Goal: Task Accomplishment & Management: Manage account settings

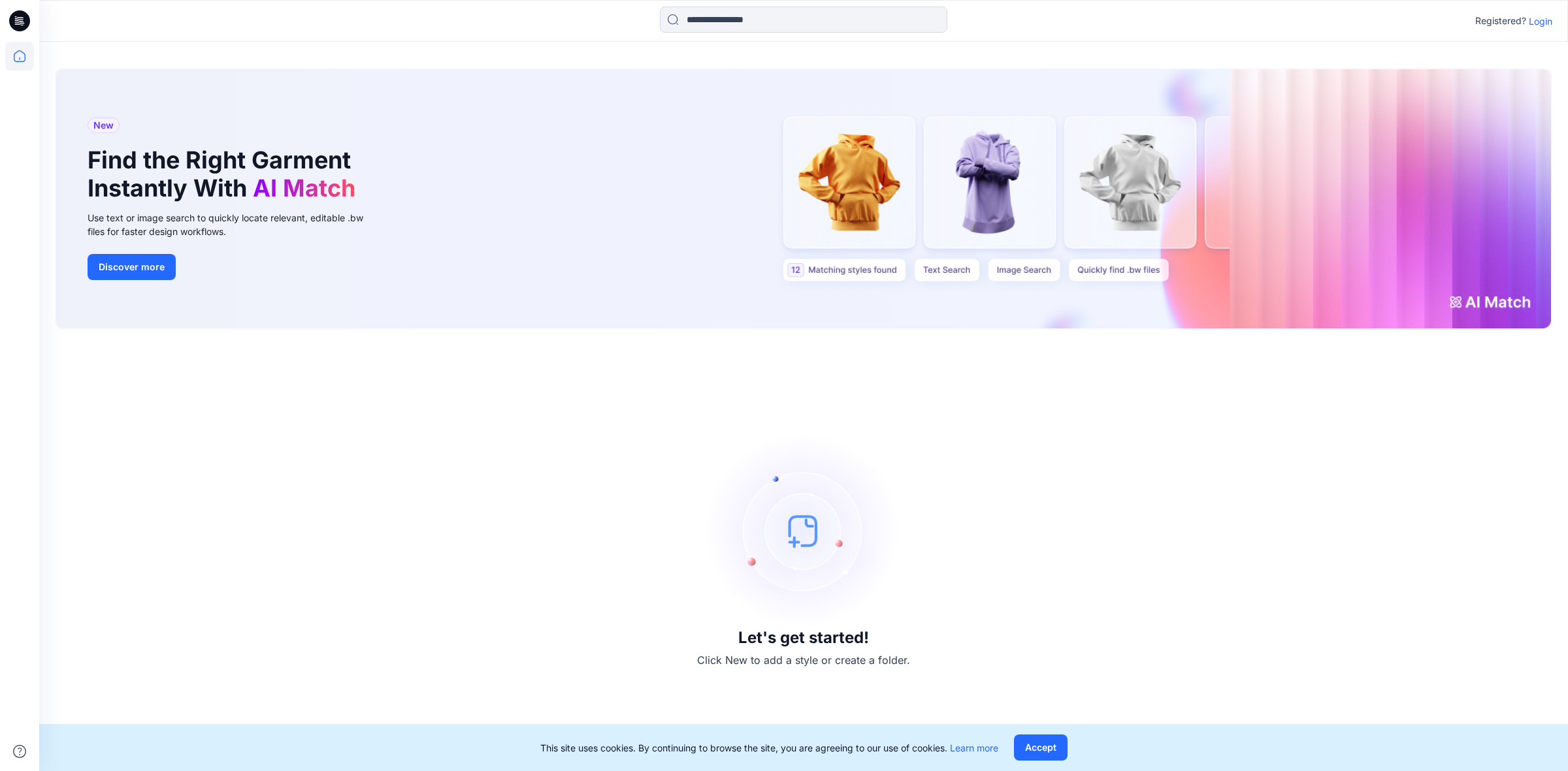
click at [1549, 19] on p "Login" at bounding box center [1541, 21] width 24 height 14
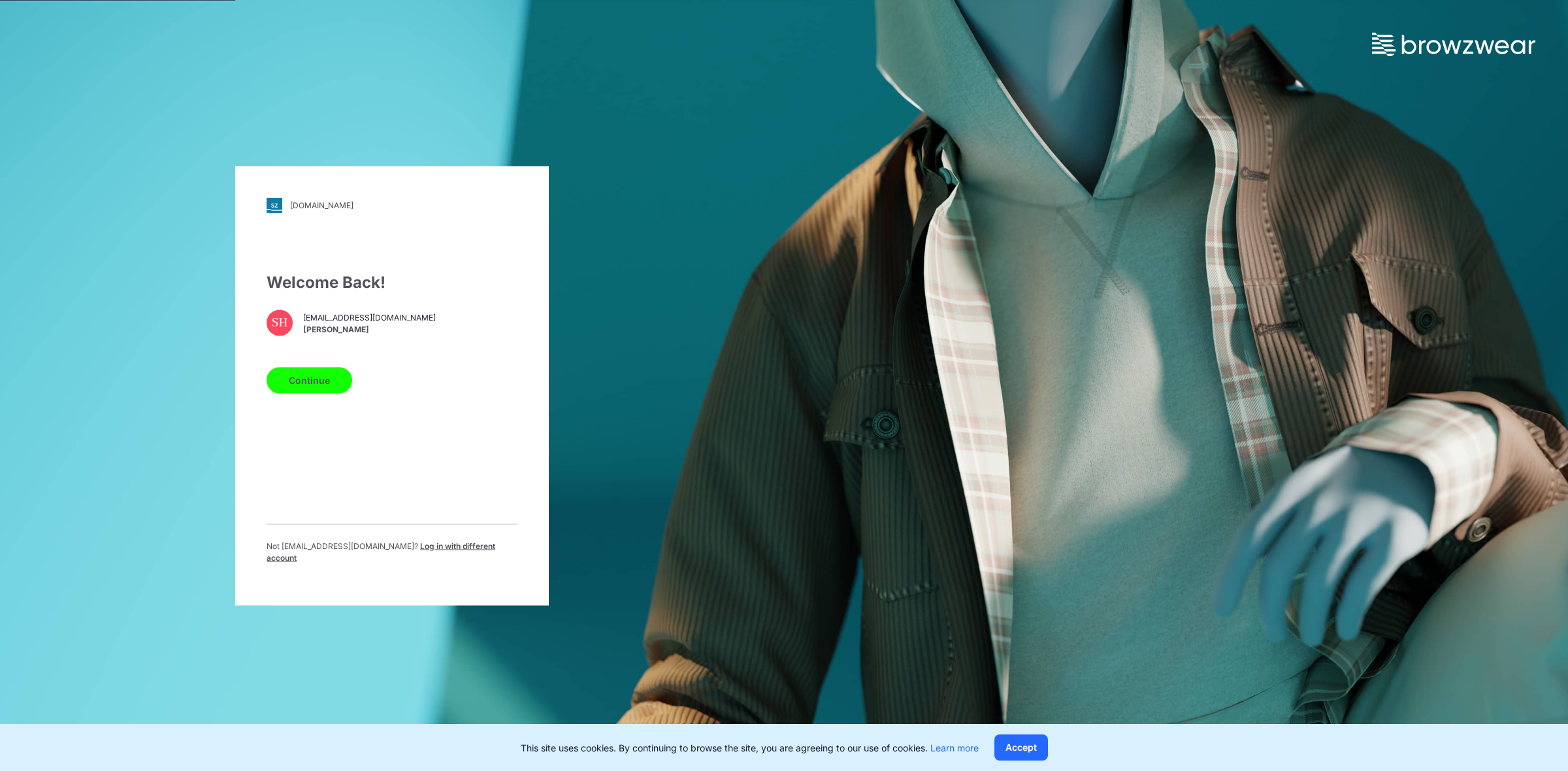
click at [311, 388] on button "Continue" at bounding box center [309, 380] width 85 height 27
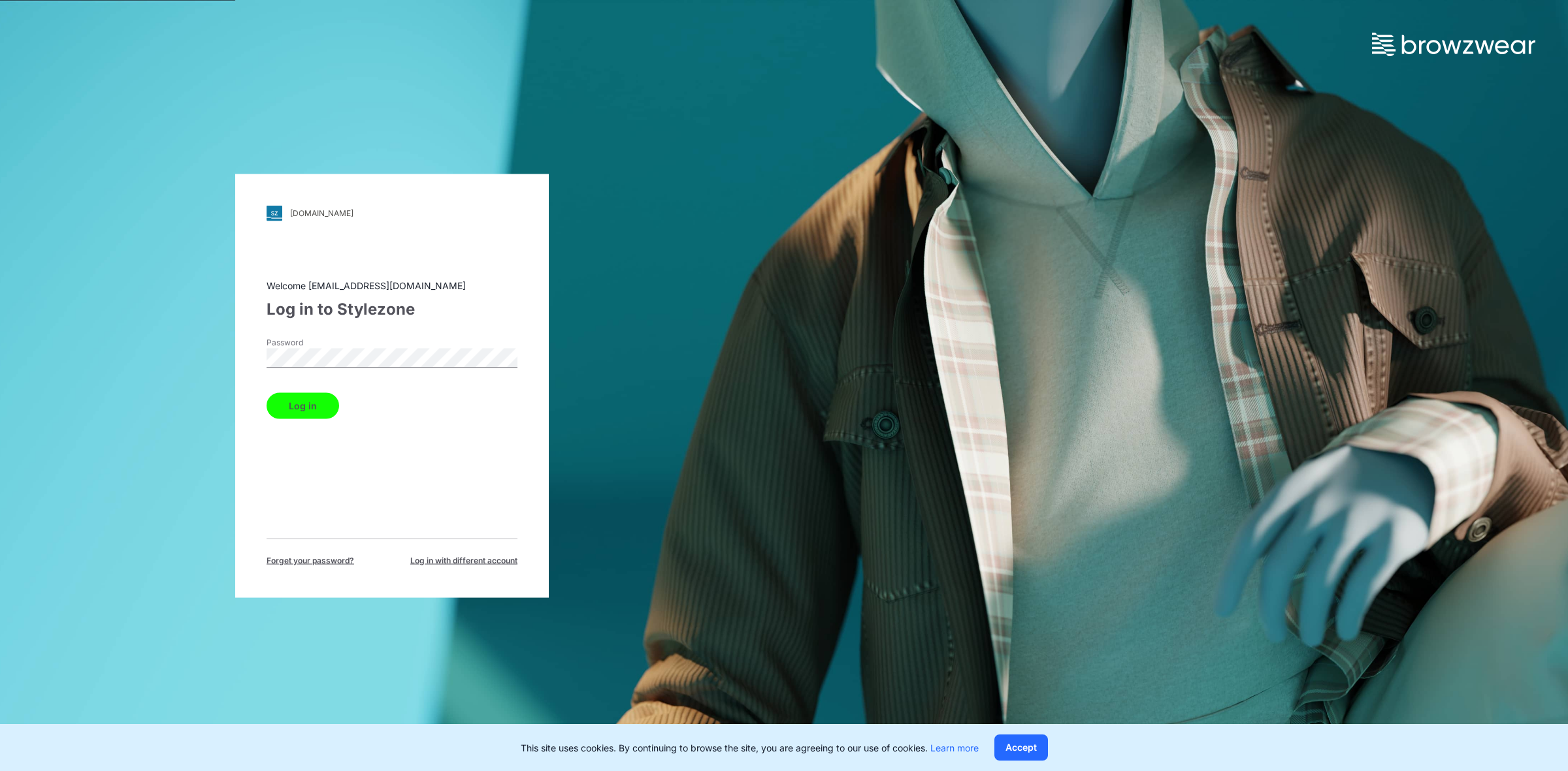
click at [318, 411] on button "Log in" at bounding box center [302, 406] width 72 height 27
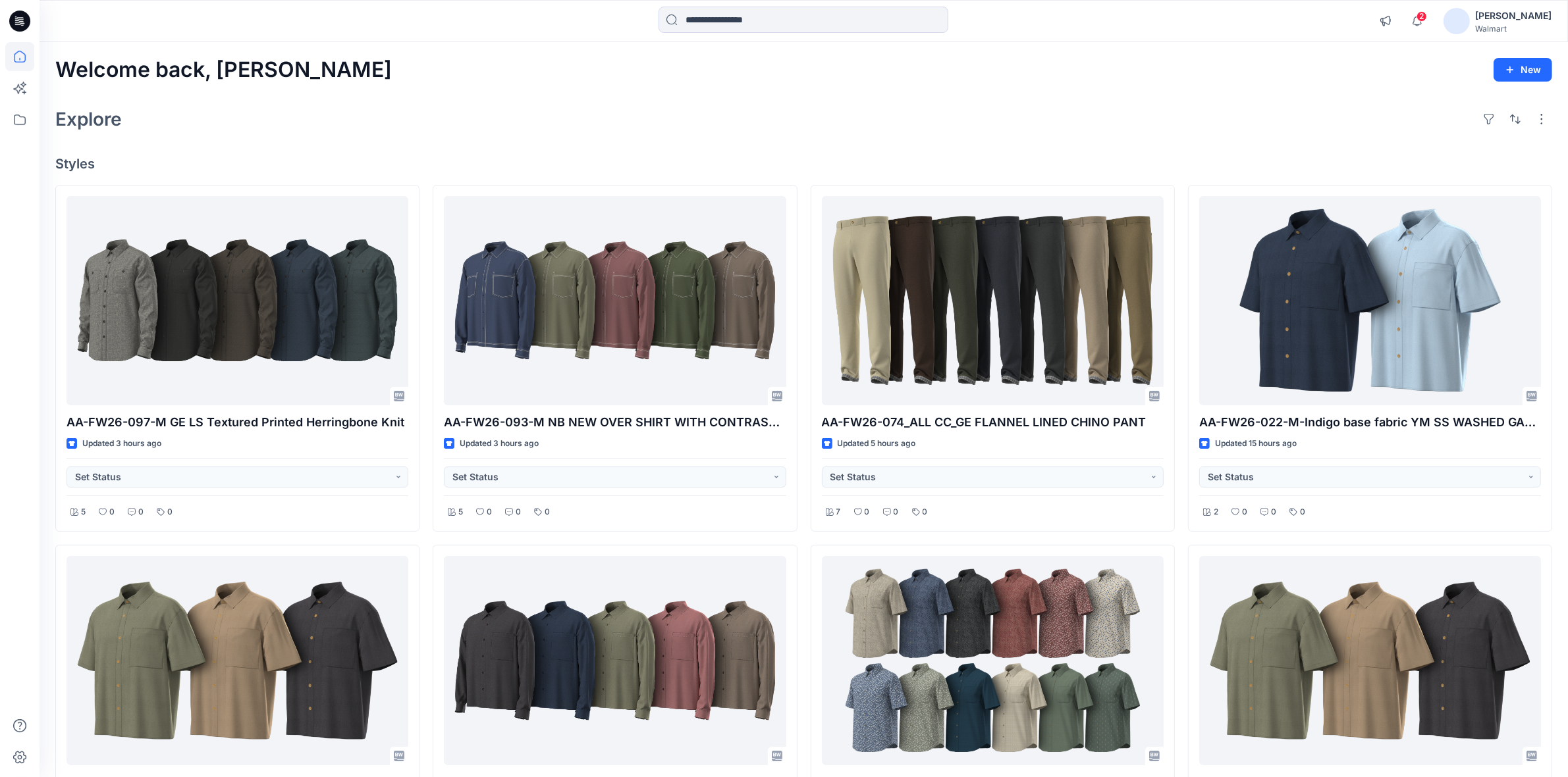
click at [760, 121] on div "Explore" at bounding box center [803, 119] width 1496 height 31
click at [769, 99] on div "Welcome back, Shabbir New Explore Styles AA-FW26-097-M GE LS Textured Printed H…" at bounding box center [804, 679] width 1528 height 1273
click at [663, 109] on div "Explore" at bounding box center [803, 119] width 1496 height 31
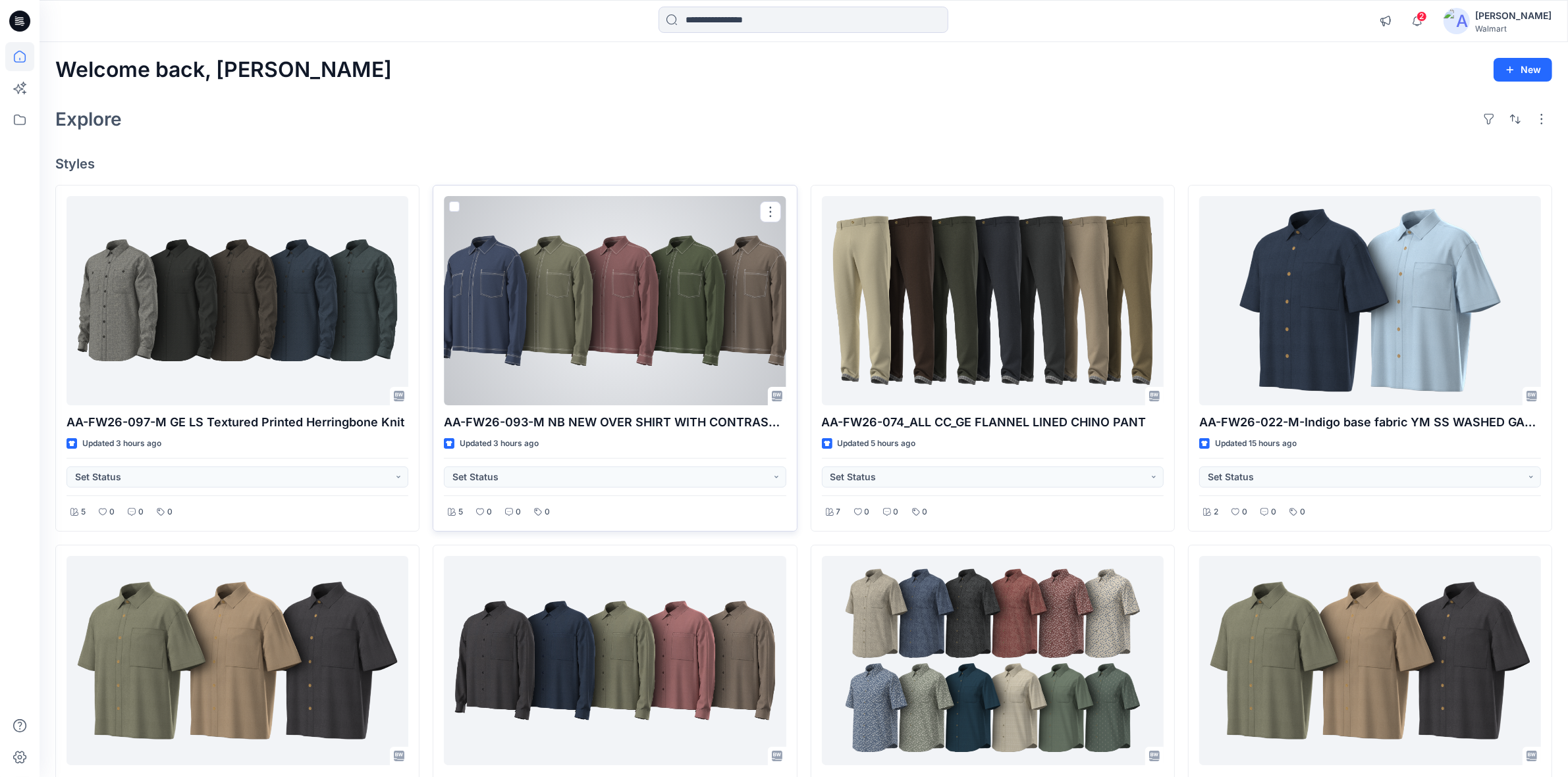
click at [689, 329] on div at bounding box center [615, 301] width 341 height 209
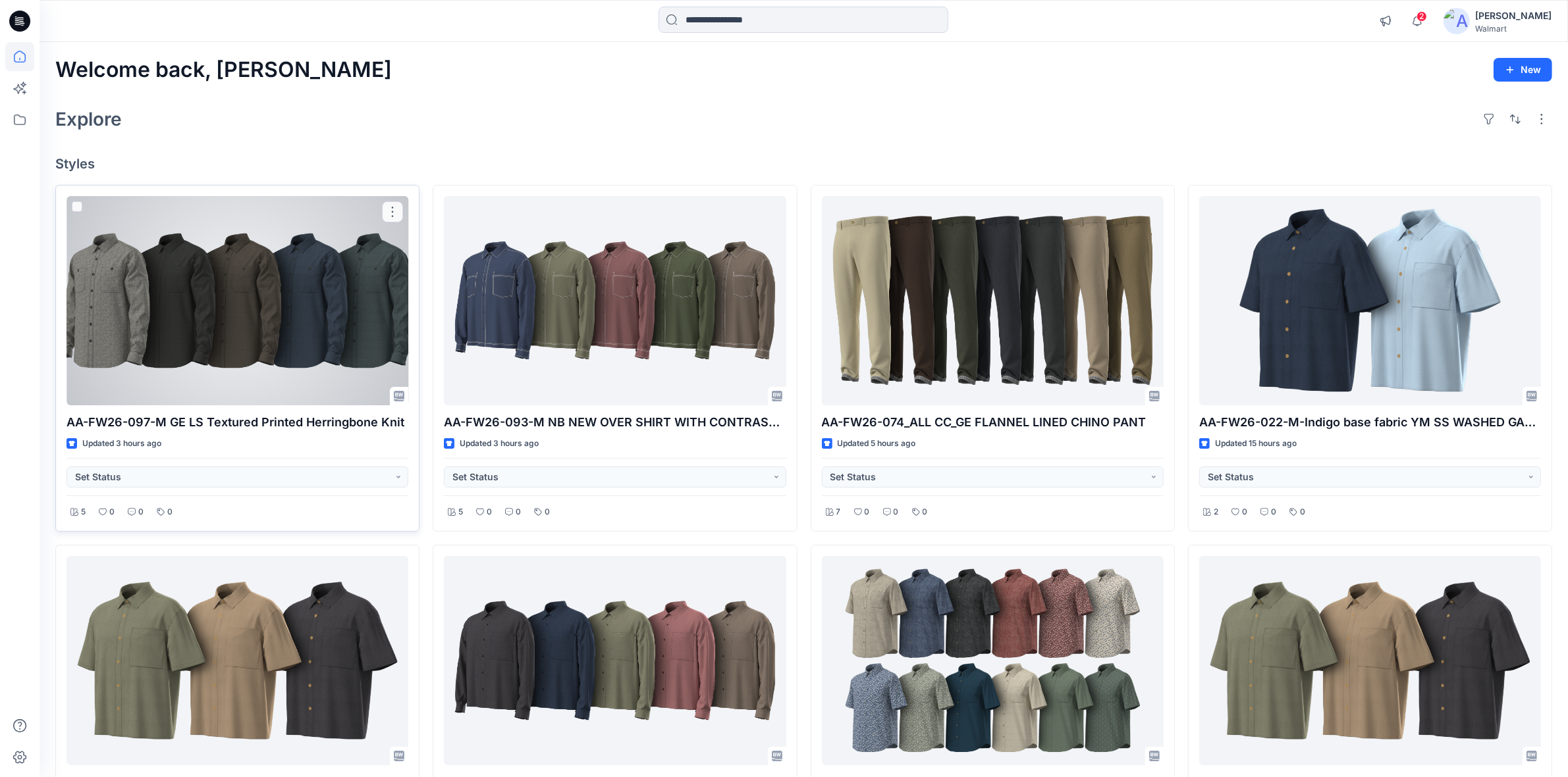
click at [306, 320] on div at bounding box center [237, 301] width 341 height 209
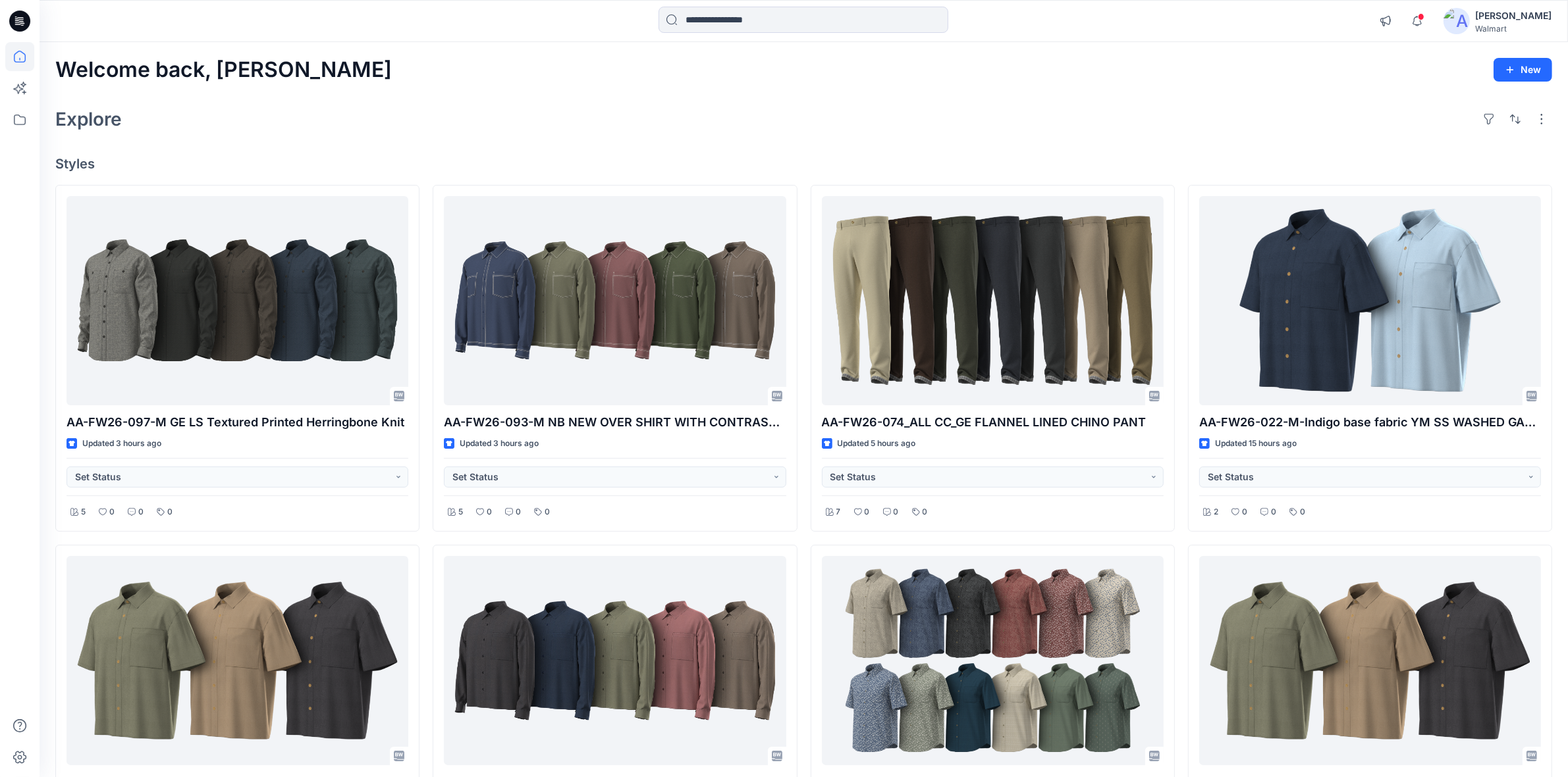
click at [517, 105] on div "Explore" at bounding box center [803, 119] width 1496 height 31
click at [490, 113] on div "Explore" at bounding box center [803, 119] width 1496 height 31
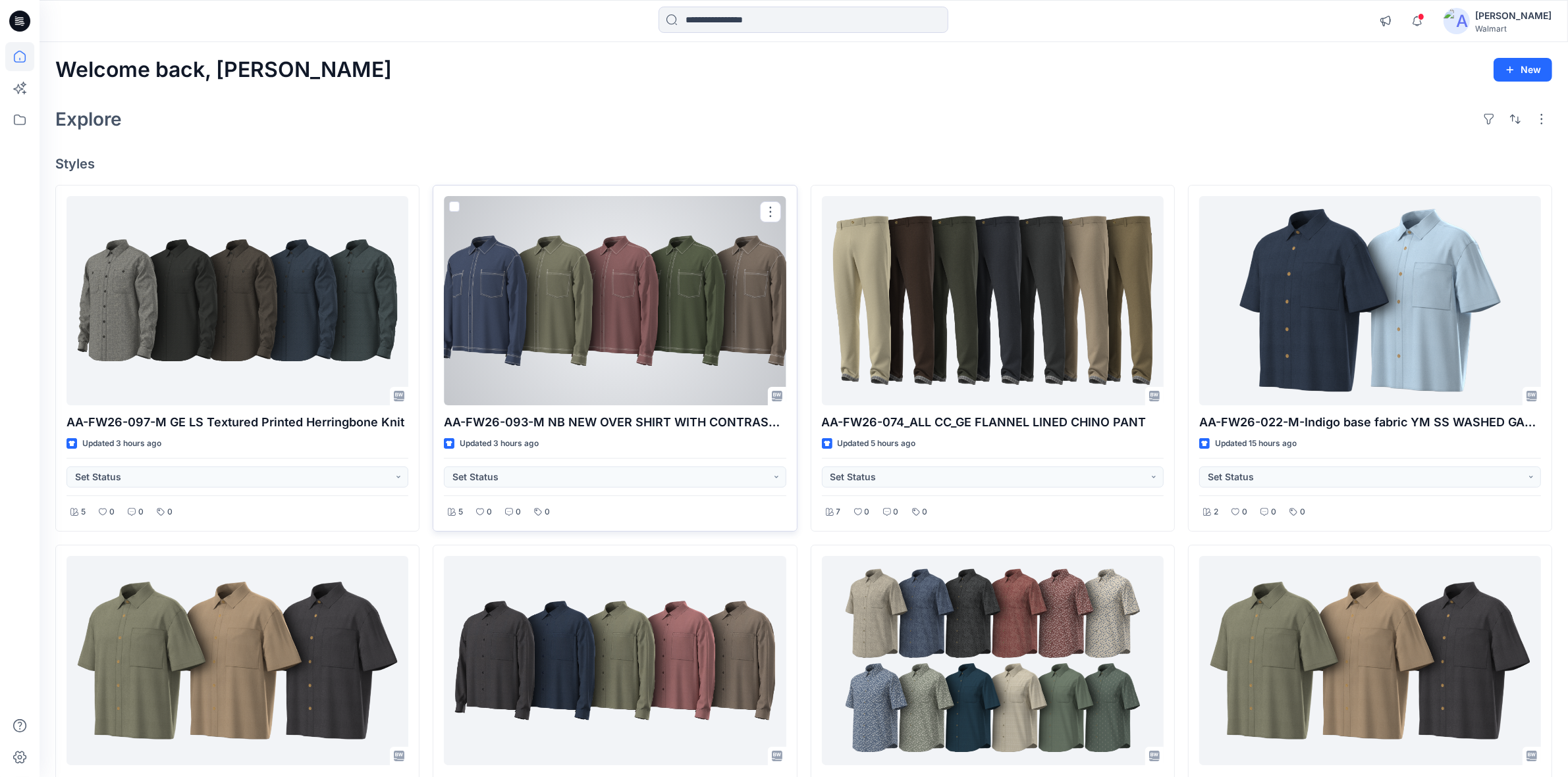
click at [557, 346] on div at bounding box center [615, 301] width 341 height 209
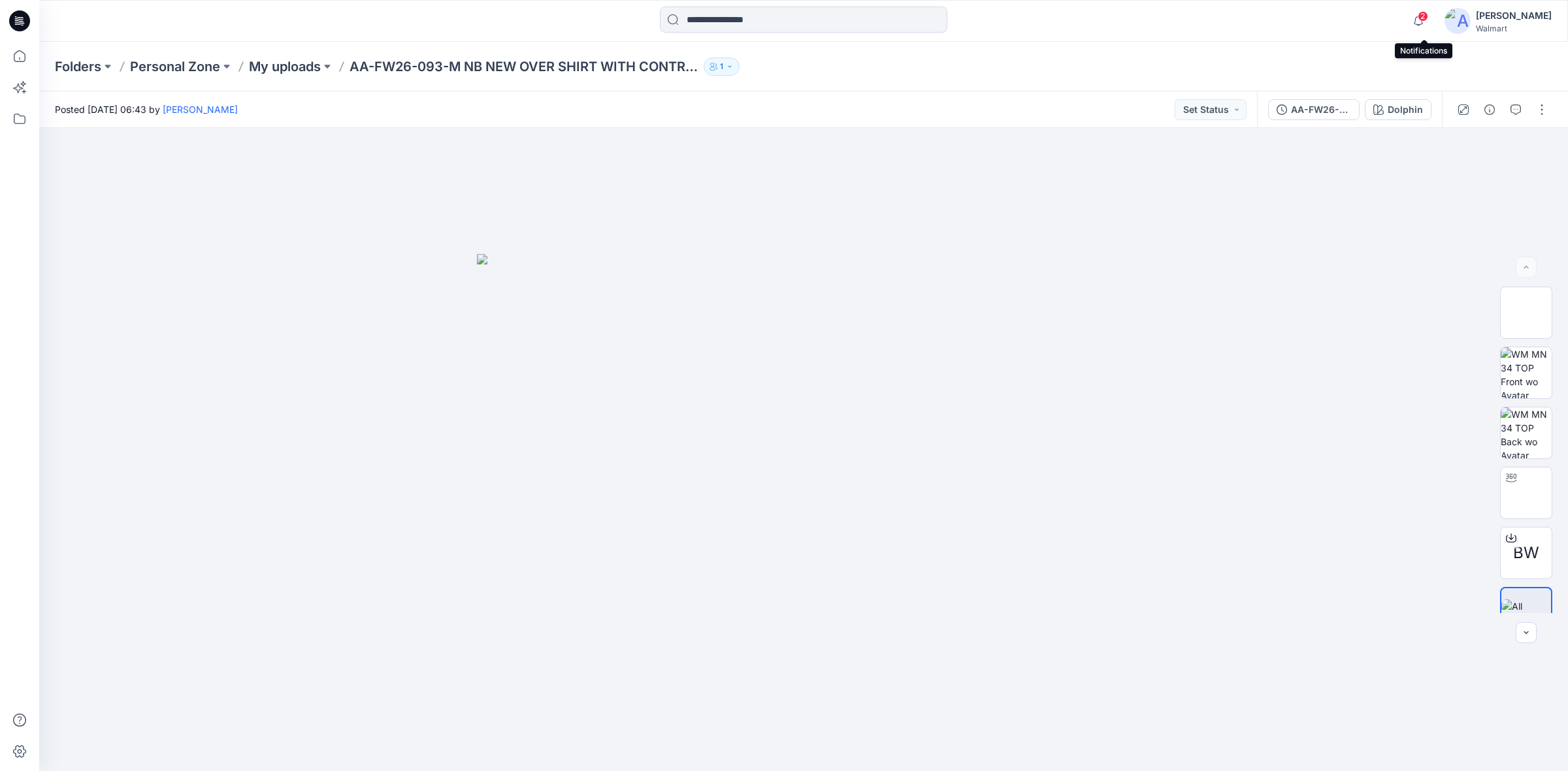
click at [1424, 16] on span "2" at bounding box center [1422, 16] width 10 height 10
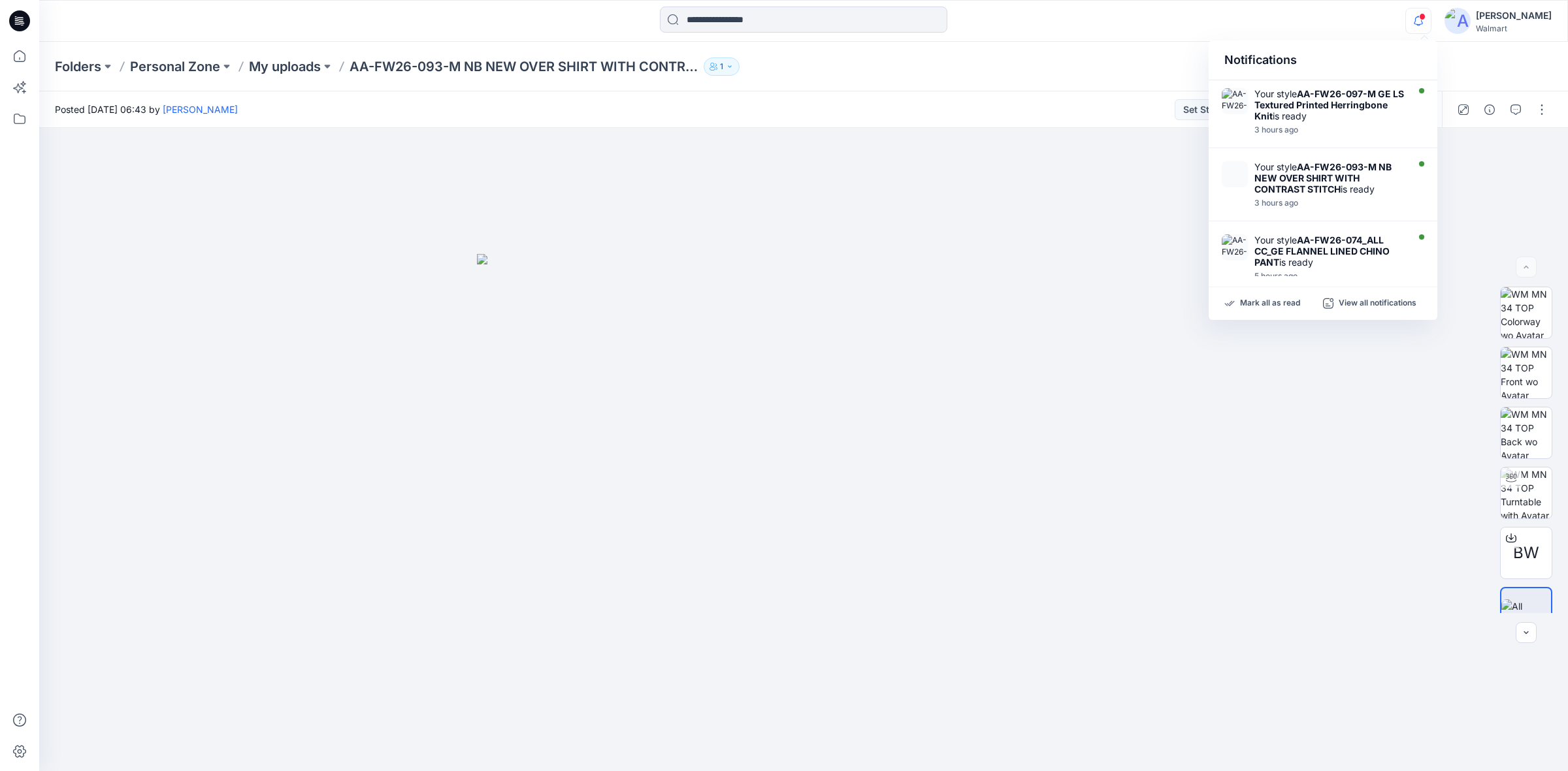
click at [1316, 23] on div "Notifications Your style AA-FW26-097-M GE LS Textured Printed Herringbone Knit …" at bounding box center [803, 20] width 1529 height 28
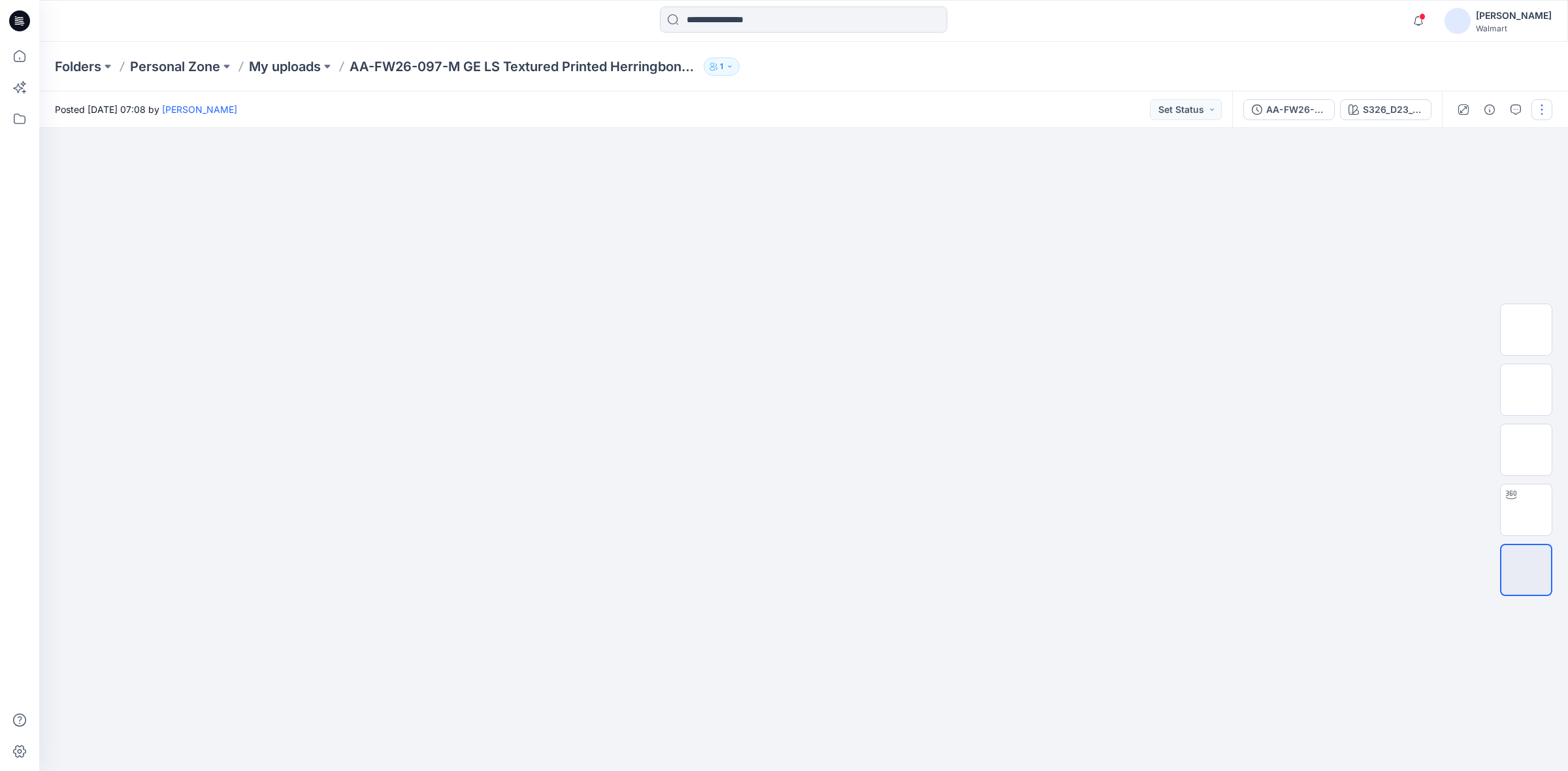
click at [1549, 109] on button "button" at bounding box center [1541, 109] width 21 height 21
click at [1475, 174] on button "Edit" at bounding box center [1486, 176] width 120 height 24
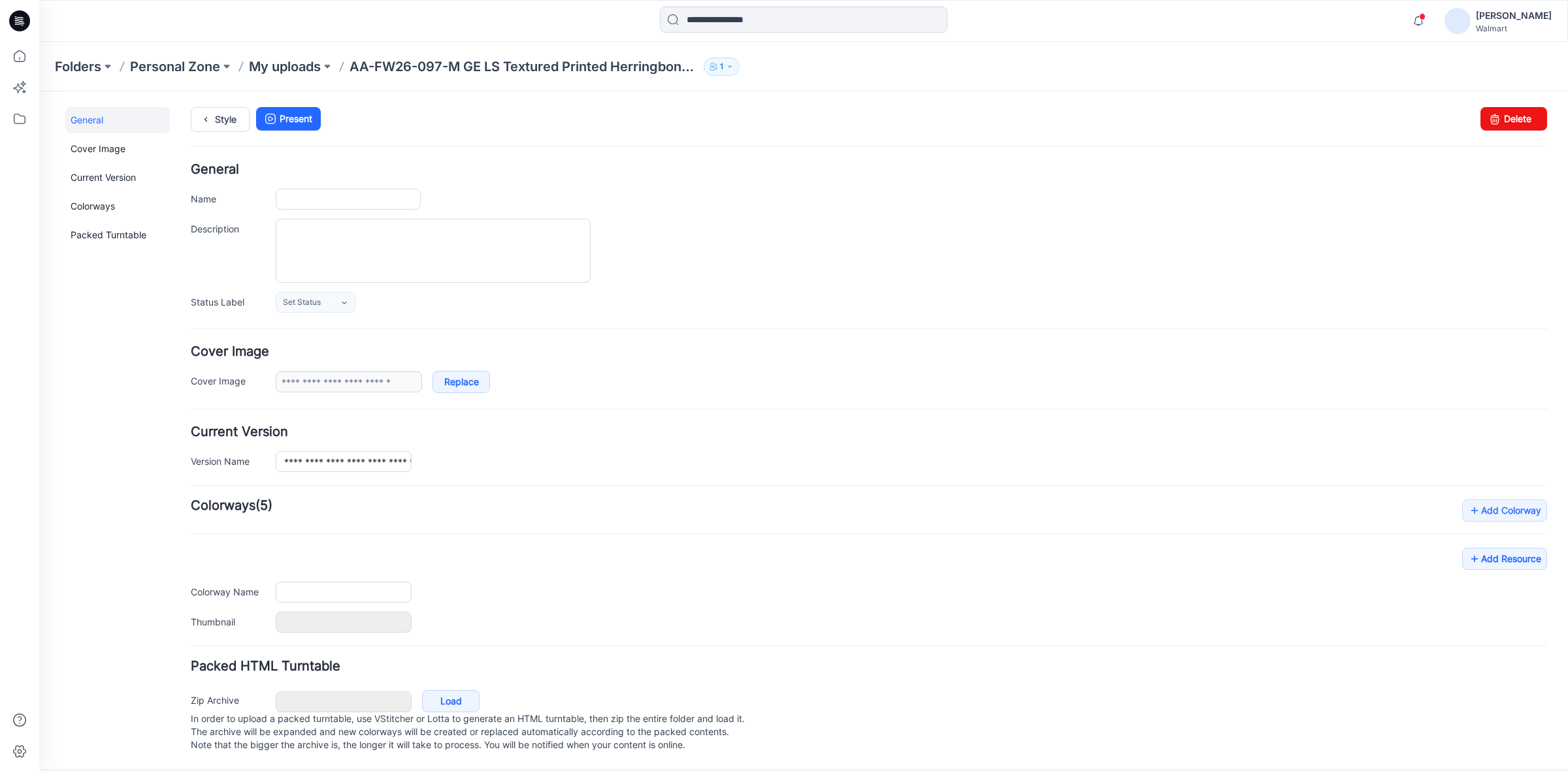
type input "**********"
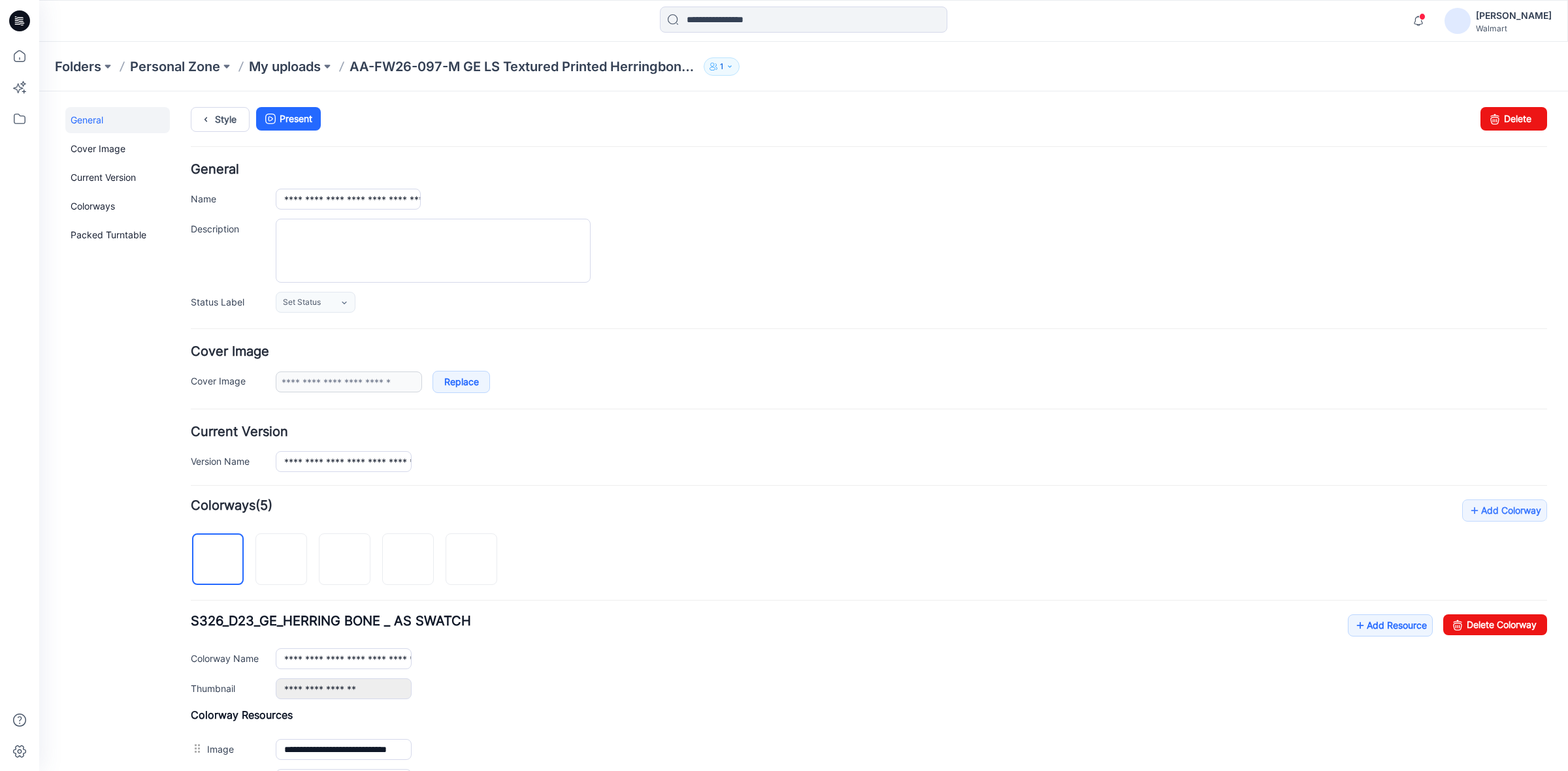
scroll to position [238, 0]
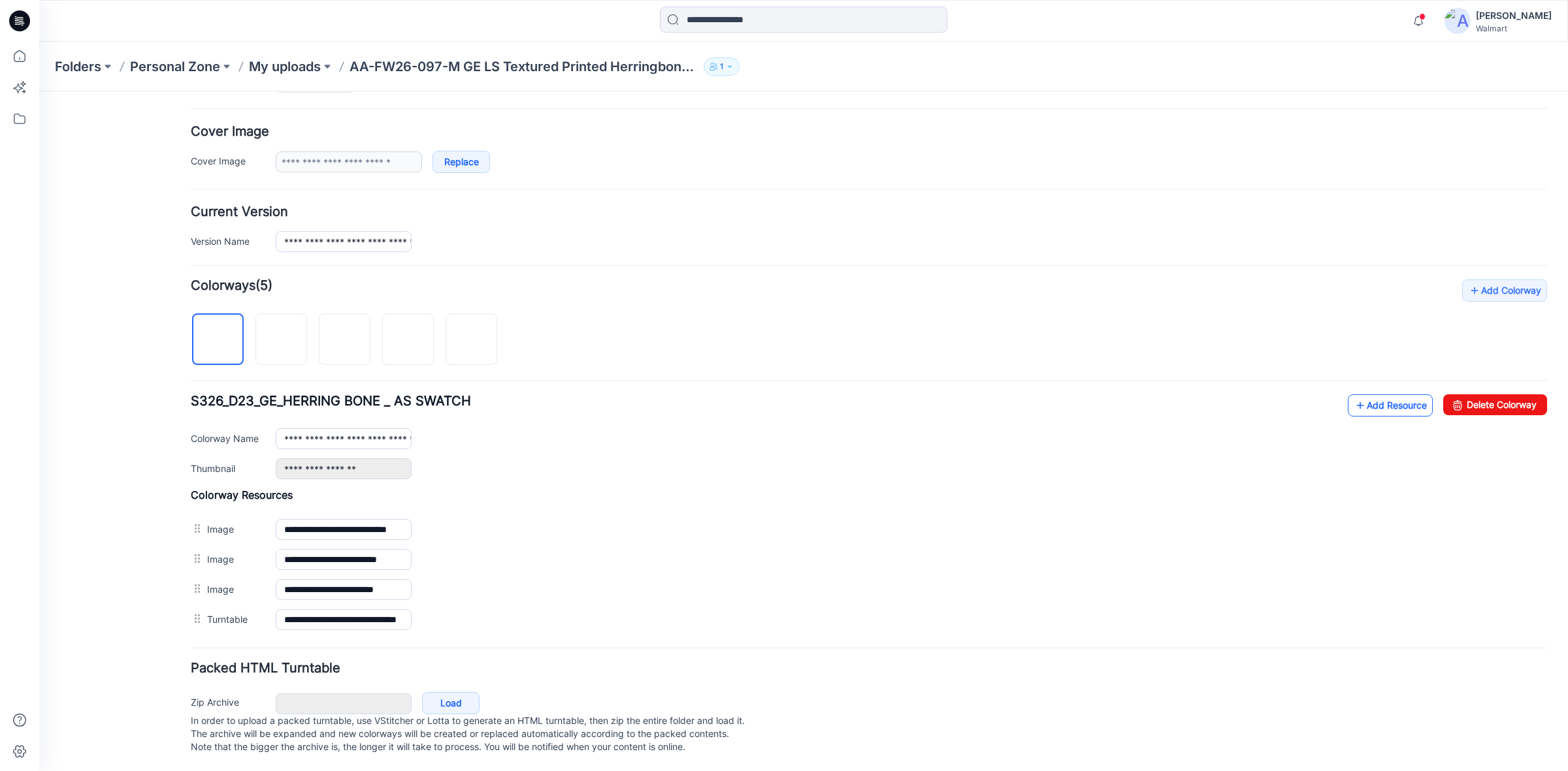
click at [1377, 395] on link "Add Resource" at bounding box center [1390, 406] width 85 height 22
click at [1374, 395] on link "Add Resource" at bounding box center [1390, 406] width 85 height 22
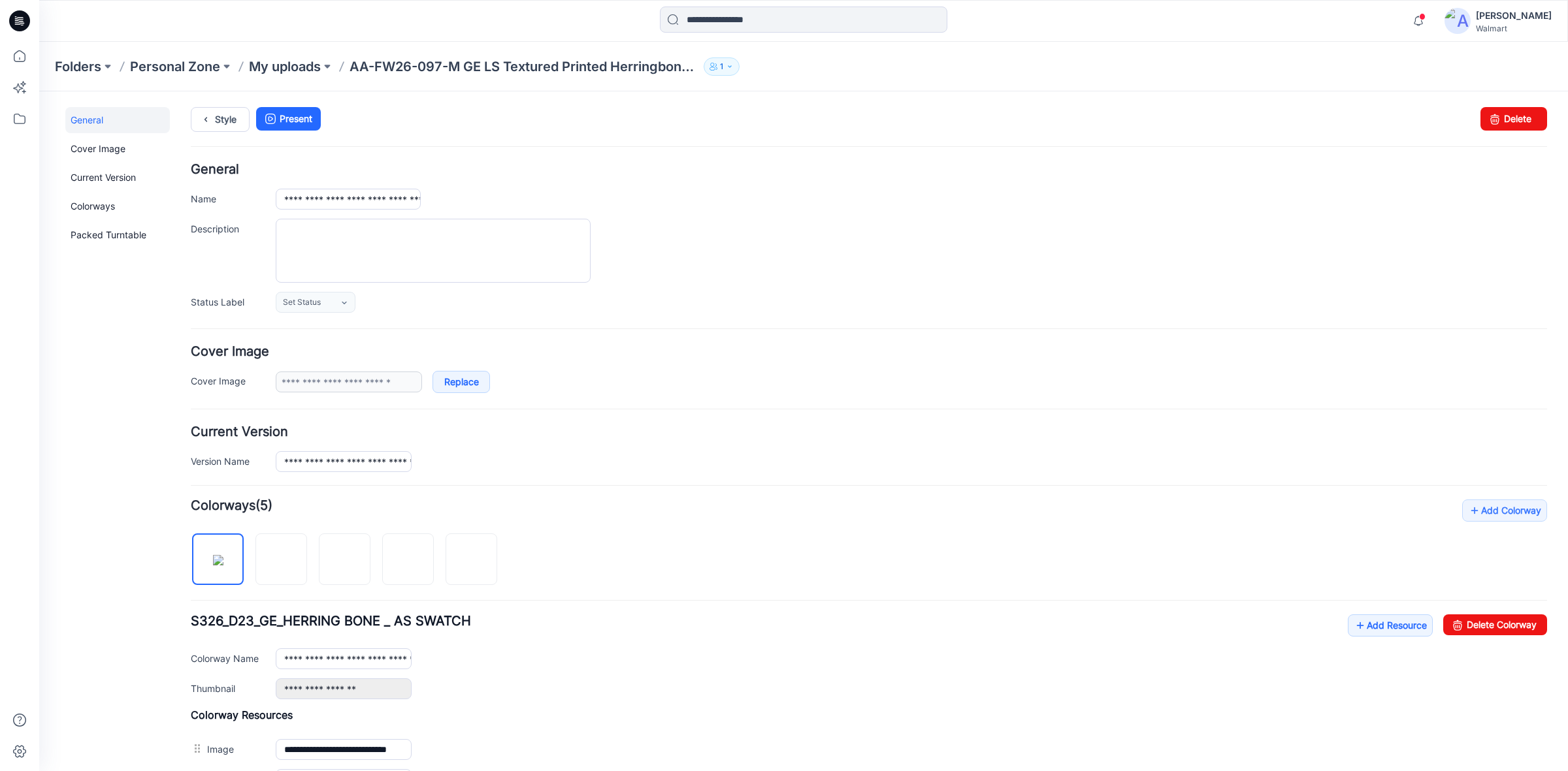
click at [779, 483] on form "**********" at bounding box center [868, 570] width 1356 height 815
click at [311, 248] on textarea "Description" at bounding box center [433, 251] width 315 height 64
paste textarea "**********"
type textarea "**********"
click at [746, 293] on div "Set Status Set Status *Revision Requested TD - Need to Review PD - Need to Revi…" at bounding box center [911, 302] width 1271 height 21
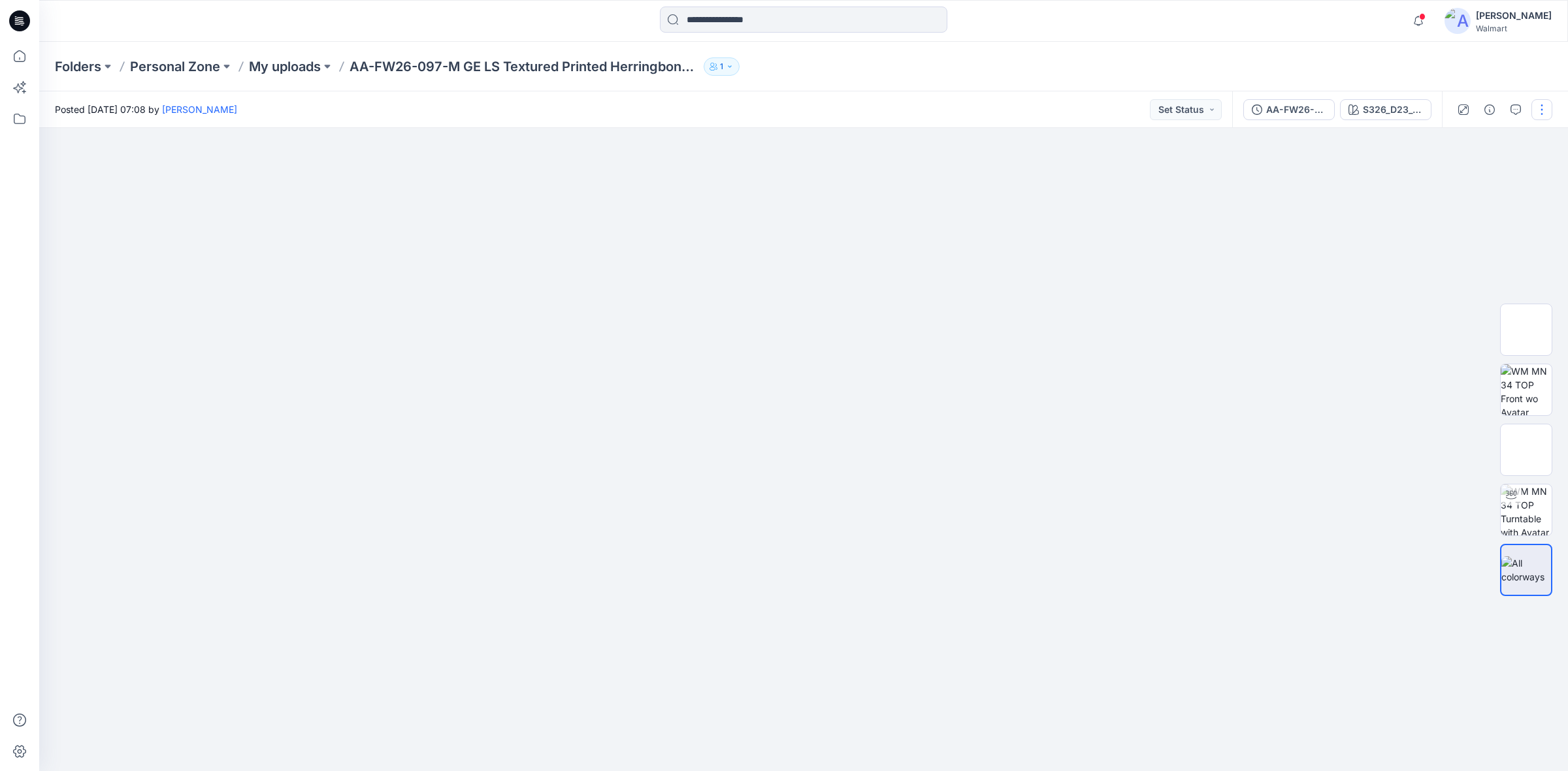
click at [1547, 106] on button "button" at bounding box center [1541, 109] width 21 height 21
click at [1463, 171] on p "Edit" at bounding box center [1459, 176] width 16 height 14
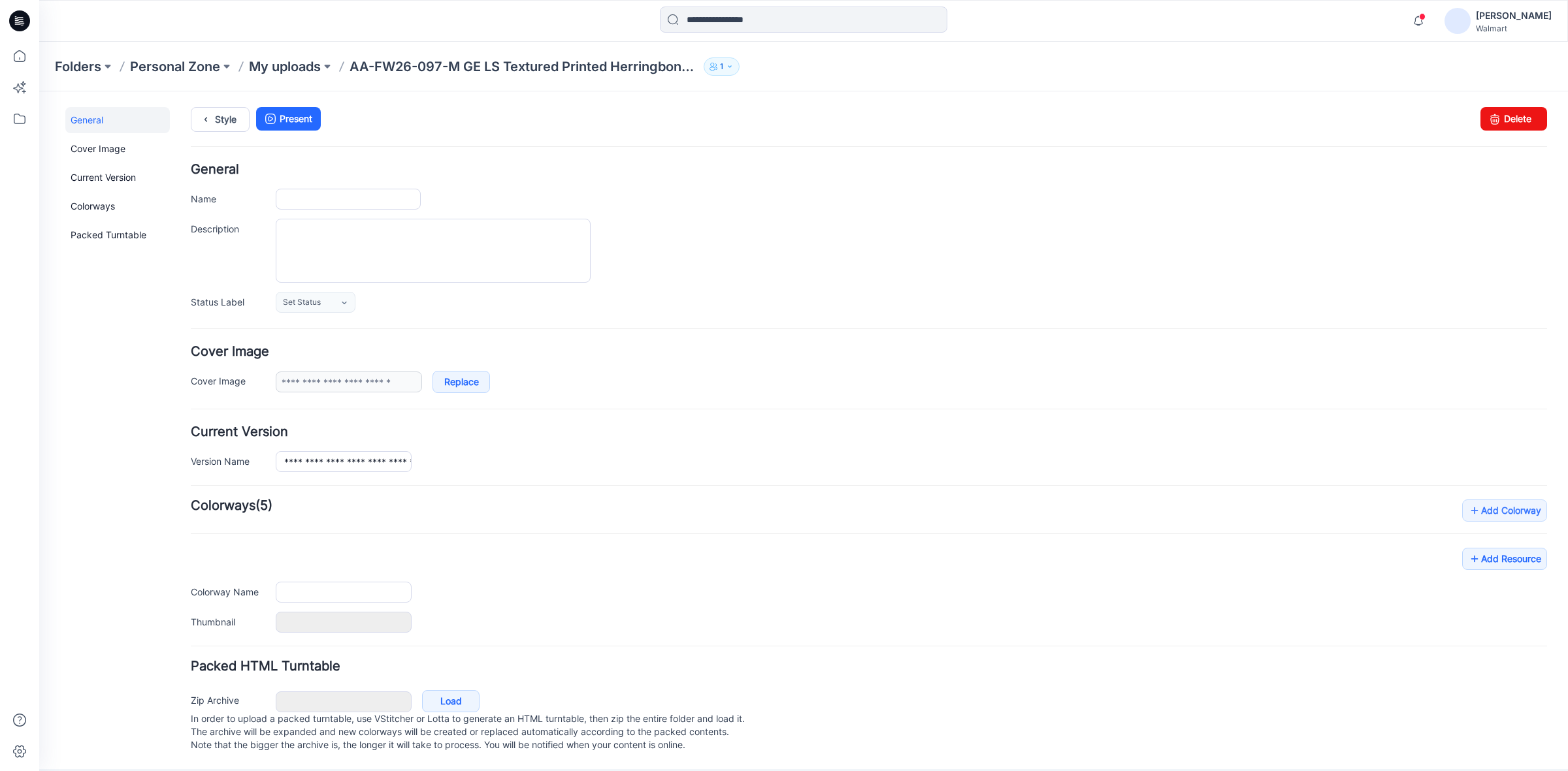
type input "**********"
type textarea "**********"
type input "**********"
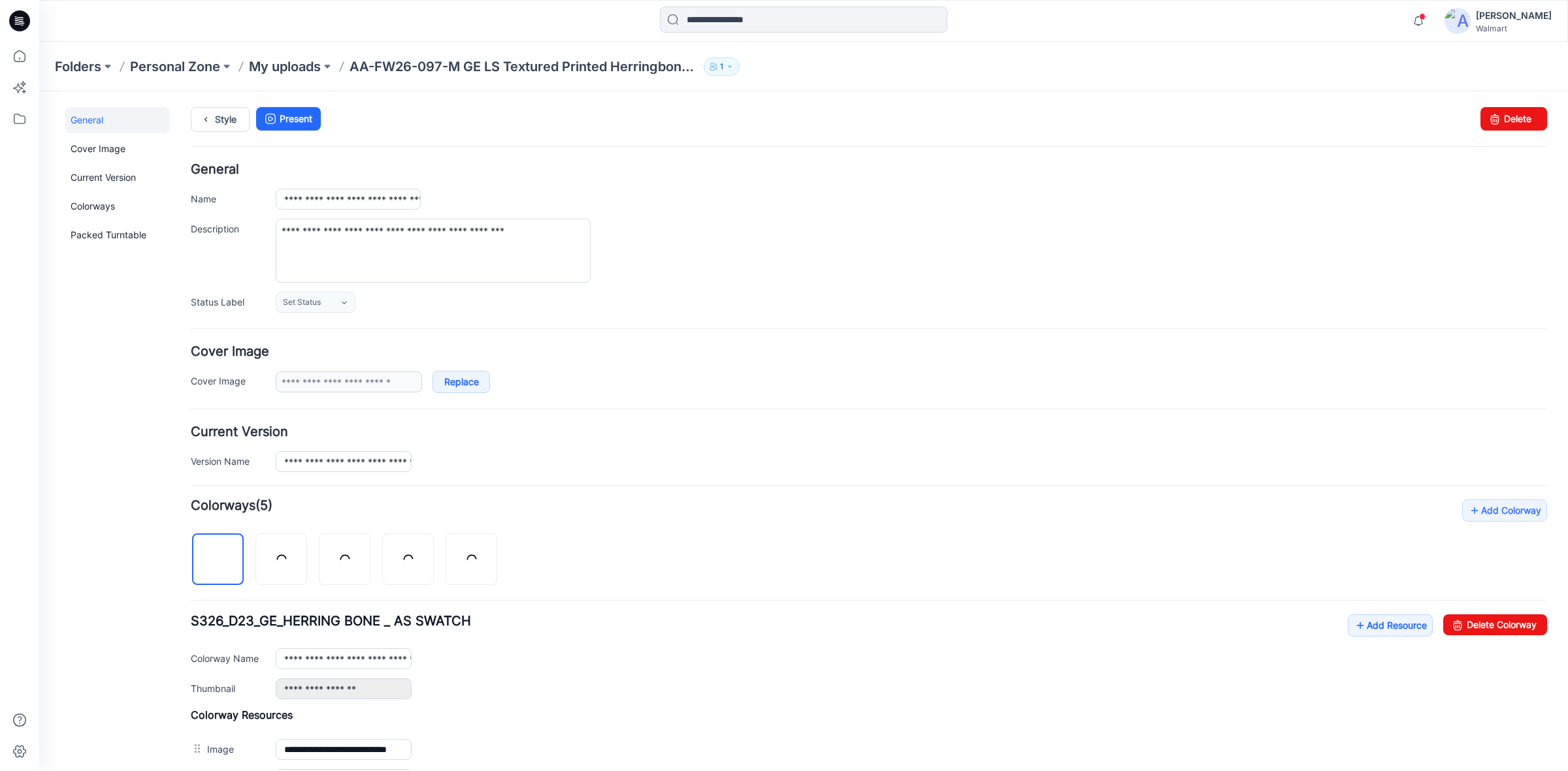
scroll to position [238, 0]
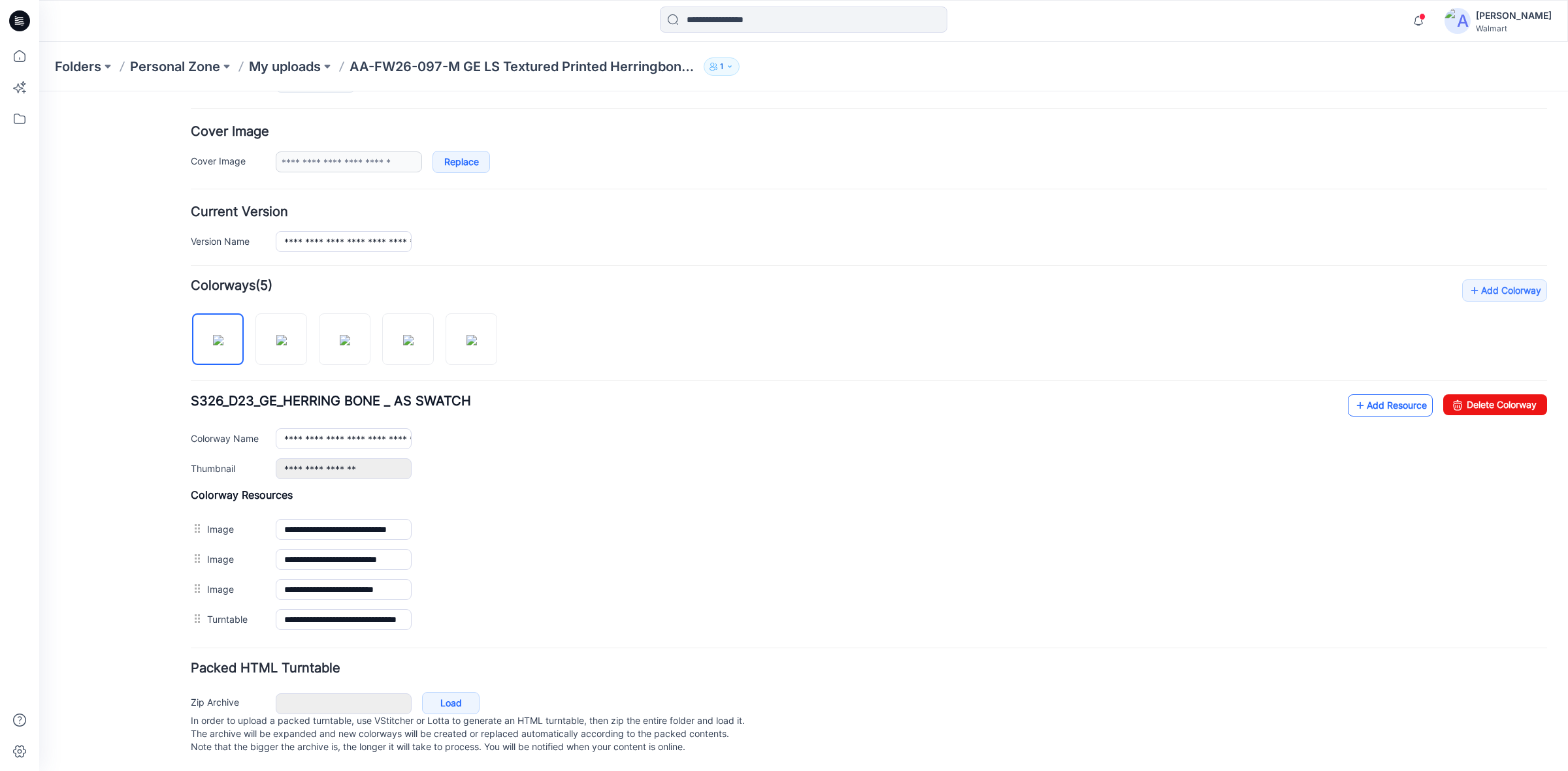
click at [1390, 395] on link "Add Resource" at bounding box center [1390, 406] width 85 height 22
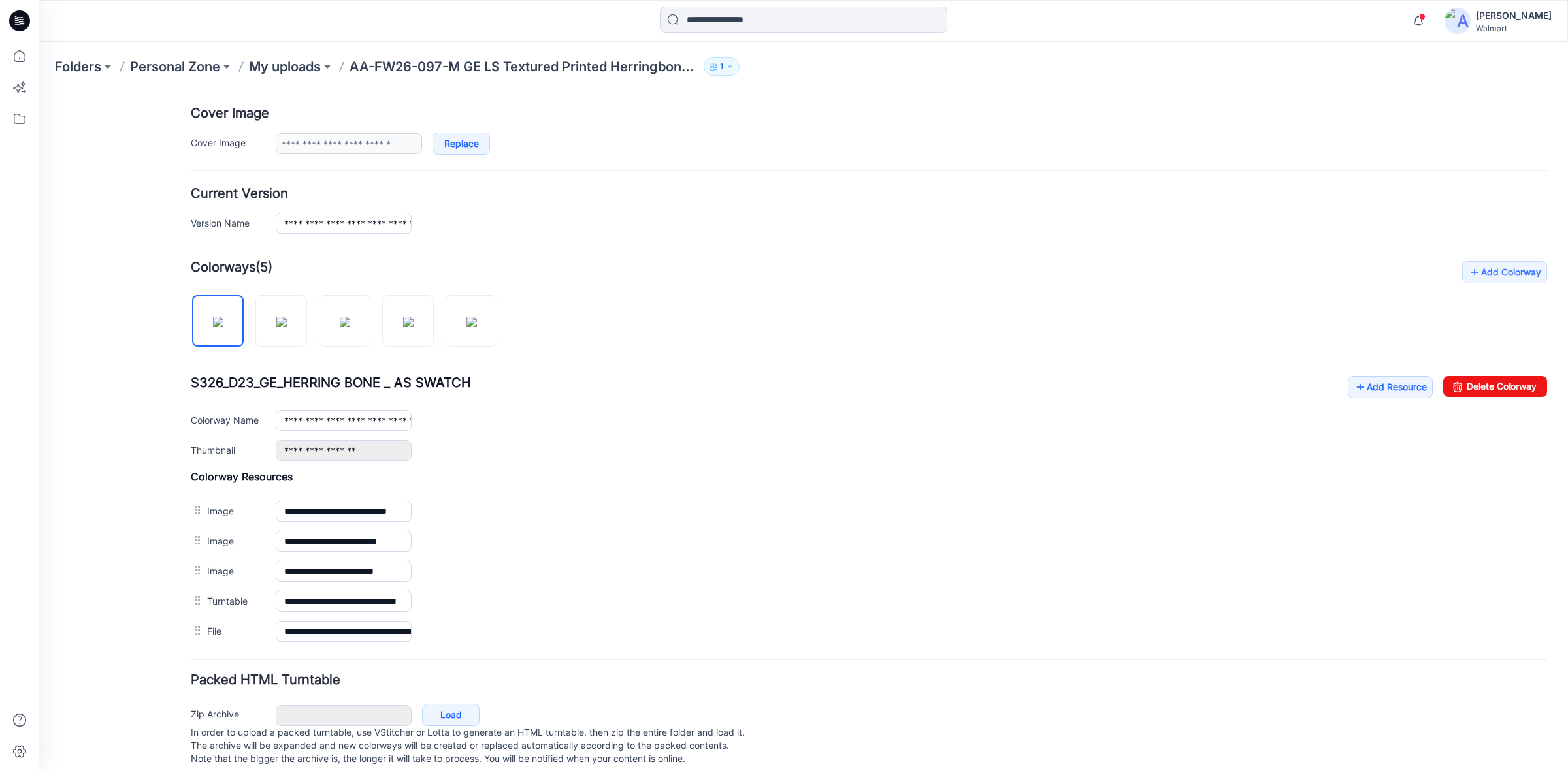
click at [690, 252] on form "**********" at bounding box center [868, 347] width 1356 height 845
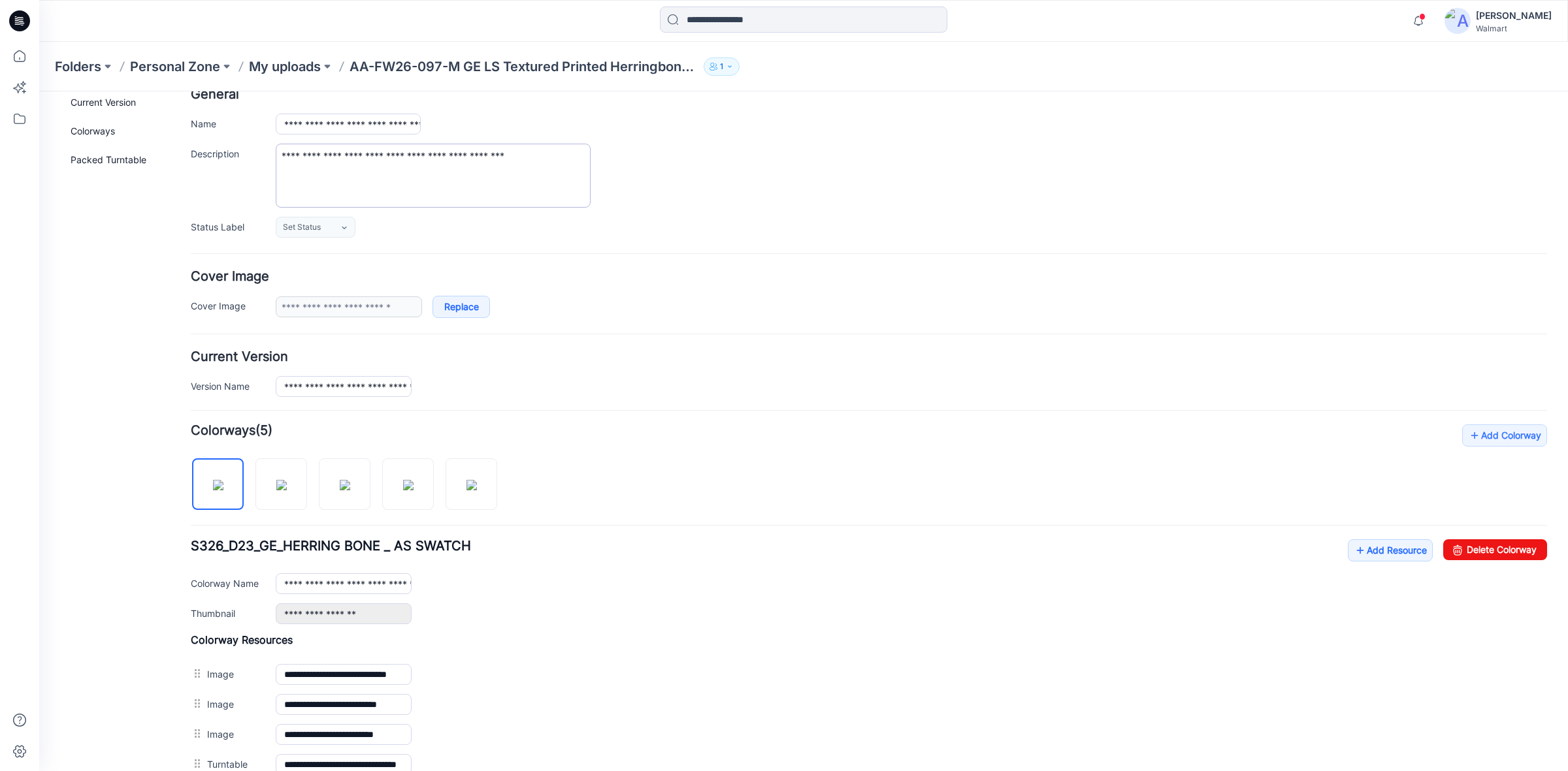
scroll to position [0, 0]
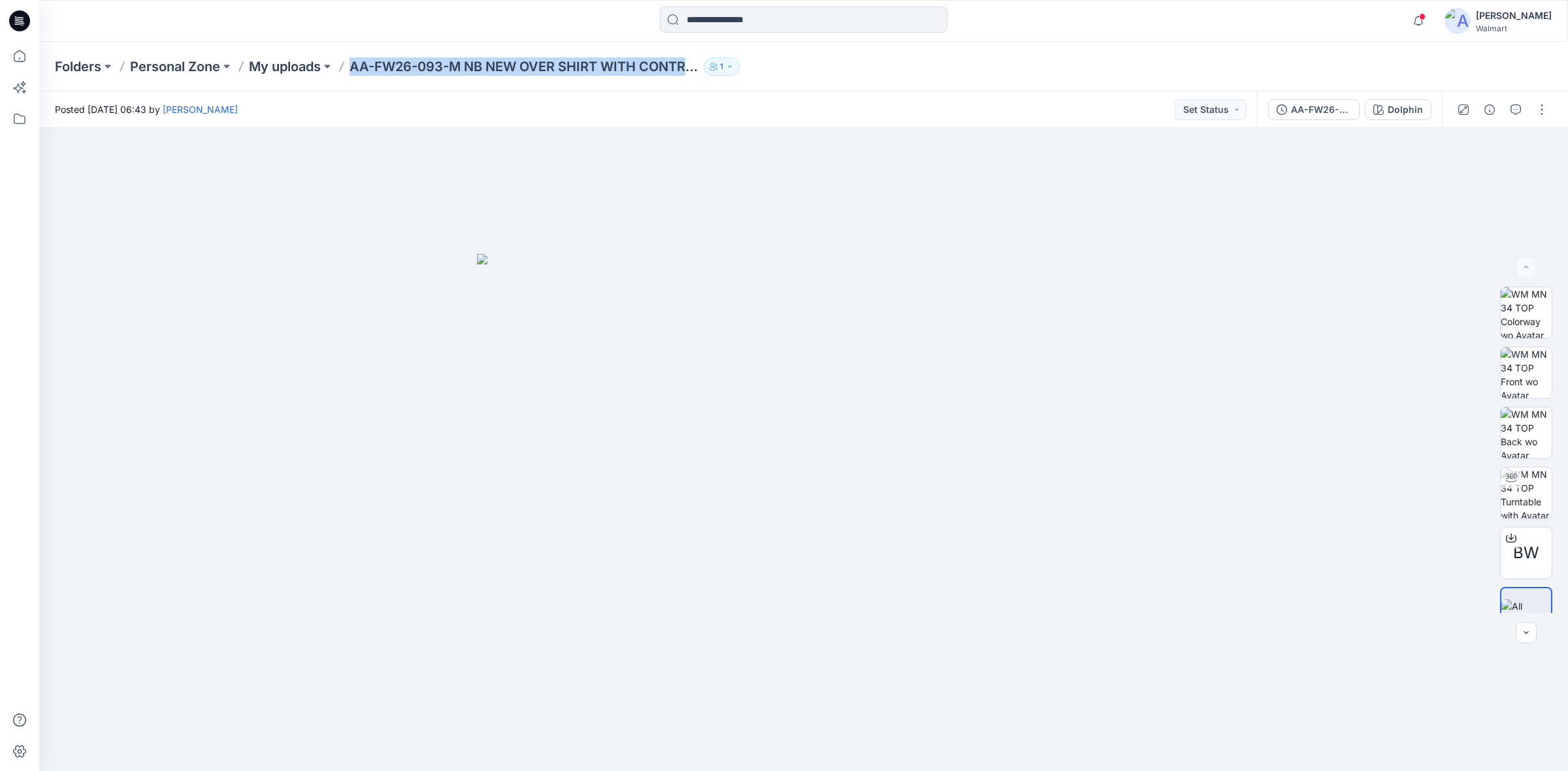
drag, startPoint x: 352, startPoint y: 76, endPoint x: 713, endPoint y: 77, distance: 361.0
click at [713, 77] on div "Folders Personal Zone My uploads AA-FW26-093-M NB NEW OVER SHIRT WITH CONTRAST …" at bounding box center [803, 67] width 1529 height 49
click at [838, 85] on div "Folders Personal Zone My uploads AA-FW26-093-M NB NEW OVER SHIRT WITH CONTRAST …" at bounding box center [803, 67] width 1529 height 49
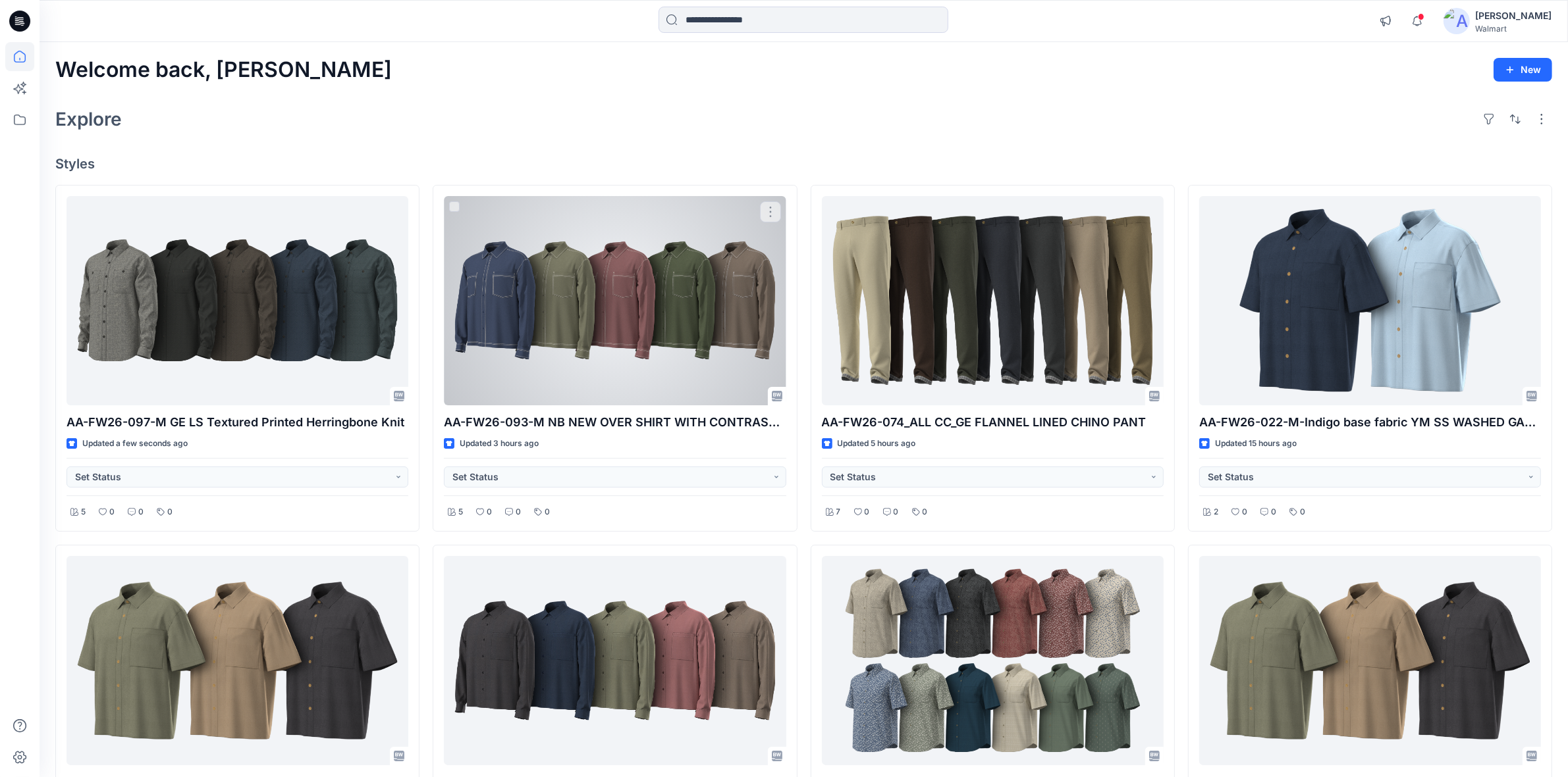
scroll to position [164, 0]
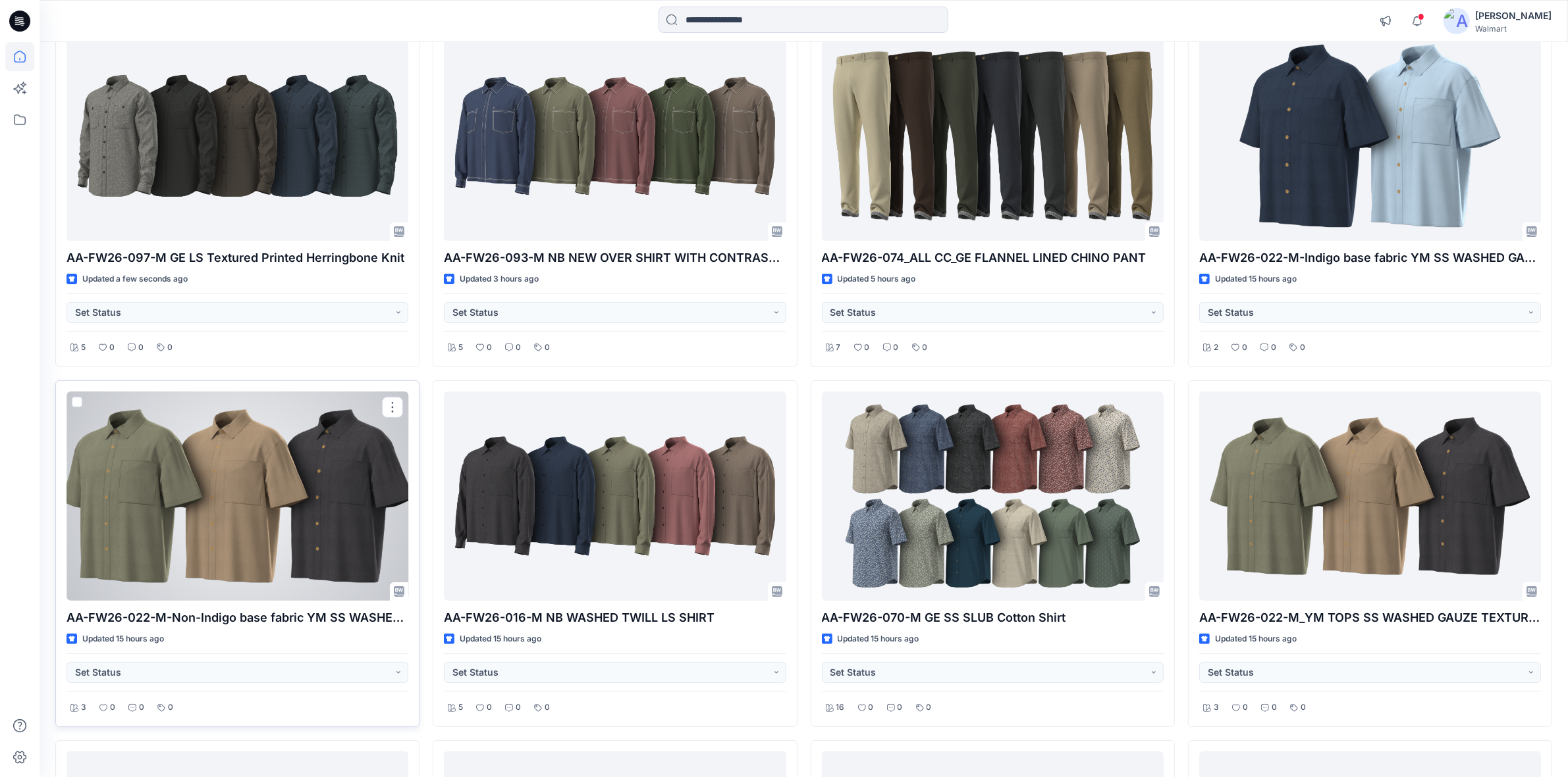
click at [208, 506] on div at bounding box center [237, 496] width 341 height 209
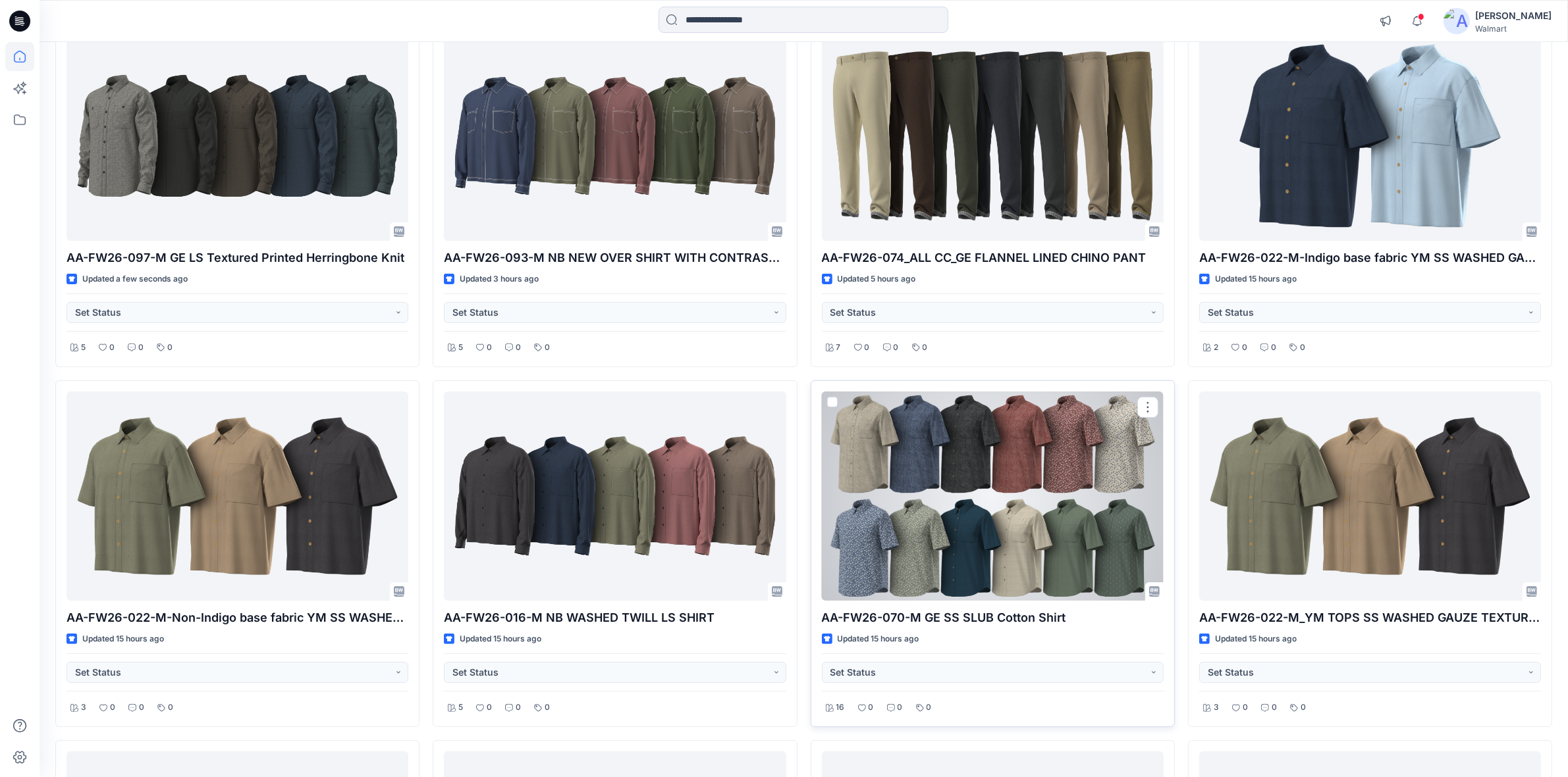
click at [977, 496] on div at bounding box center [992, 496] width 341 height 209
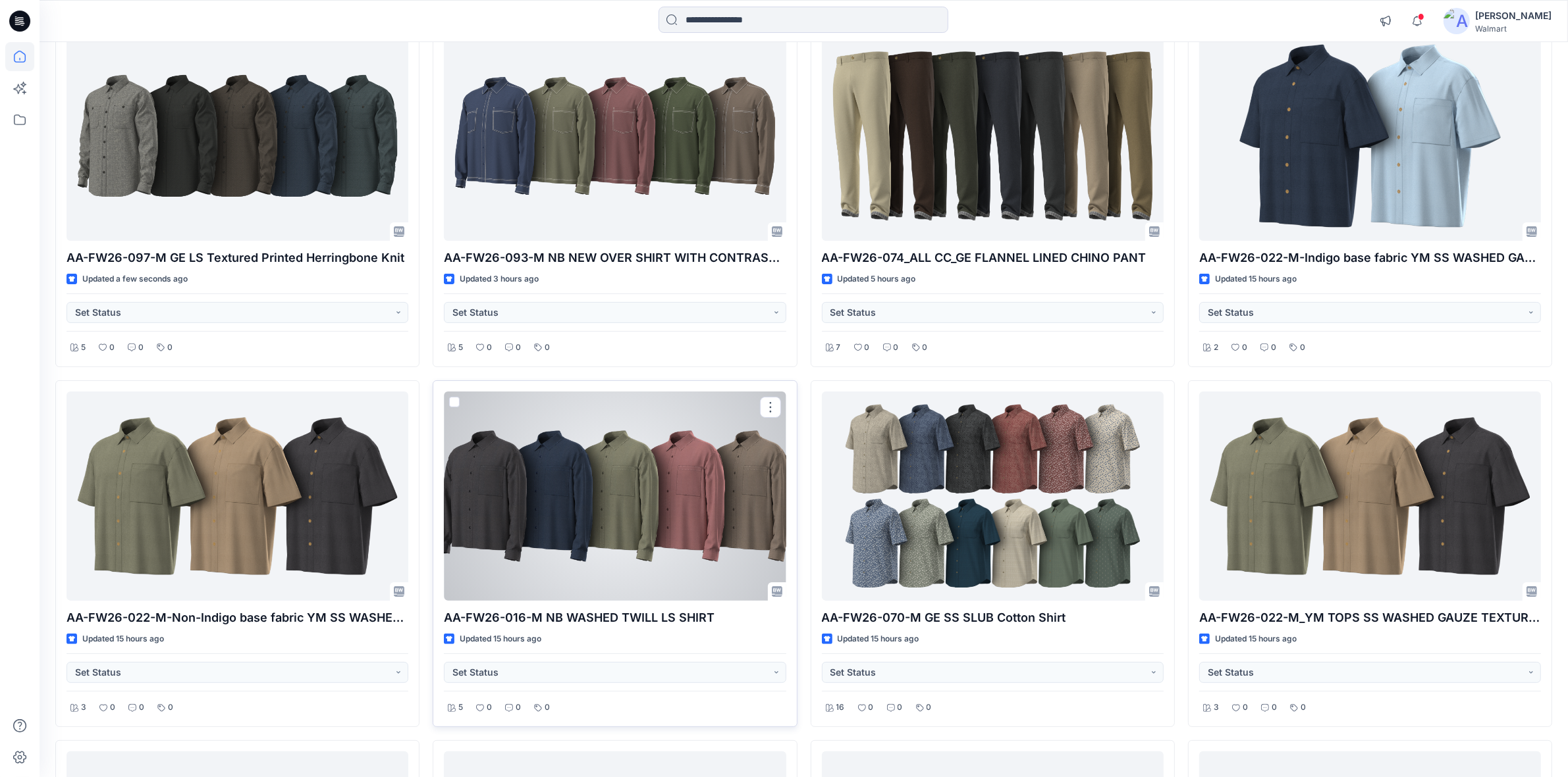
click at [681, 510] on div at bounding box center [615, 496] width 341 height 209
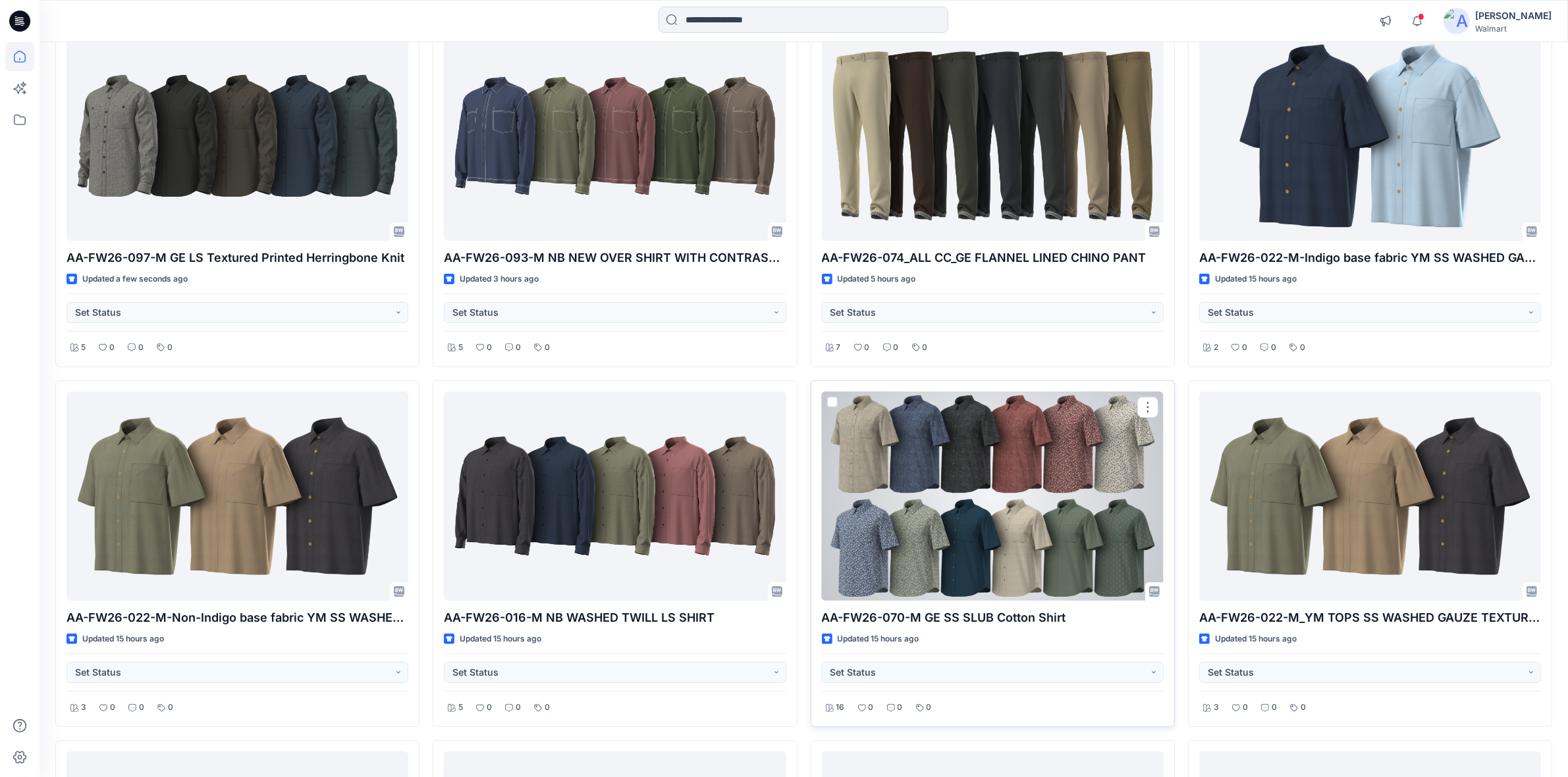
click at [1056, 540] on div at bounding box center [992, 496] width 341 height 209
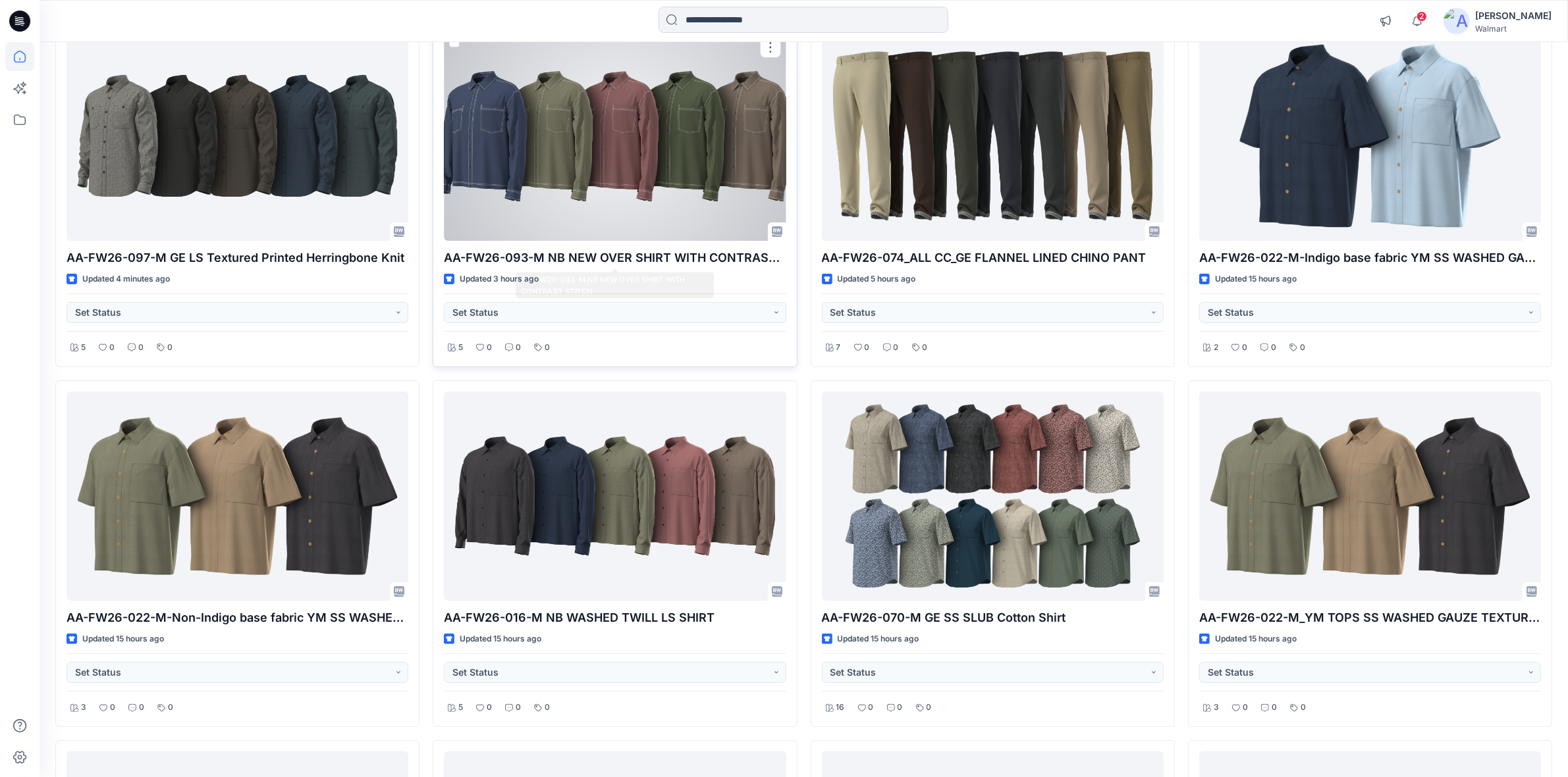
scroll to position [0, 0]
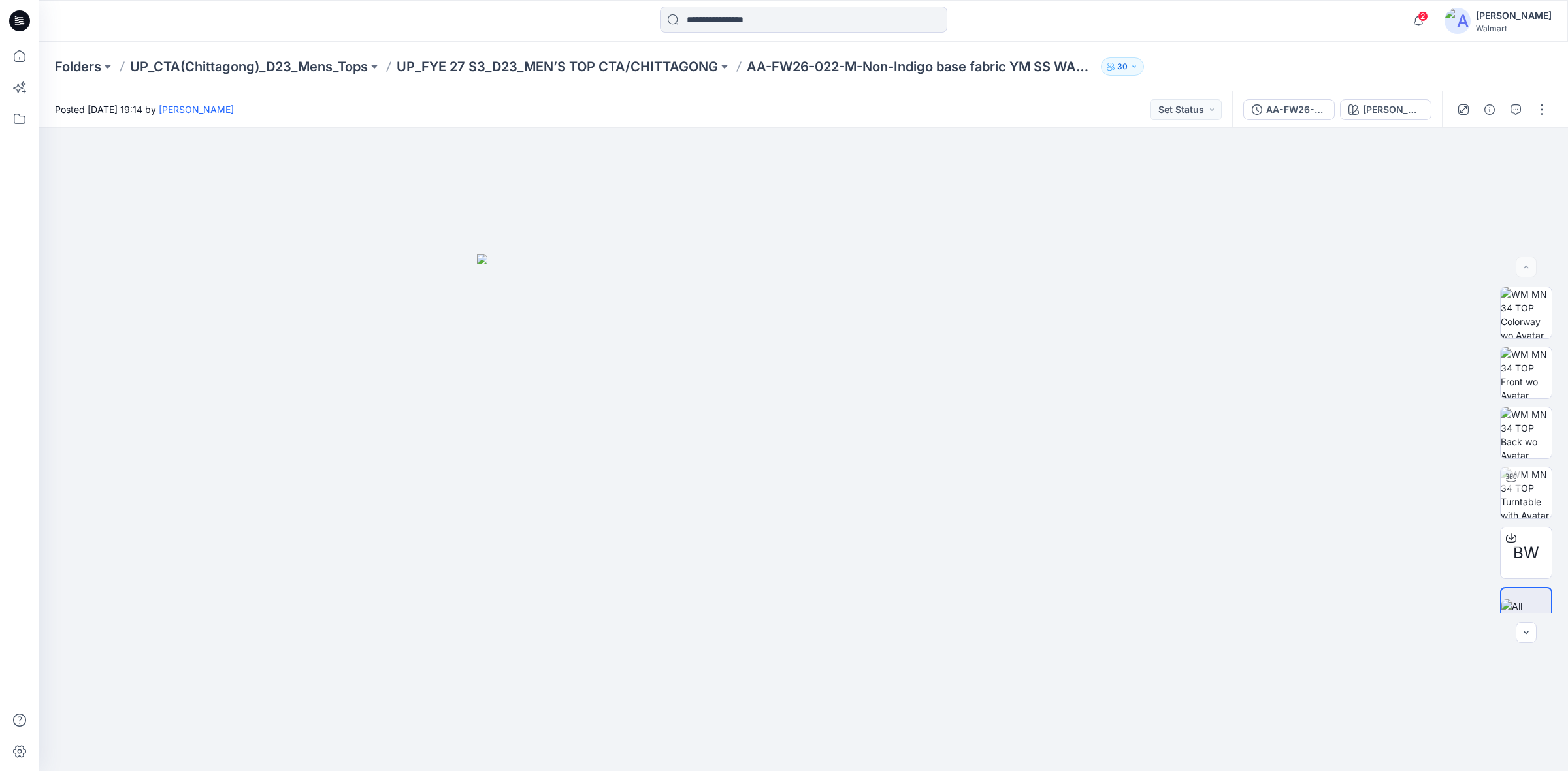
click at [542, 65] on p "UP_FYE 27 S3_D23_MEN’S TOP CTA/CHITTAGONG" at bounding box center [557, 67] width 321 height 18
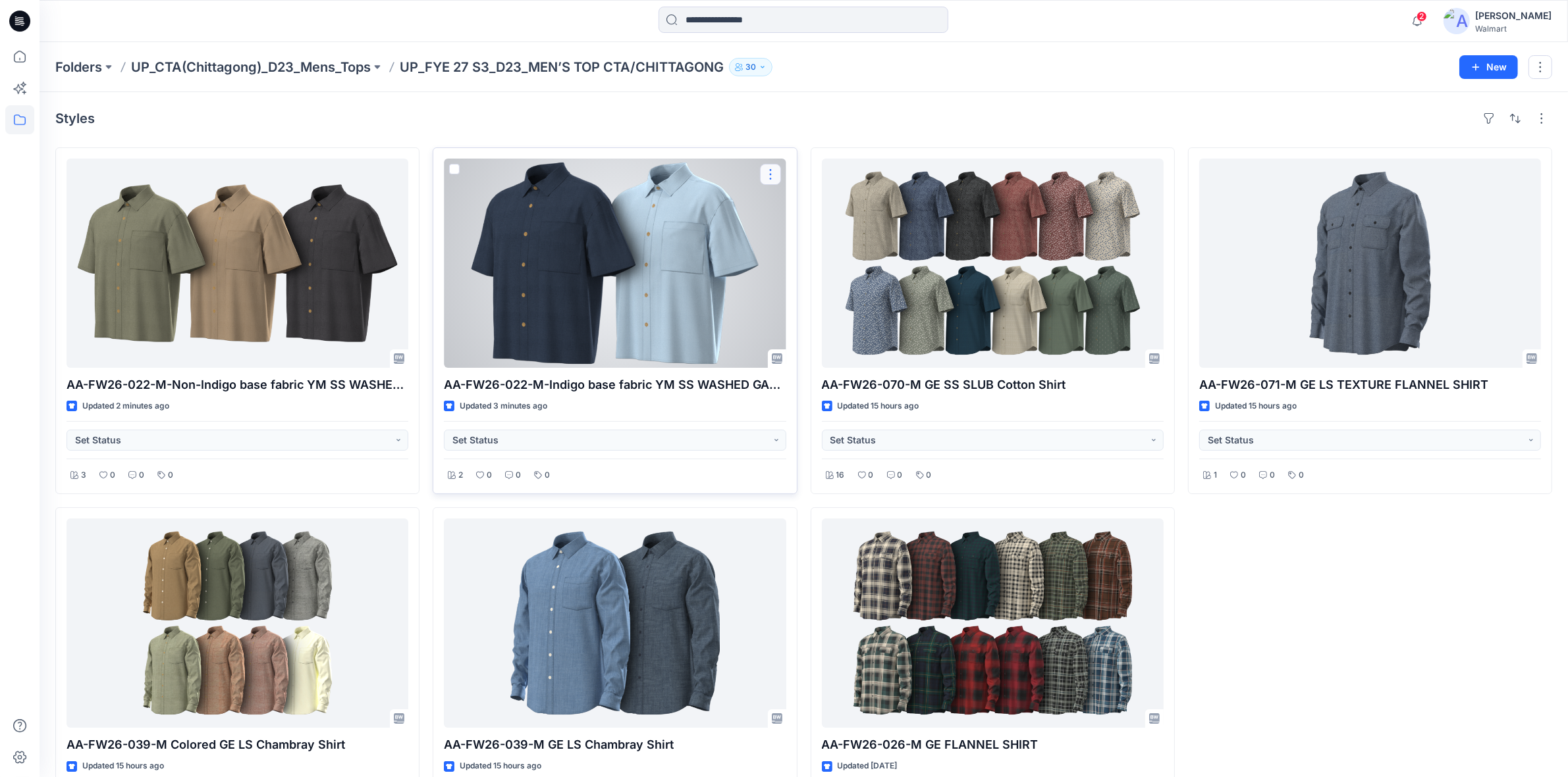
click at [771, 178] on button "button" at bounding box center [770, 174] width 21 height 21
click at [810, 249] on p "Duplicate to..." at bounding box center [816, 254] width 60 height 14
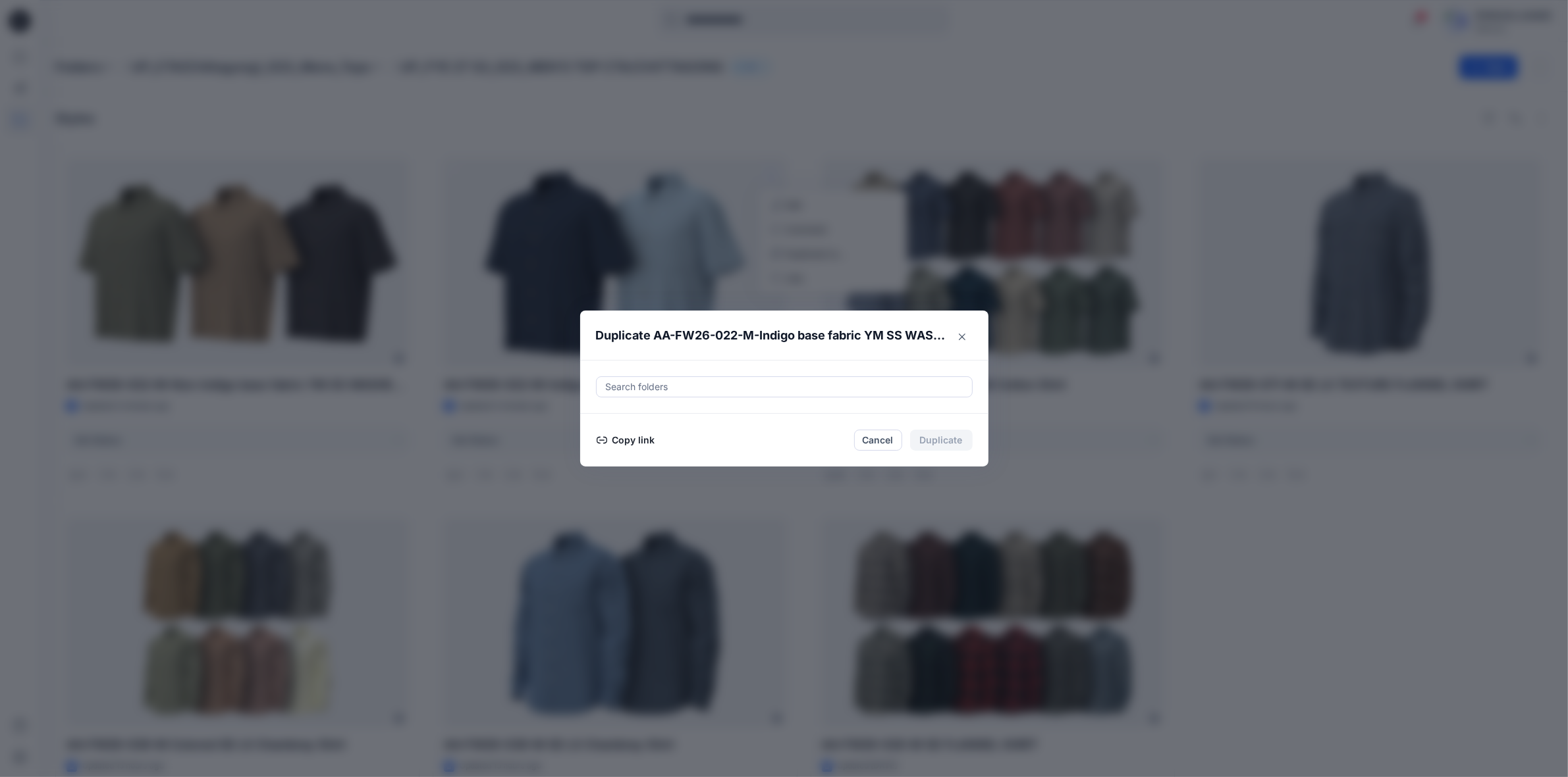
click at [721, 394] on div at bounding box center [784, 387] width 360 height 16
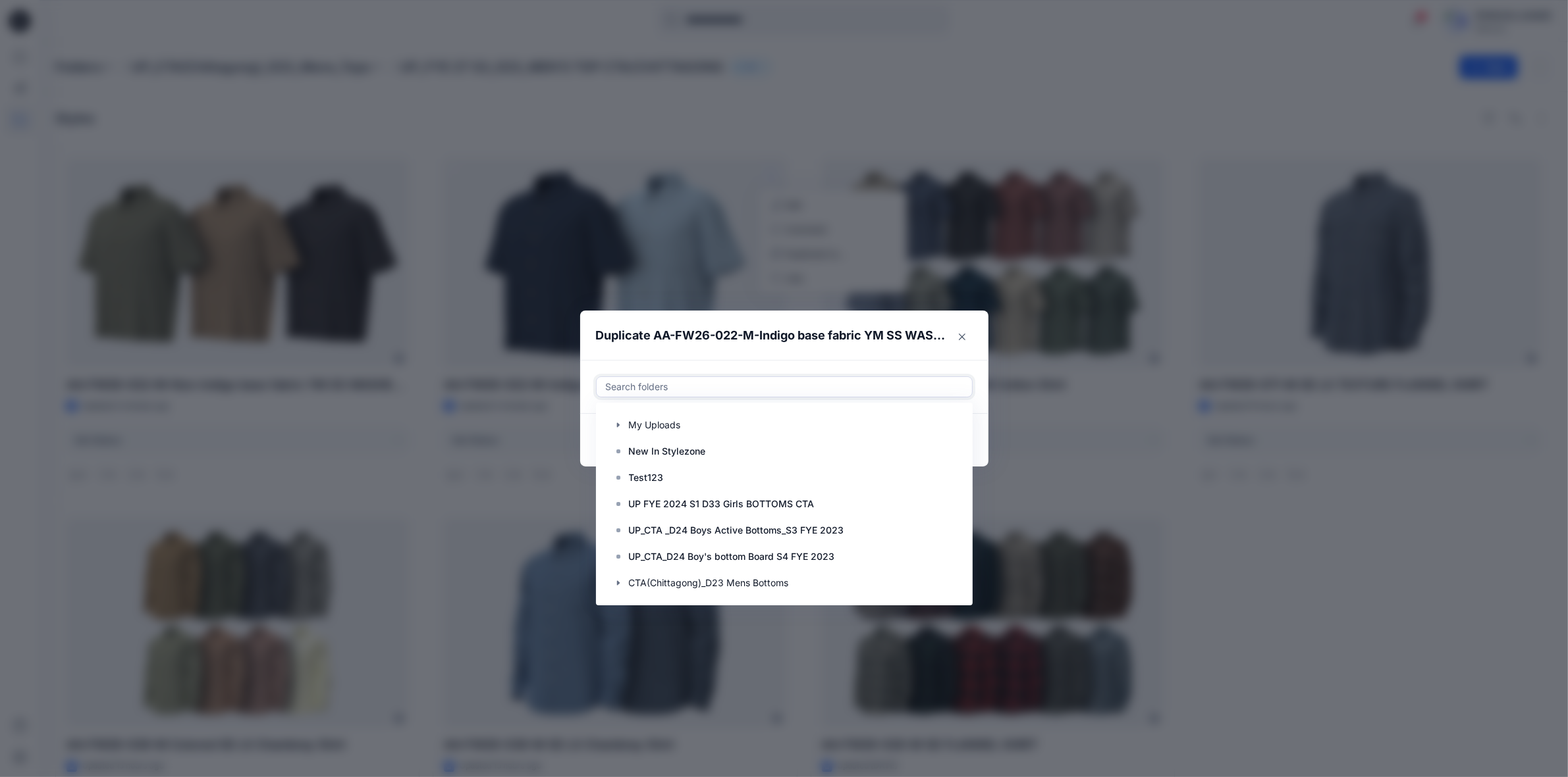
paste input "**********"
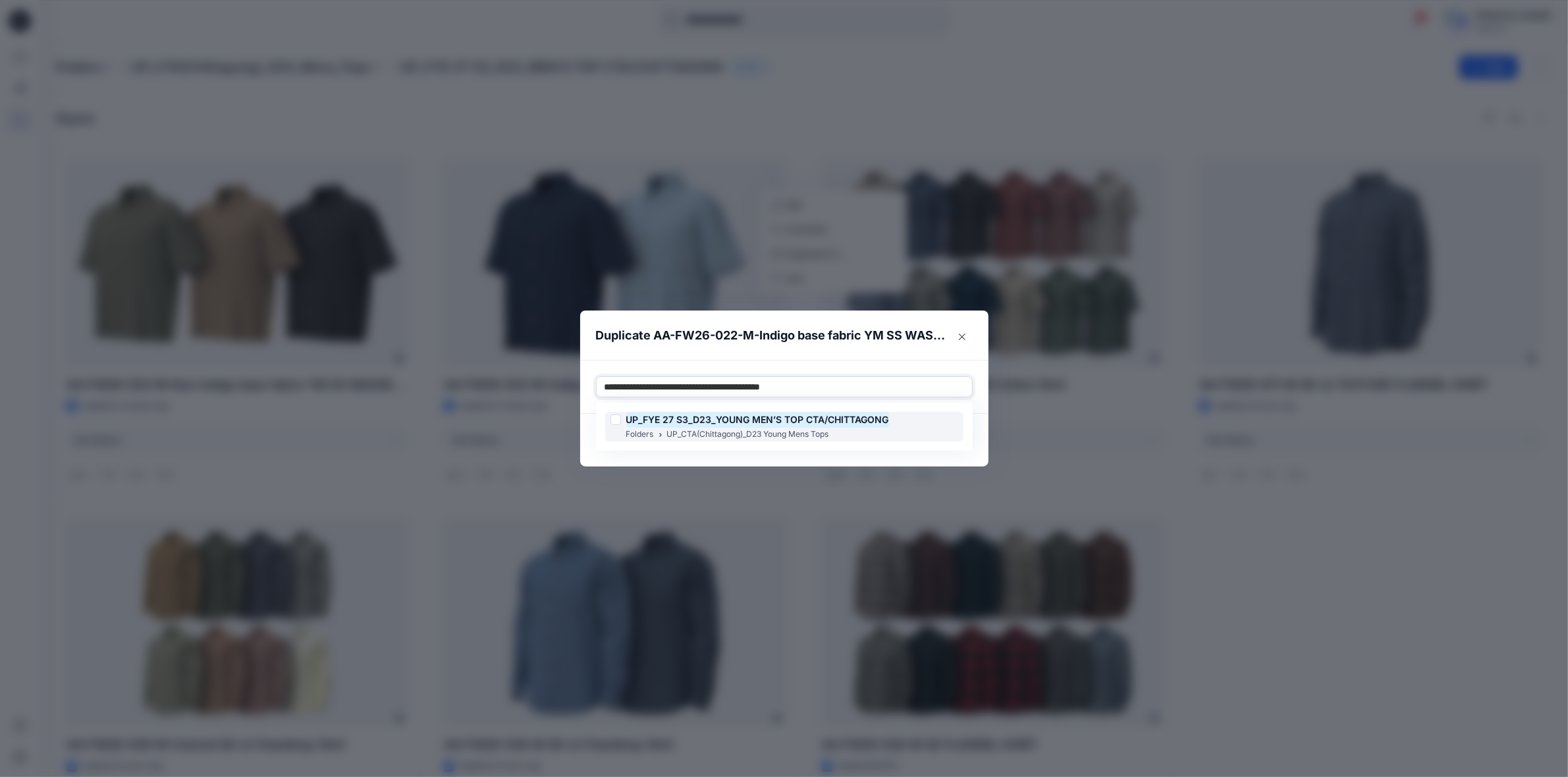
click at [621, 423] on div at bounding box center [615, 419] width 10 height 10
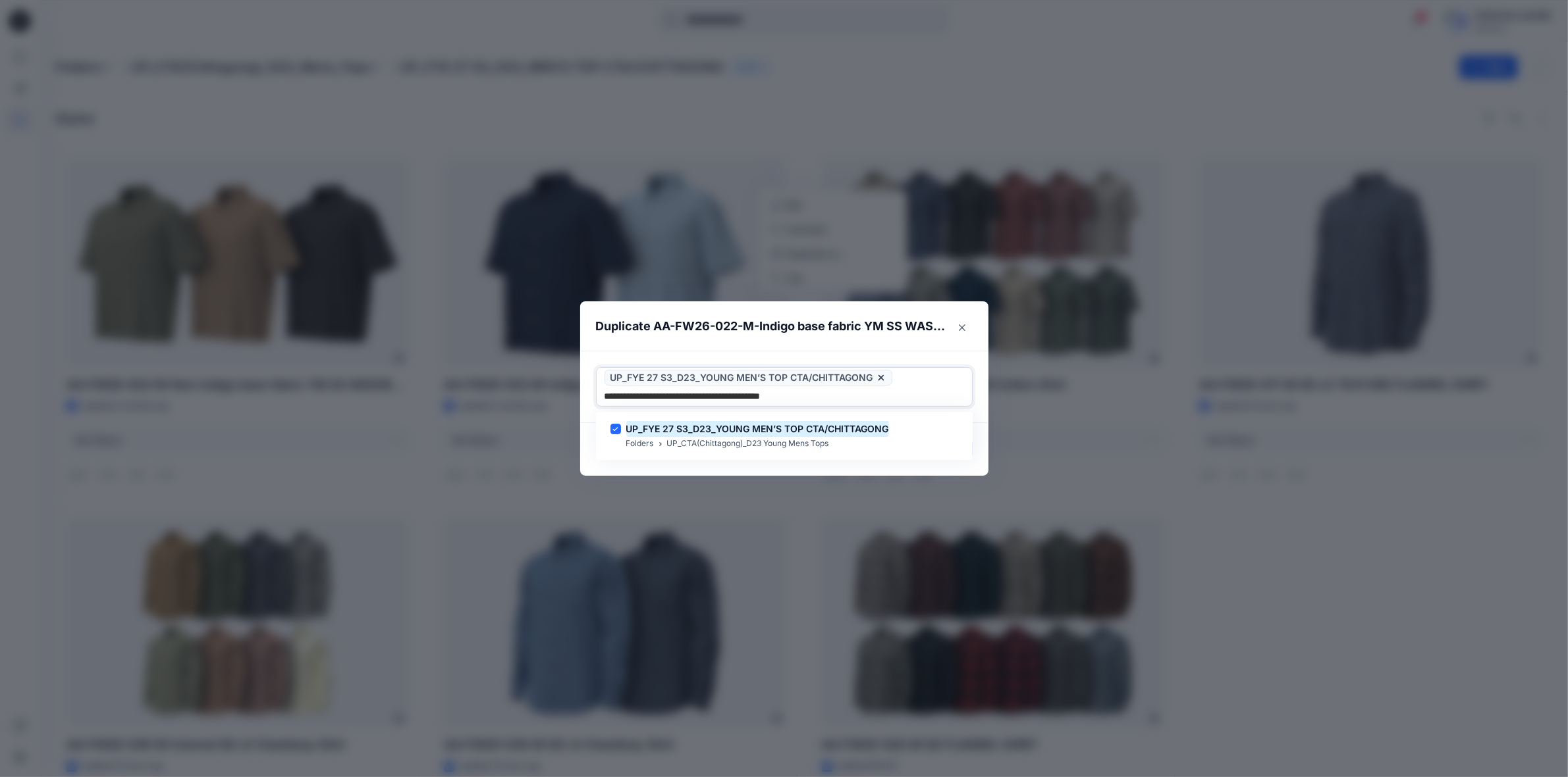
type input "**********"
click at [784, 330] on p "Duplicate AA-FW26-022-M-Indigo base fabric YM SS WASHED GAUZE TEXTURED SHIRT" at bounding box center [772, 327] width 351 height 18
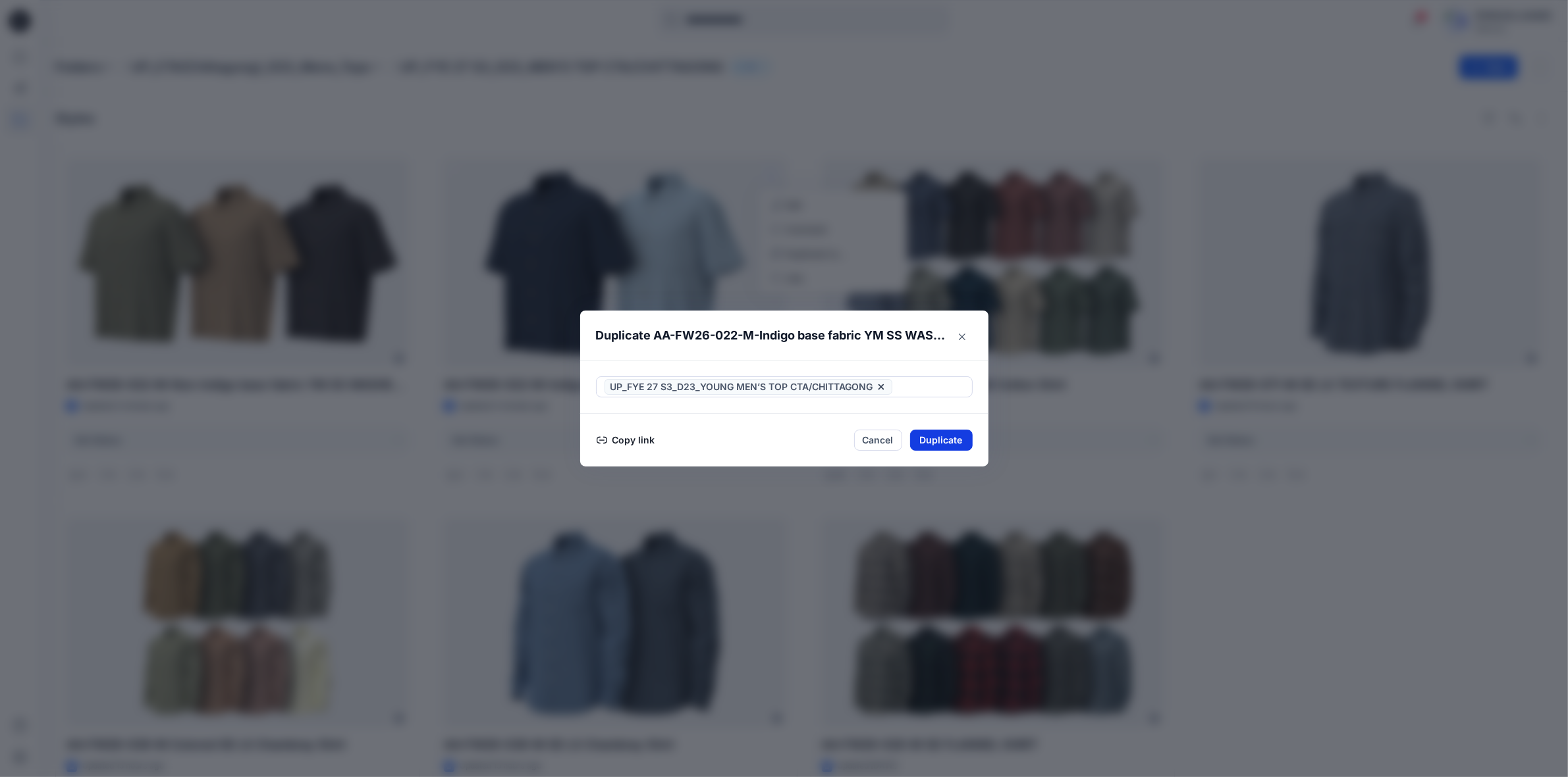
click at [946, 438] on button "Duplicate" at bounding box center [941, 440] width 63 height 21
click at [941, 441] on button "Close" at bounding box center [951, 441] width 42 height 21
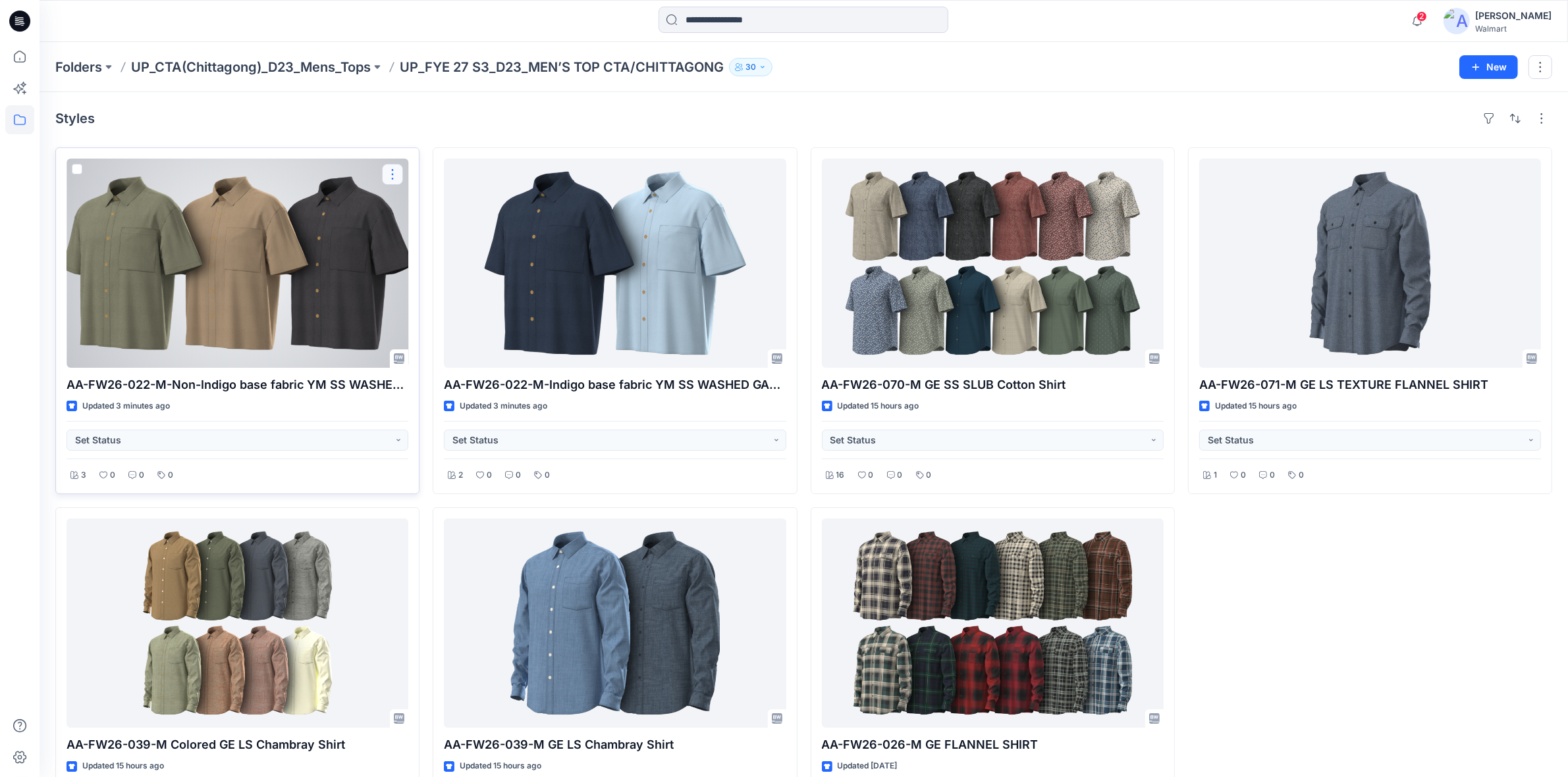
click at [394, 174] on button "button" at bounding box center [392, 174] width 21 height 21
click at [431, 245] on button "Duplicate to..." at bounding box center [456, 254] width 142 height 24
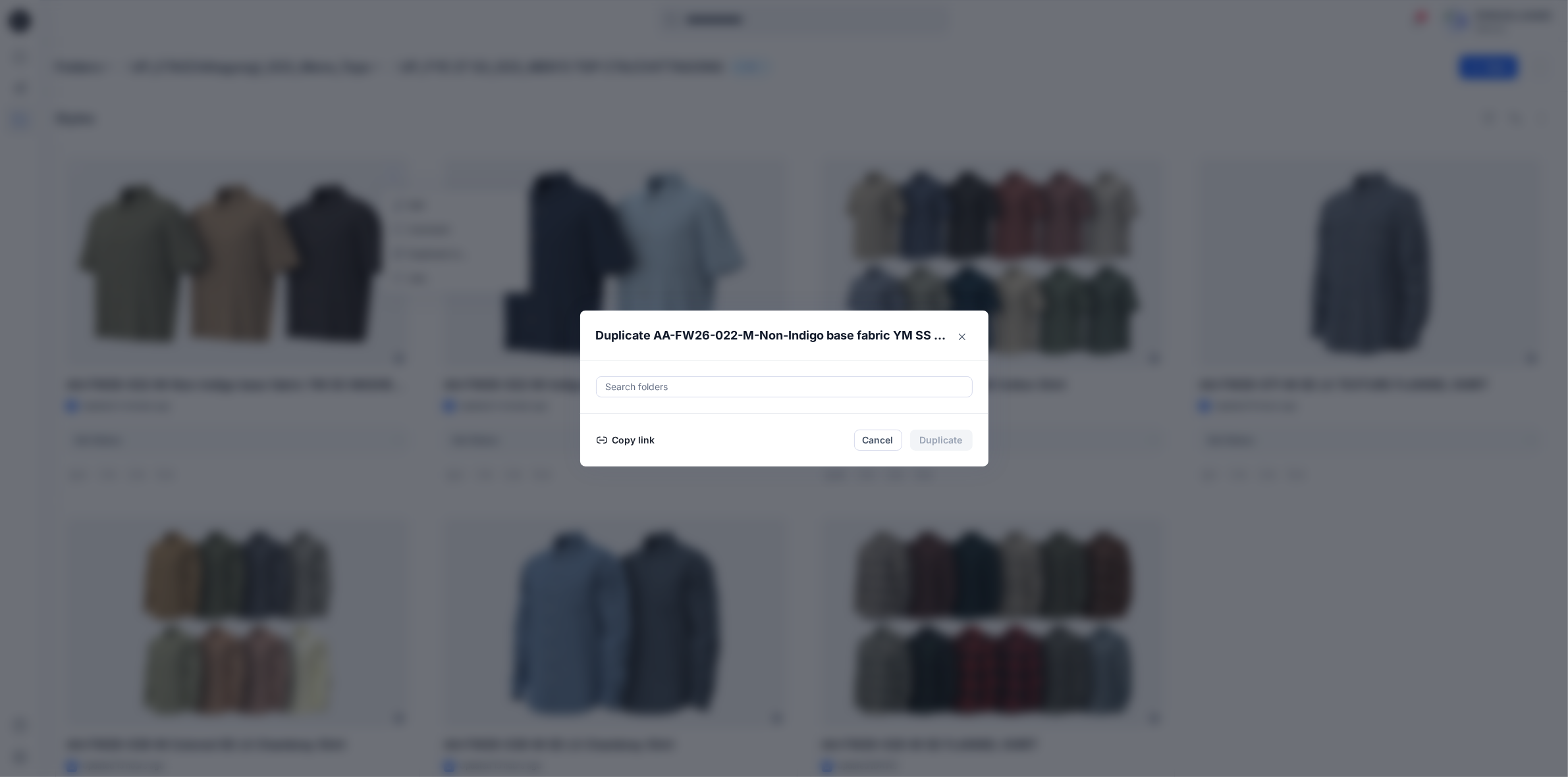
click at [755, 388] on div at bounding box center [784, 387] width 360 height 16
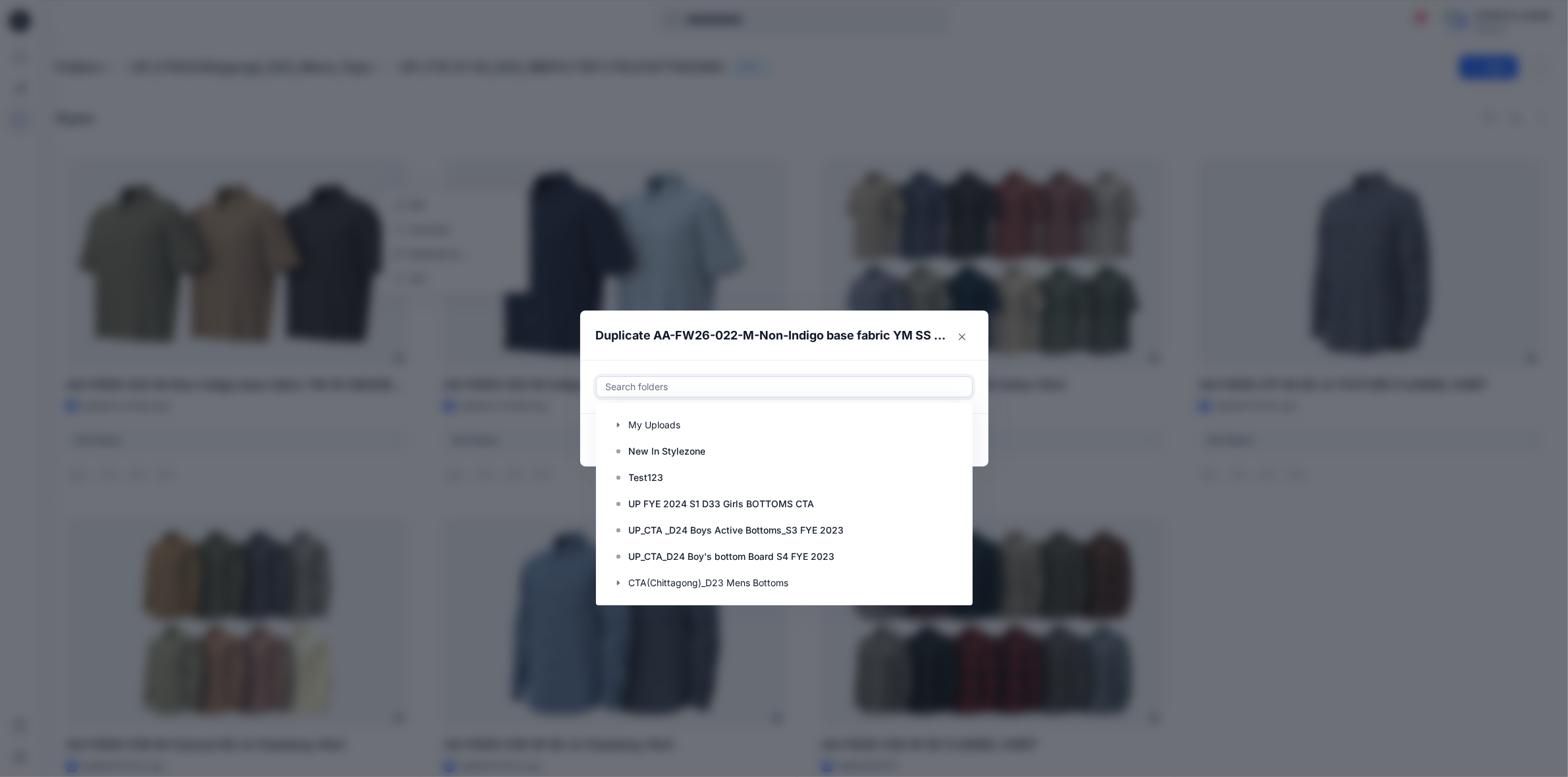
paste input "**********"
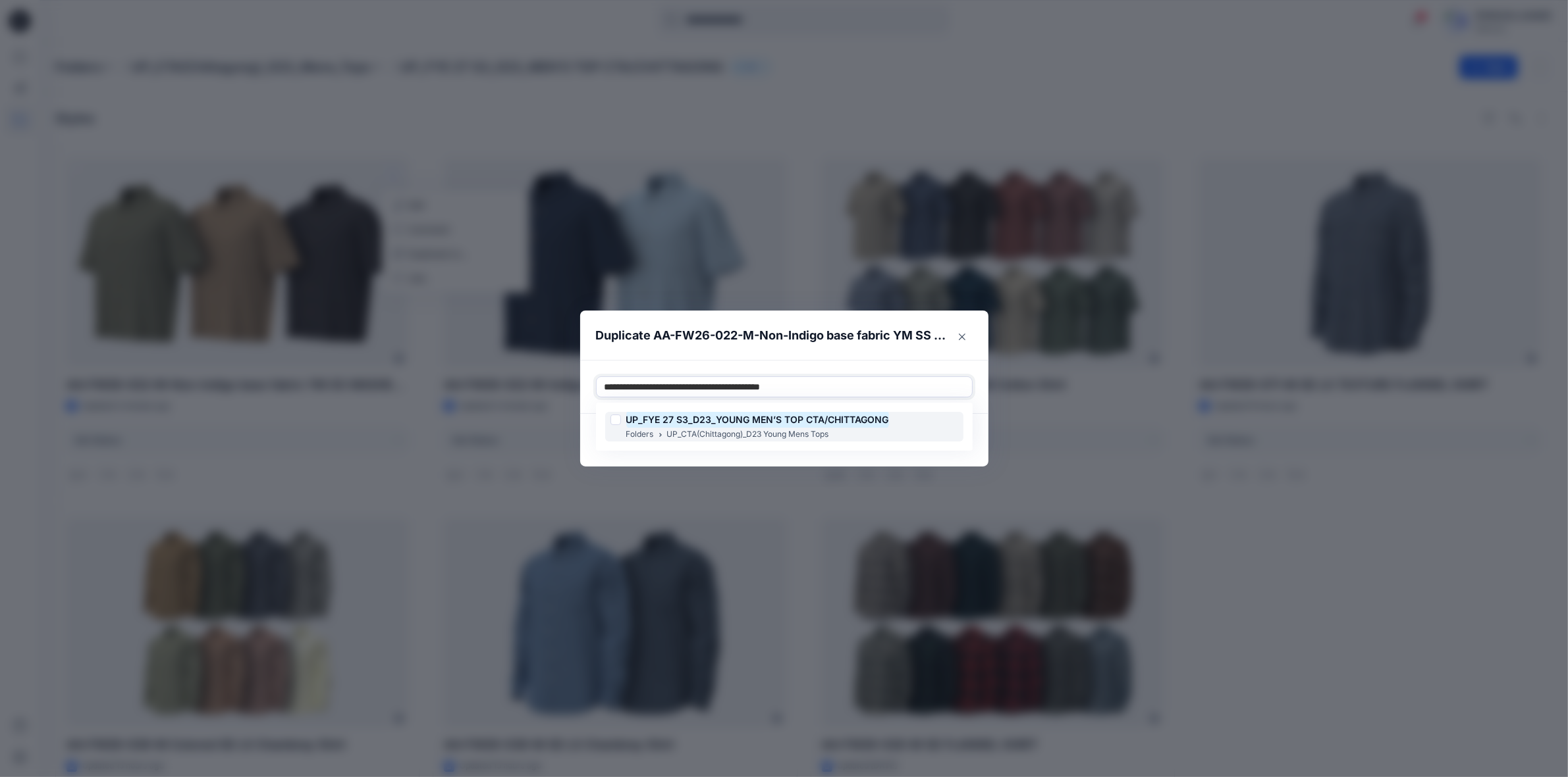
click at [616, 418] on div at bounding box center [615, 419] width 10 height 10
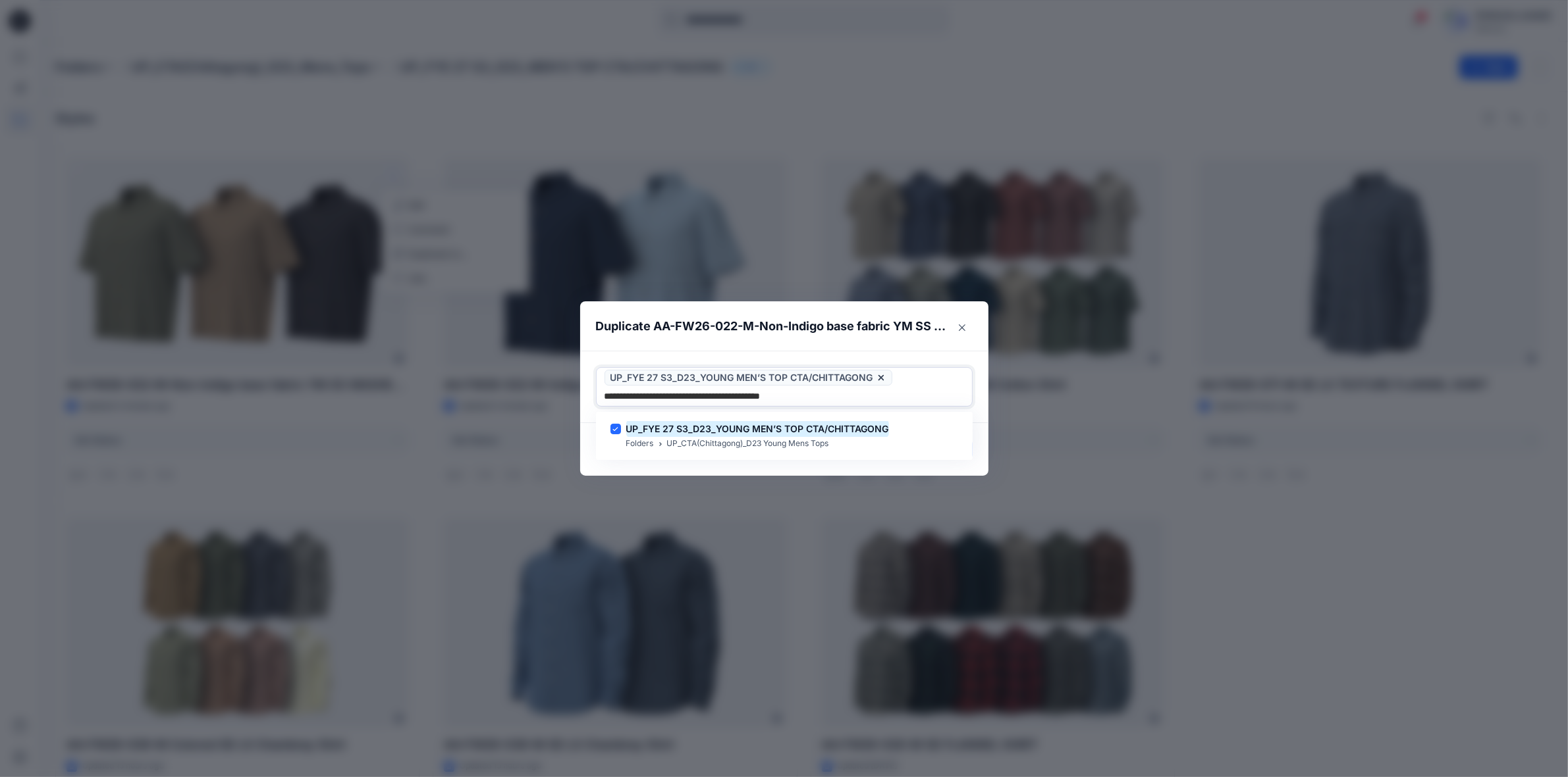
type input "**********"
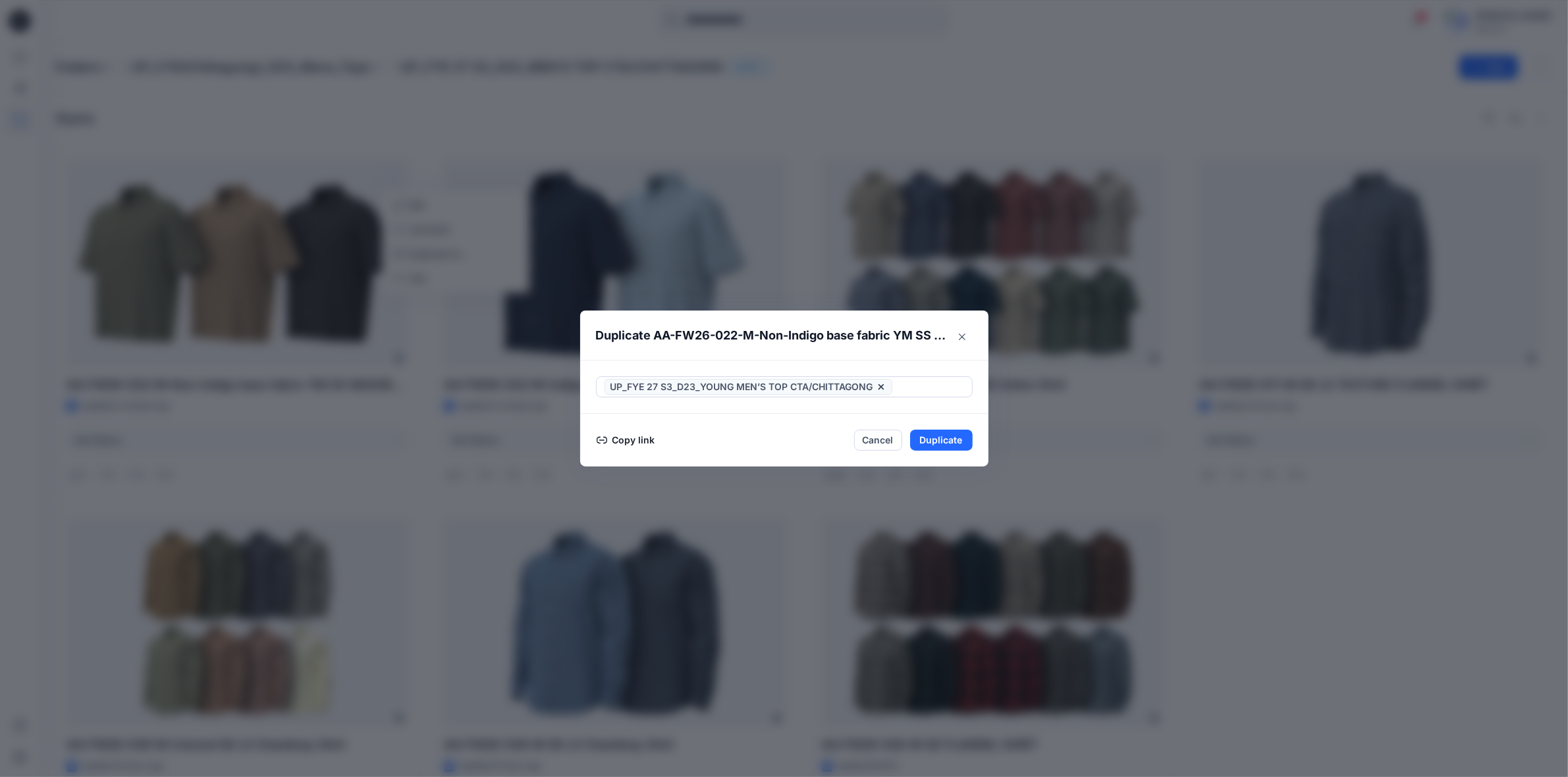
click at [823, 346] on header "Duplicate AA-FW26-022-M-Non-Indigo base fabric YM SS WASHED GAUZE TEXTURED SHIRT" at bounding box center [771, 336] width 382 height 50
click at [939, 442] on button "Duplicate" at bounding box center [941, 440] width 63 height 21
click at [959, 440] on button "Close" at bounding box center [951, 441] width 42 height 21
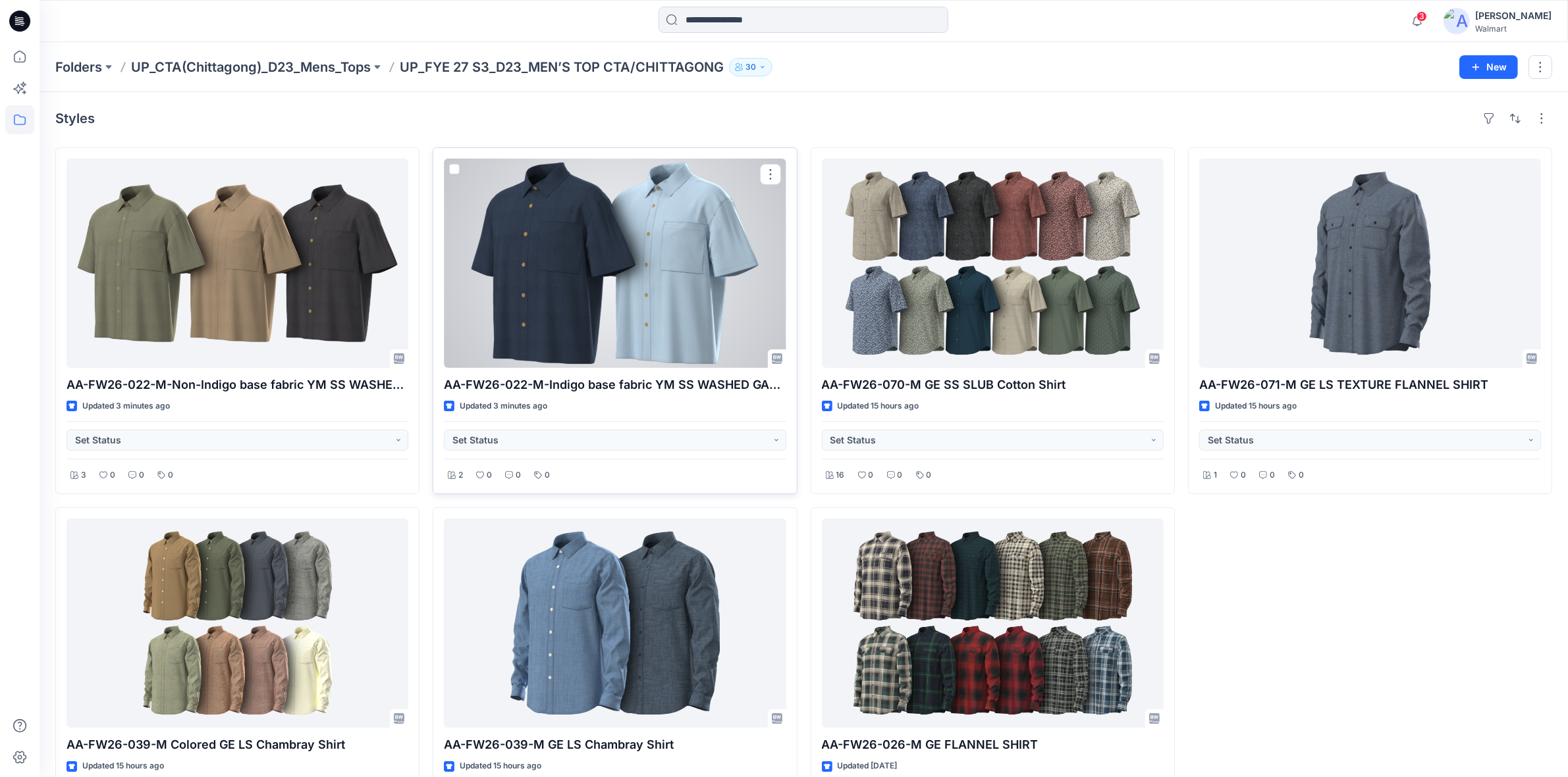
click at [633, 232] on div at bounding box center [615, 263] width 341 height 209
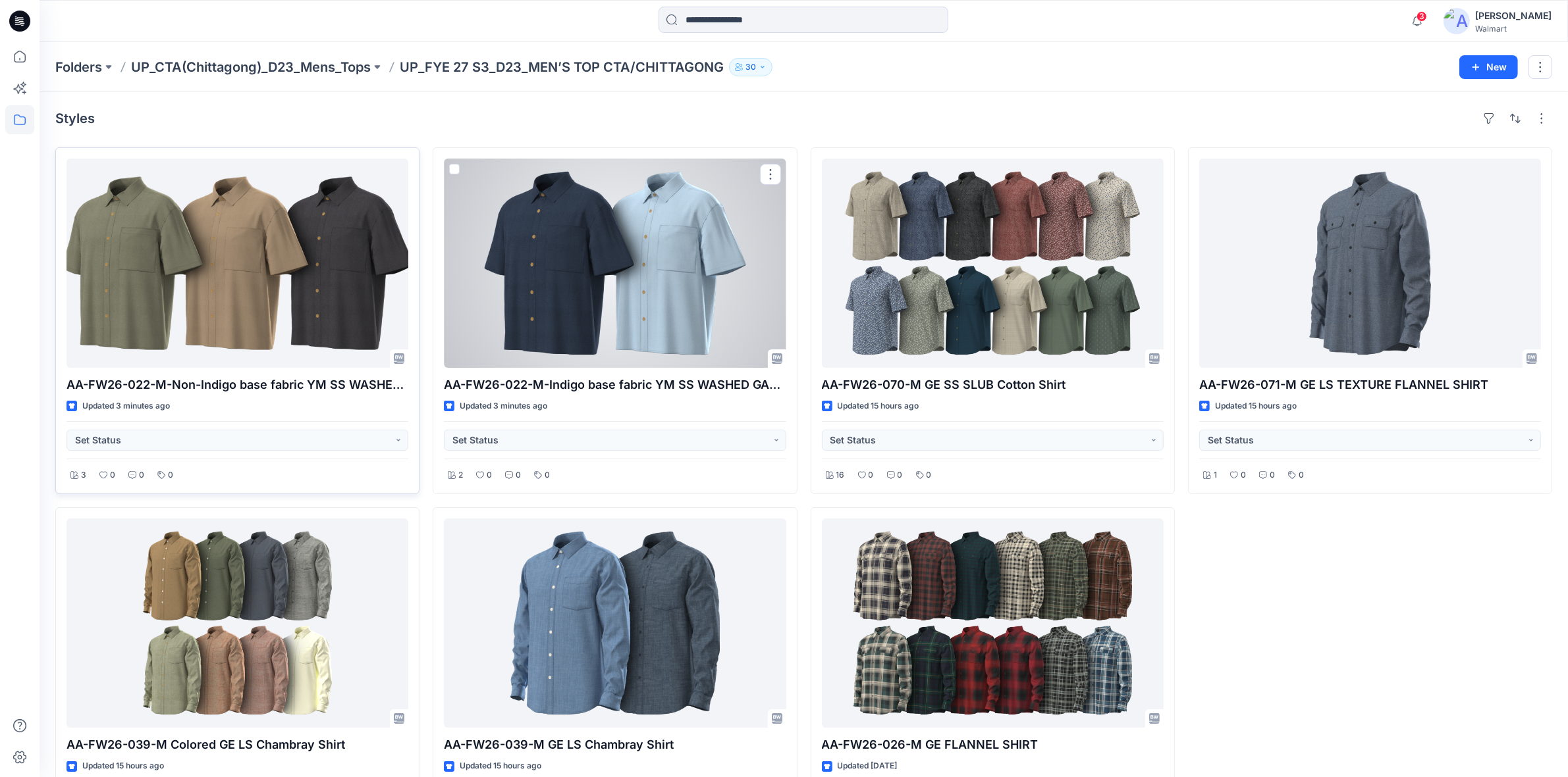
click at [240, 244] on div at bounding box center [237, 263] width 341 height 209
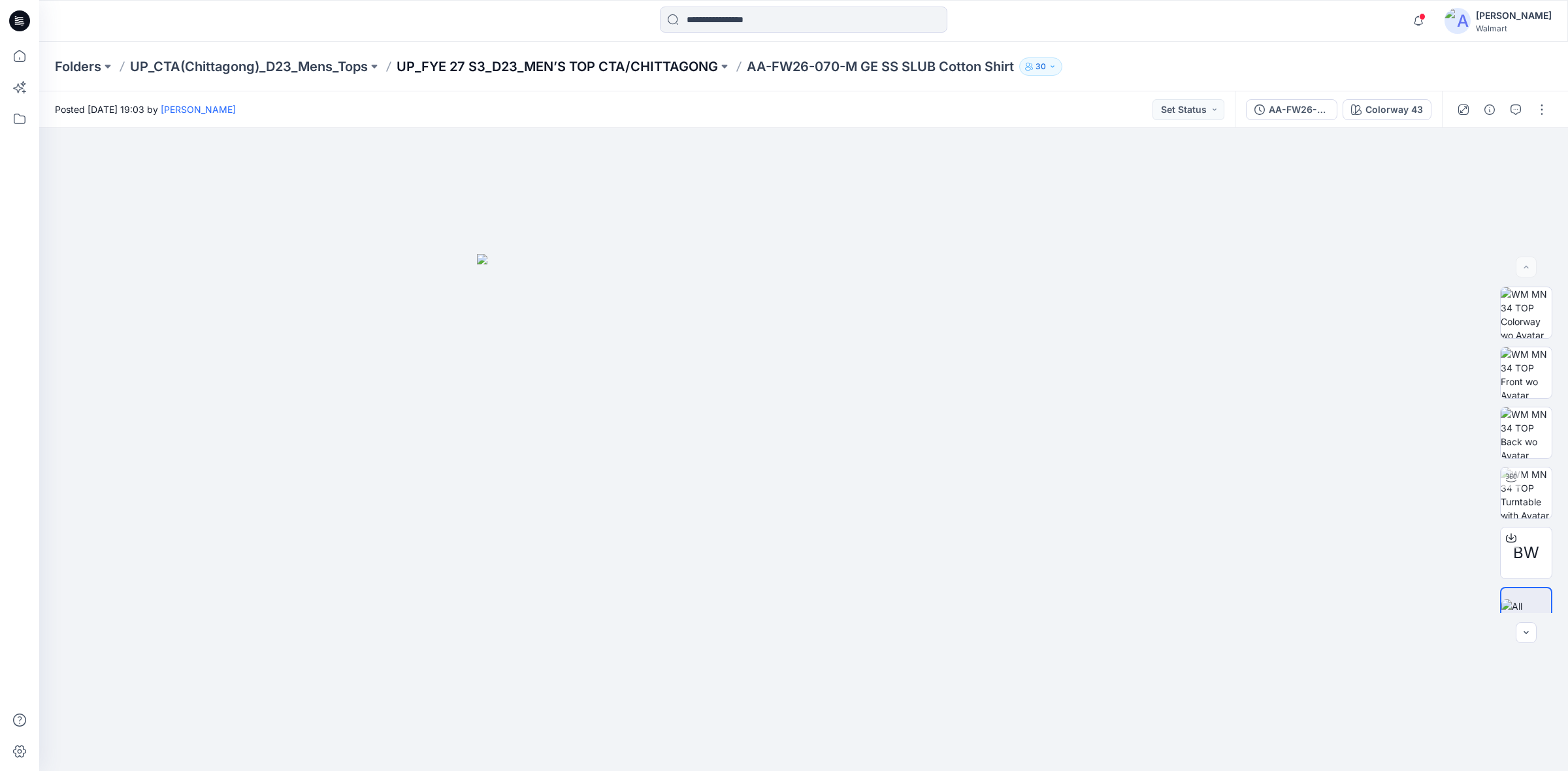
click at [571, 72] on p "UP_FYE 27 S3_D23_MEN’S TOP CTA/CHITTAGONG" at bounding box center [557, 67] width 321 height 18
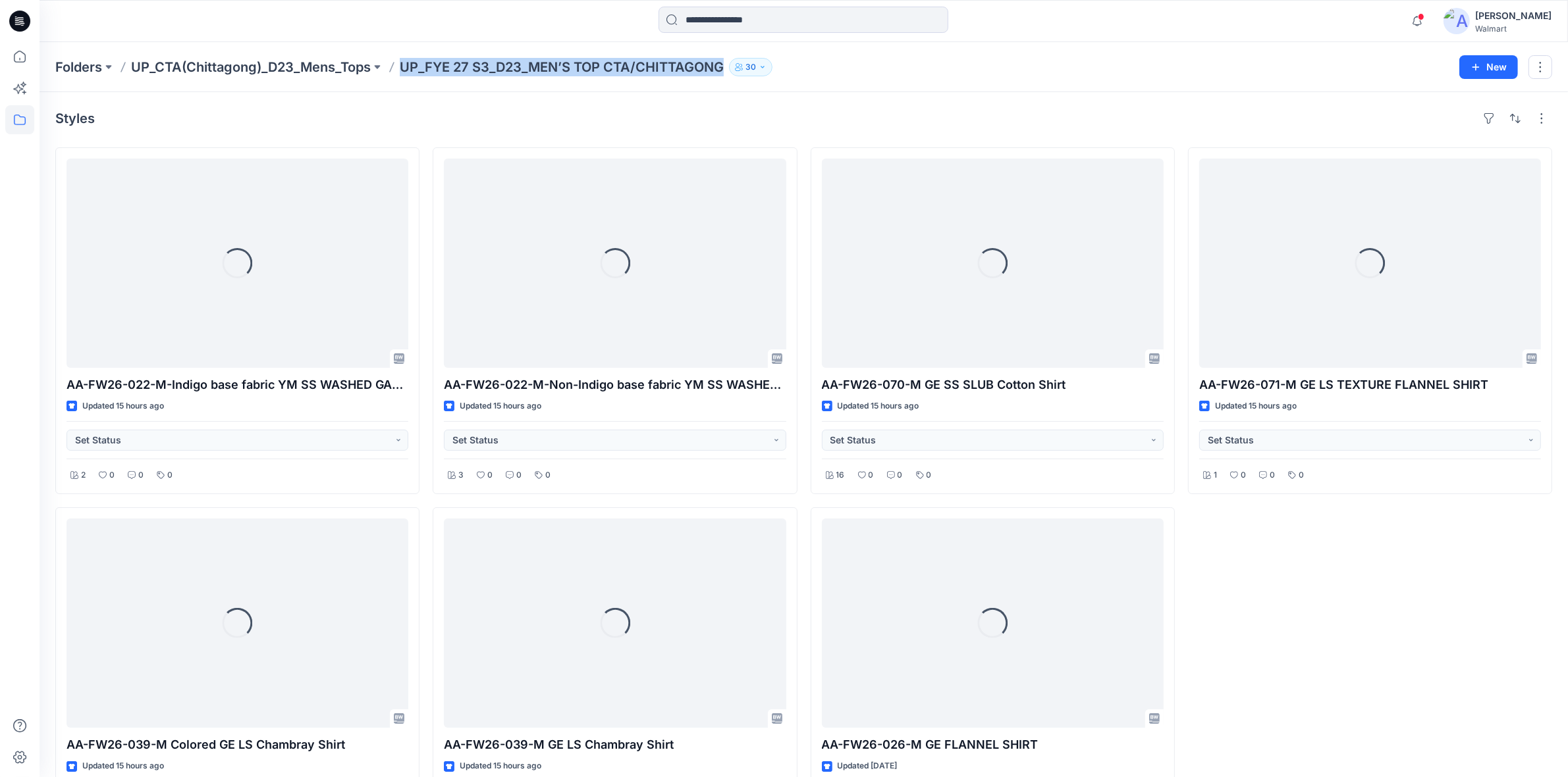
drag, startPoint x: 401, startPoint y: 73, endPoint x: 726, endPoint y: 80, distance: 325.1
click at [726, 80] on div "Folders UP_CTA(Chittagong)_D23_Mens_Tops UP_FYE 27 S3_D23_MEN’S TOP CTA/CHITTAG…" at bounding box center [804, 67] width 1528 height 50
copy p "UP_FYE 27 S3_D23_MEN’S TOP CTA/CHITTAGONG"
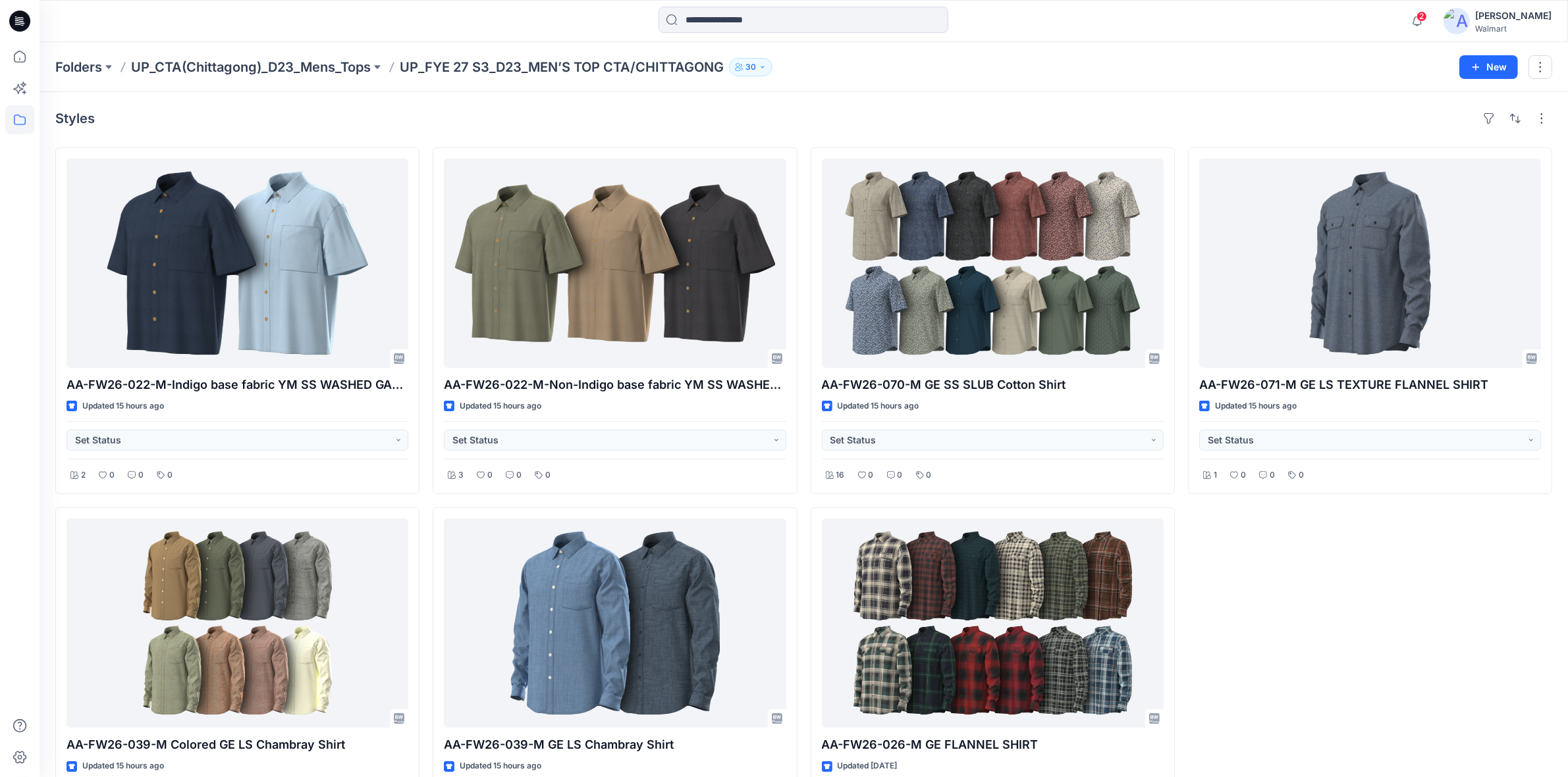
click at [581, 33] on div at bounding box center [804, 20] width 764 height 29
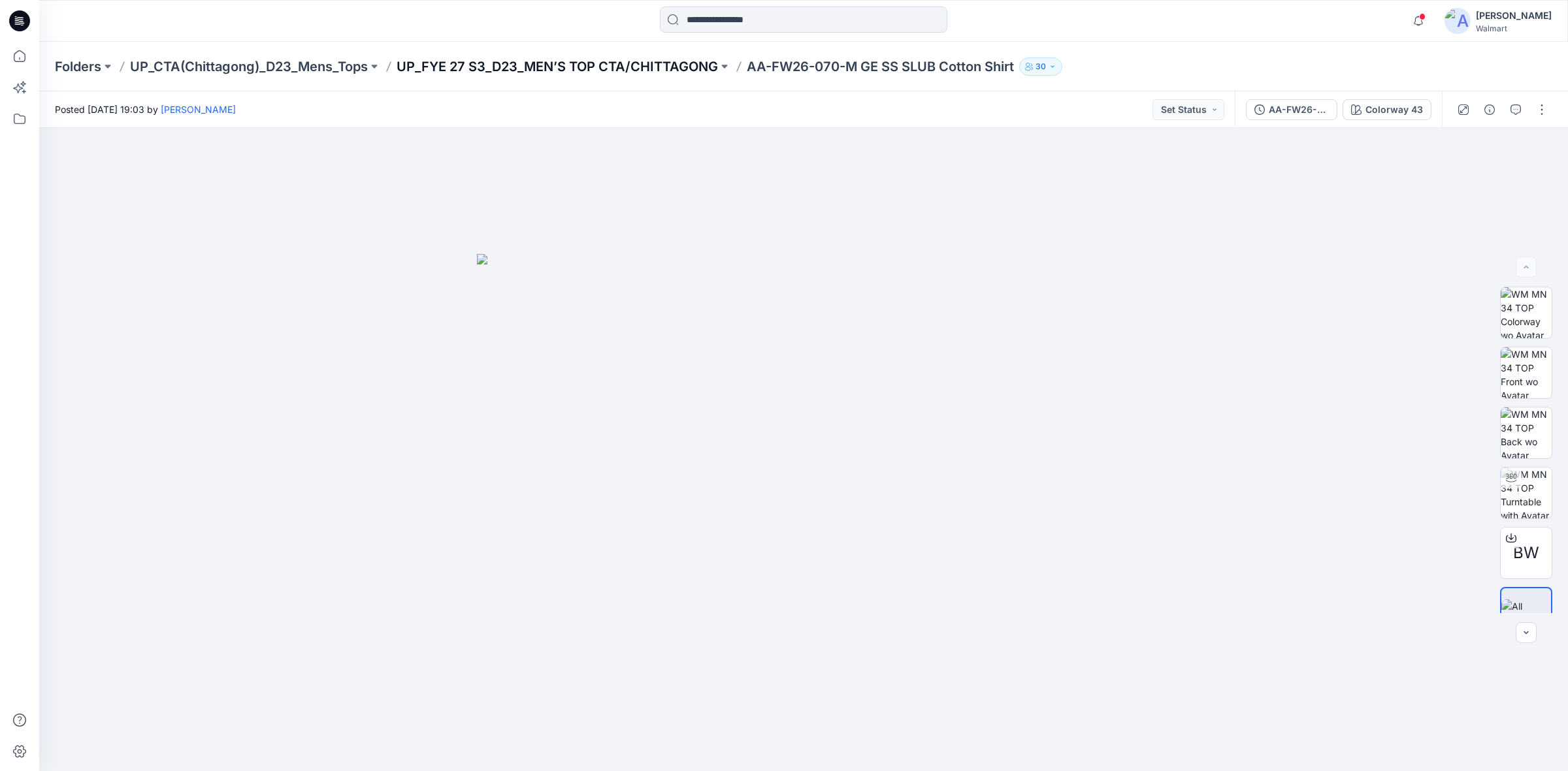
click at [662, 70] on p "UP_FYE 27 S3_D23_MEN’S TOP CTA/CHITTAGONG" at bounding box center [557, 67] width 321 height 18
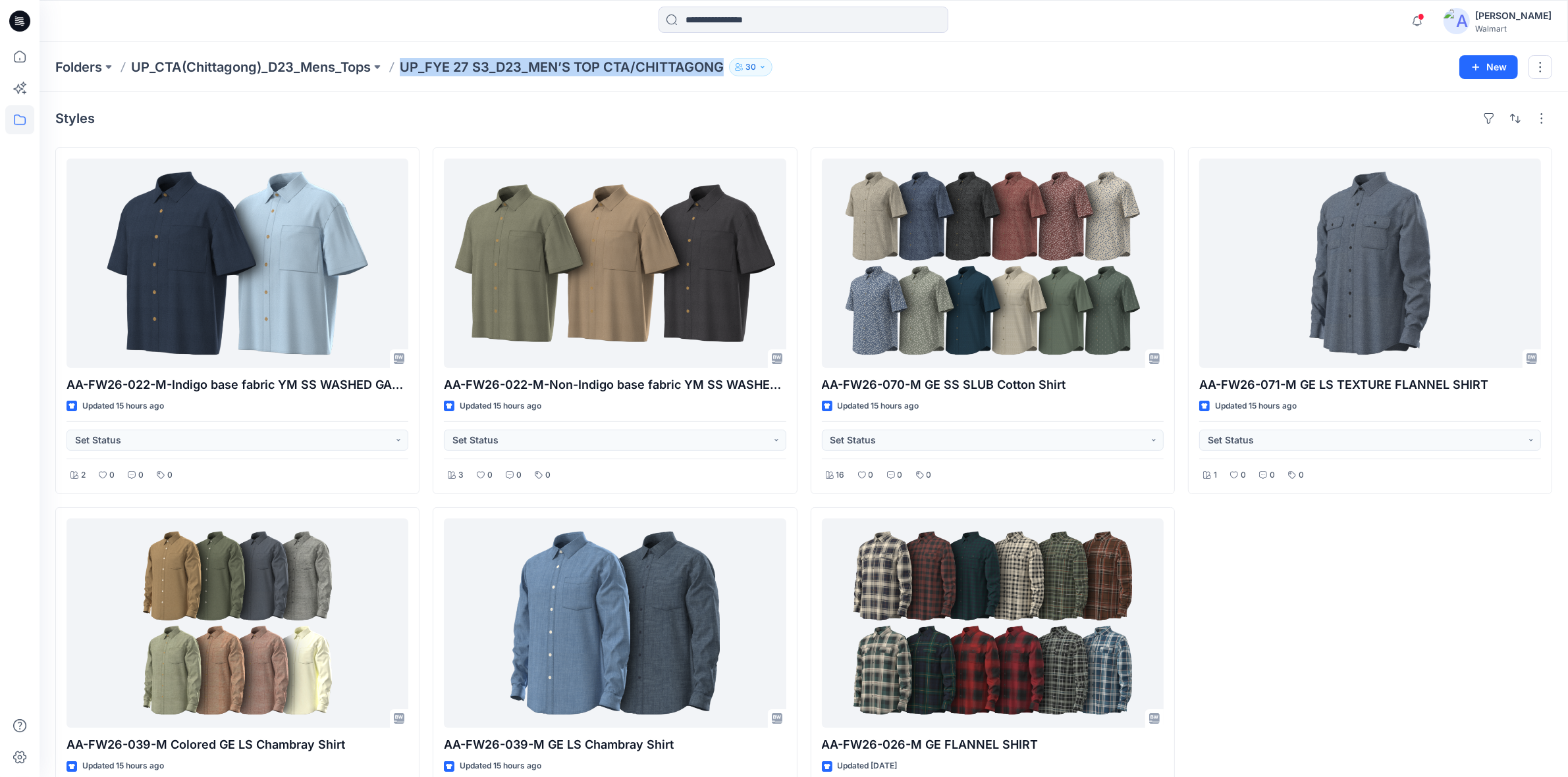
drag, startPoint x: 402, startPoint y: 70, endPoint x: 728, endPoint y: 77, distance: 326.1
click at [728, 77] on div "Folders UP_CTA(Chittagong)_D23_Mens_Tops UP_FYE 27 S3_D23_MEN’S TOP CTA/CHITTAG…" at bounding box center [804, 67] width 1528 height 50
copy p "UP_FYE 27 S3_D23_MEN’S TOP CTA/CHITTAGONG"
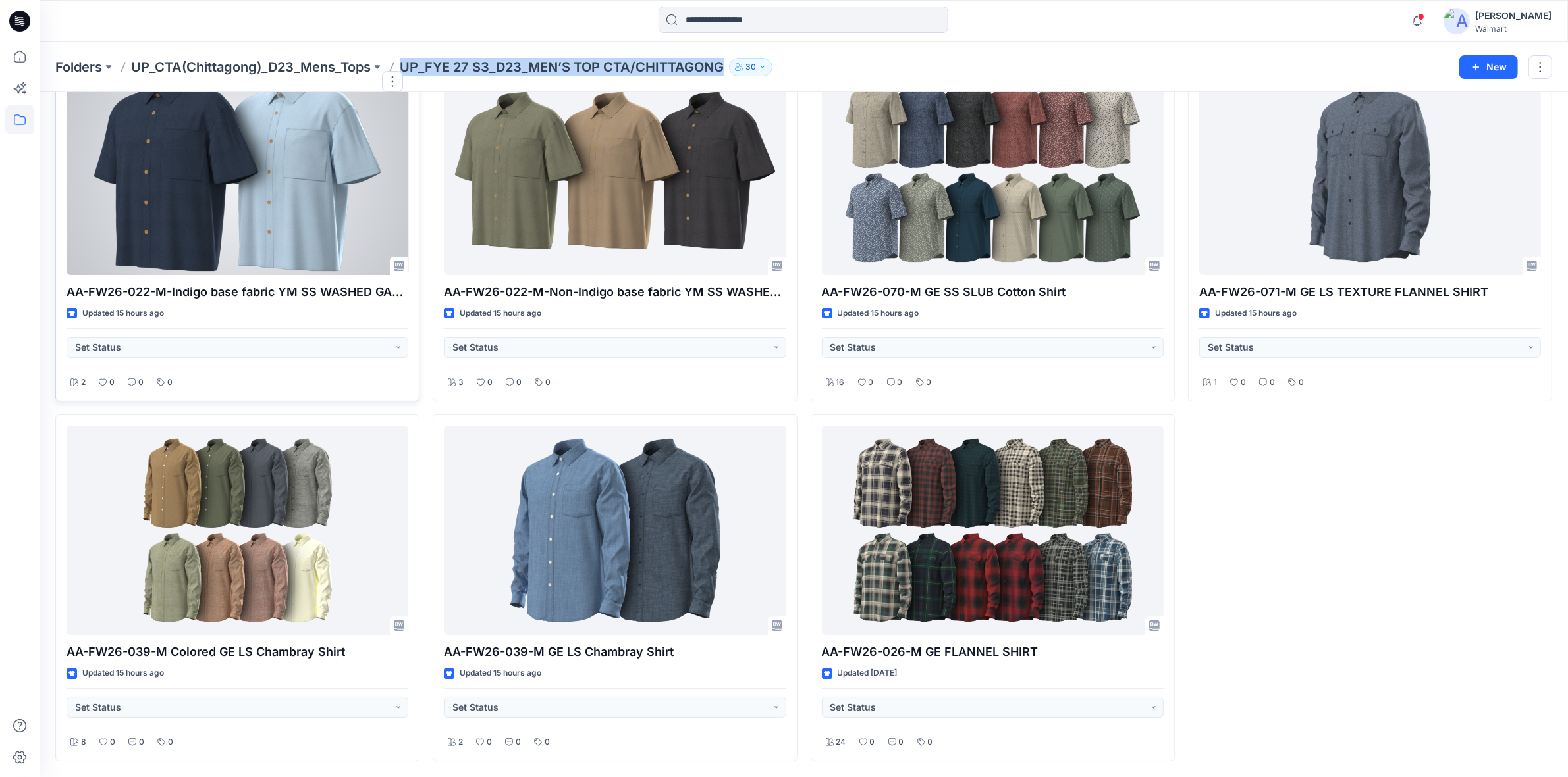
scroll to position [11, 0]
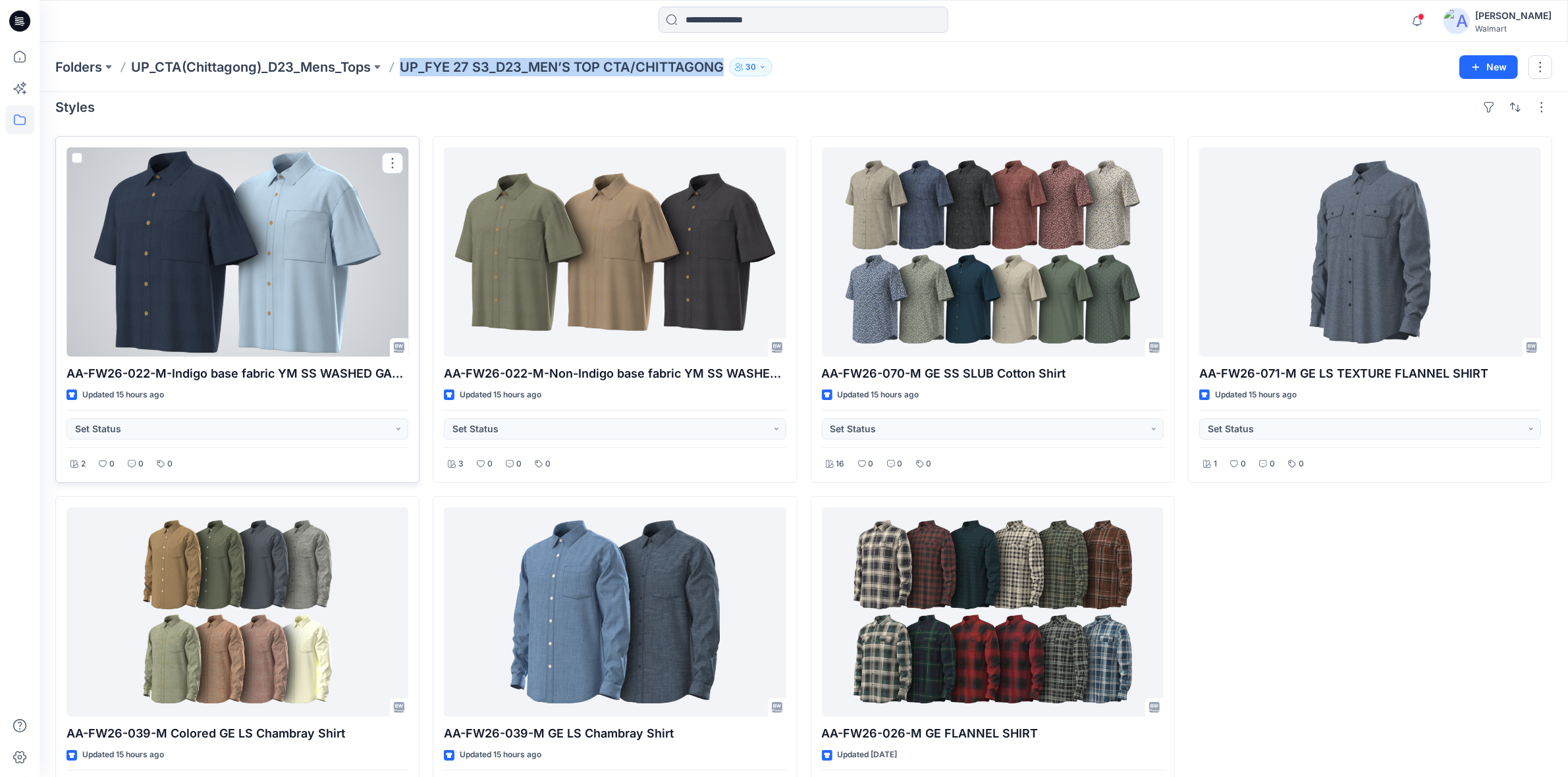
click at [287, 286] on div at bounding box center [237, 252] width 341 height 209
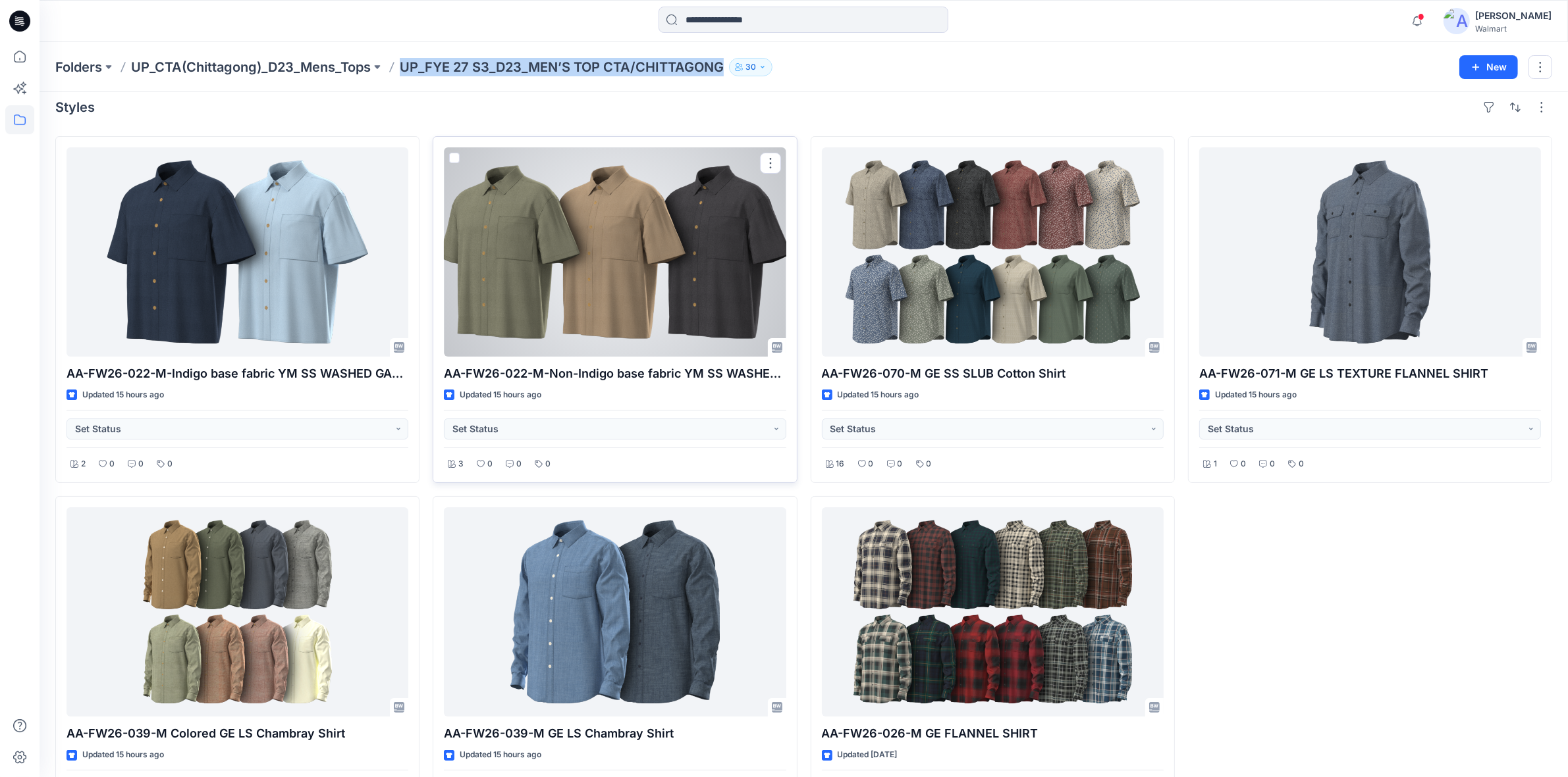
click at [598, 281] on div at bounding box center [615, 252] width 341 height 209
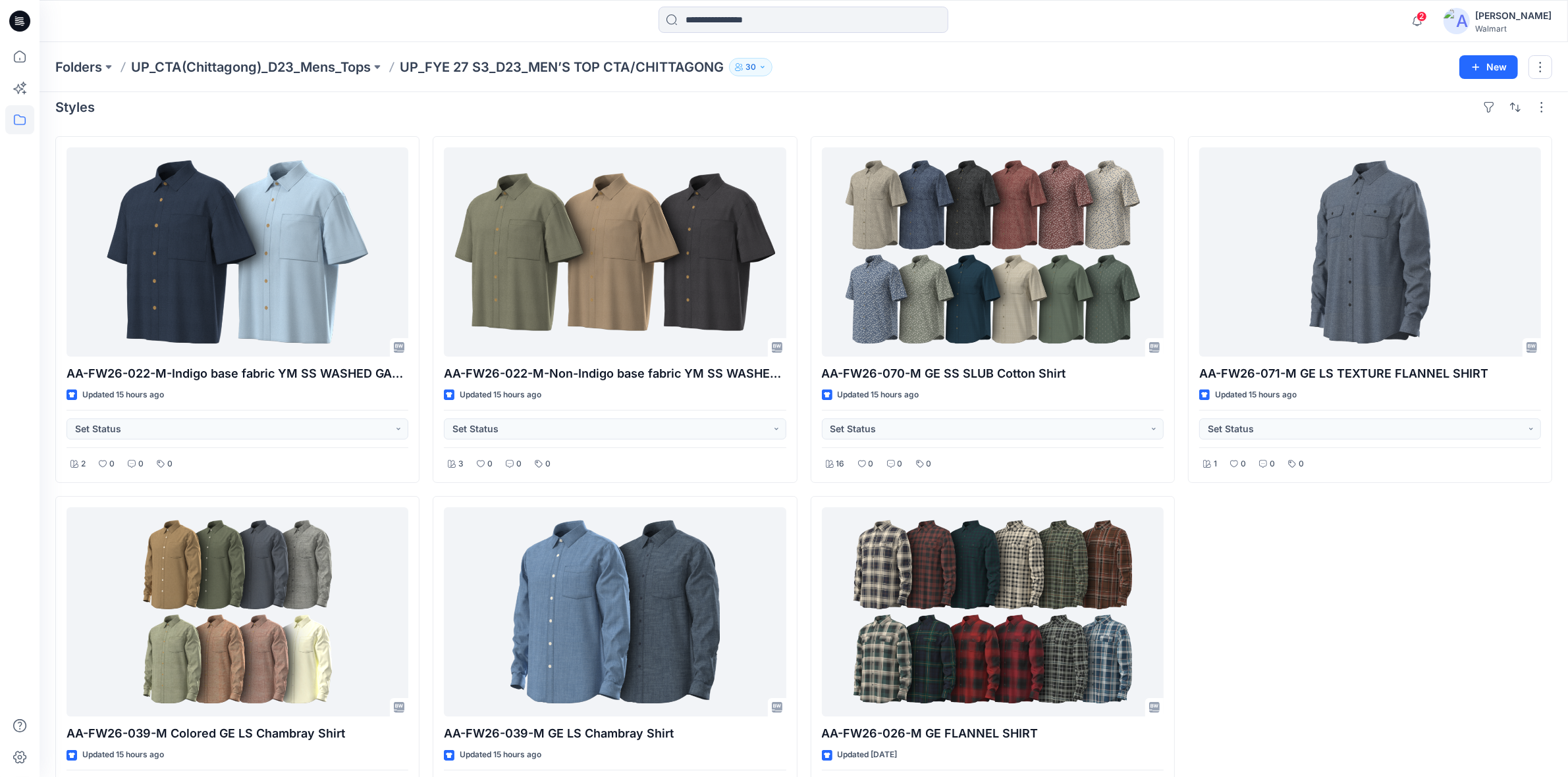
click at [1197, 43] on div "Folders UP_CTA(Chittagong)_D23_Mens_Tops UP_FYE 27 S3_D23_MEN’S TOP CTA/CHITTAG…" at bounding box center [804, 67] width 1528 height 50
click at [1179, 58] on div "Folders UP_CTA(Chittagong)_D23_Mens_Tops UP_FYE 27 S3_D23_MEN’S TOP CTA/CHITTAG…" at bounding box center [752, 67] width 1394 height 18
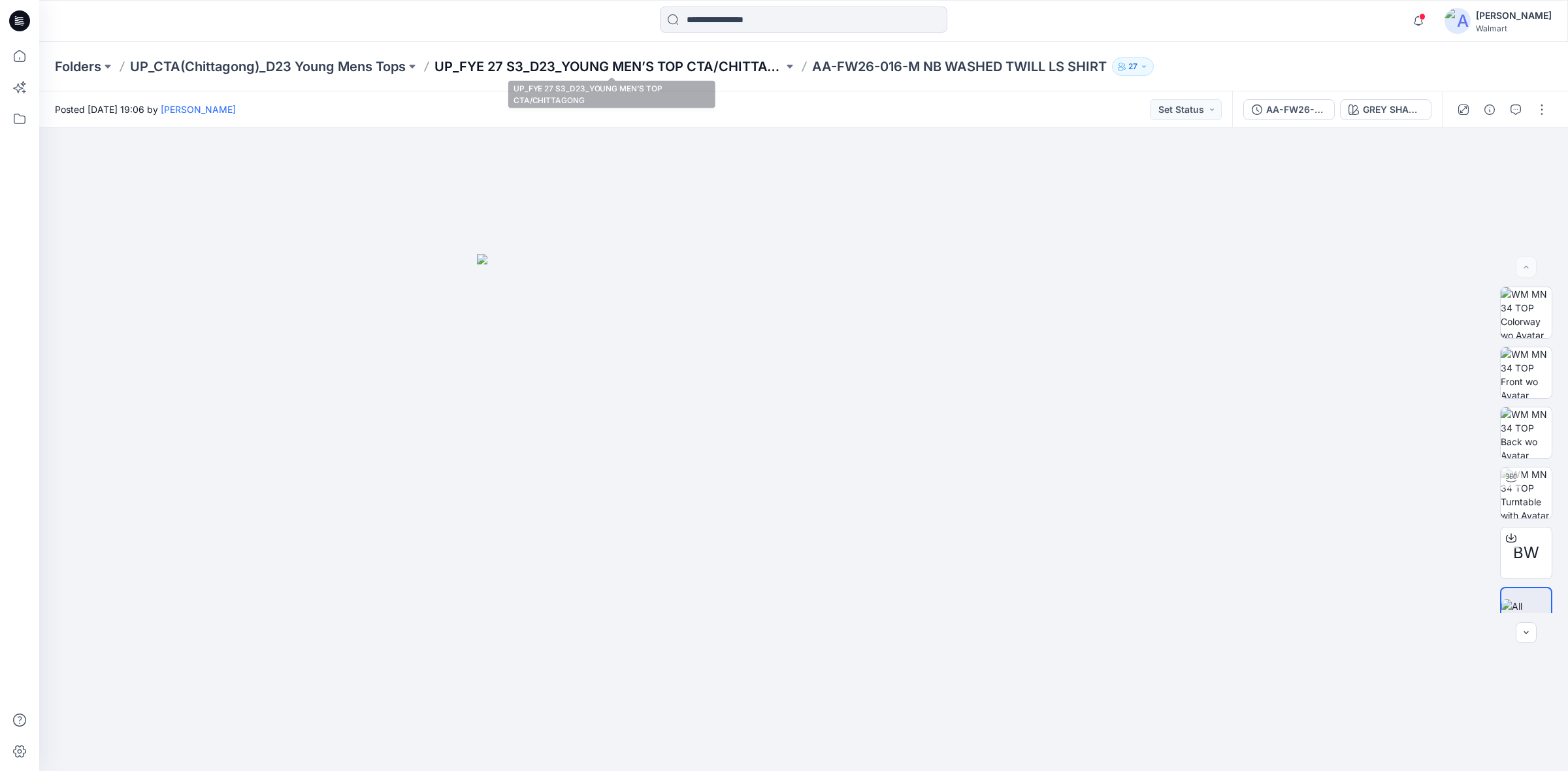
click at [680, 70] on p "UP_FYE 27 S3_D23_YOUNG MEN’S TOP CTA/CHITTAGONG" at bounding box center [608, 67] width 349 height 18
click at [1545, 117] on button "button" at bounding box center [1541, 109] width 21 height 21
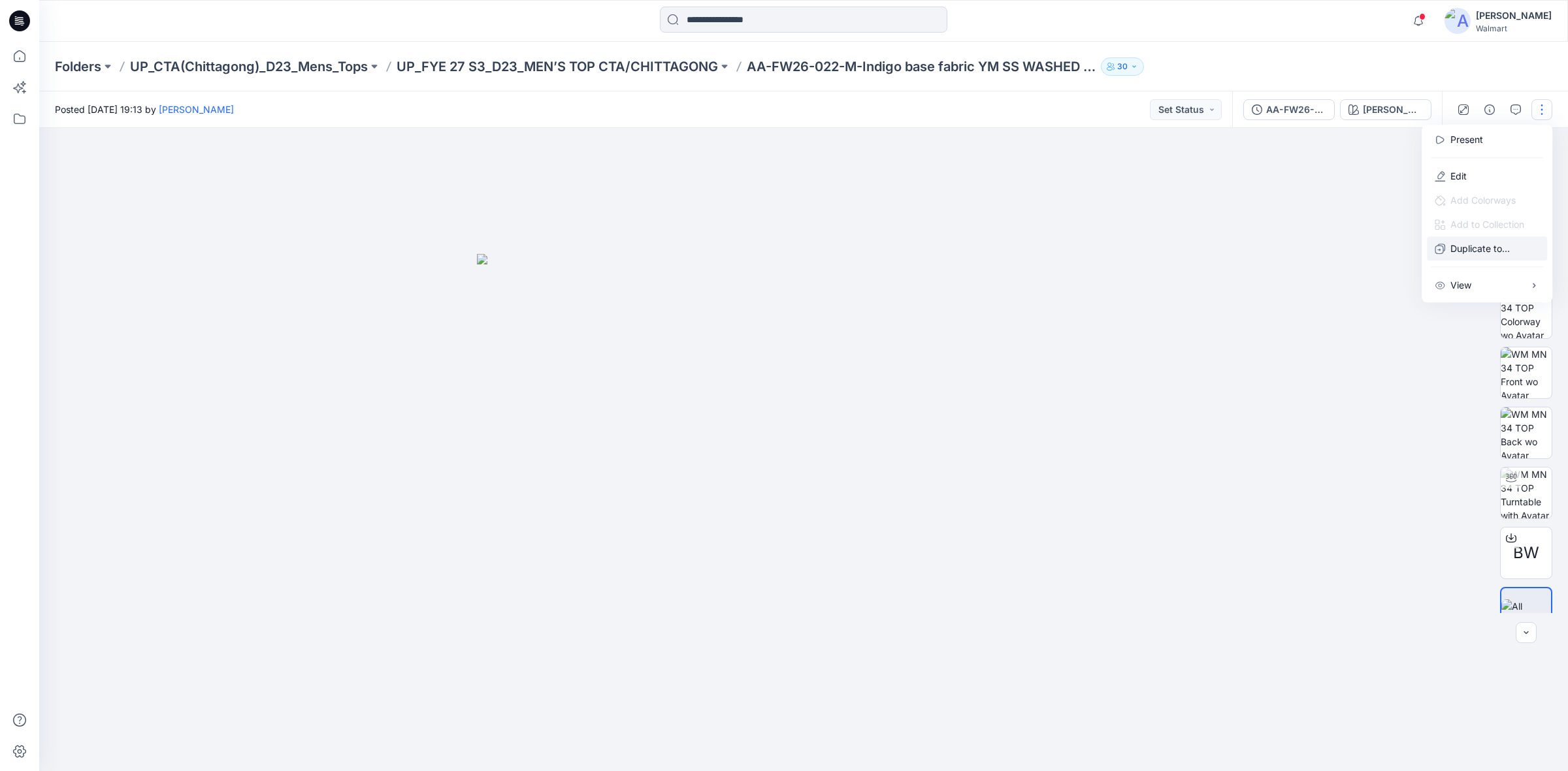
click at [1489, 245] on p "Duplicate to..." at bounding box center [1480, 248] width 60 height 14
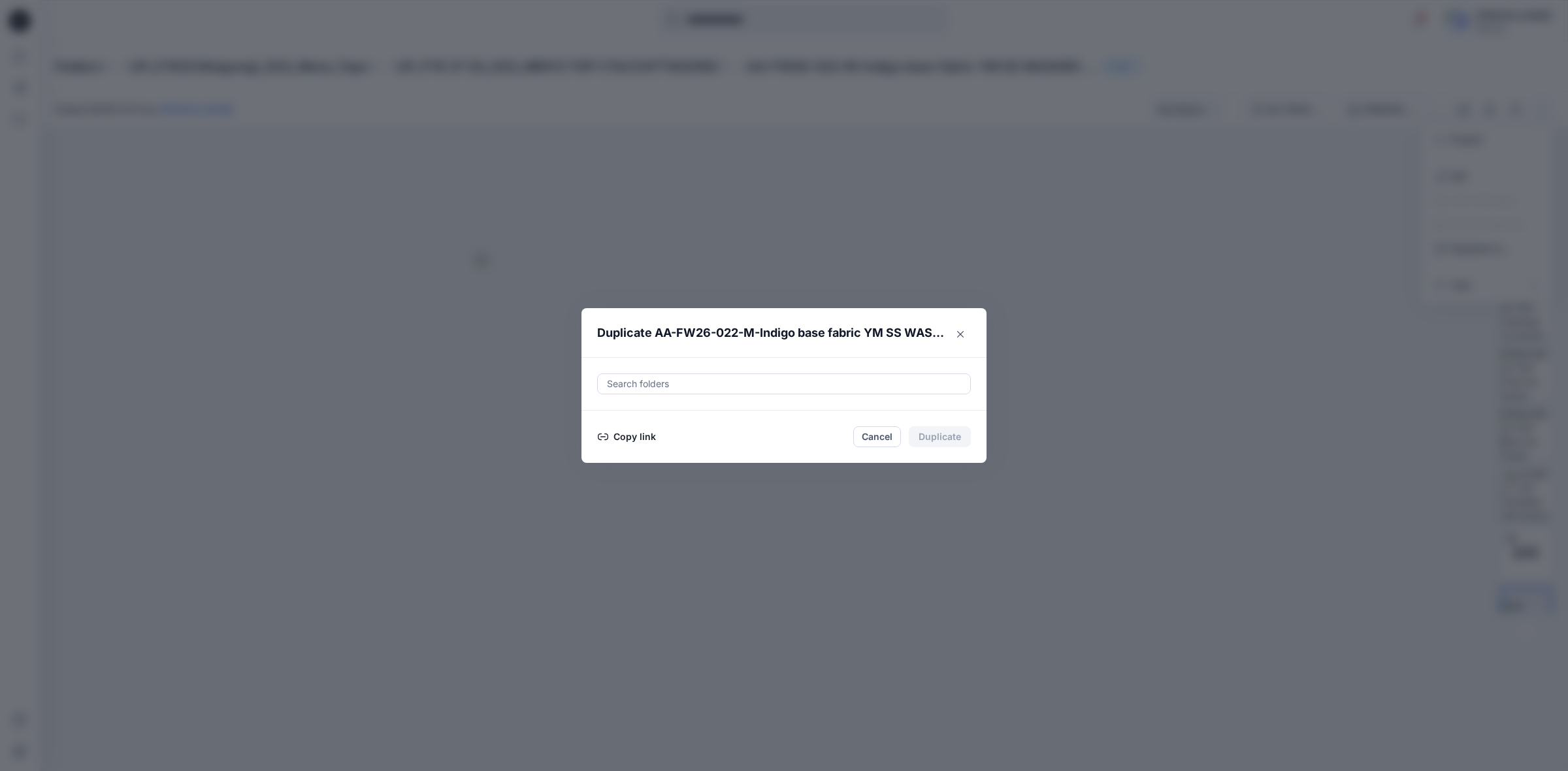
click at [703, 384] on div at bounding box center [784, 384] width 357 height 16
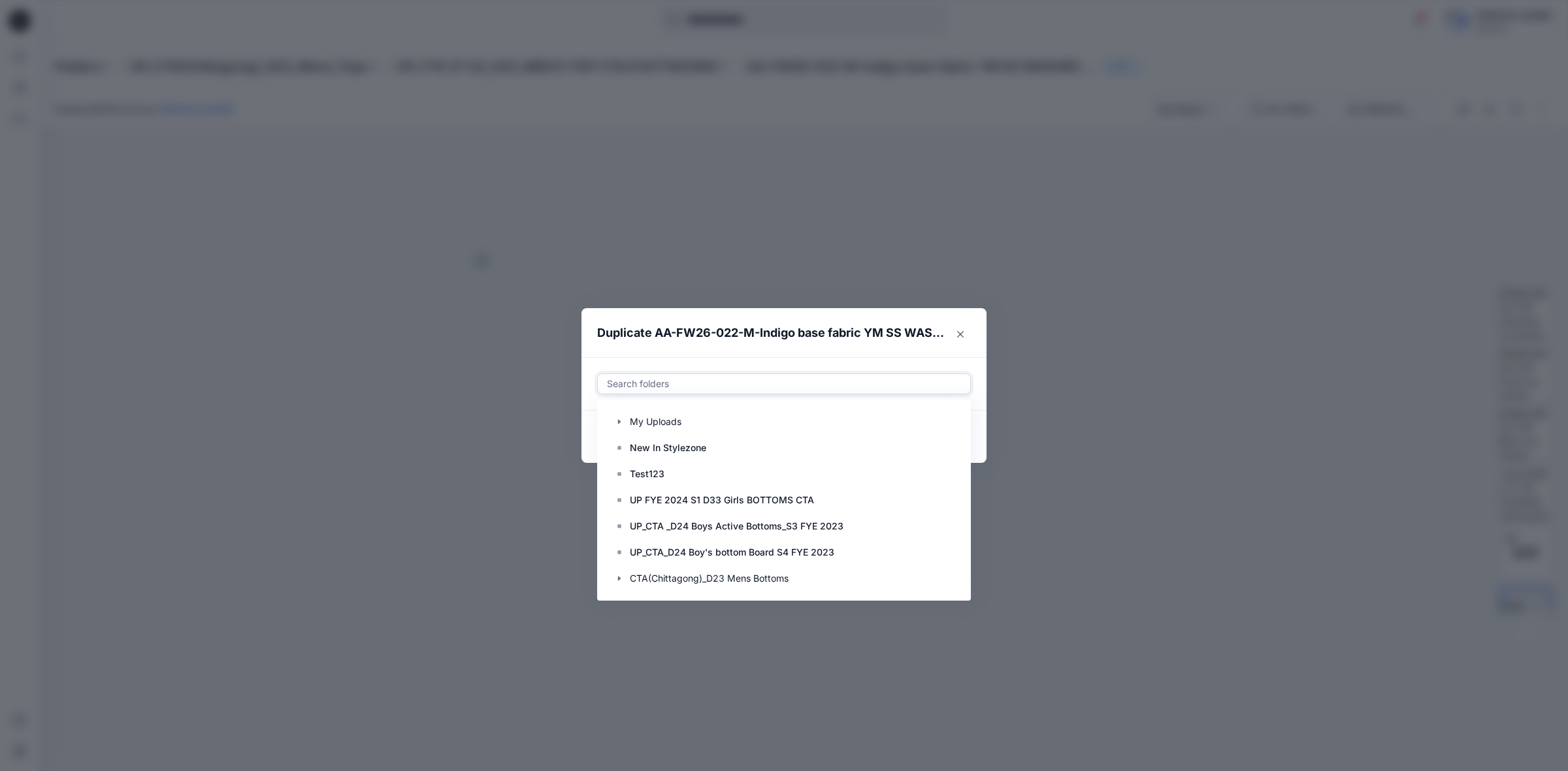
paste input "**********"
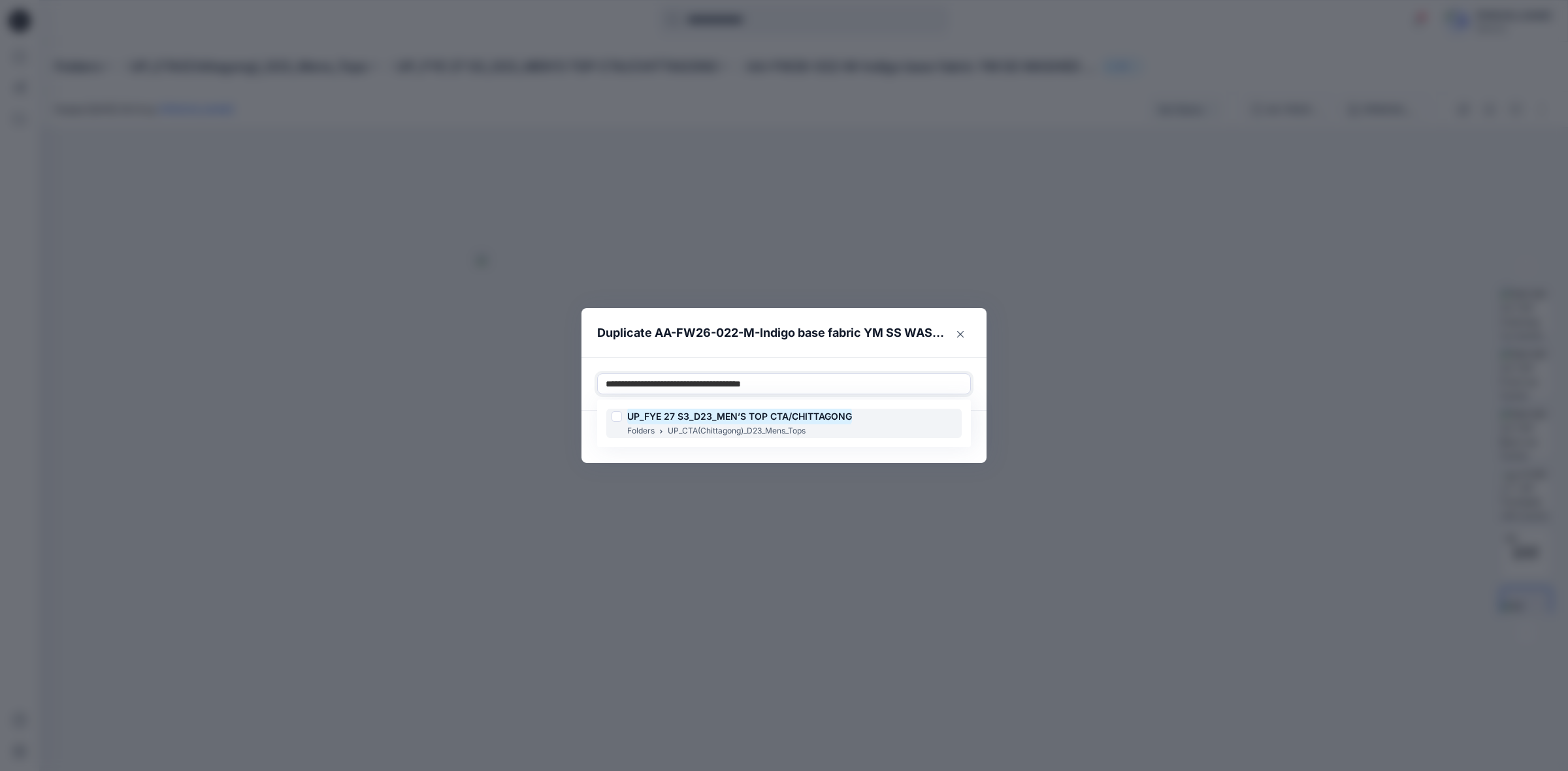
click at [618, 418] on div at bounding box center [616, 416] width 10 height 10
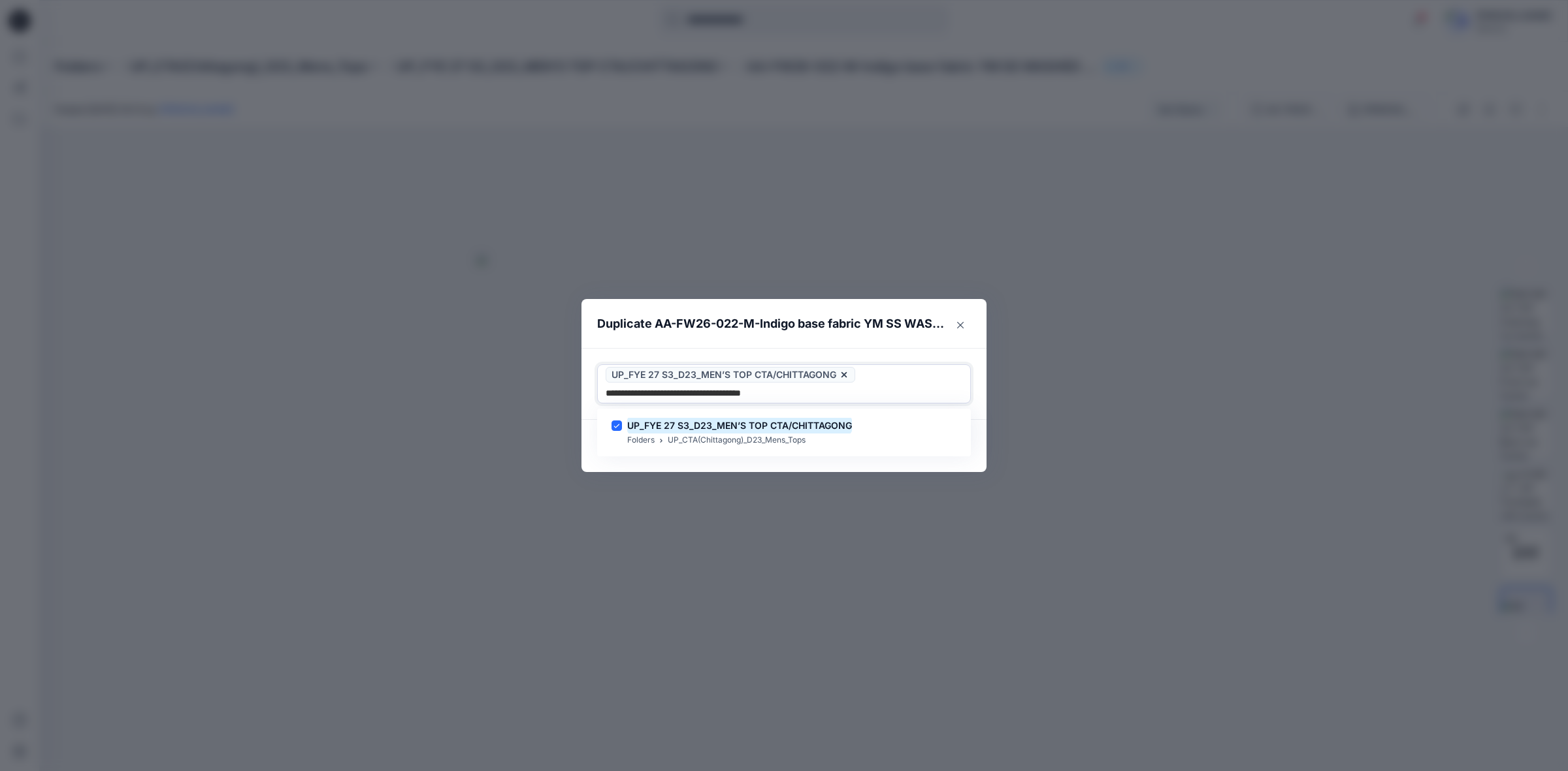
type input "**********"
click at [763, 343] on header "Duplicate AA-FW26-022-M-Indigo base fabric YM SS WASHED GAUZE TEXTURED SHIRT" at bounding box center [771, 324] width 379 height 49
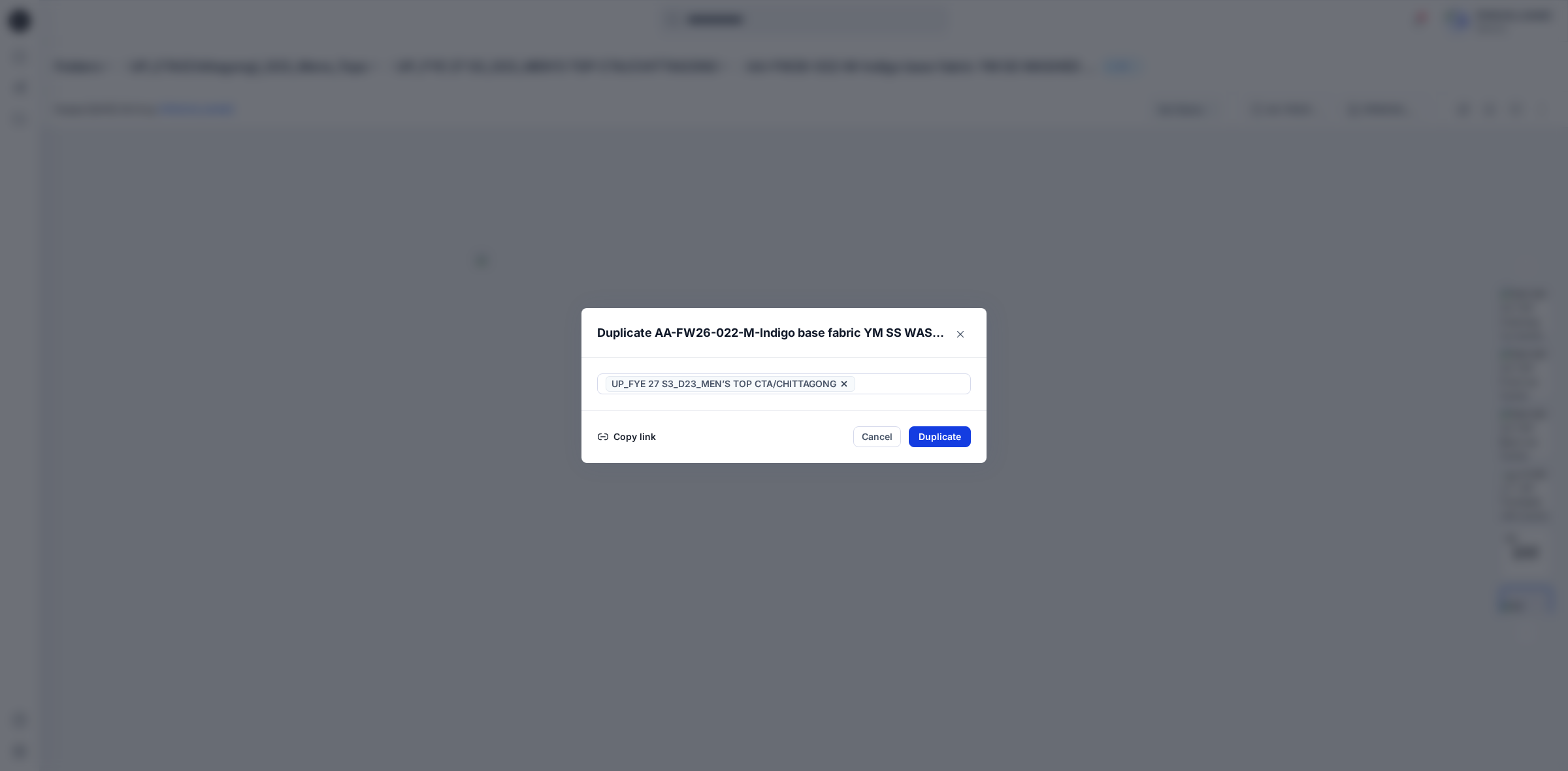
click at [947, 437] on button "Duplicate" at bounding box center [940, 437] width 62 height 21
click at [955, 439] on button "Close" at bounding box center [950, 438] width 42 height 21
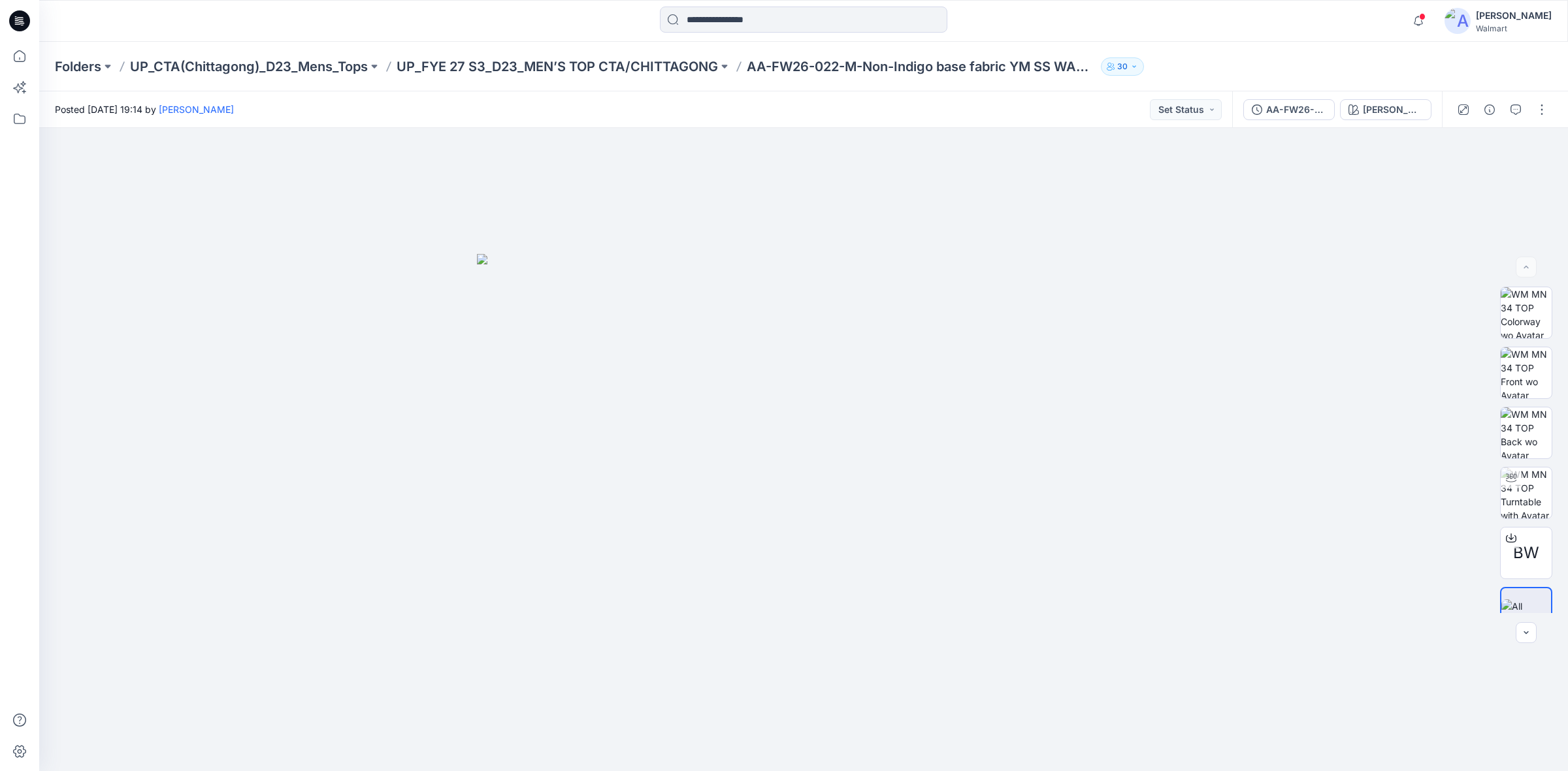
click at [1192, 44] on div "Folders UP_CTA(Chittagong)_D23_Mens_Tops UP_FYE 27 S3_D23_MEN’S TOP CTA/CHITTAG…" at bounding box center [803, 67] width 1529 height 49
click at [1538, 114] on button "button" at bounding box center [1541, 109] width 21 height 21
click at [1469, 243] on p "Duplicate to..." at bounding box center [1480, 248] width 60 height 14
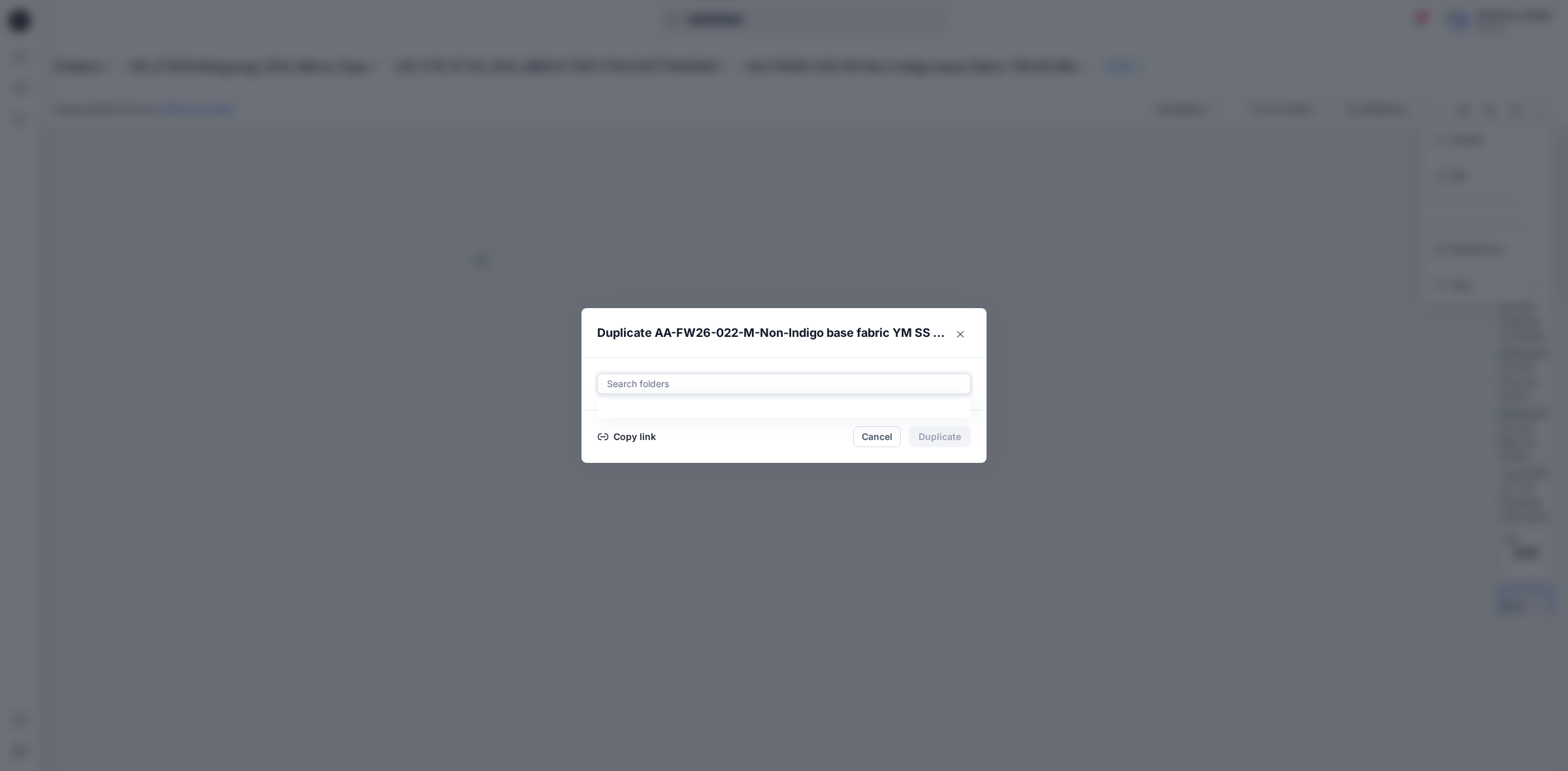
click at [694, 377] on div at bounding box center [784, 384] width 357 height 16
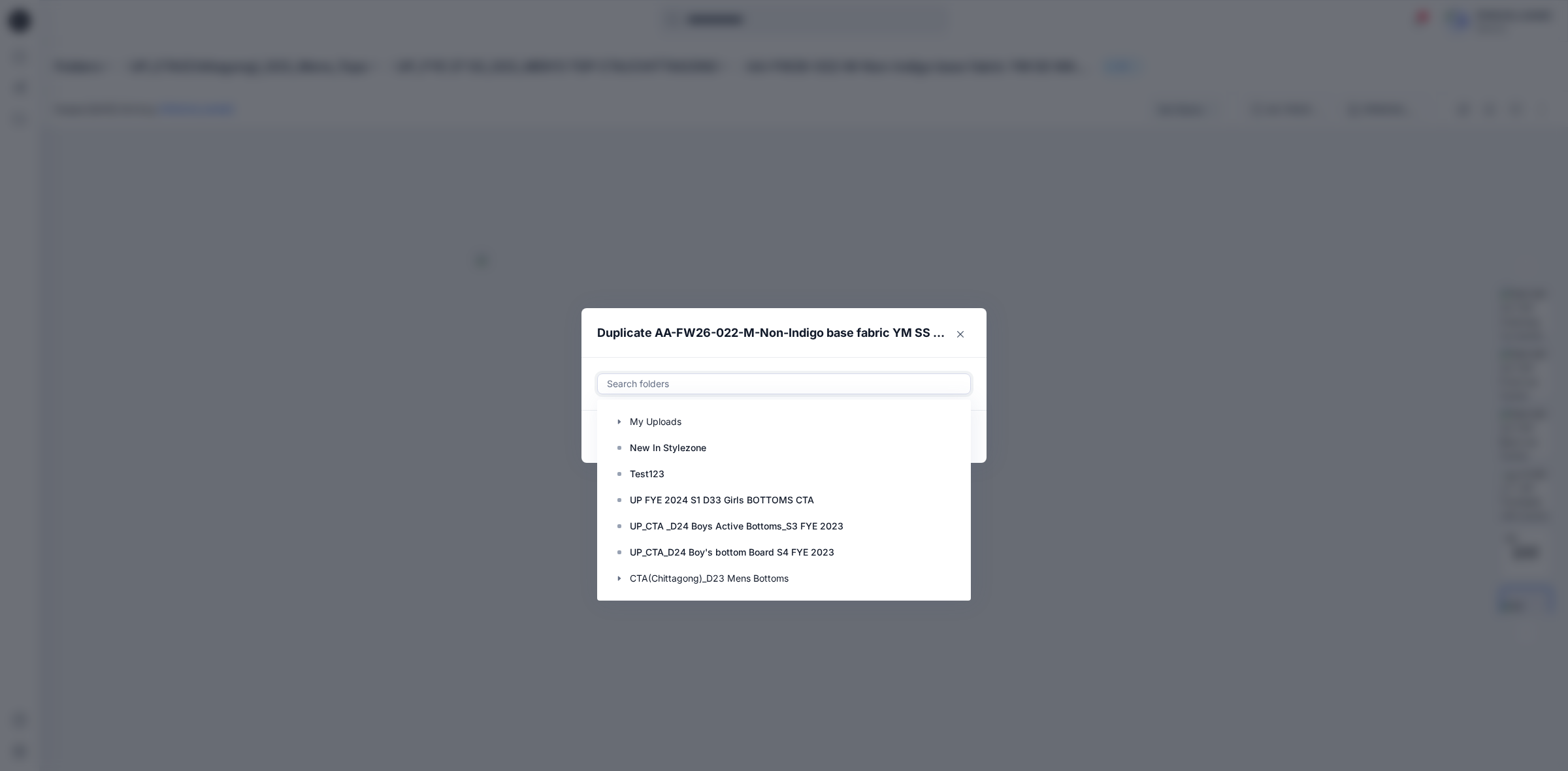
paste input "**********"
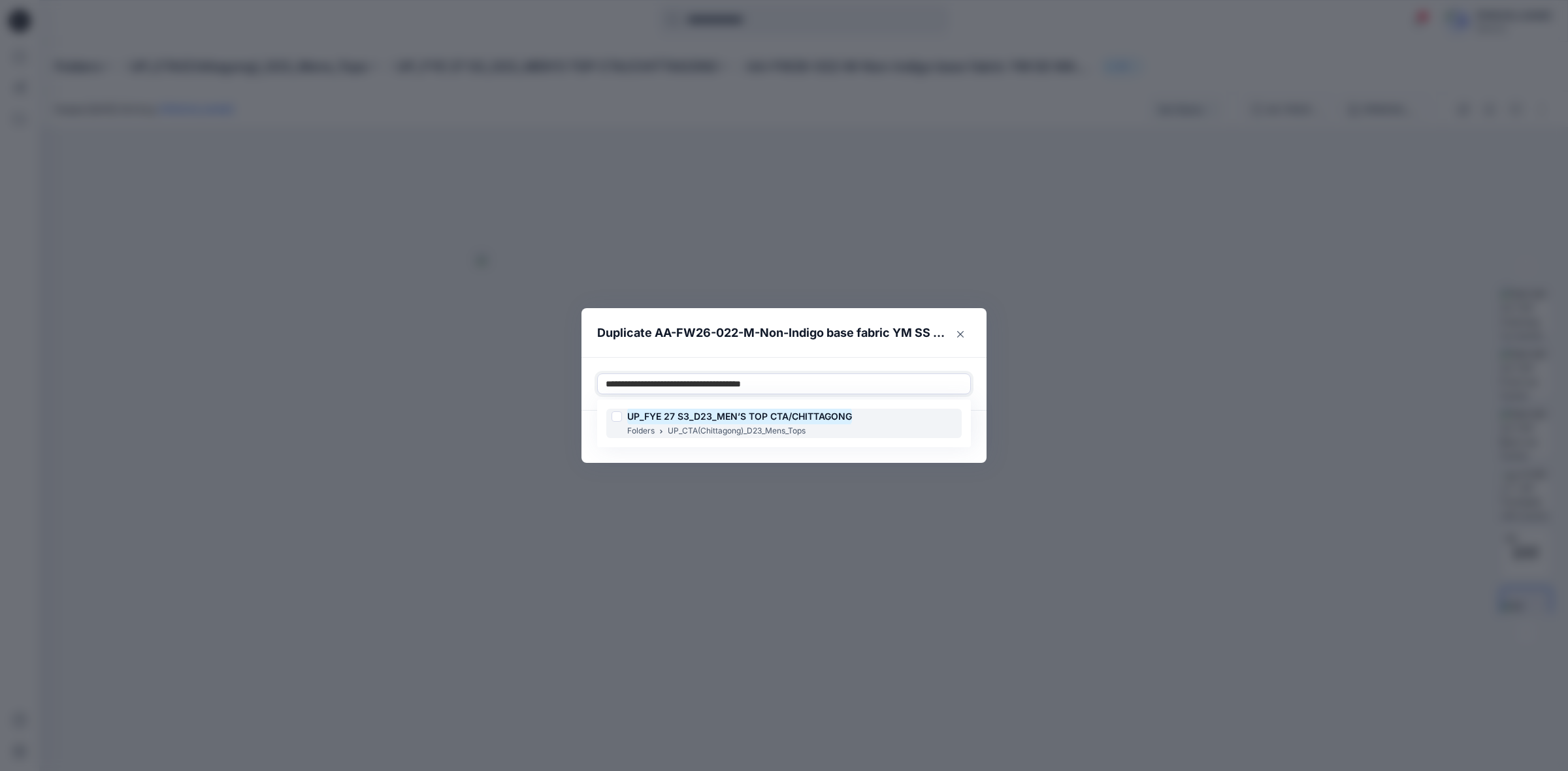
click at [616, 416] on div at bounding box center [616, 416] width 10 height 10
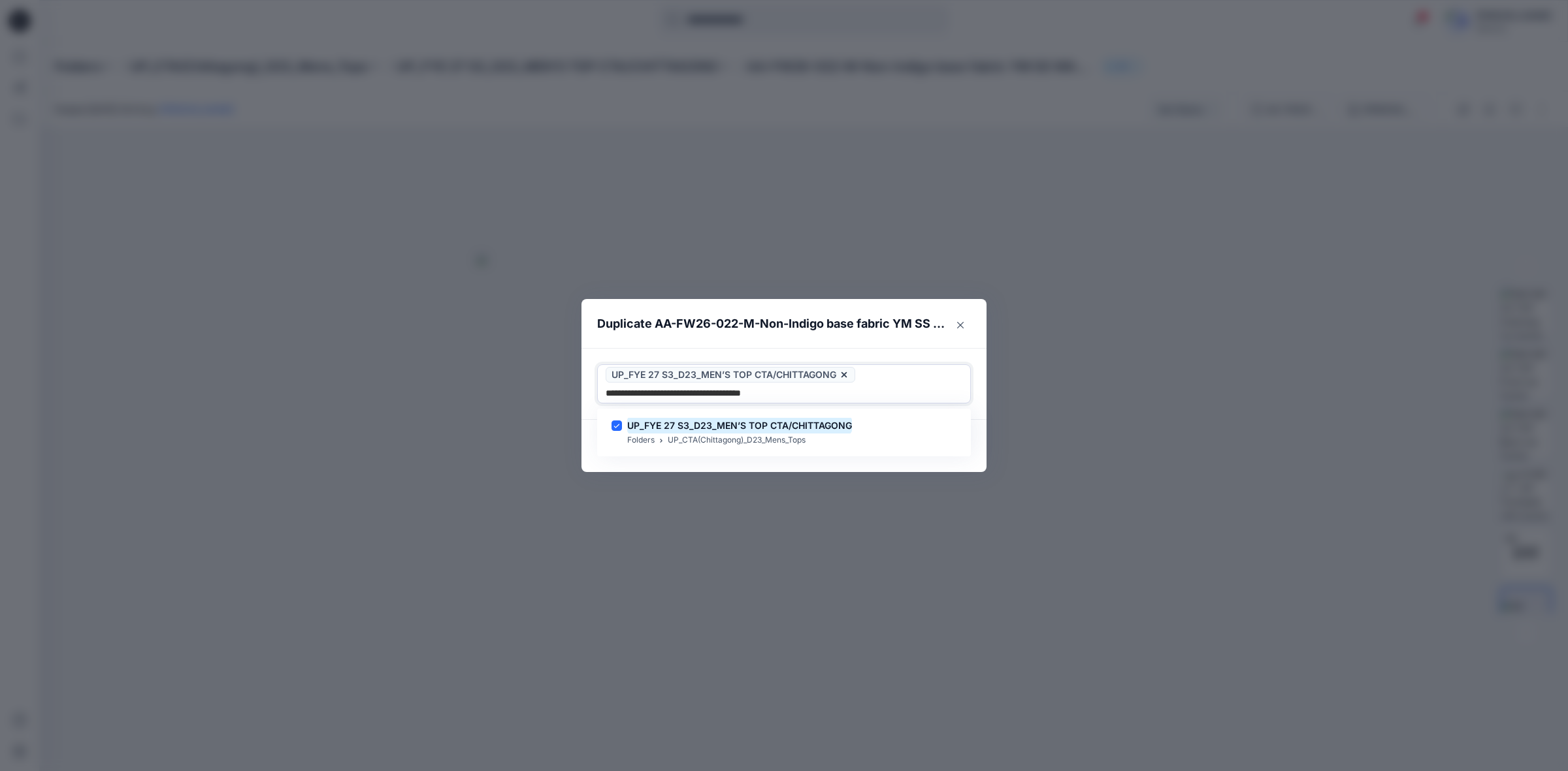
type input "**********"
click at [866, 343] on header "Duplicate AA-FW26-022-M-Non-Indigo base fabric YM SS WASHED GAUZE TEXTURED SHIRT" at bounding box center [771, 324] width 379 height 49
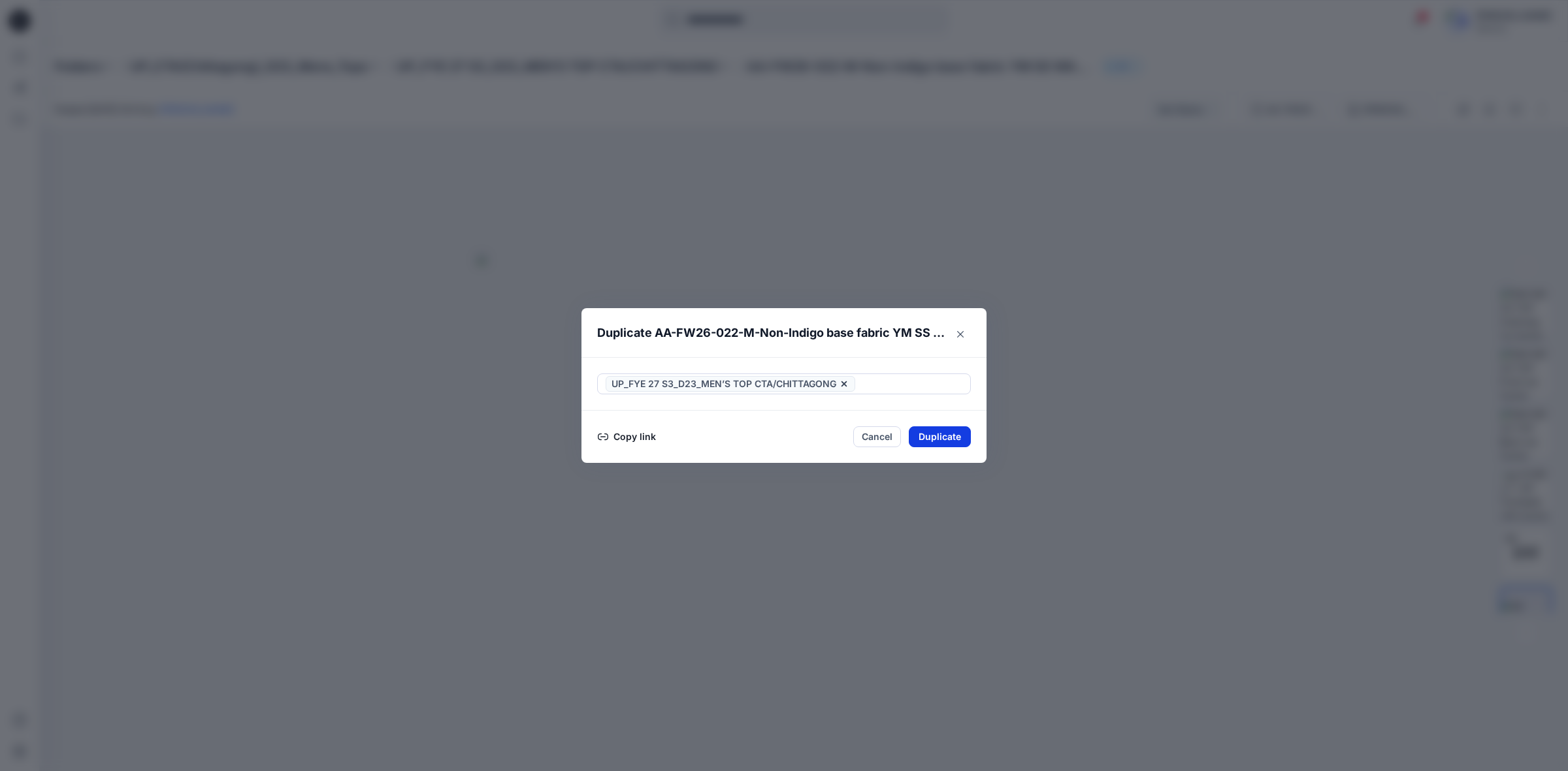
click at [940, 438] on button "Duplicate" at bounding box center [940, 437] width 62 height 21
click at [940, 438] on button "Close" at bounding box center [950, 438] width 42 height 21
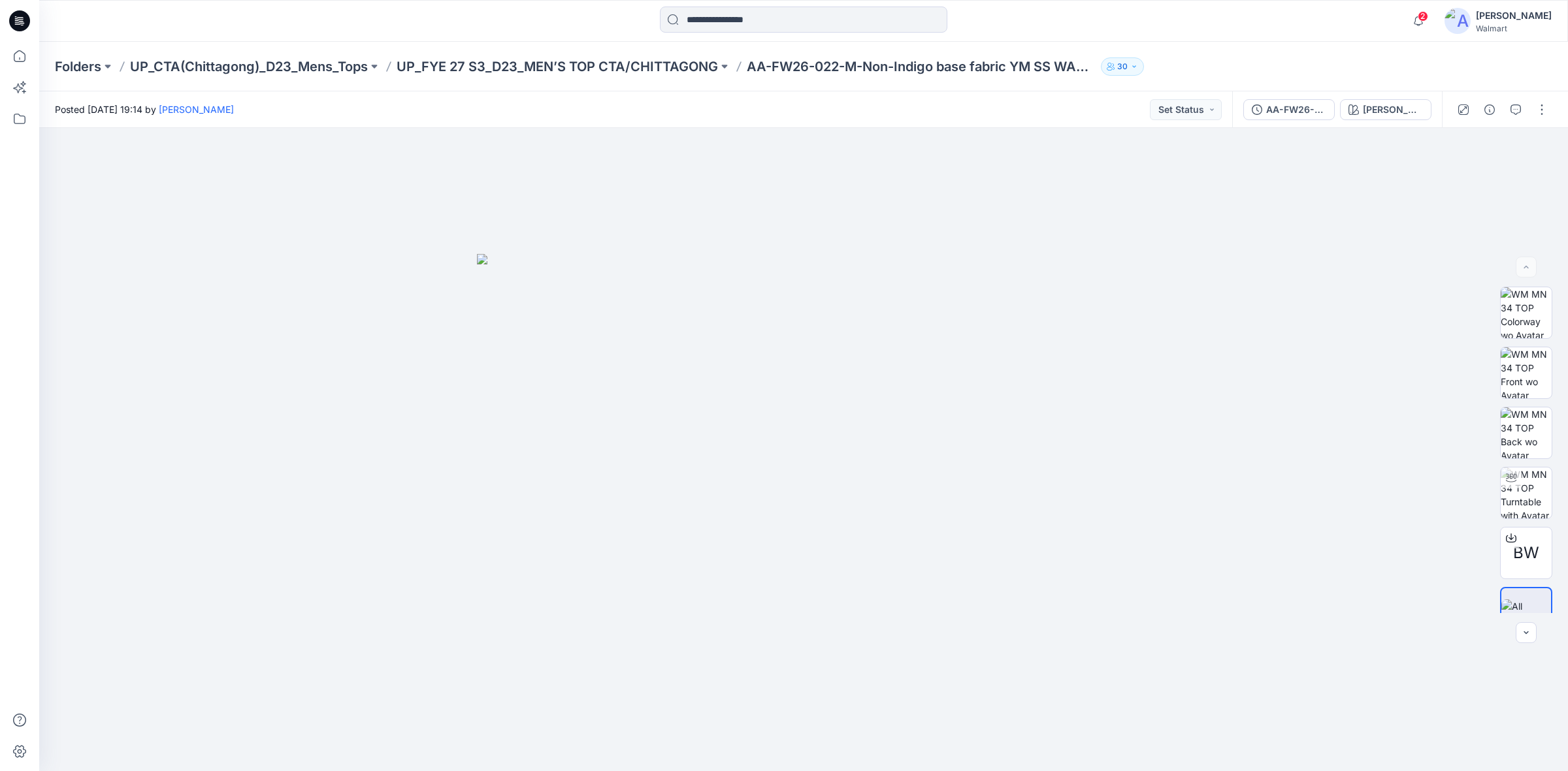
click at [1256, 31] on div "2 Notifications Your style AA-FW26-097-M GE LS Textured Printed Herringbone Kni…" at bounding box center [803, 20] width 1529 height 28
click at [1540, 113] on button "button" at bounding box center [1541, 109] width 21 height 21
click at [1474, 180] on button "Edit" at bounding box center [1486, 176] width 120 height 24
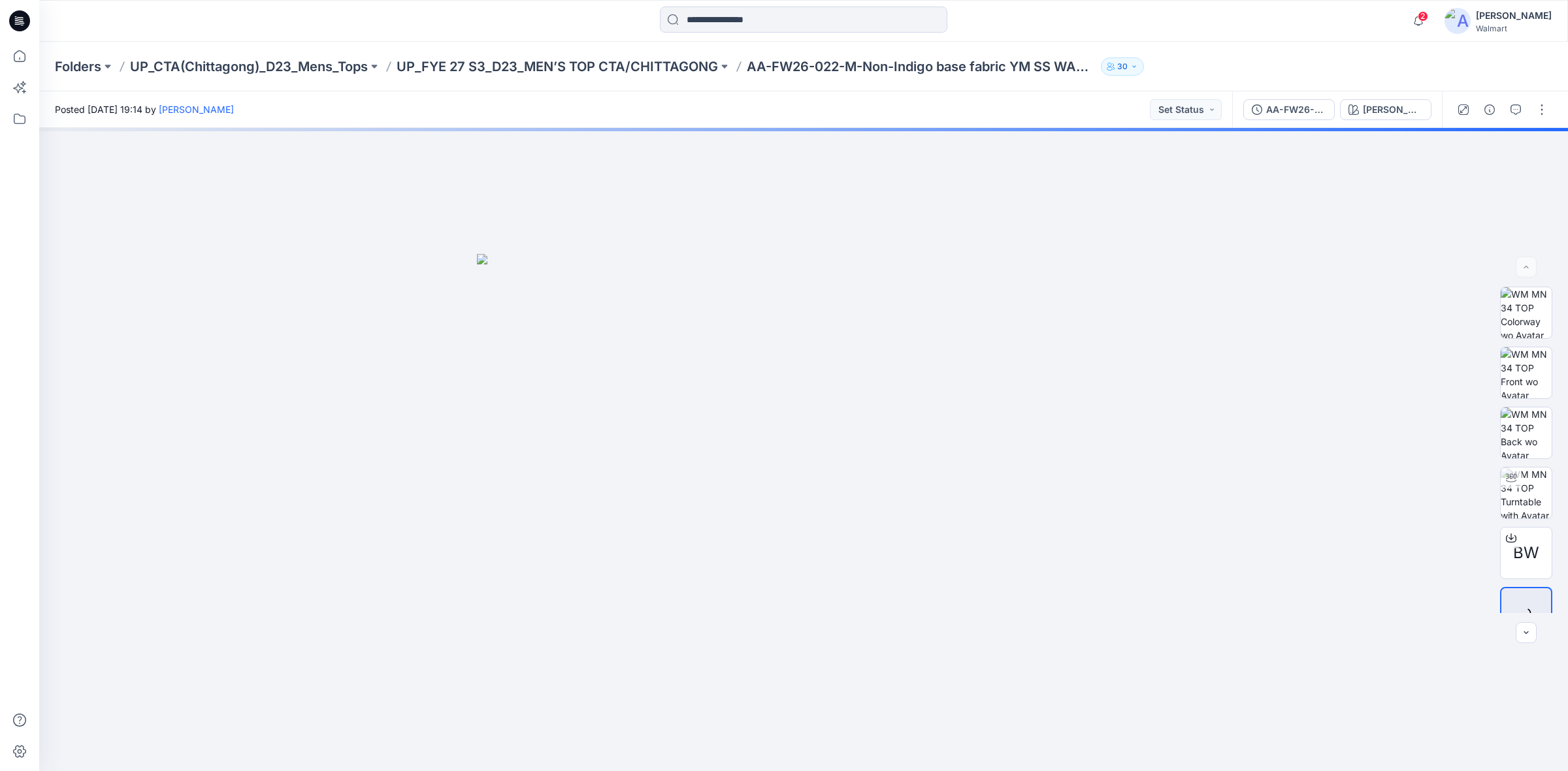
click at [1296, 53] on div "Folders UP_CTA(Chittagong)_D23_Mens_Tops UP_FYE 27 S3_D23_MEN’S TOP CTA/CHITTAG…" at bounding box center [803, 67] width 1529 height 49
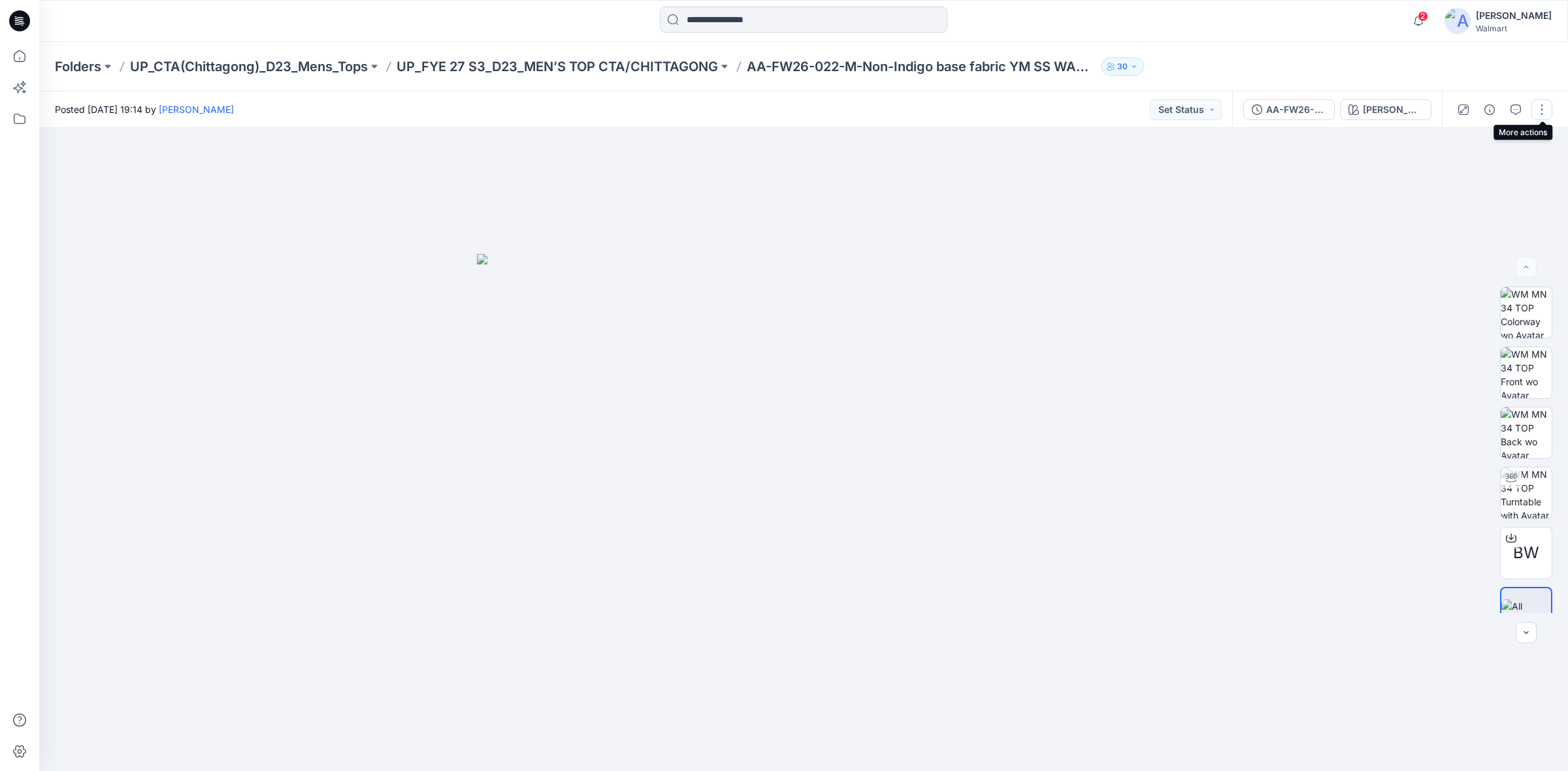
click at [1547, 109] on button "button" at bounding box center [1541, 109] width 21 height 21
click at [1470, 177] on button "Edit" at bounding box center [1486, 176] width 120 height 24
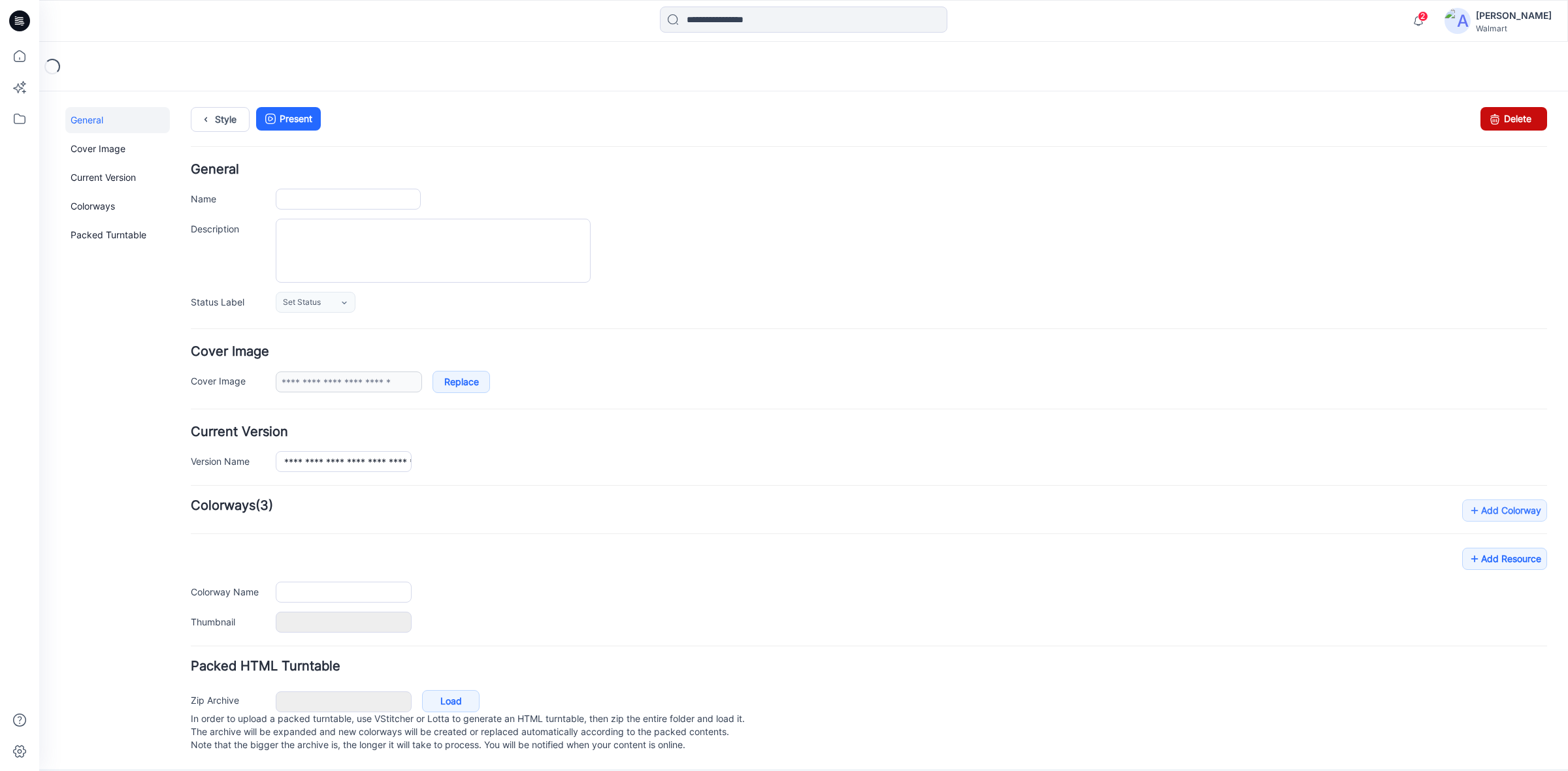
type input "**********"
type textarea "**********"
type input "**********"
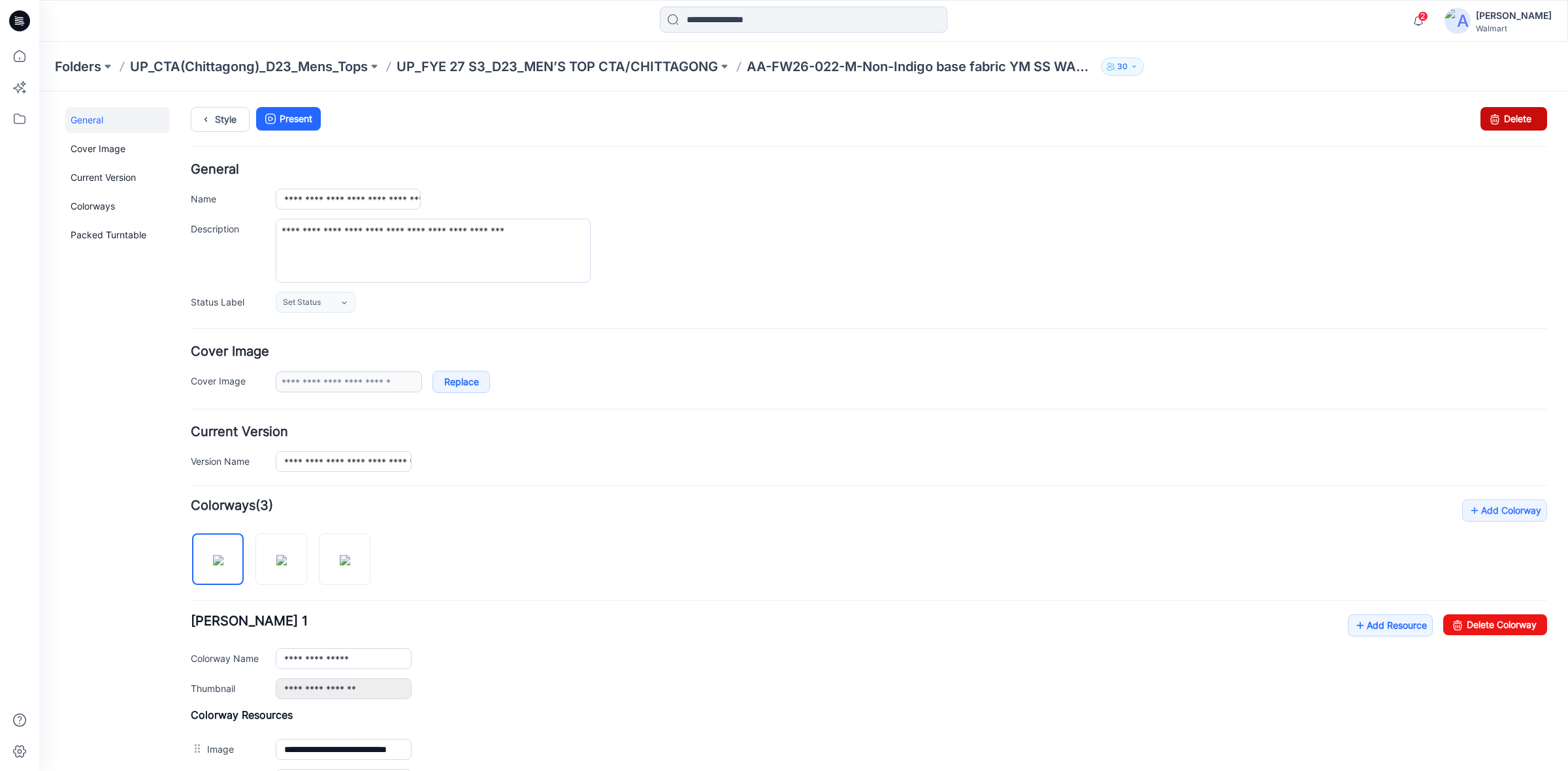
click at [1497, 127] on link "Delete" at bounding box center [1513, 119] width 67 height 24
drag, startPoint x: 1510, startPoint y: 116, endPoint x: 860, endPoint y: 103, distance: 650.1
click at [1510, 116] on link "Delete" at bounding box center [1513, 119] width 67 height 24
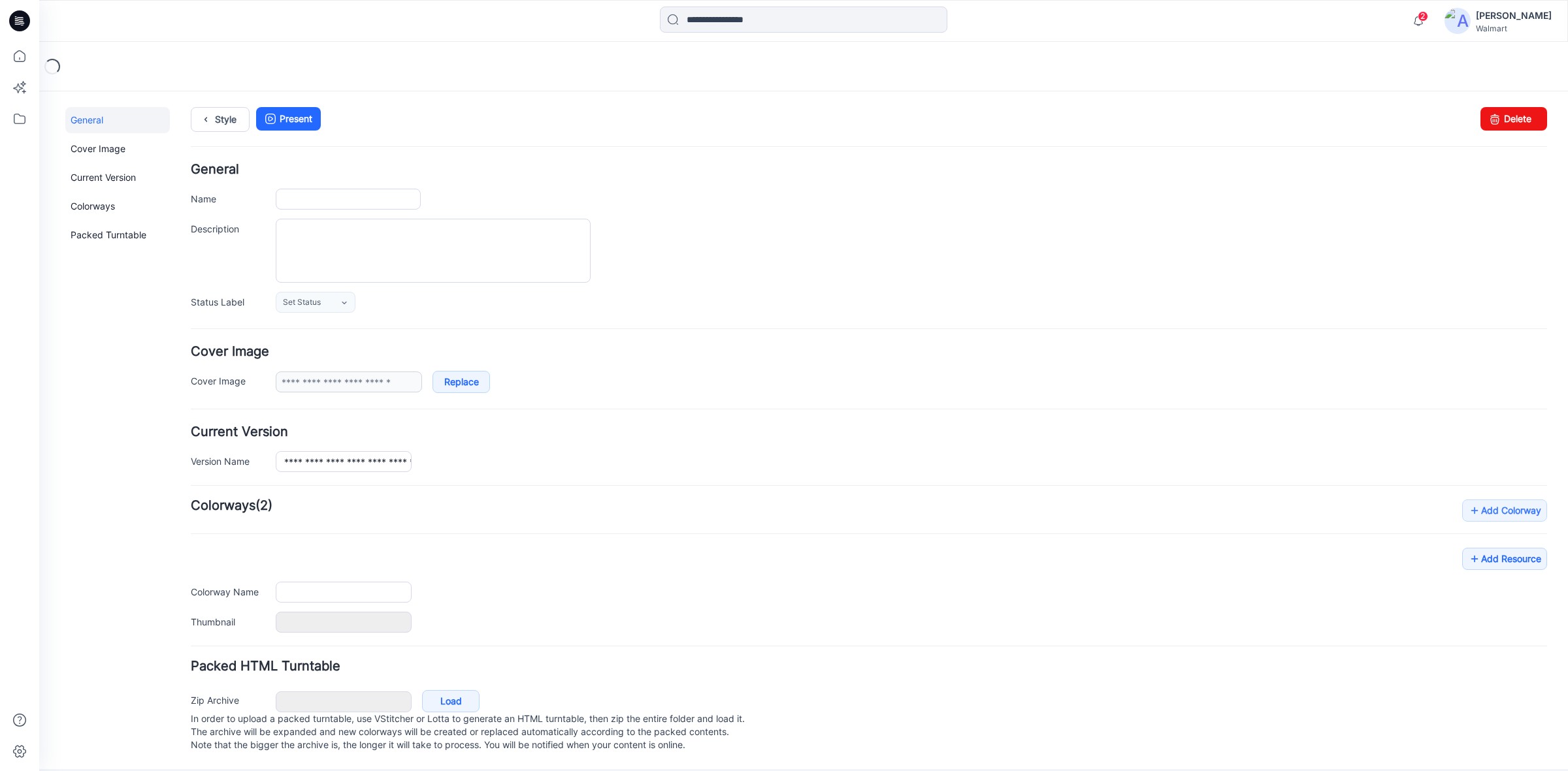
type input "**********"
type textarea "**********"
type input "**********"
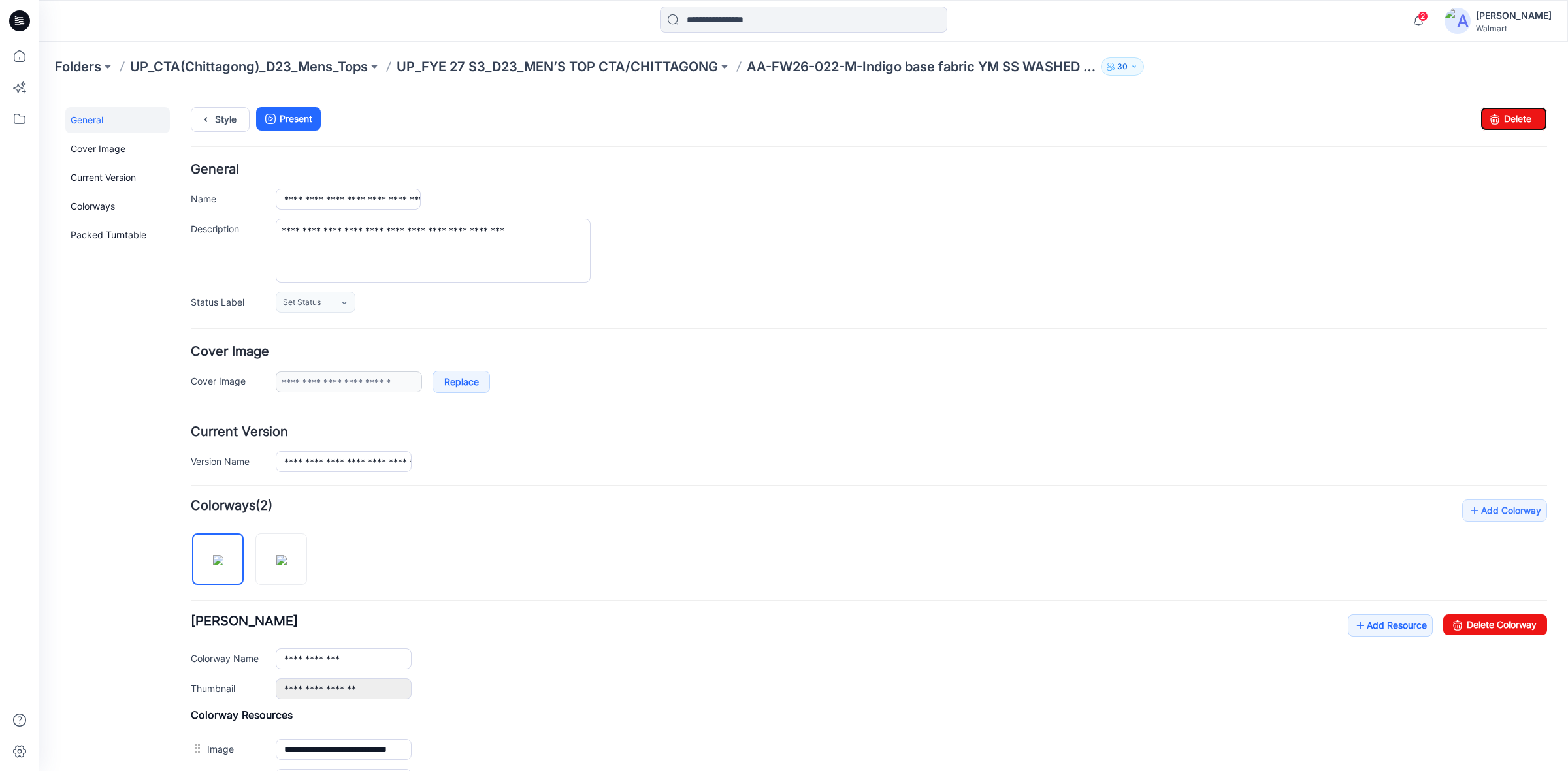
drag, startPoint x: 1501, startPoint y: 125, endPoint x: 870, endPoint y: 113, distance: 631.1
click at [1501, 125] on link "Delete" at bounding box center [1513, 119] width 67 height 24
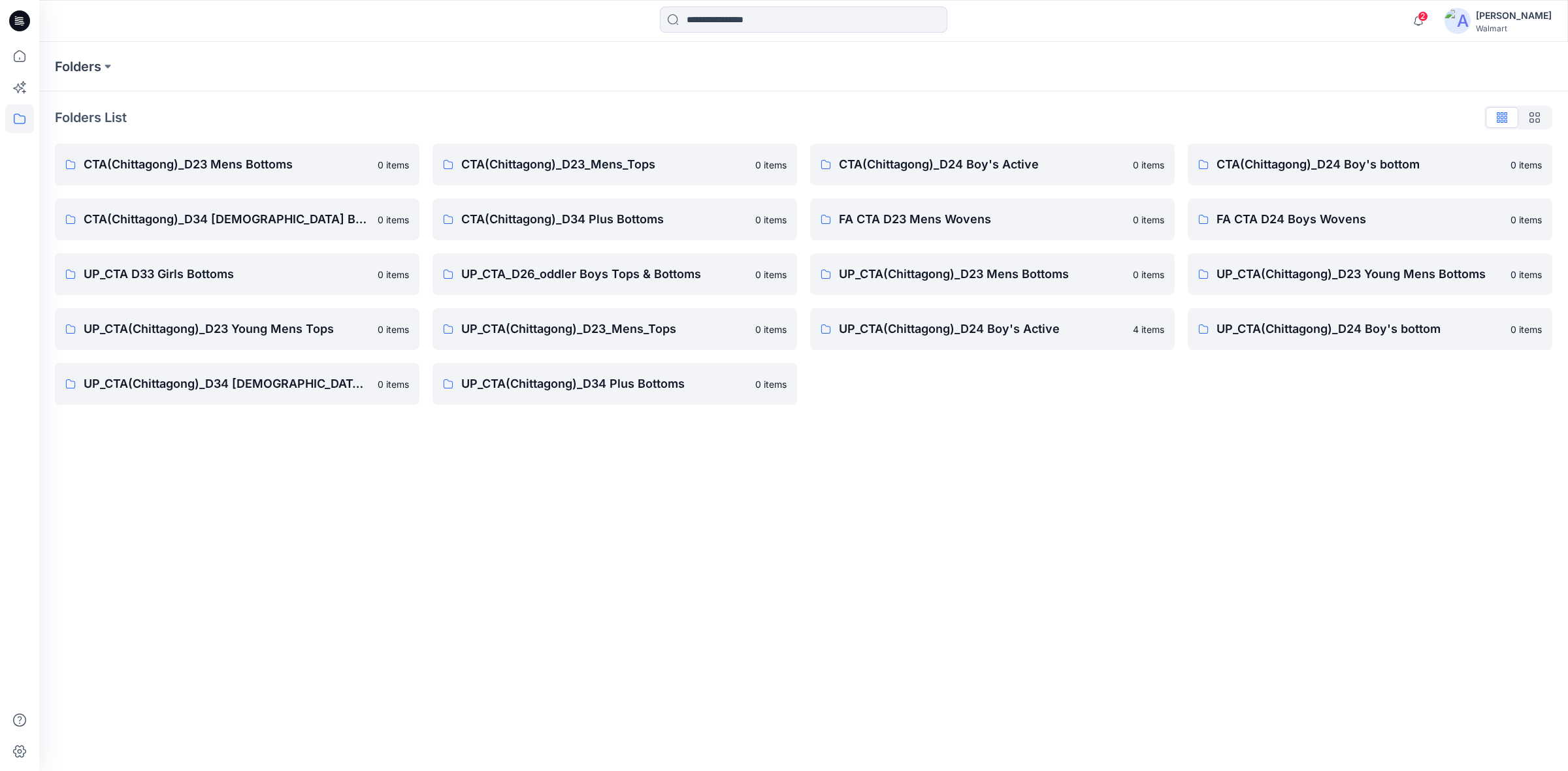
click at [18, 28] on icon at bounding box center [19, 20] width 21 height 21
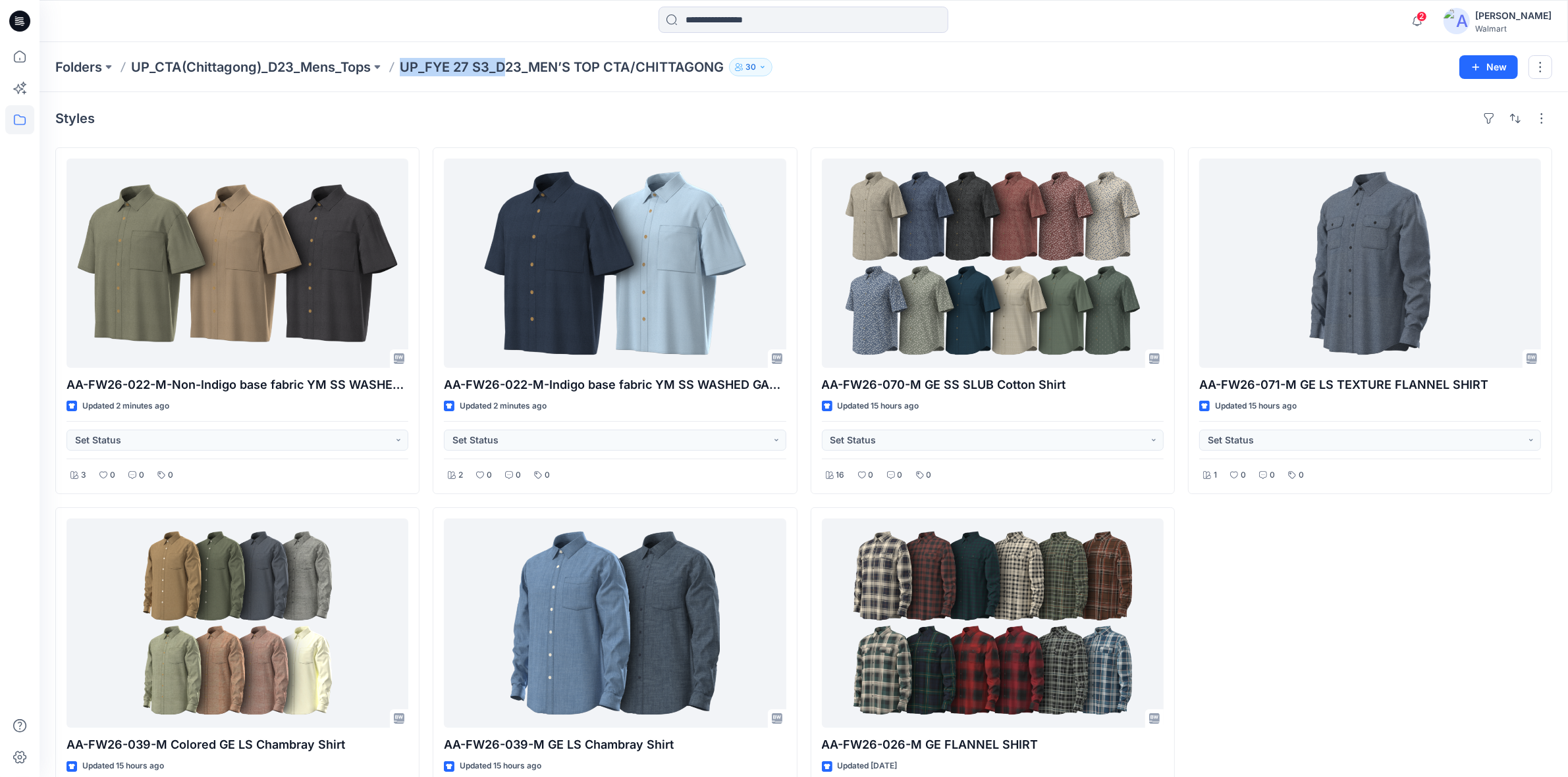
drag, startPoint x: 405, startPoint y: 79, endPoint x: 509, endPoint y: 79, distance: 104.0
click at [509, 79] on div "Folders UP_CTA(Chittagong)_D23_Mens_Tops UP_FYE 27 S3_D23_MEN’S TOP CTA/CHITTAG…" at bounding box center [804, 67] width 1528 height 50
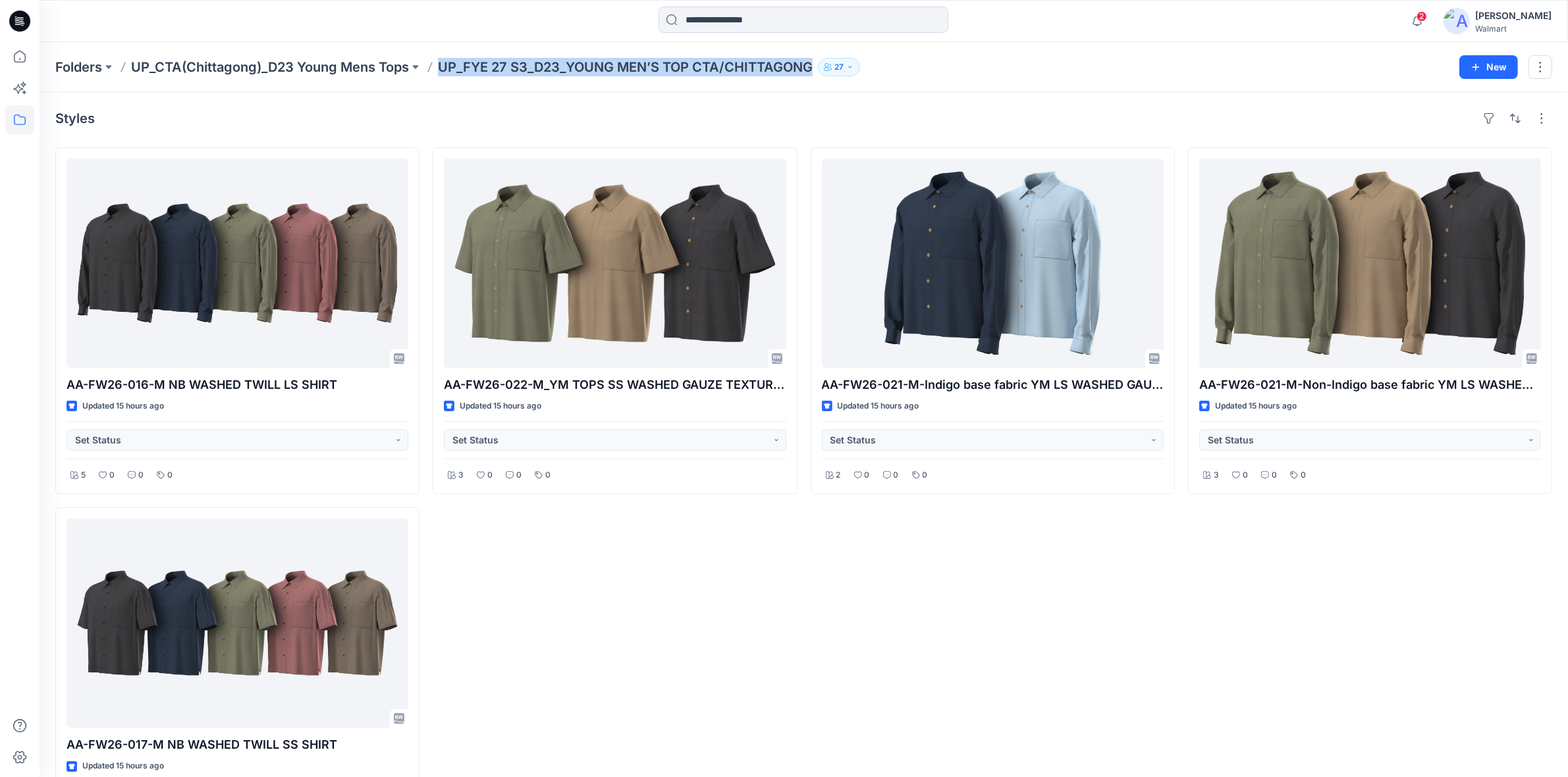
drag, startPoint x: 442, startPoint y: 73, endPoint x: 815, endPoint y: 78, distance: 373.0
click at [815, 78] on div "Folders UP_CTA(Chittagong)_D23 Young Mens Tops UP_FYE 27 S3_D23_YOUNG MEN’S TOP…" at bounding box center [804, 67] width 1528 height 50
copy p "UP_FYE 27 S3_D23_YOUNG MEN’S TOP CTA/CHITTAGONG"
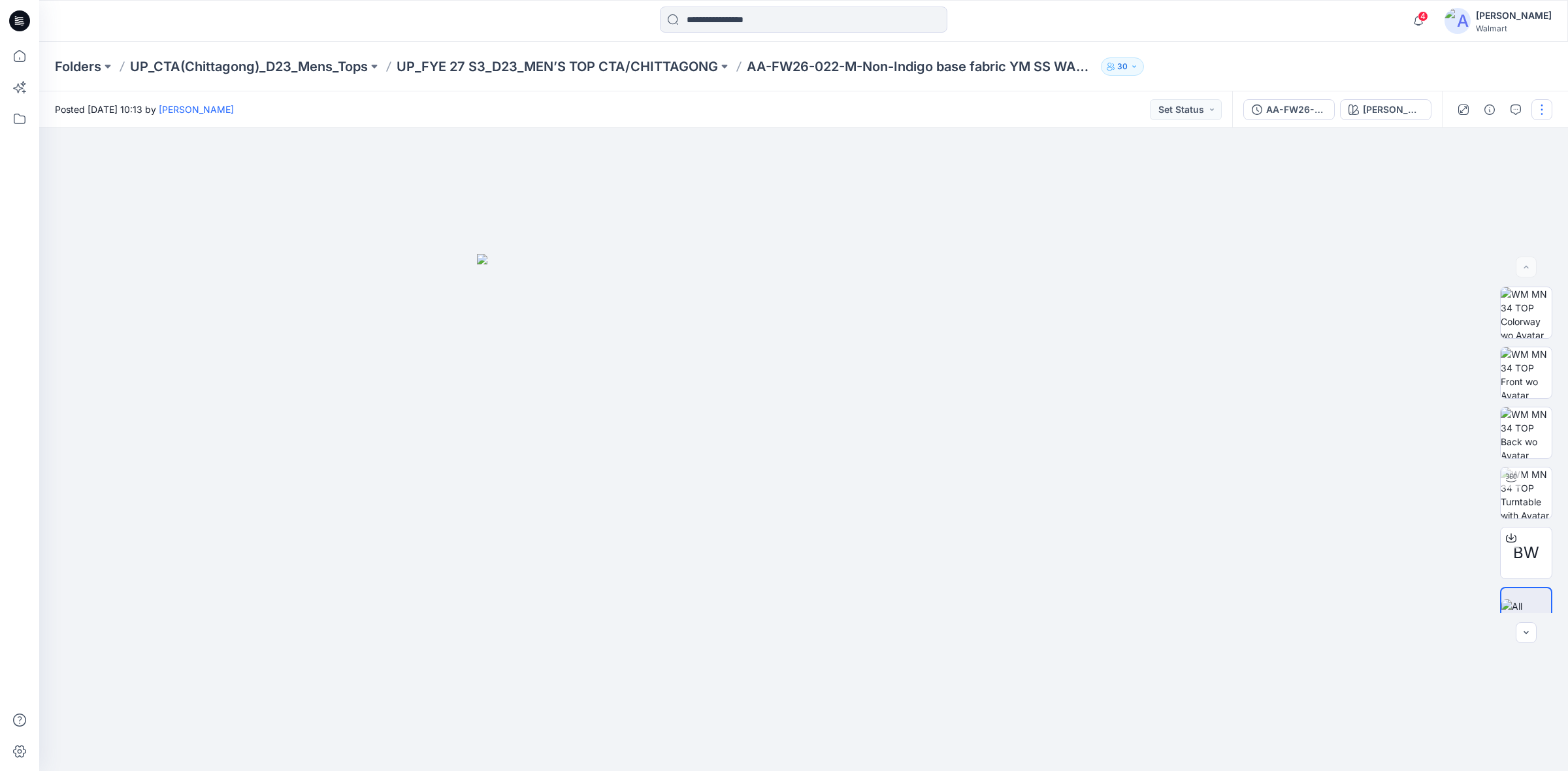
click at [1543, 108] on button "button" at bounding box center [1541, 109] width 21 height 21
click at [1475, 177] on button "Edit" at bounding box center [1486, 176] width 120 height 24
click at [1542, 113] on button "button" at bounding box center [1541, 109] width 21 height 21
click at [1491, 168] on button "Edit" at bounding box center [1486, 176] width 120 height 24
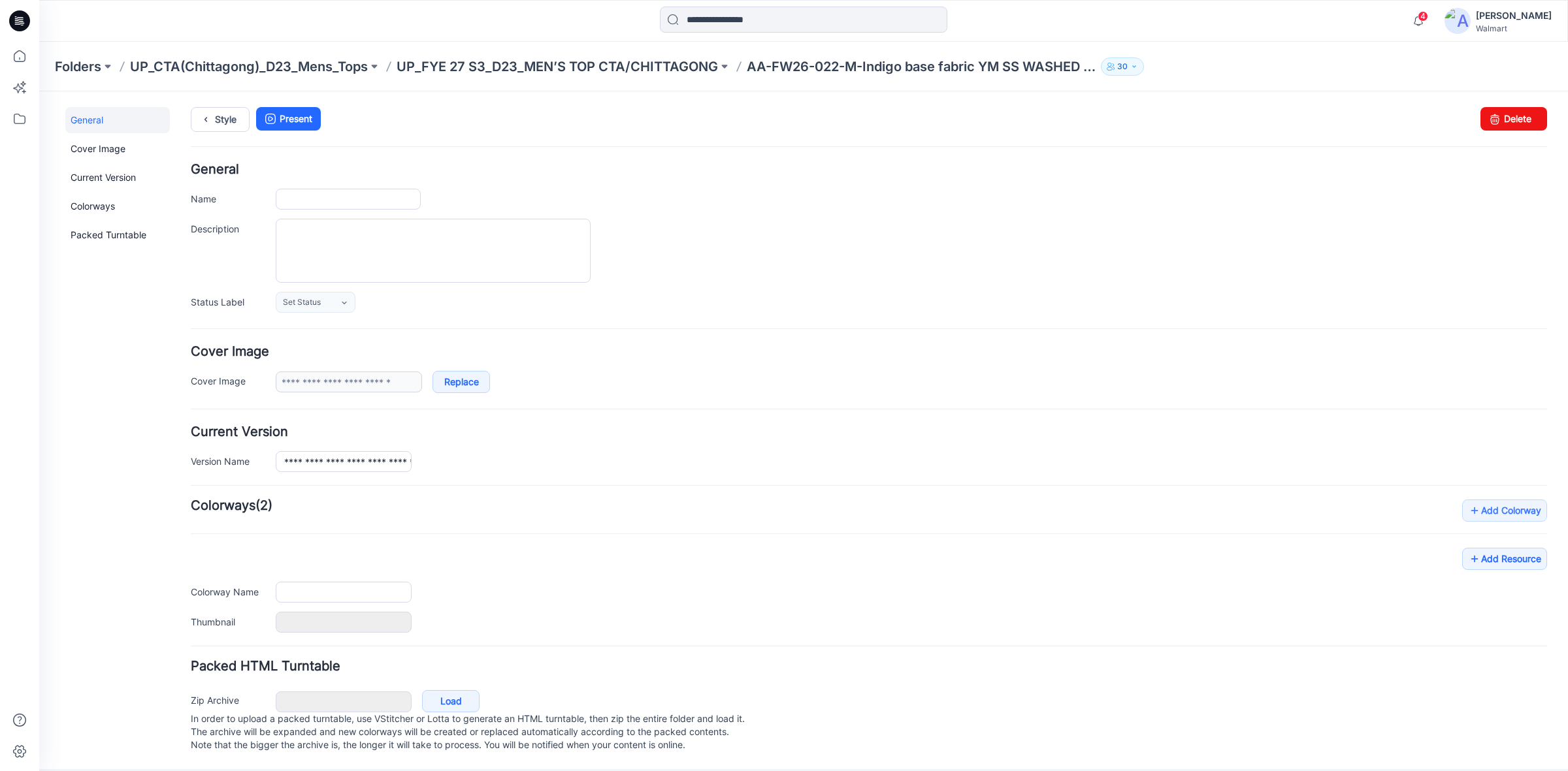
type input "**********"
type textarea "**********"
type input "**********"
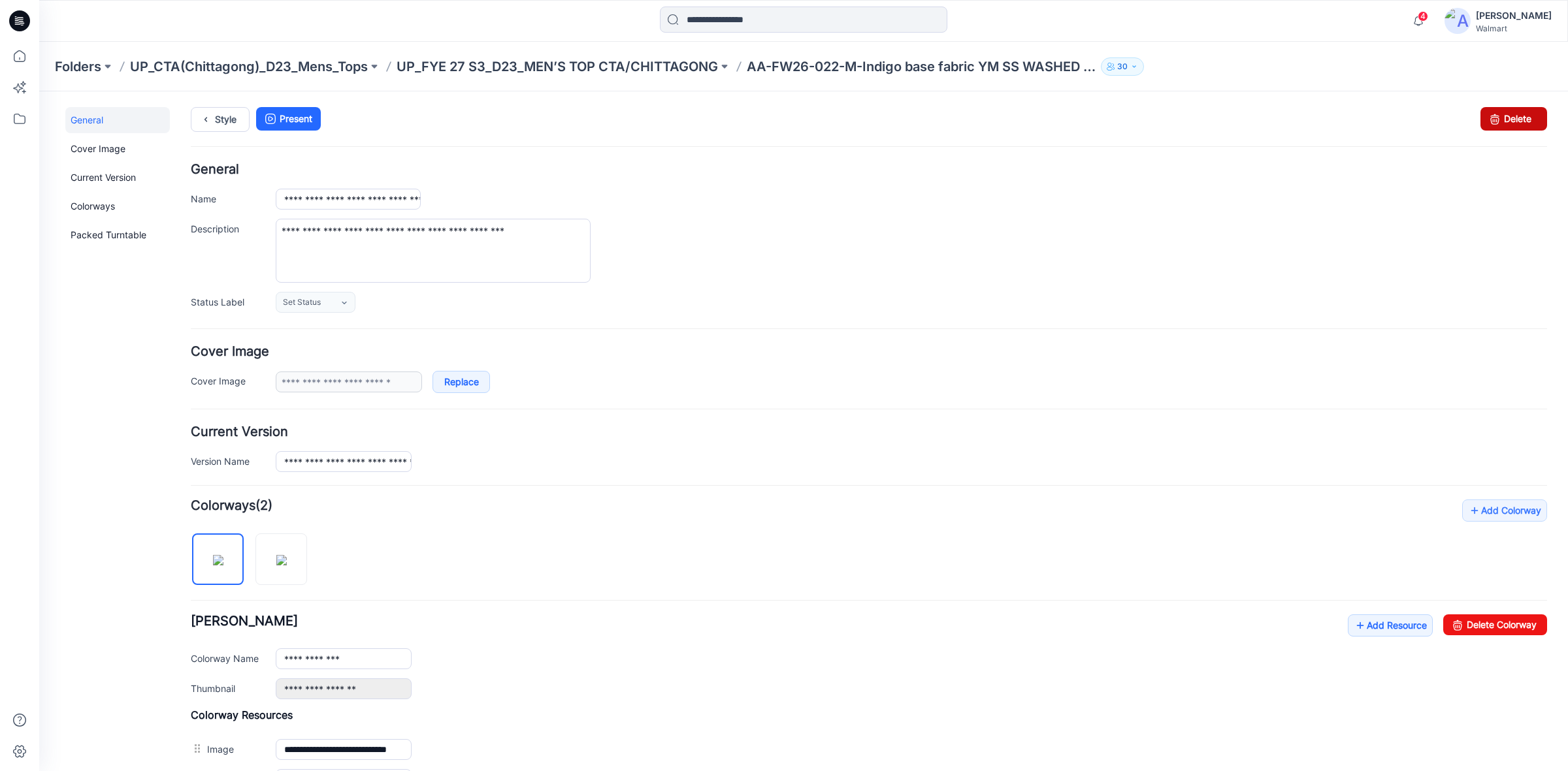
click at [1503, 122] on link "Delete" at bounding box center [1513, 119] width 67 height 24
click at [1509, 115] on link "Delete" at bounding box center [1513, 119] width 67 height 24
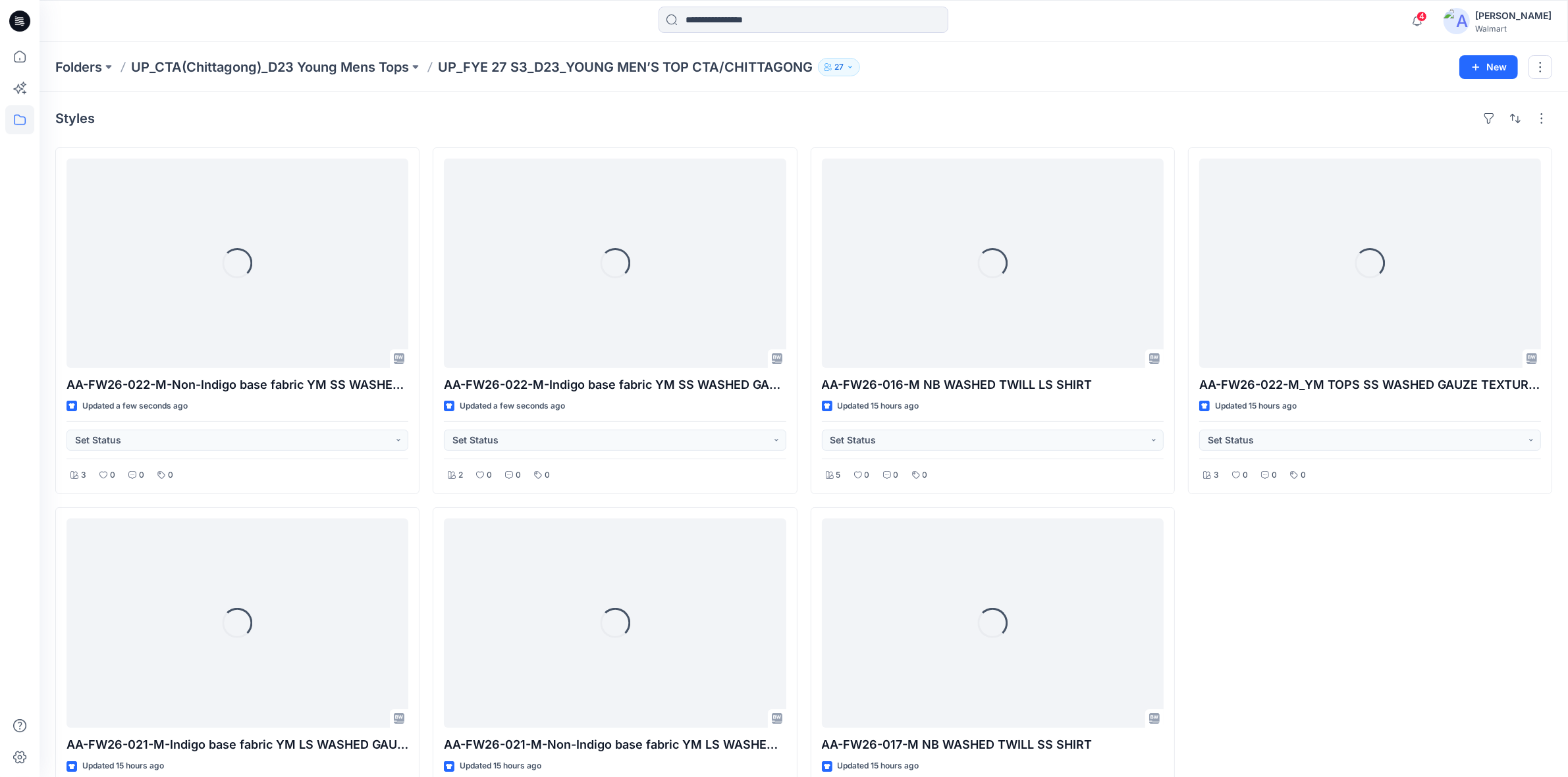
click at [1331, 547] on div "Loading... AA-FW26-022-M_YM TOPS SS WASHED GAUZE TEXTURED SHIRT Updated 15 hour…" at bounding box center [1370, 501] width 364 height 707
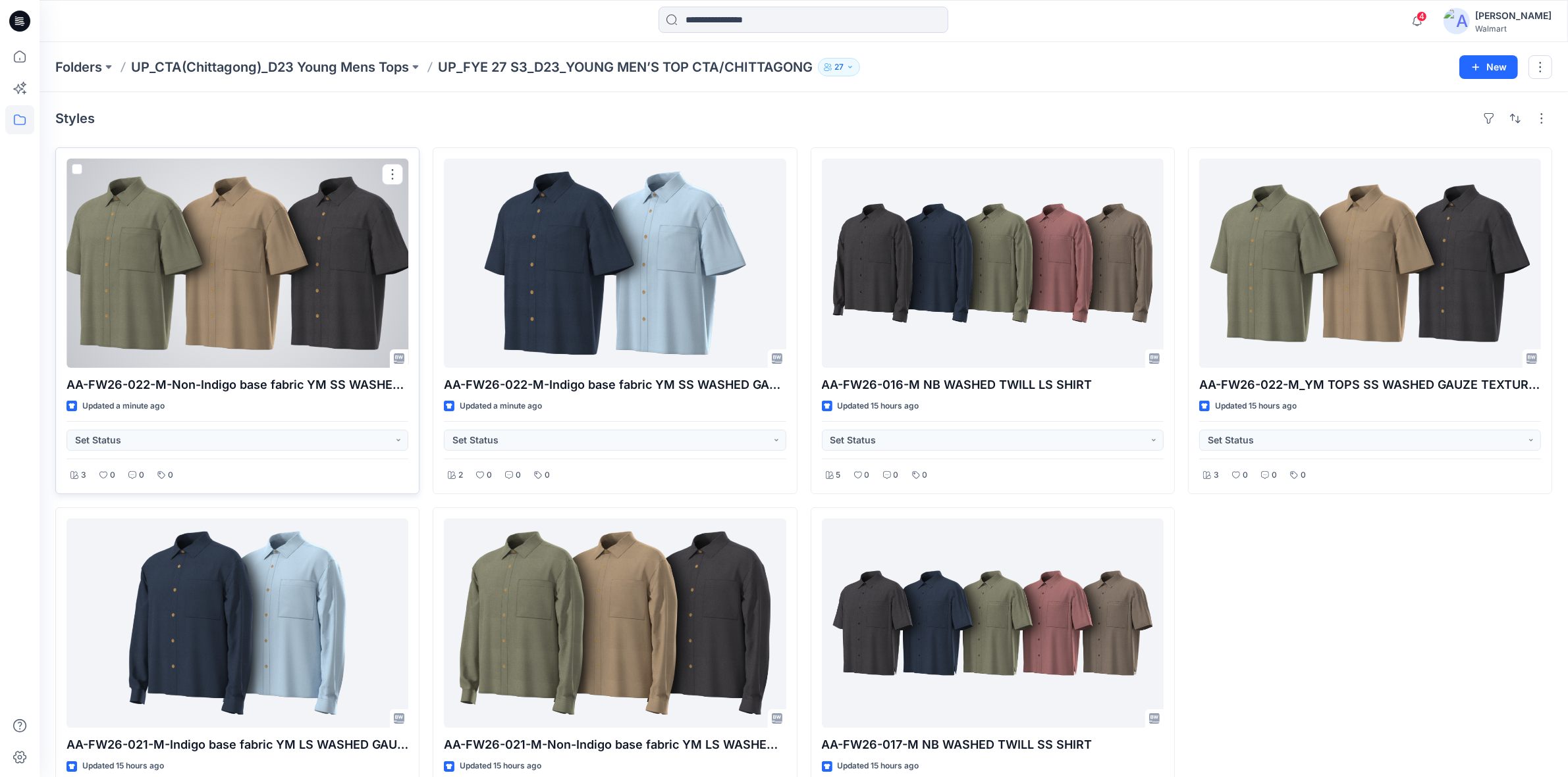
click at [257, 325] on div at bounding box center [237, 263] width 341 height 209
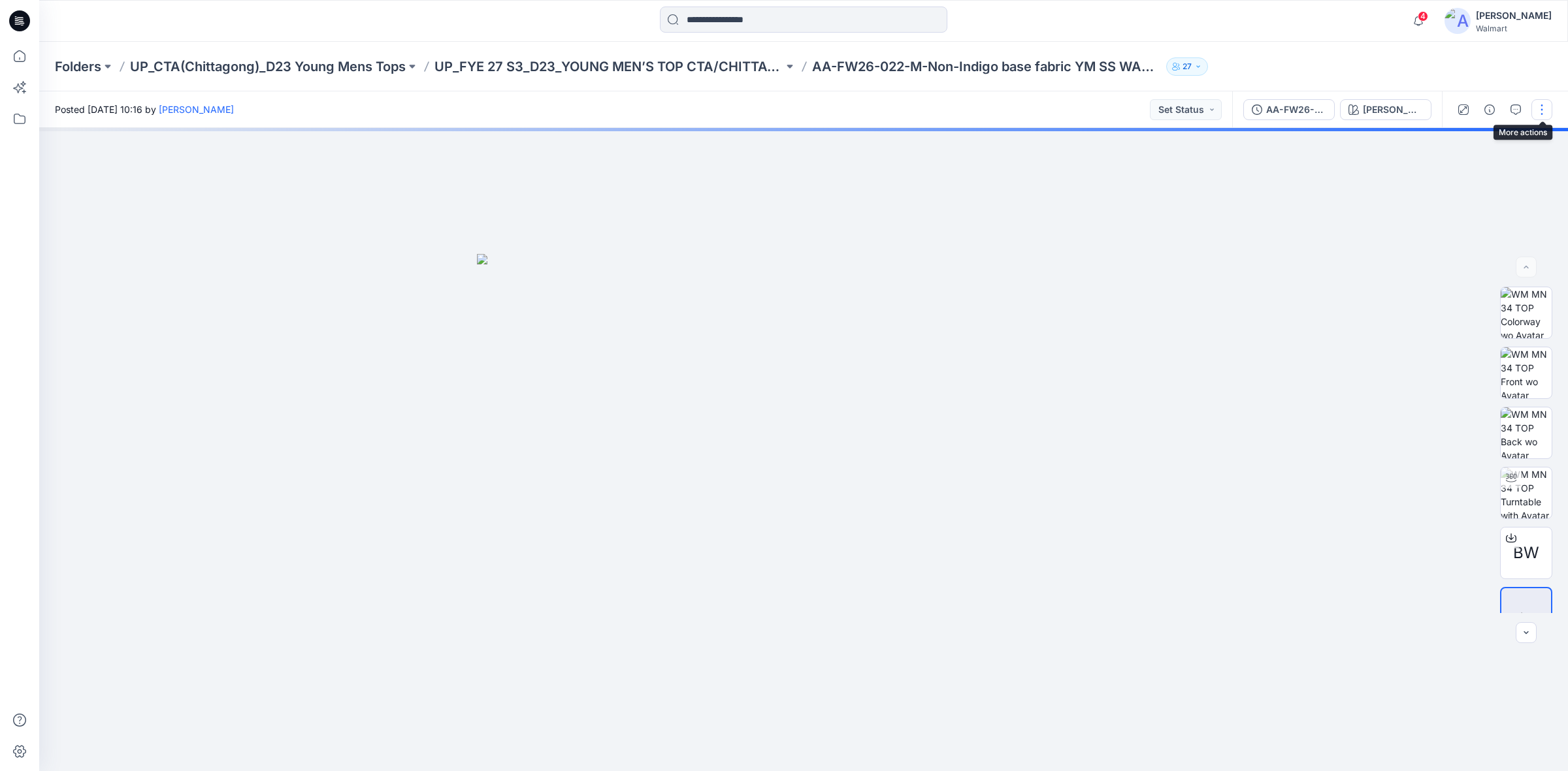
click at [1543, 113] on button "button" at bounding box center [1541, 109] width 21 height 21
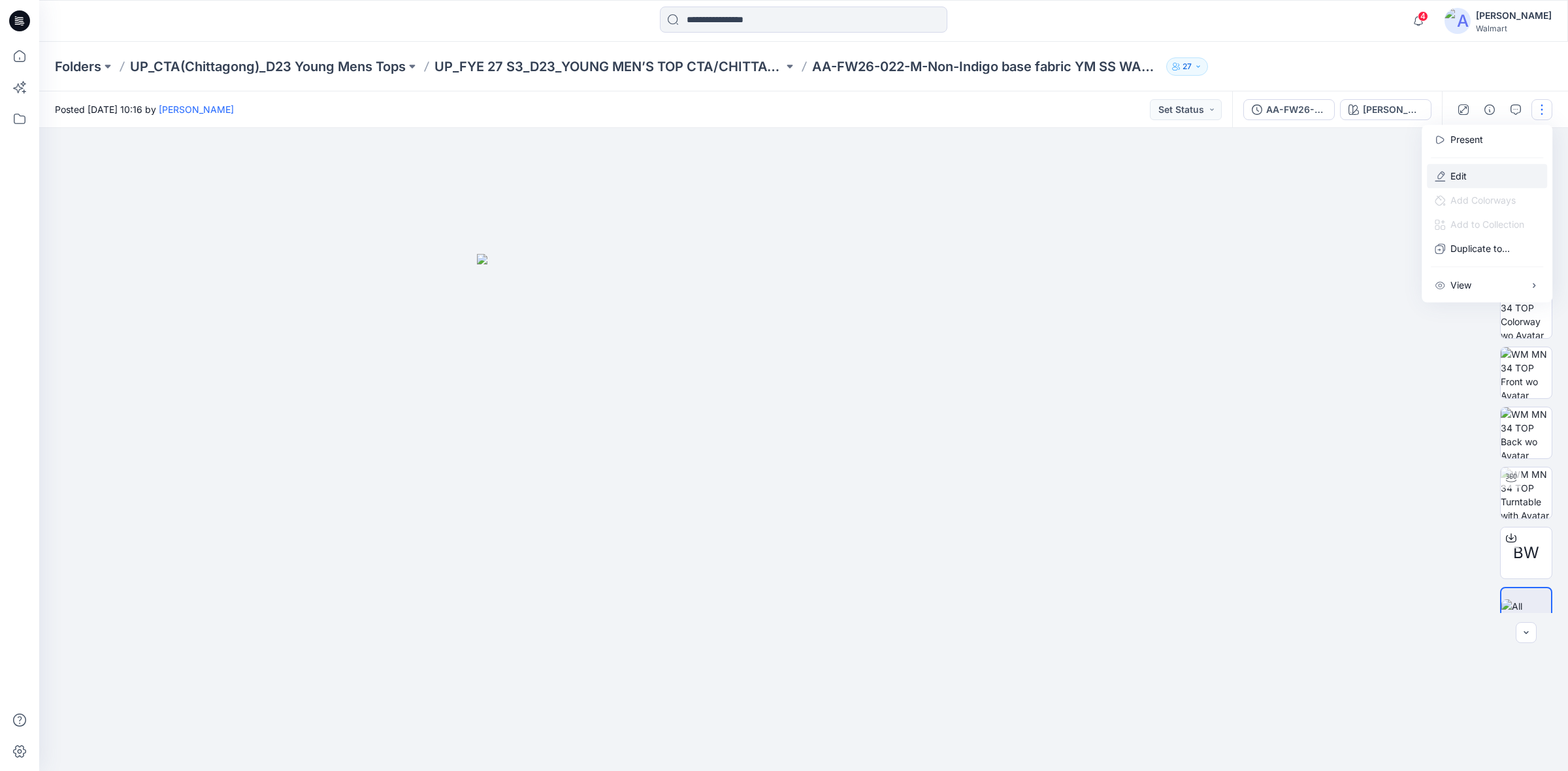
click at [1474, 177] on button "Edit" at bounding box center [1486, 176] width 120 height 24
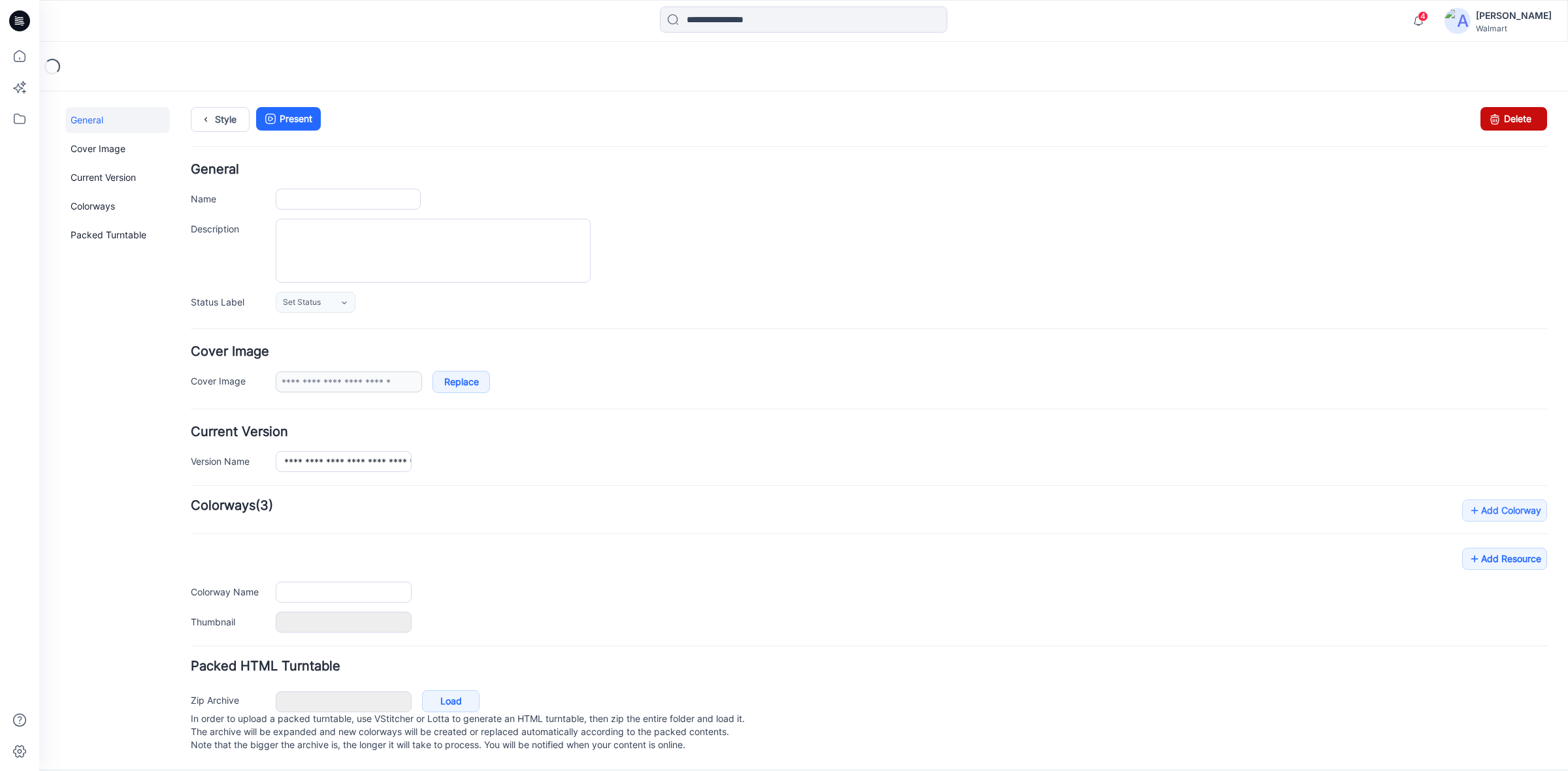
type input "**********"
type textarea "**********"
type input "**********"
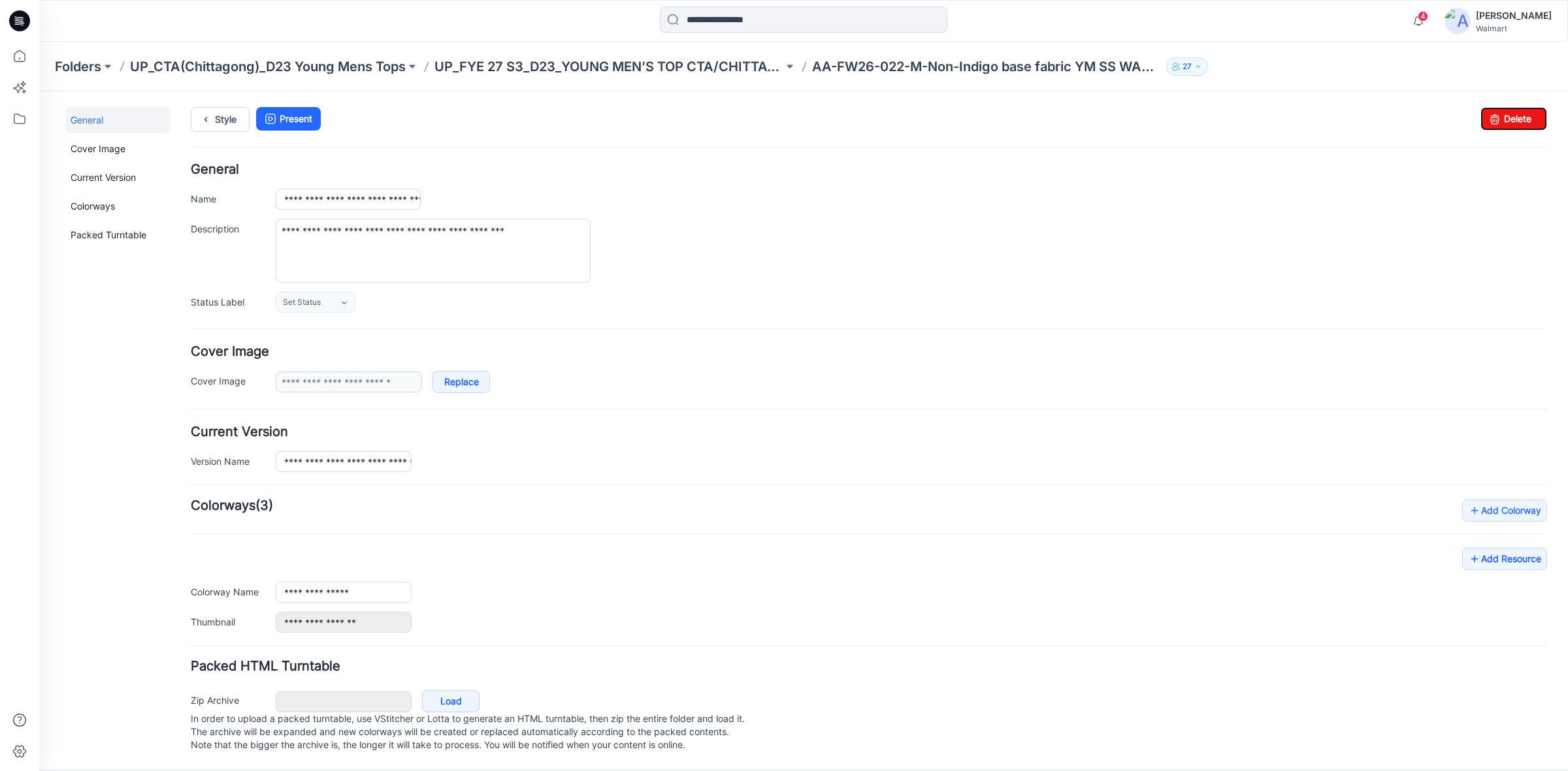
click at [1503, 125] on link "Delete" at bounding box center [1513, 119] width 67 height 24
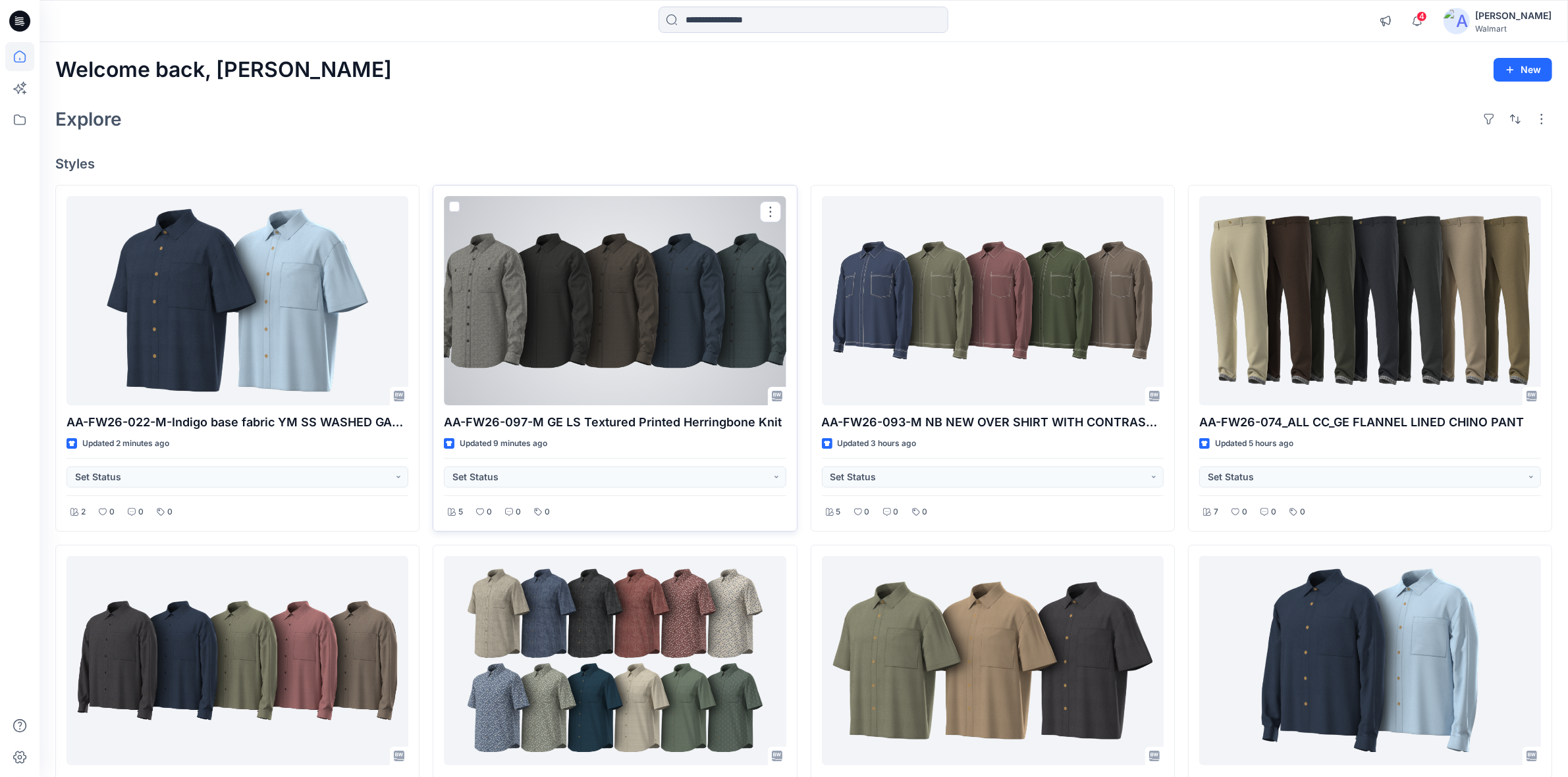
click at [587, 288] on div at bounding box center [615, 301] width 341 height 209
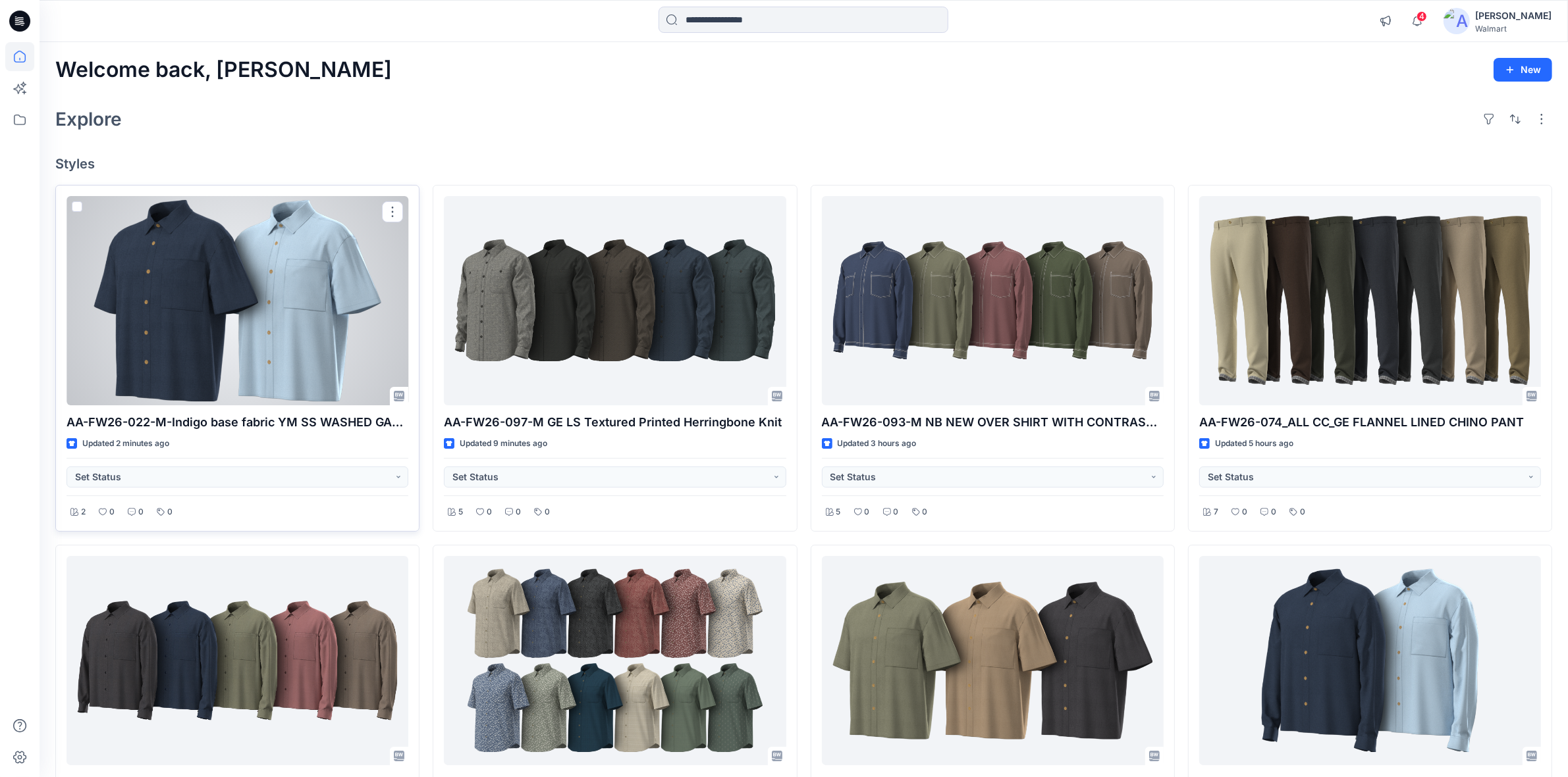
click at [254, 314] on div at bounding box center [237, 301] width 341 height 209
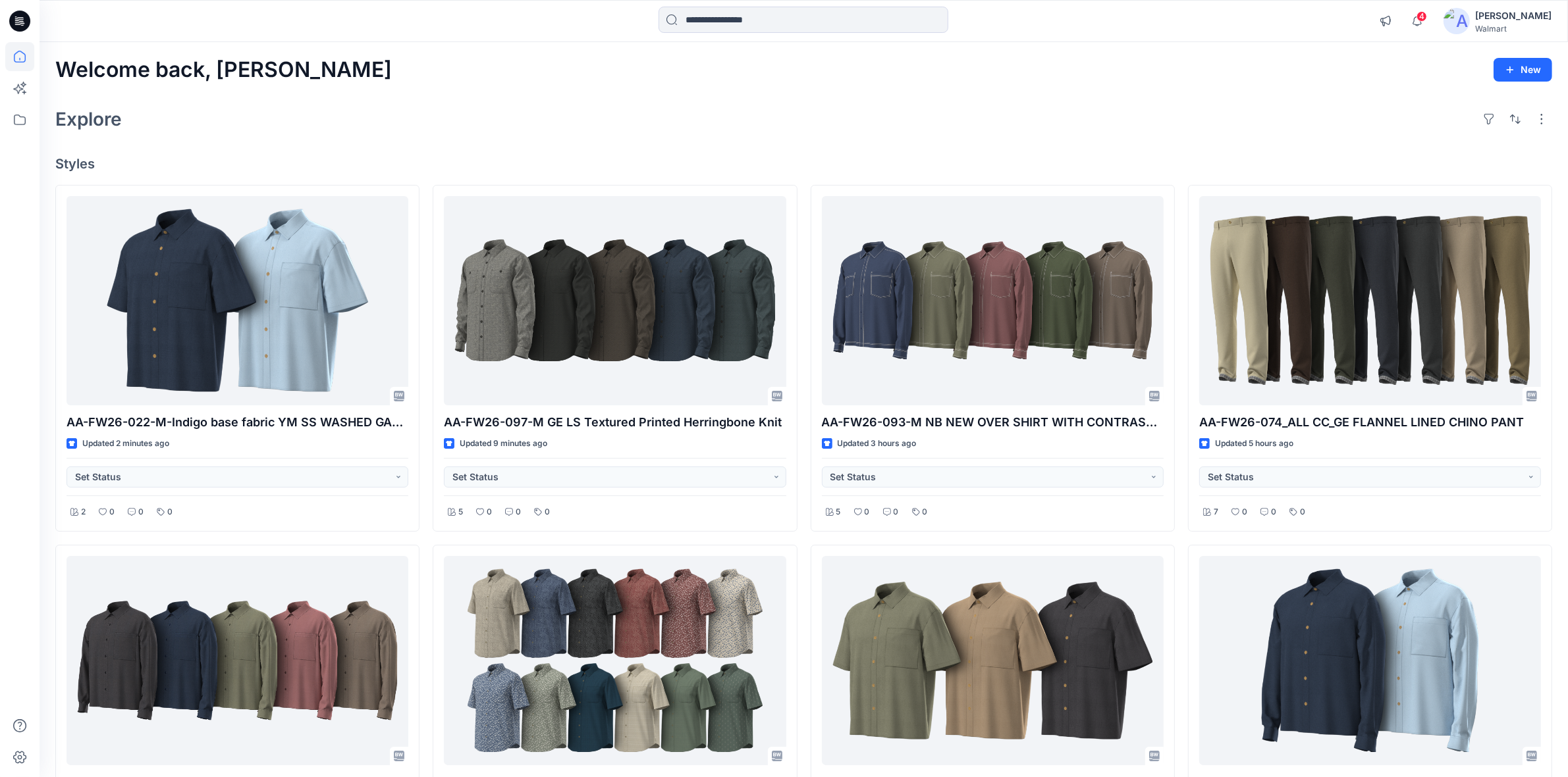
scroll to position [164, 0]
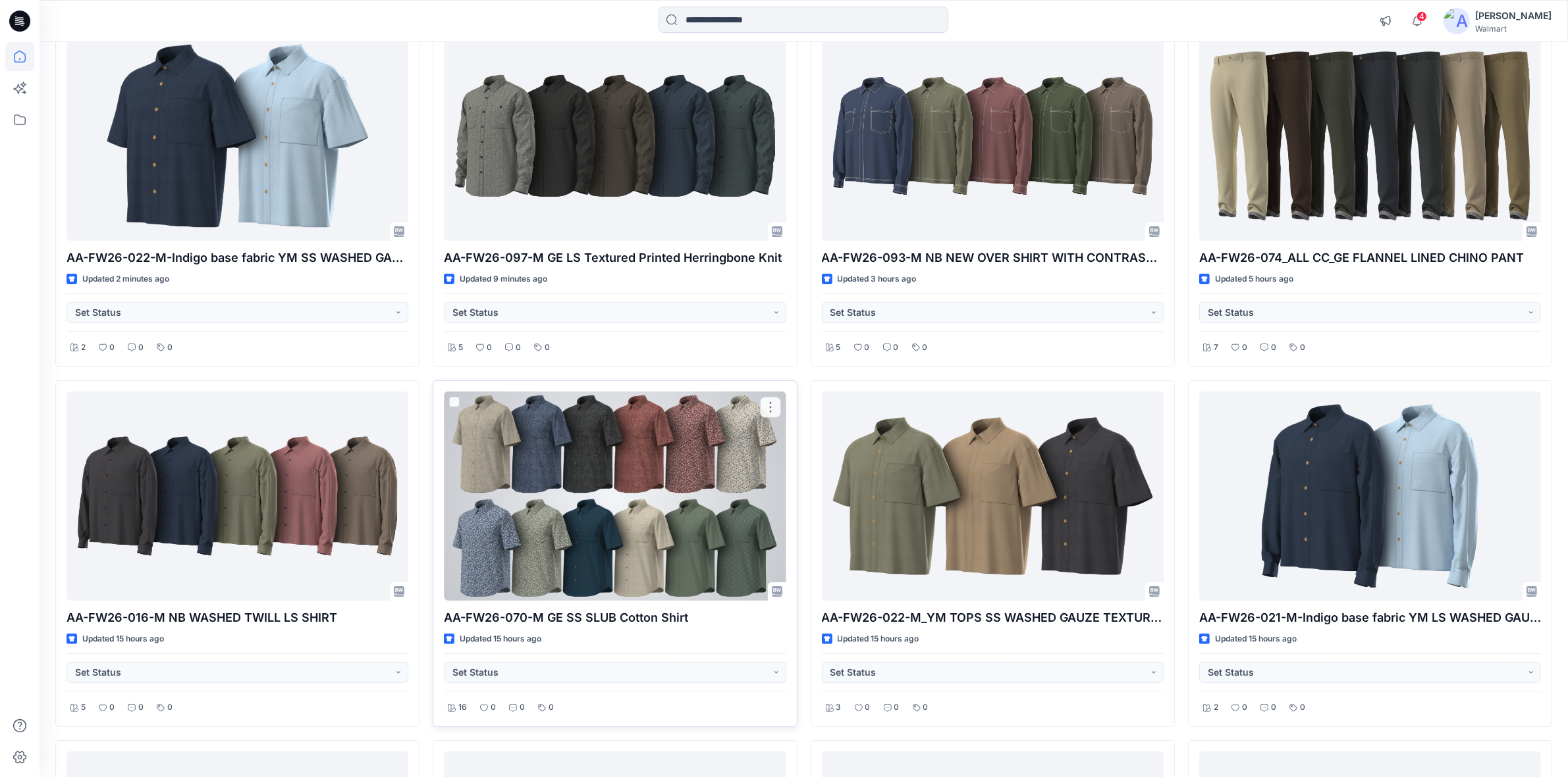
click at [581, 535] on div at bounding box center [615, 496] width 341 height 209
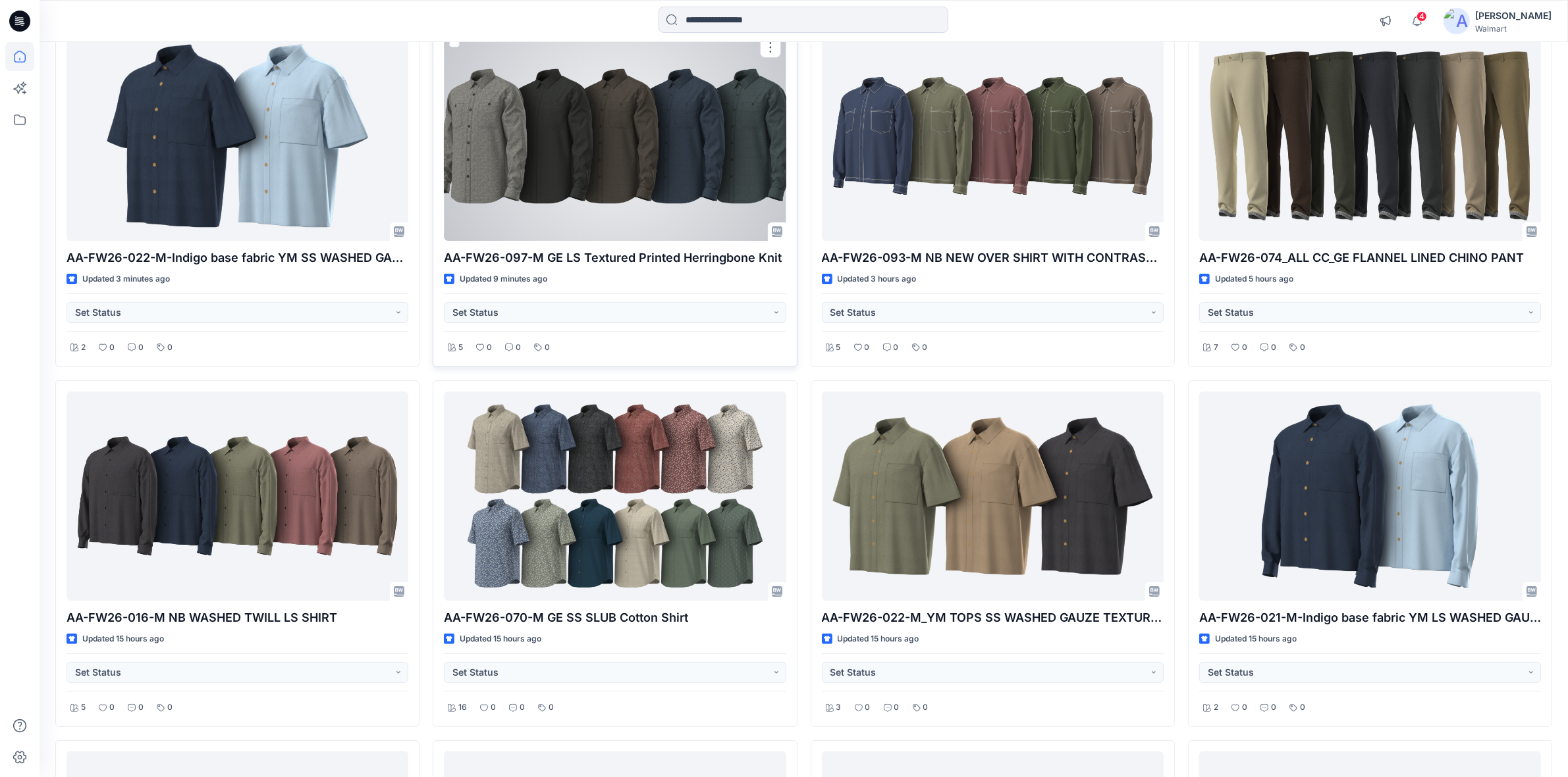
scroll to position [0, 0]
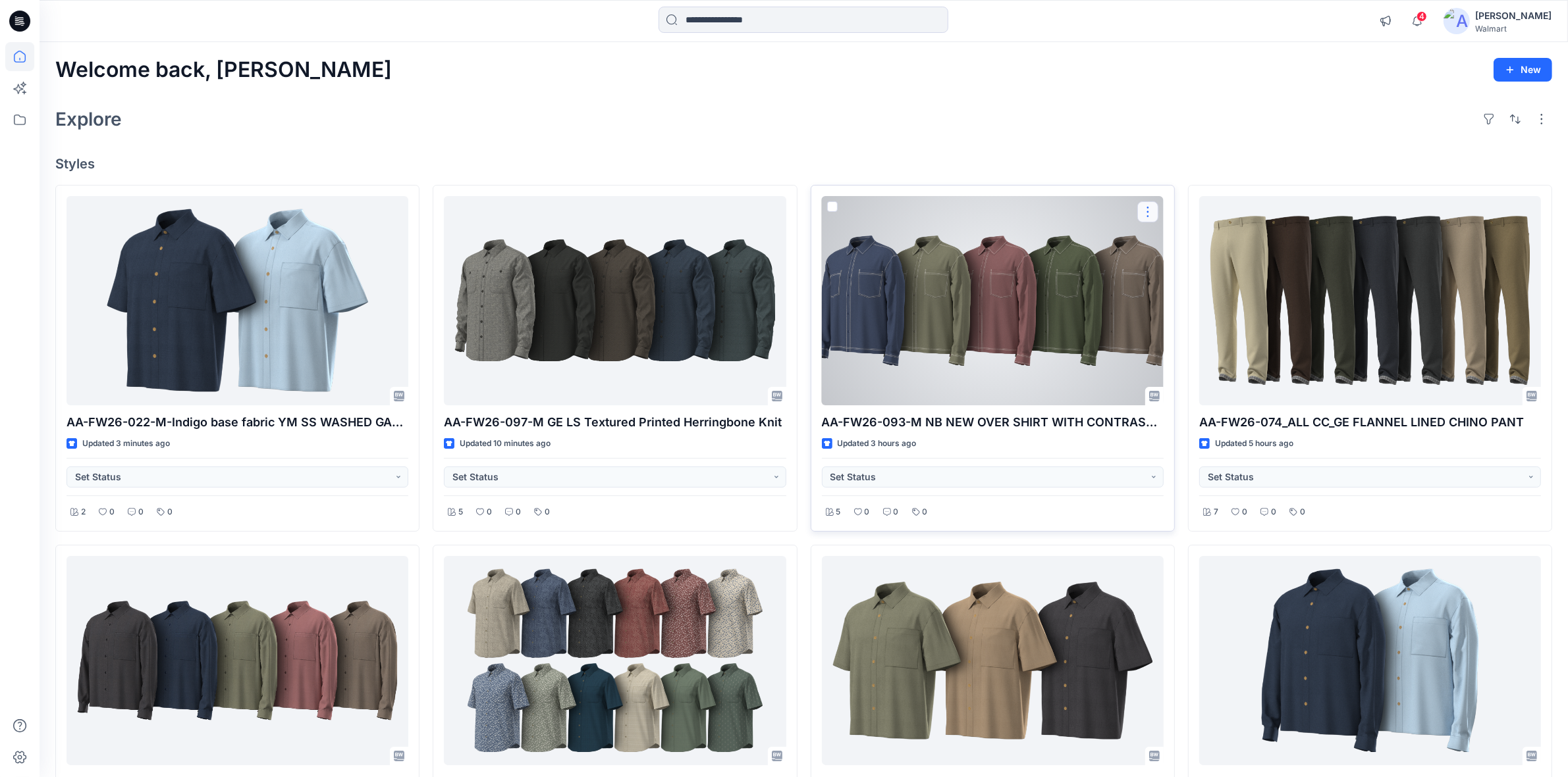
click at [1147, 210] on button "button" at bounding box center [1147, 211] width 21 height 21
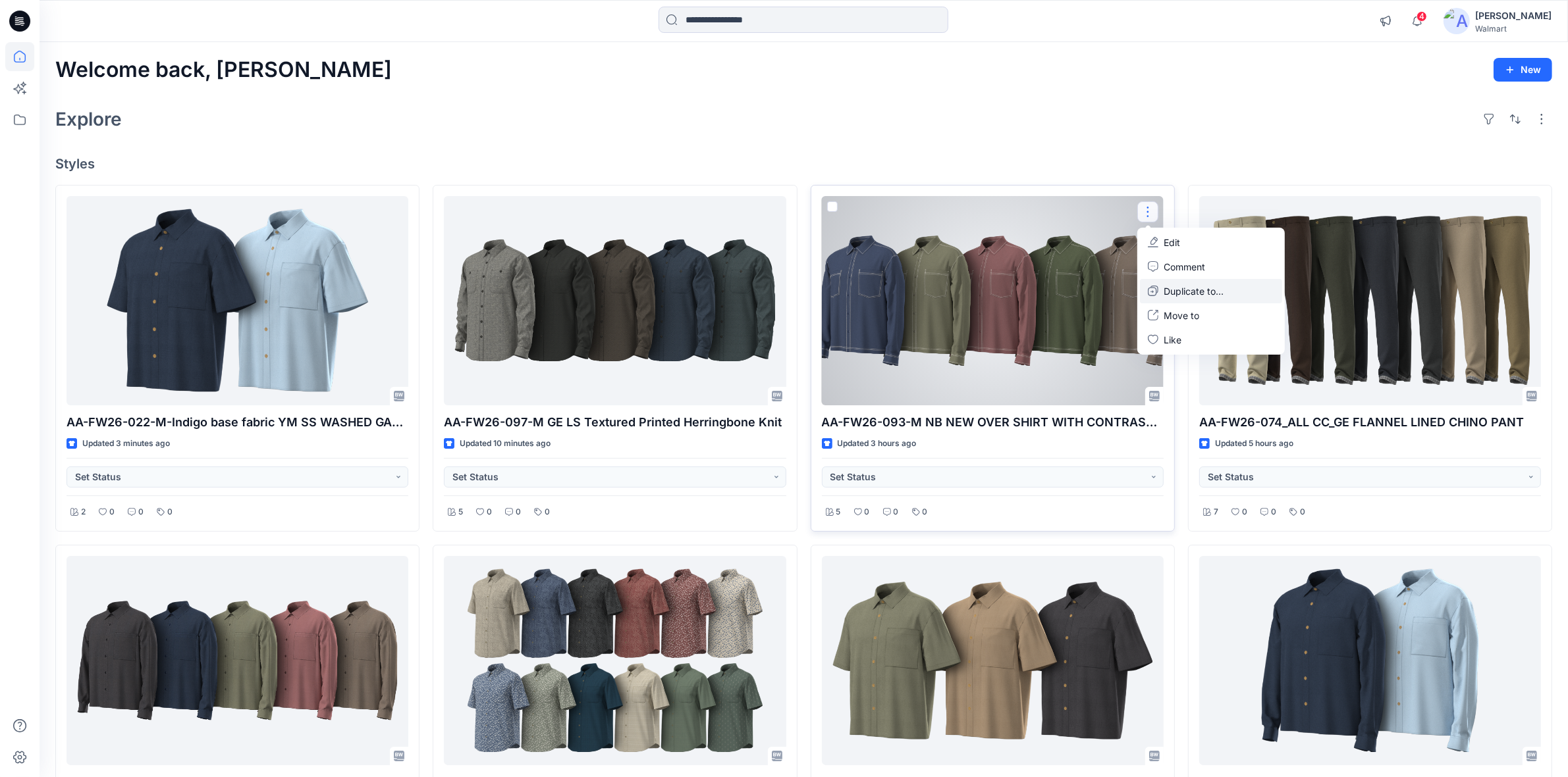
click at [1189, 297] on p "Duplicate to..." at bounding box center [1193, 291] width 60 height 14
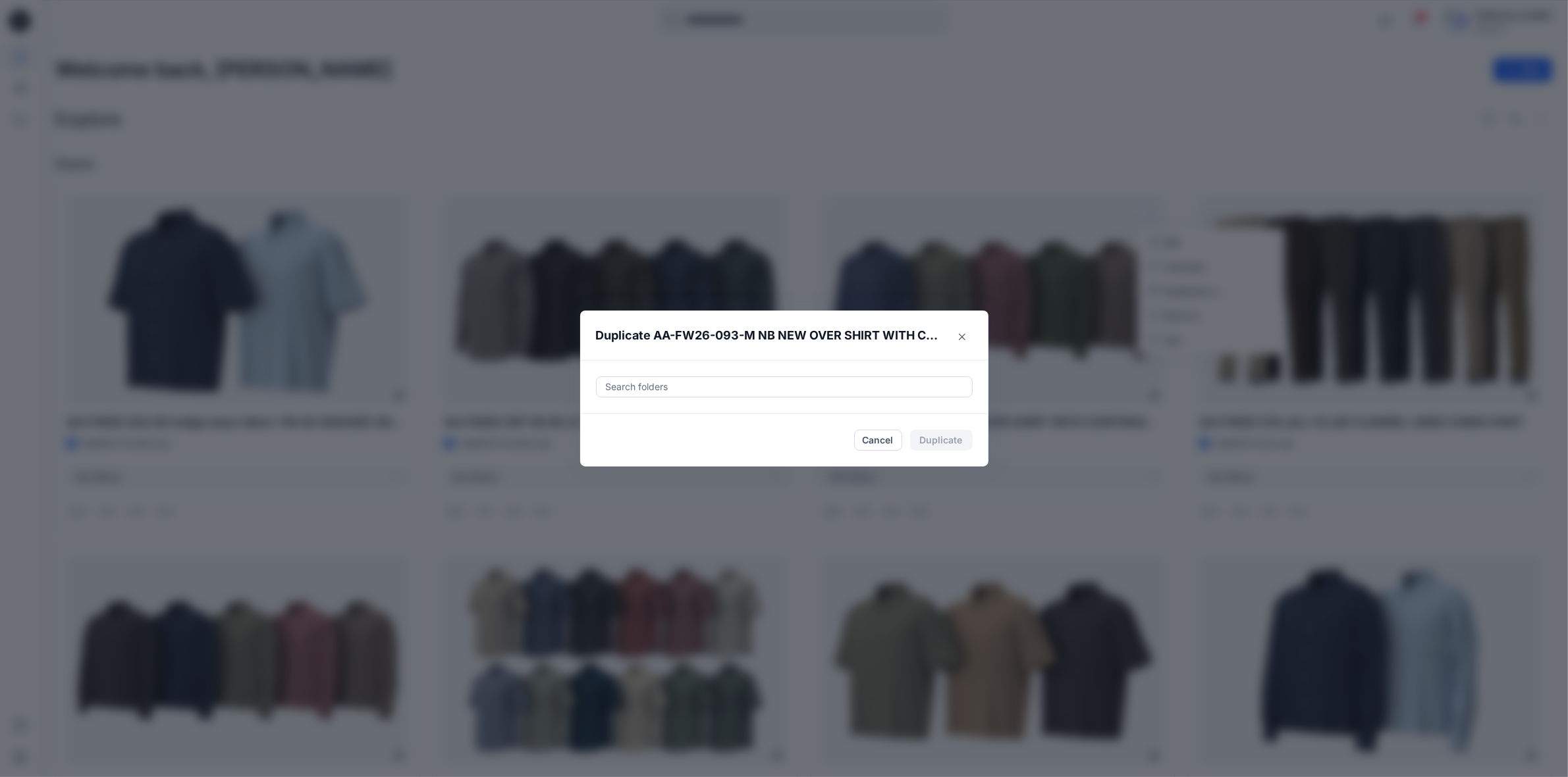
click at [719, 389] on div at bounding box center [784, 387] width 360 height 16
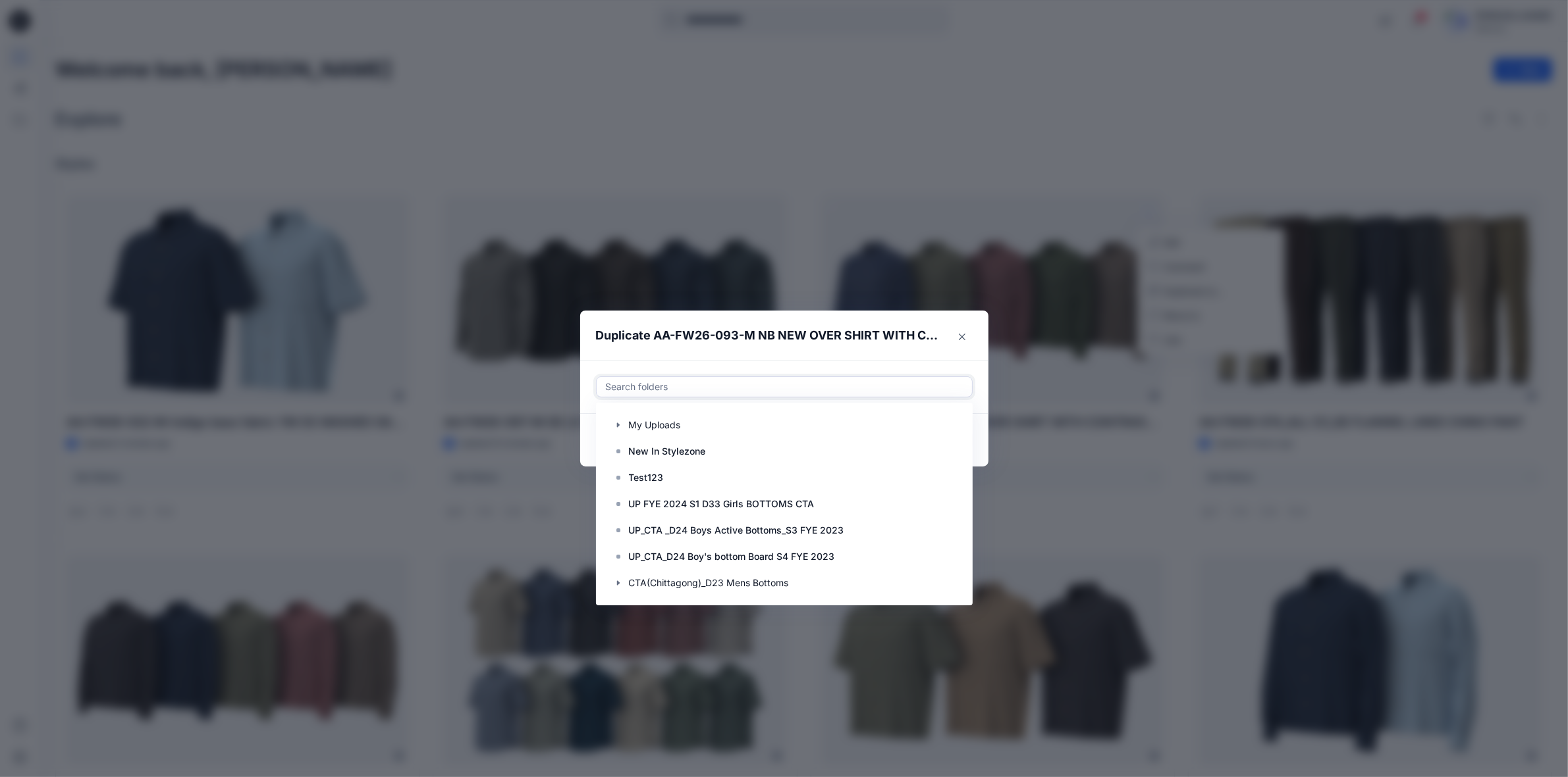
paste input "**********"
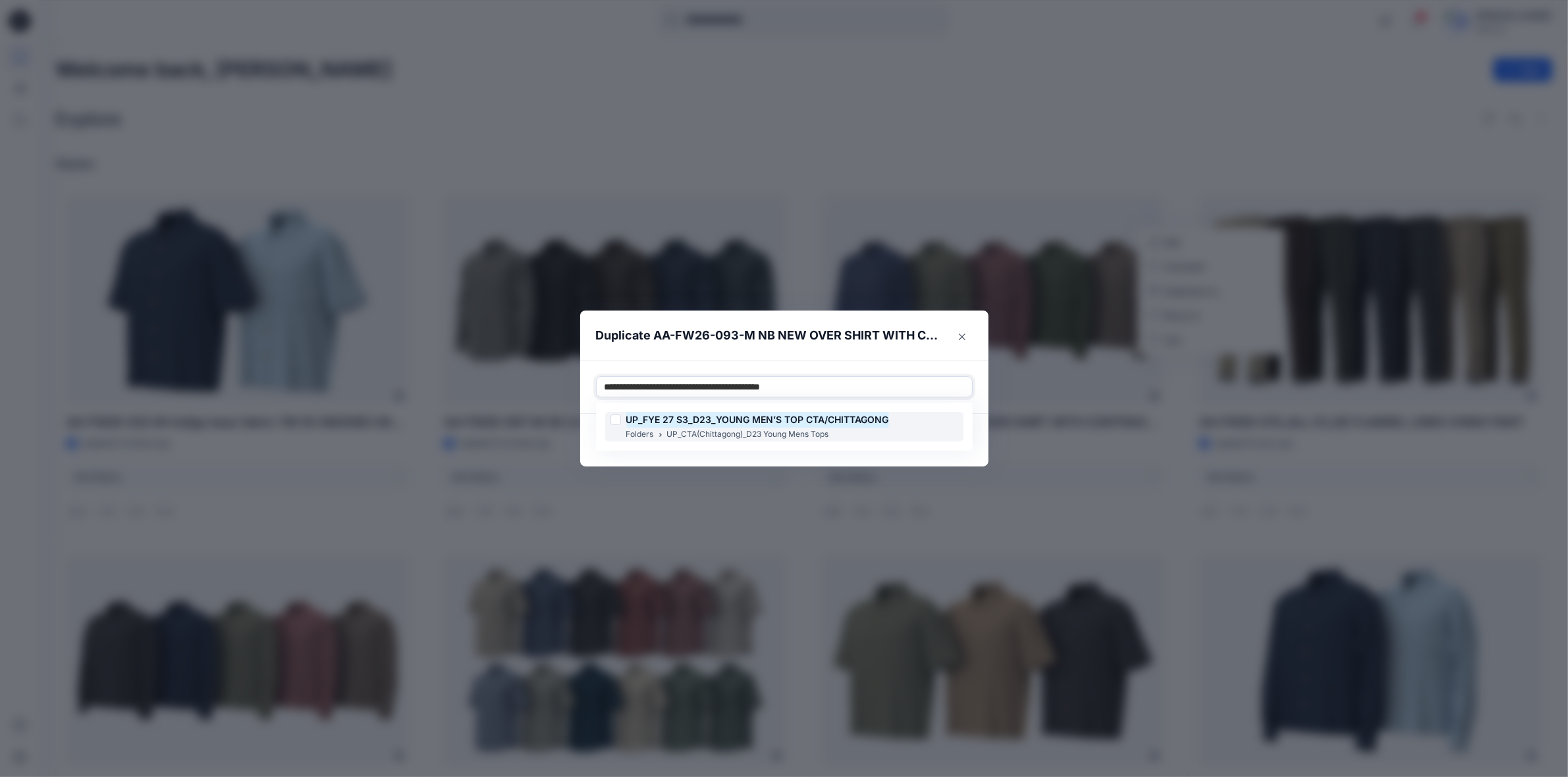
click at [621, 423] on div at bounding box center [615, 419] width 10 height 10
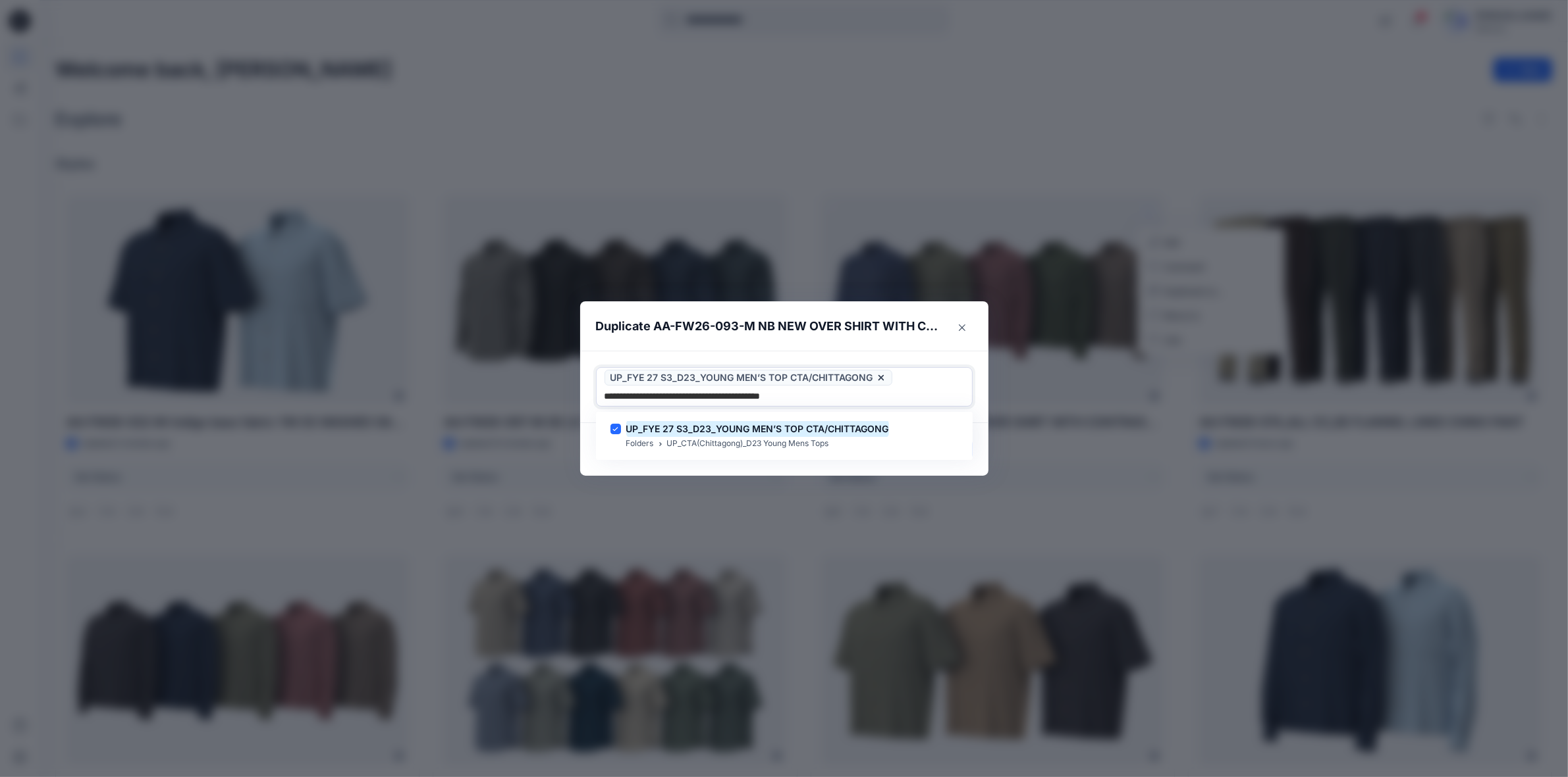
type input "**********"
click at [712, 341] on header "Duplicate AA-FW26-093-M NB NEW OVER SHIRT WITH CONTRAST STITCH" at bounding box center [771, 327] width 382 height 50
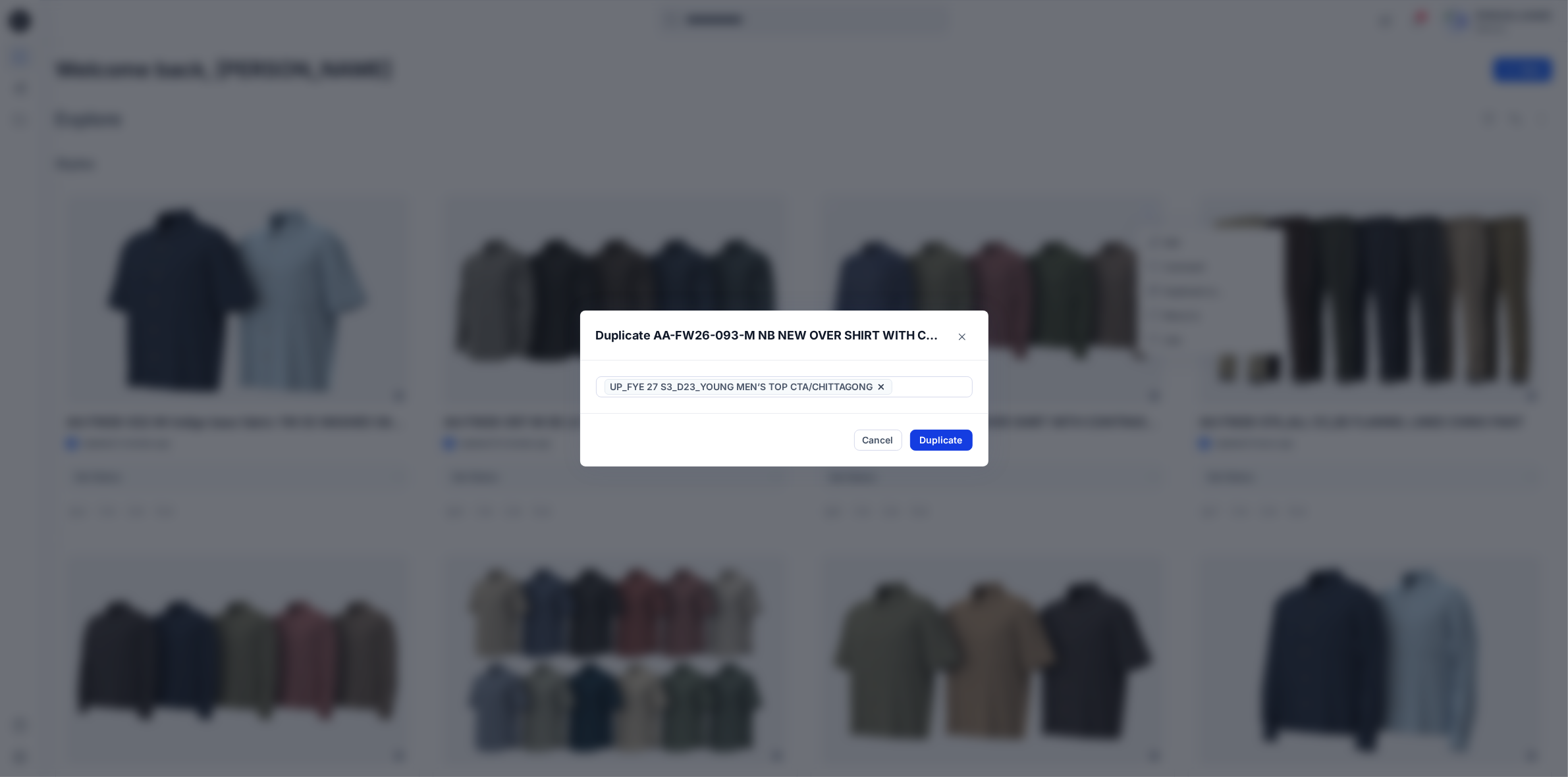
click at [939, 436] on button "Duplicate" at bounding box center [941, 440] width 63 height 21
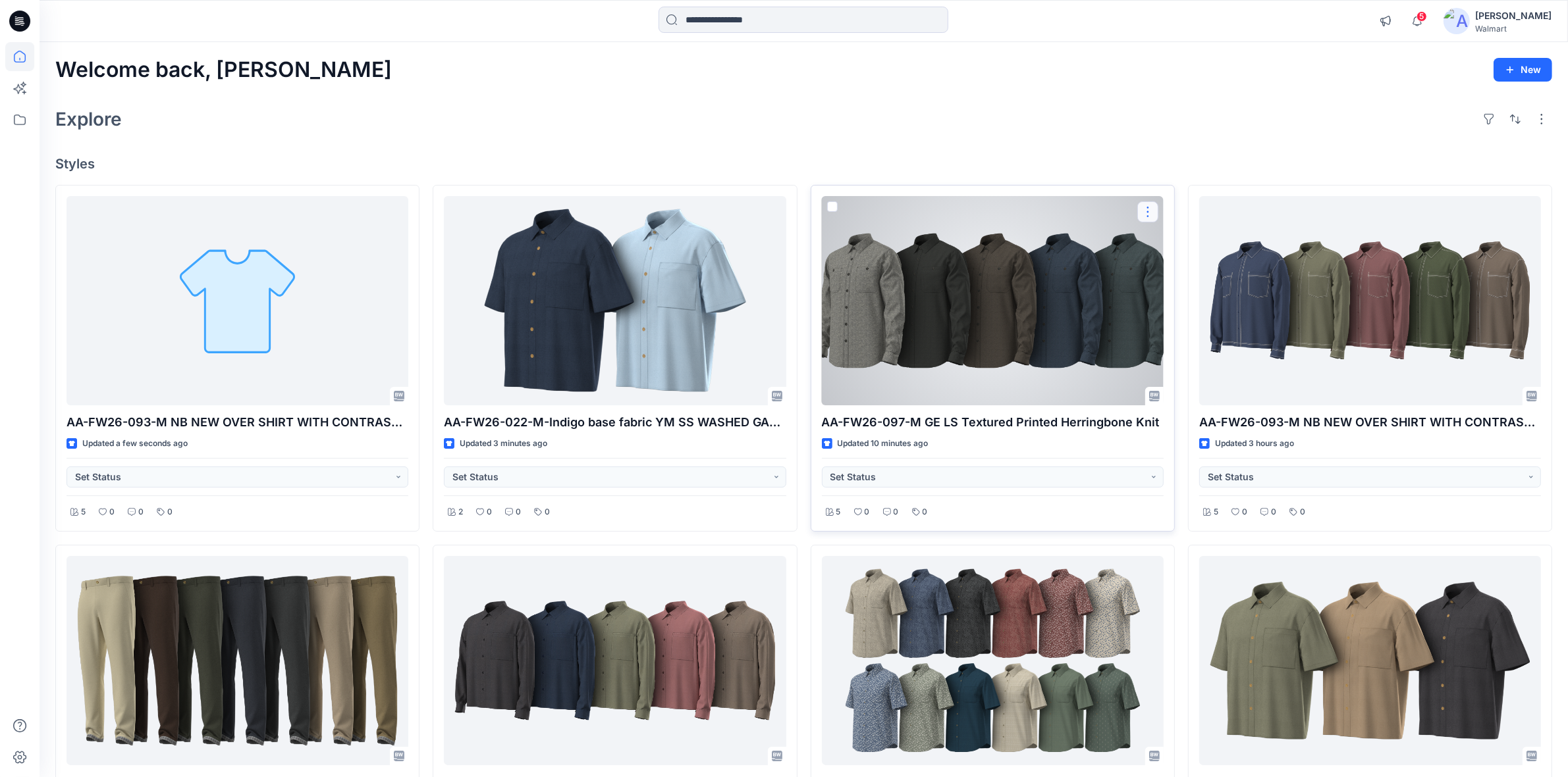
click at [1149, 209] on button "button" at bounding box center [1147, 211] width 21 height 21
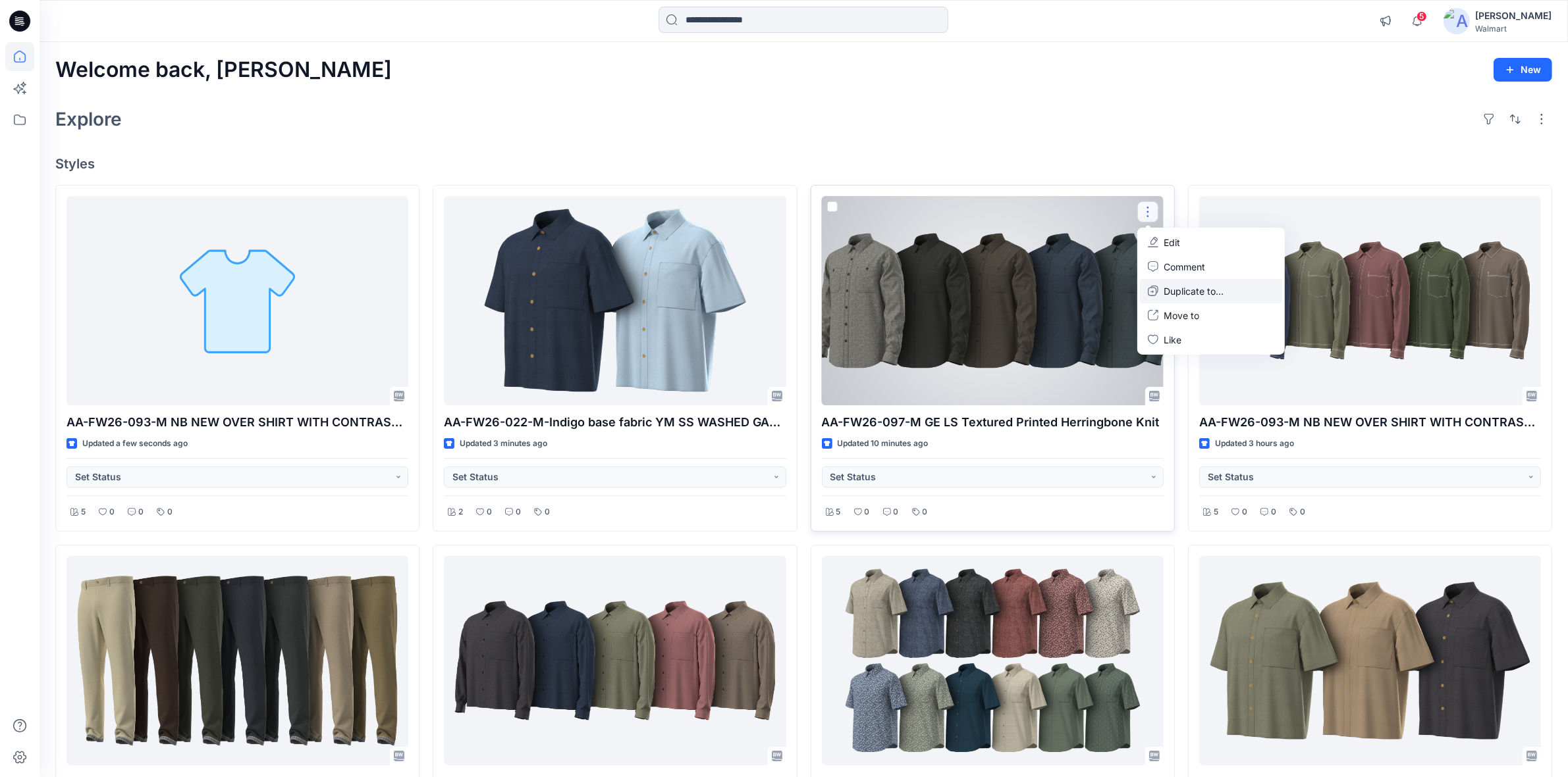
click at [1179, 288] on p "Duplicate to..." at bounding box center [1193, 291] width 60 height 14
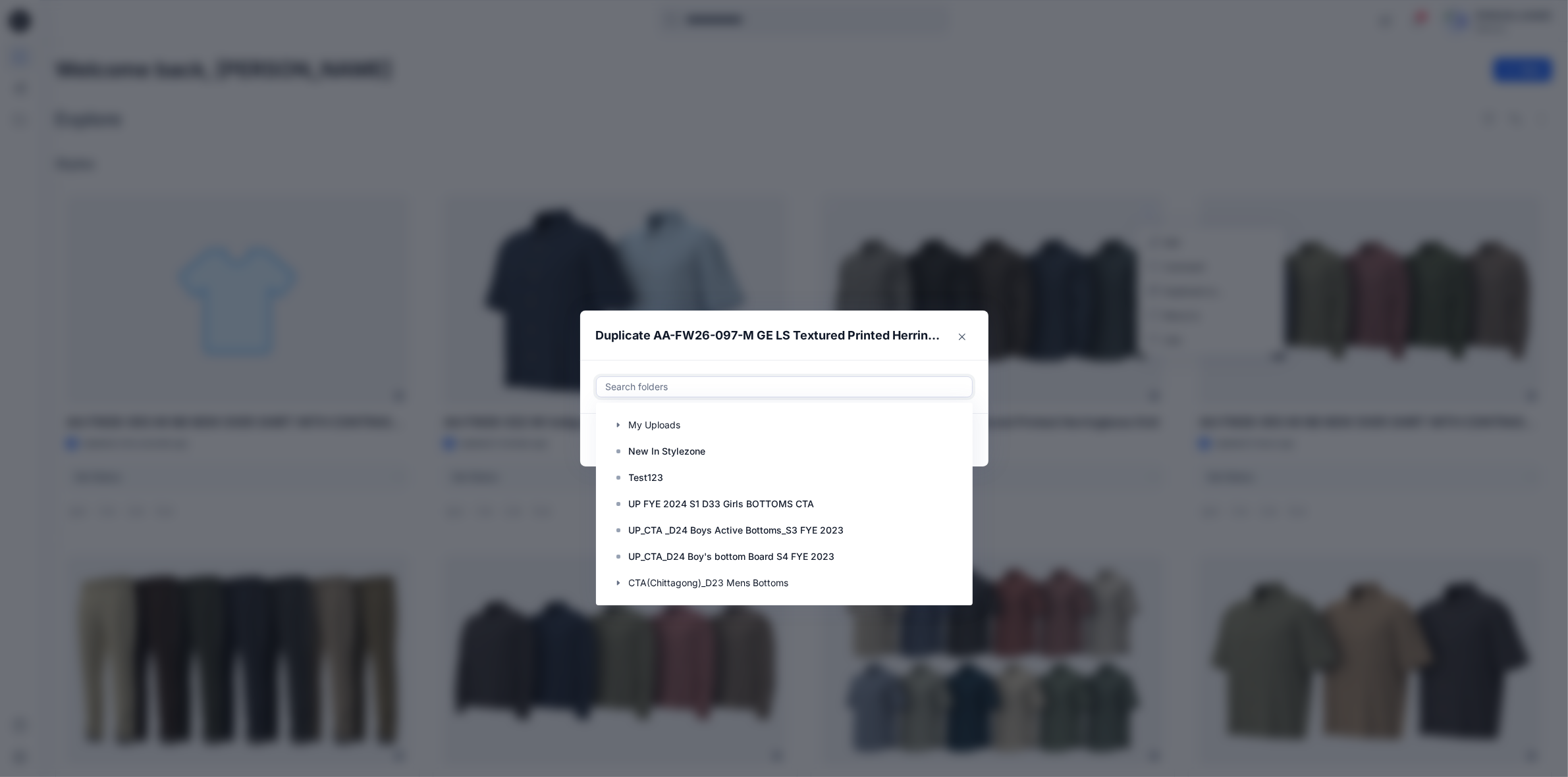
click at [695, 382] on div at bounding box center [784, 387] width 360 height 16
paste input "**********"
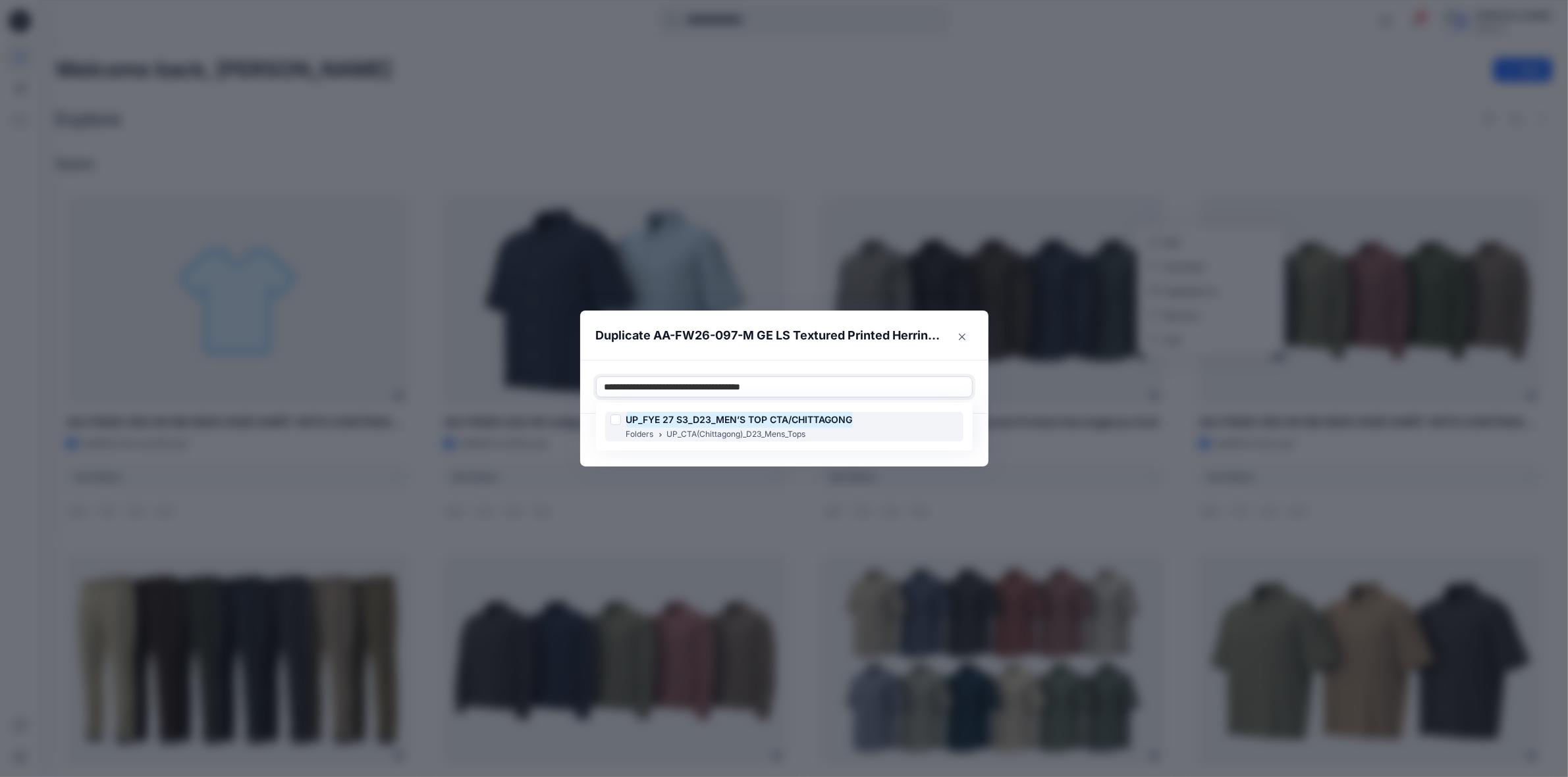
click at [621, 420] on div at bounding box center [615, 419] width 10 height 10
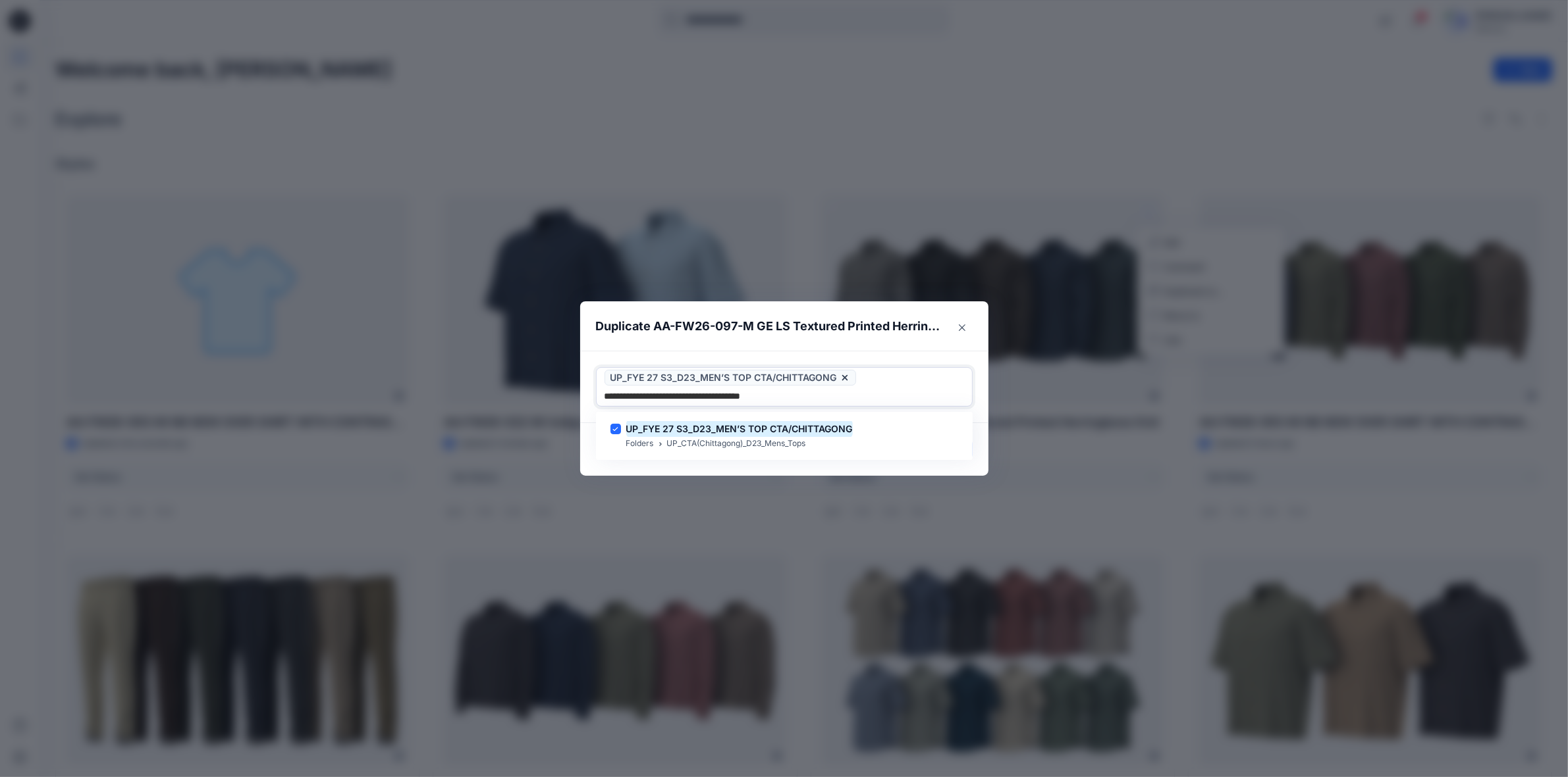
type input "**********"
click at [790, 346] on header "Duplicate AA-FW26-097-M GE LS Textured Printed Herringbone Knit" at bounding box center [771, 327] width 382 height 50
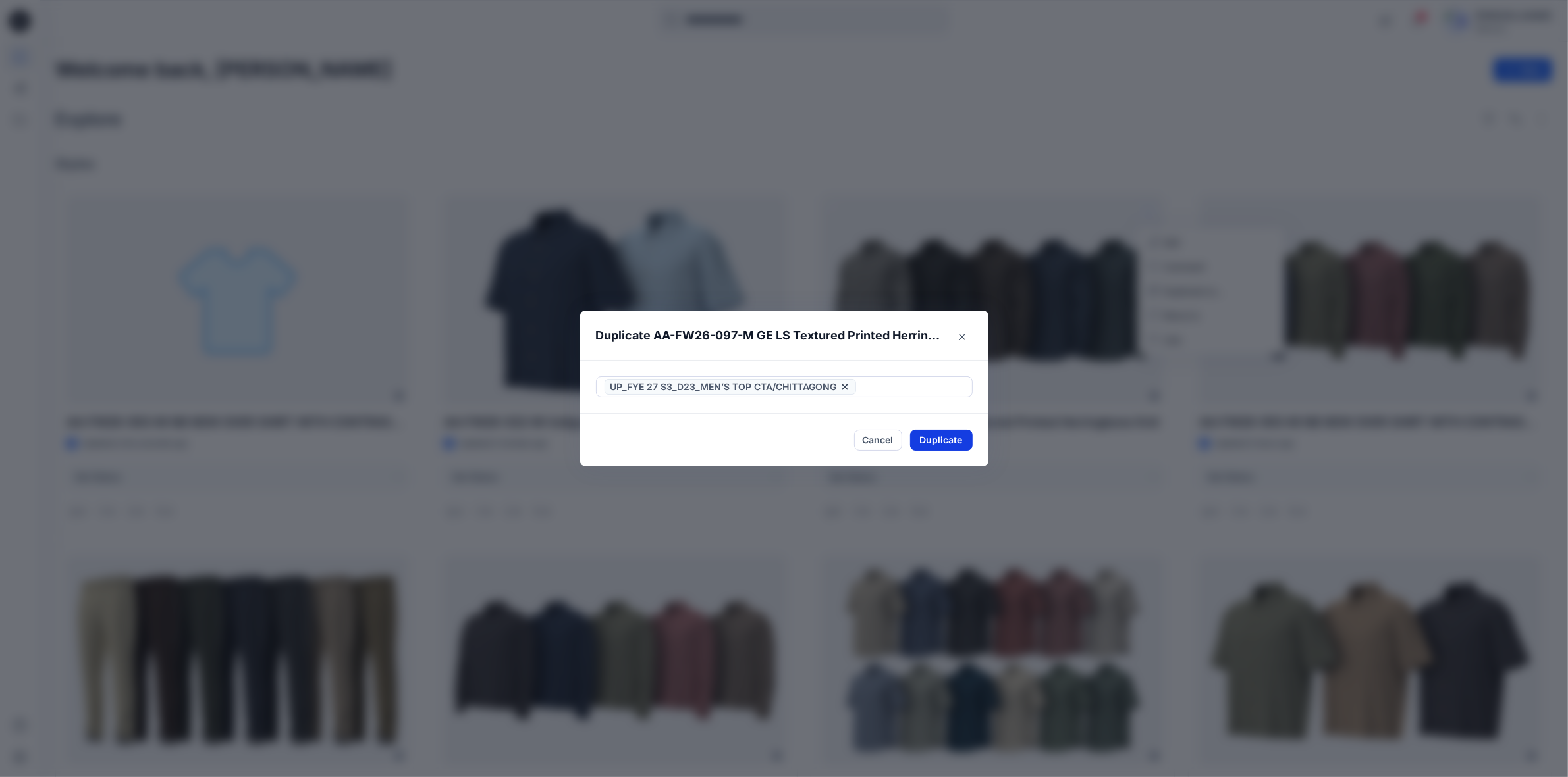
click at [950, 443] on button "Duplicate" at bounding box center [941, 440] width 63 height 21
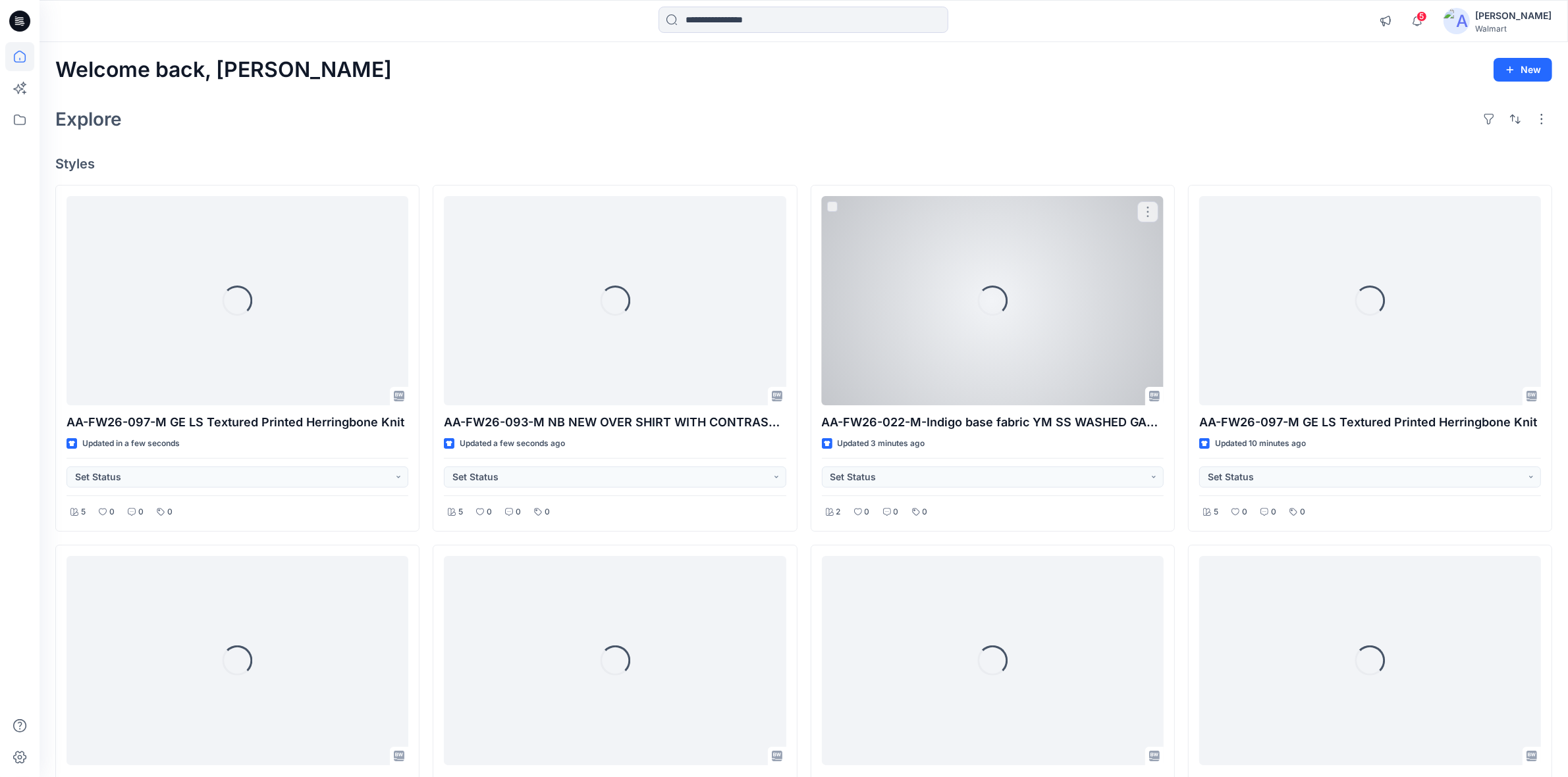
click at [950, 443] on div "Updated 3 minutes ago" at bounding box center [992, 444] width 341 height 14
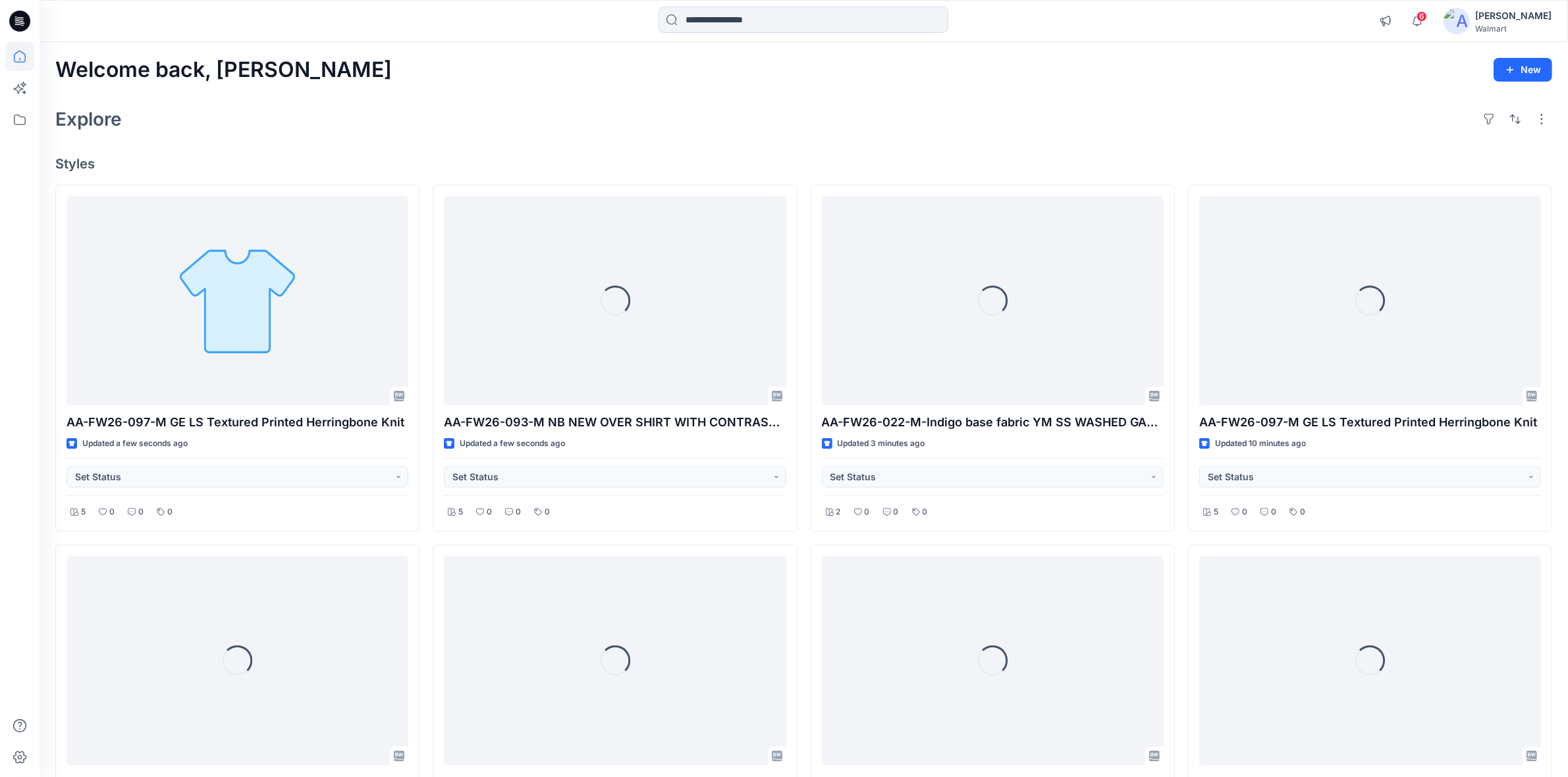
click at [664, 103] on div "Explore" at bounding box center [803, 119] width 1496 height 31
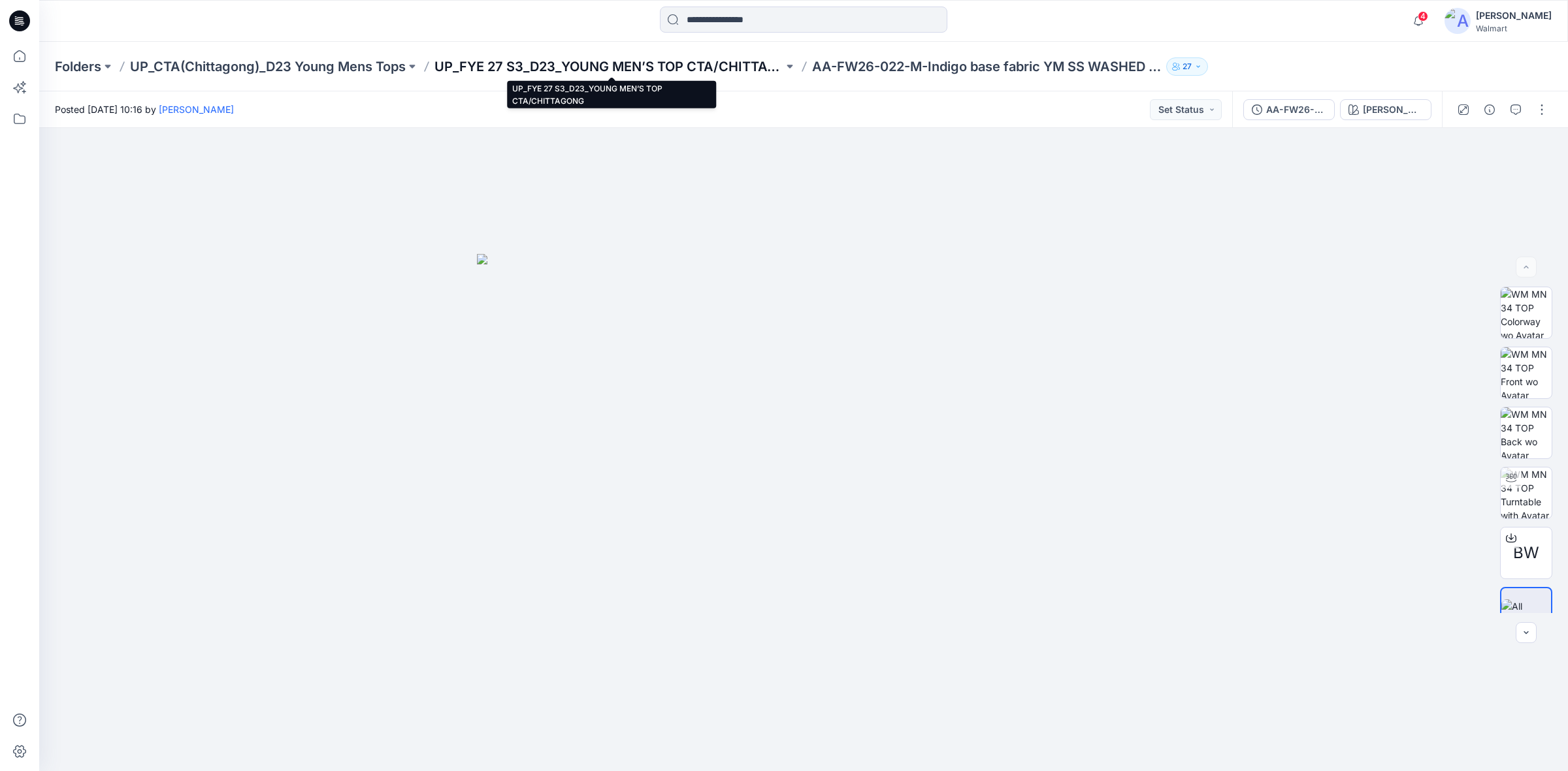
click at [593, 62] on p "UP_FYE 27 S3_D23_YOUNG MEN’S TOP CTA/CHITTAGONG" at bounding box center [608, 67] width 349 height 18
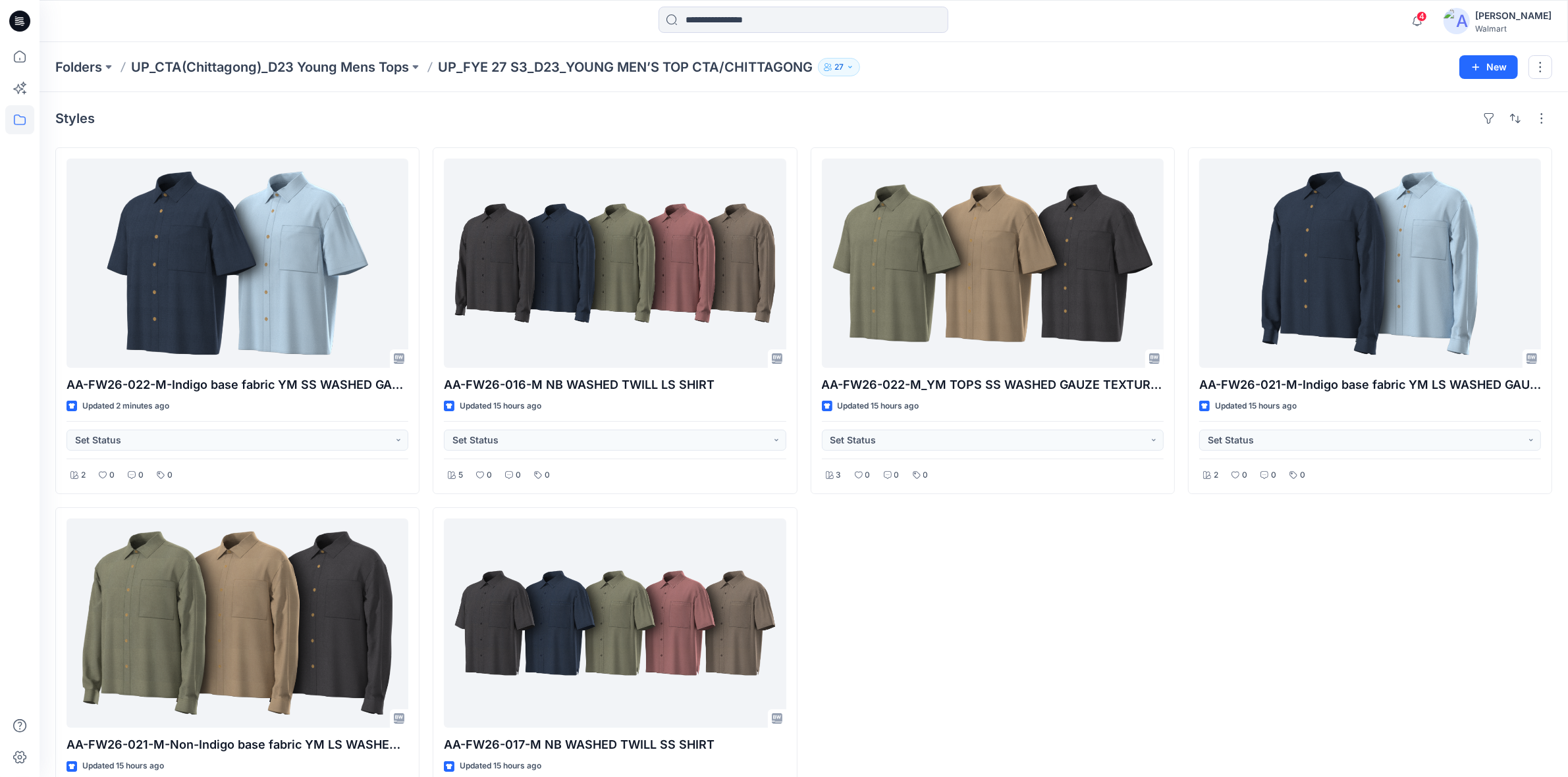
click at [1122, 624] on div "AA-FW26-022-M_YM TOPS SS WASHED GAUZE TEXTURED SHIRT Updated 15 hours ago Set S…" at bounding box center [992, 501] width 364 height 707
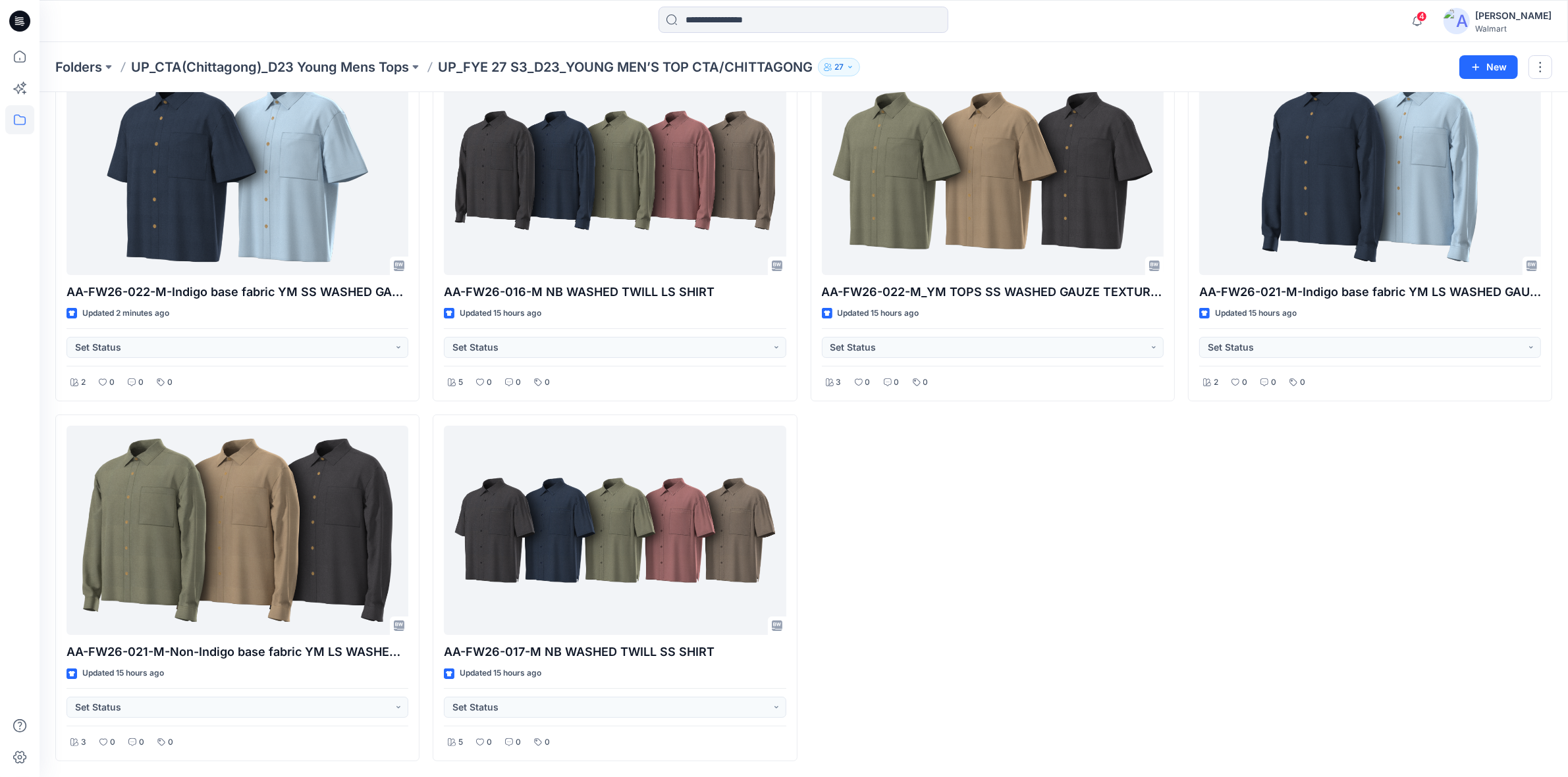
click at [1193, 655] on div "AA-FW26-021-M-Indigo base fabric YM LS WASHED GAUZE TEXTURED SHIRT Updated 15 h…" at bounding box center [1370, 408] width 364 height 707
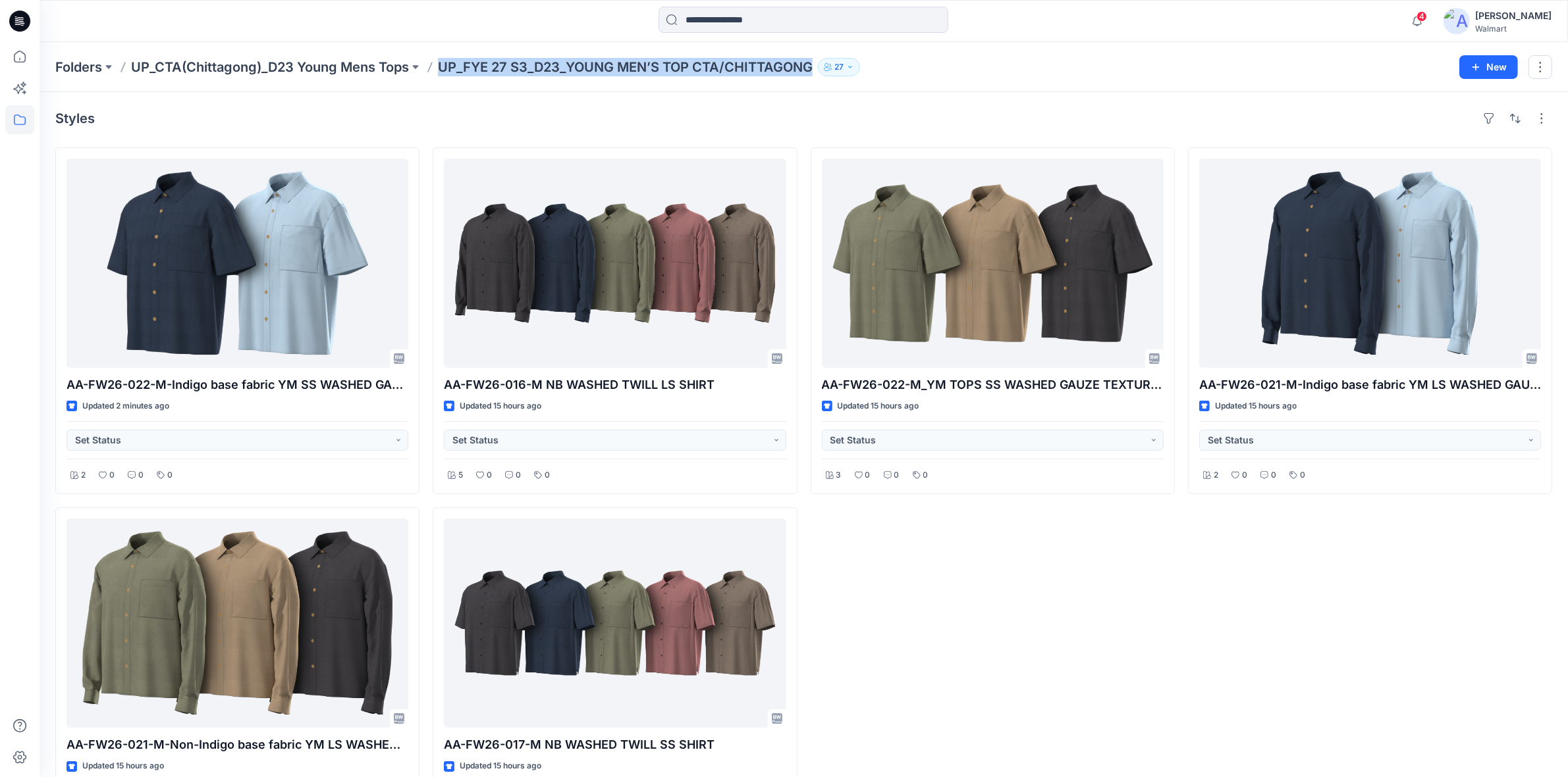
drag, startPoint x: 445, startPoint y: 72, endPoint x: 854, endPoint y: 72, distance: 409.0
click at [854, 72] on div "Folders UP_CTA(Chittagong)_D23 Young Mens Tops UP_FYE 27 S3_D23_YOUNG MEN’S TOP…" at bounding box center [752, 67] width 1394 height 18
copy div "UP_FYE 27 S3_D23_YOUNG MEN’S TOP CTA/CHITTAGONG 27 New"
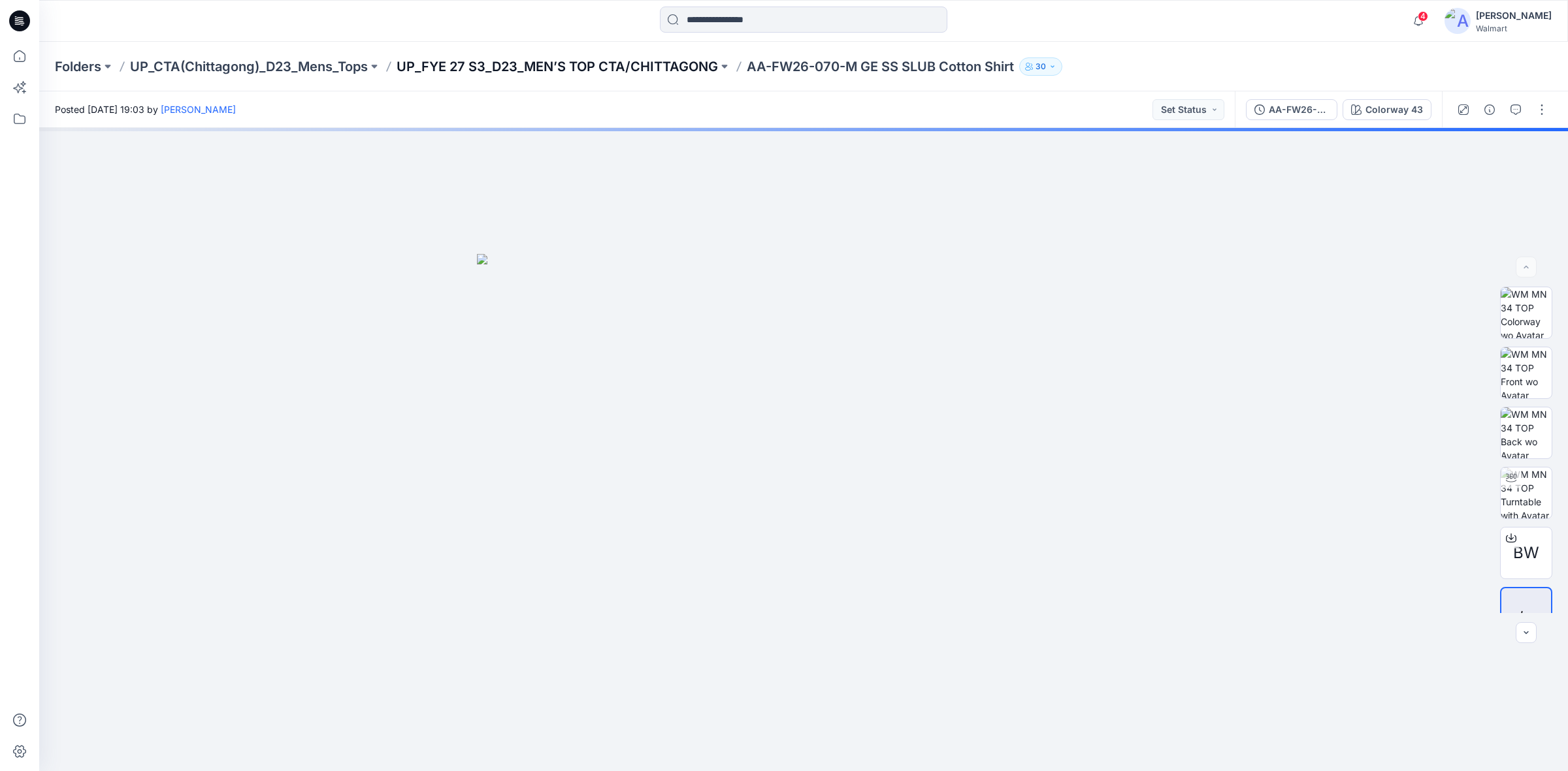
click at [468, 60] on p "UP_FYE 27 S3_D23_MEN’S TOP CTA/CHITTAGONG" at bounding box center [557, 67] width 321 height 18
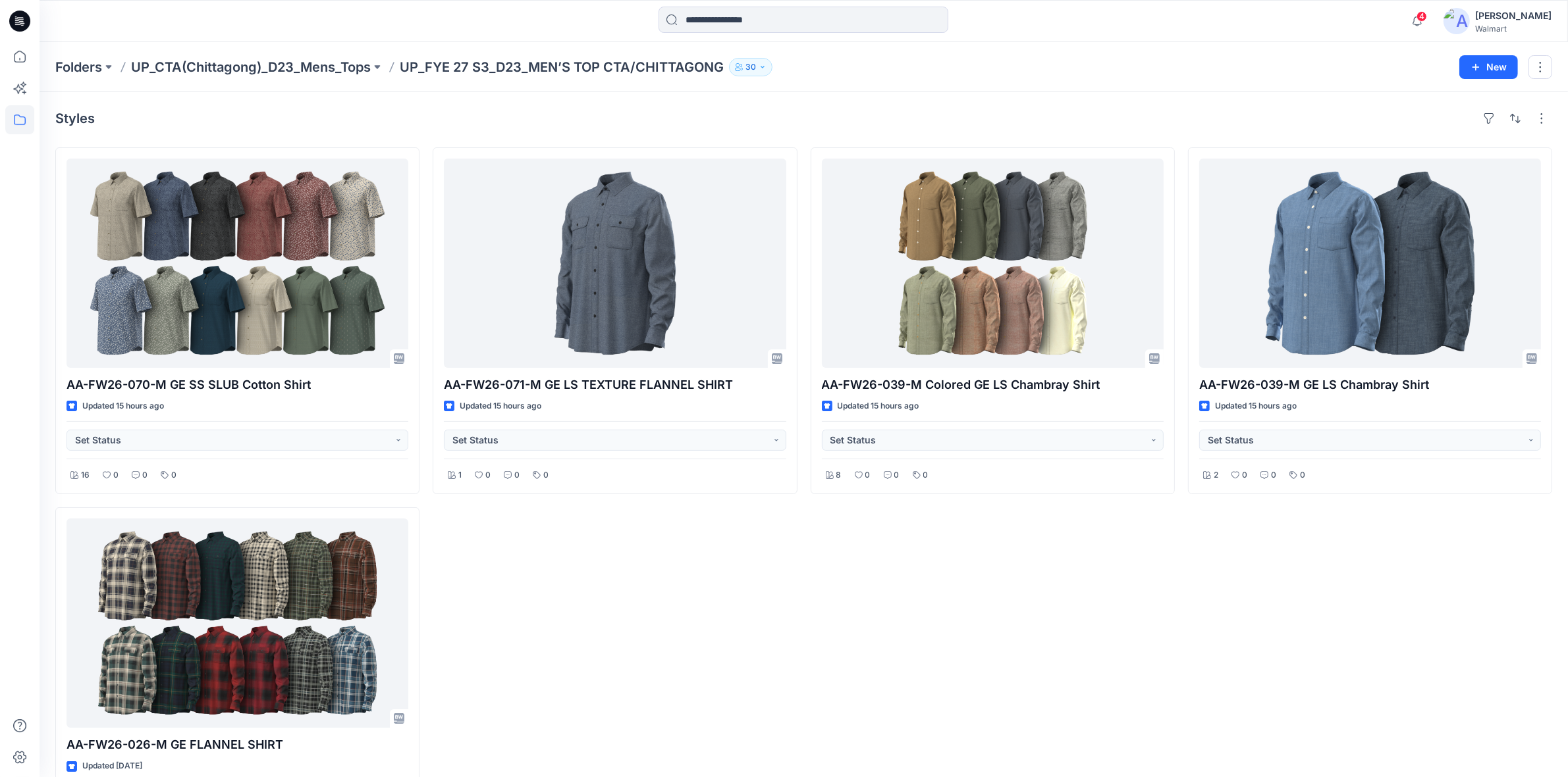
click at [759, 518] on div "AA-FW26-071-M GE LS TEXTURE FLANNEL SHIRT Updated 15 hours ago Set Status 1 0 0…" at bounding box center [615, 501] width 364 height 707
drag, startPoint x: 403, startPoint y: 71, endPoint x: 727, endPoint y: 75, distance: 324.0
click at [724, 75] on p "UP_FYE 27 S3_D23_MEN’S TOP CTA/CHITTAGONG" at bounding box center [561, 67] width 324 height 18
copy p "UP_FYE 27 S3_D23_MEN’S TOP CTA/CHITTAGONG"
click at [660, 113] on div "Styles" at bounding box center [803, 118] width 1496 height 21
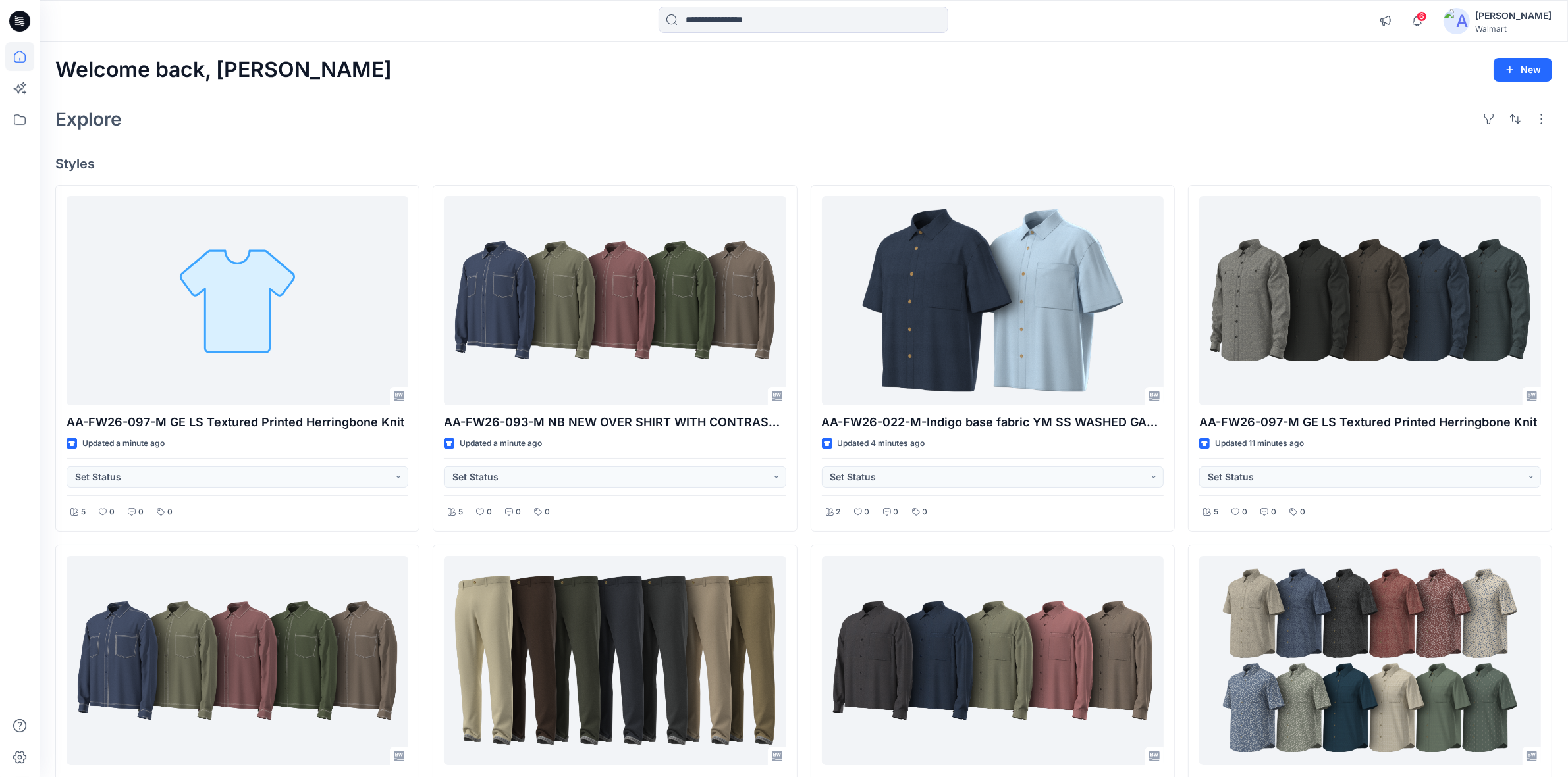
click at [430, 153] on div "Welcome back, Shabbir New Explore Styles AA-FW26-097-M GE LS Textured Printed H…" at bounding box center [804, 679] width 1528 height 1273
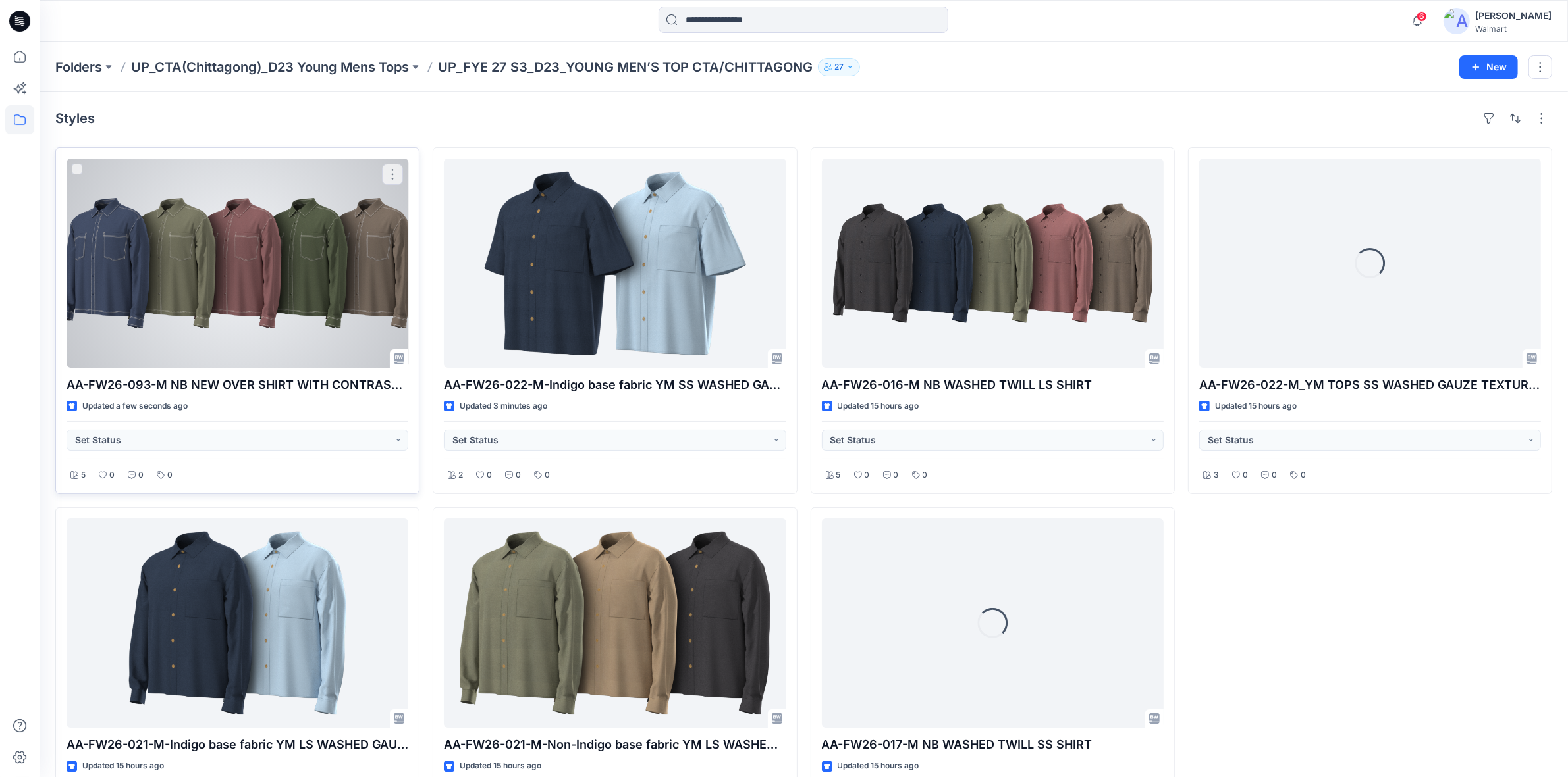
click at [288, 263] on div at bounding box center [237, 263] width 341 height 209
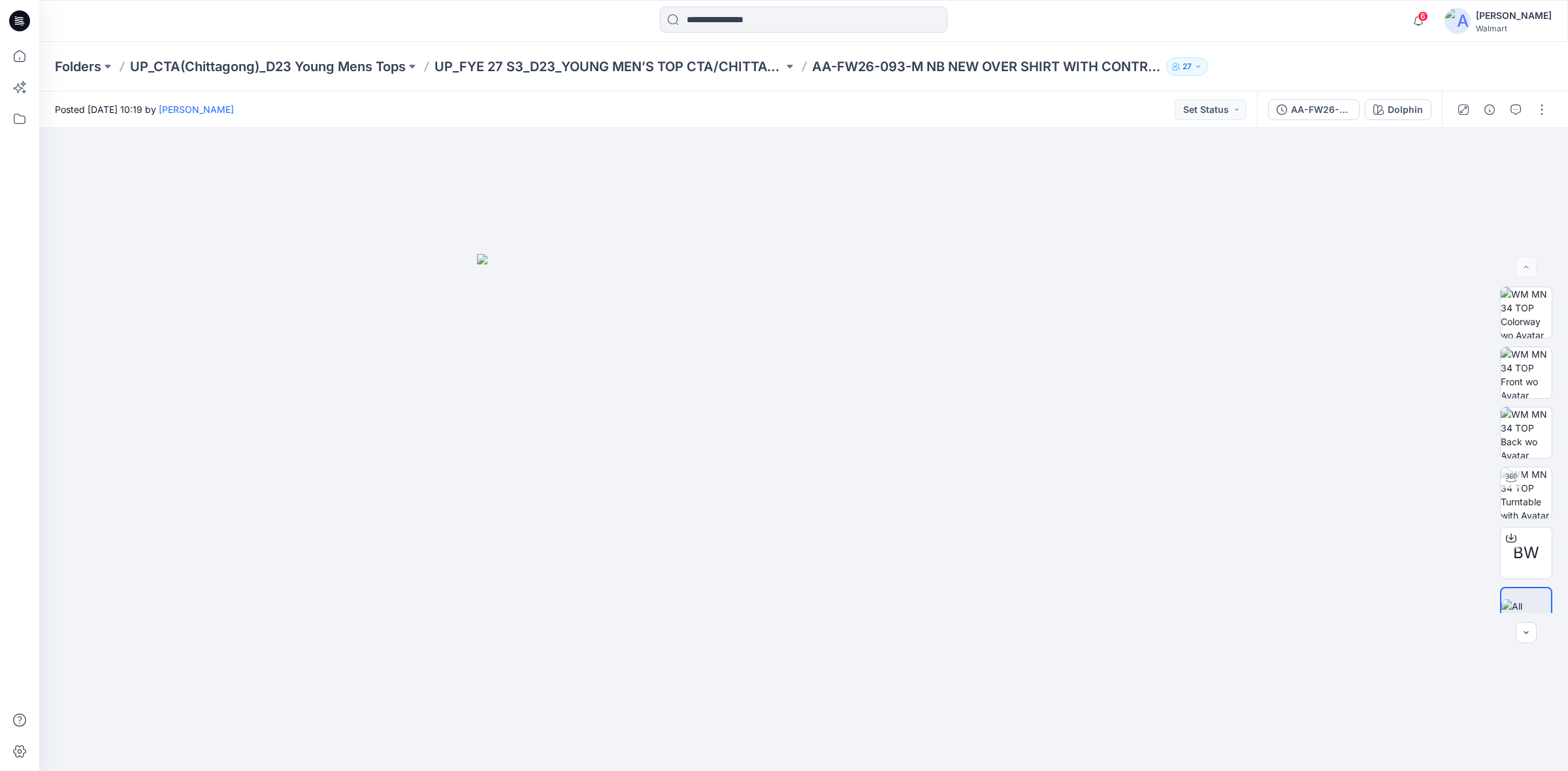
click at [575, 99] on div "Posted [DATE] 10:19 by [PERSON_NAME] Status" at bounding box center [648, 109] width 1218 height 36
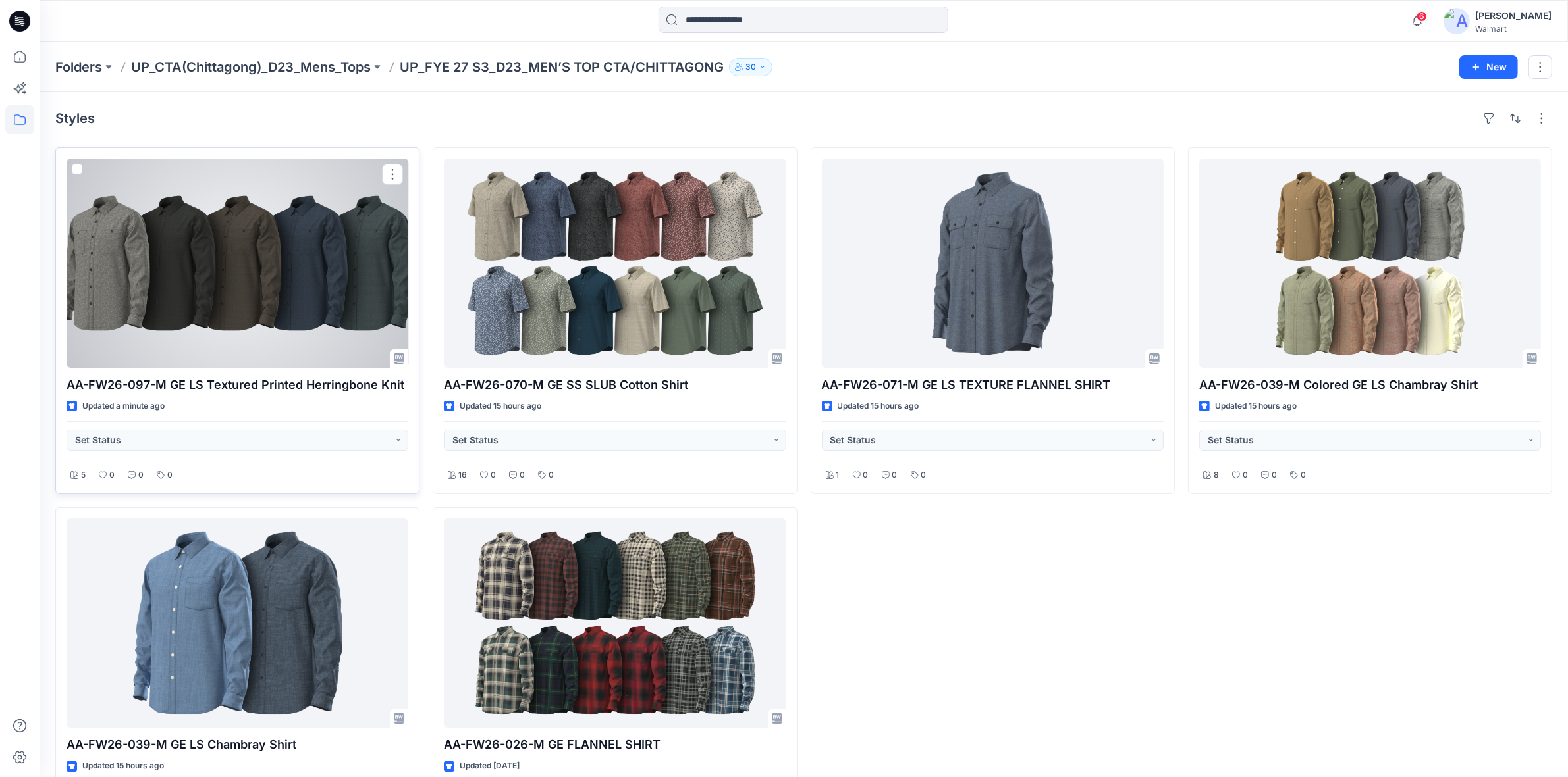
click at [357, 332] on div at bounding box center [237, 263] width 341 height 209
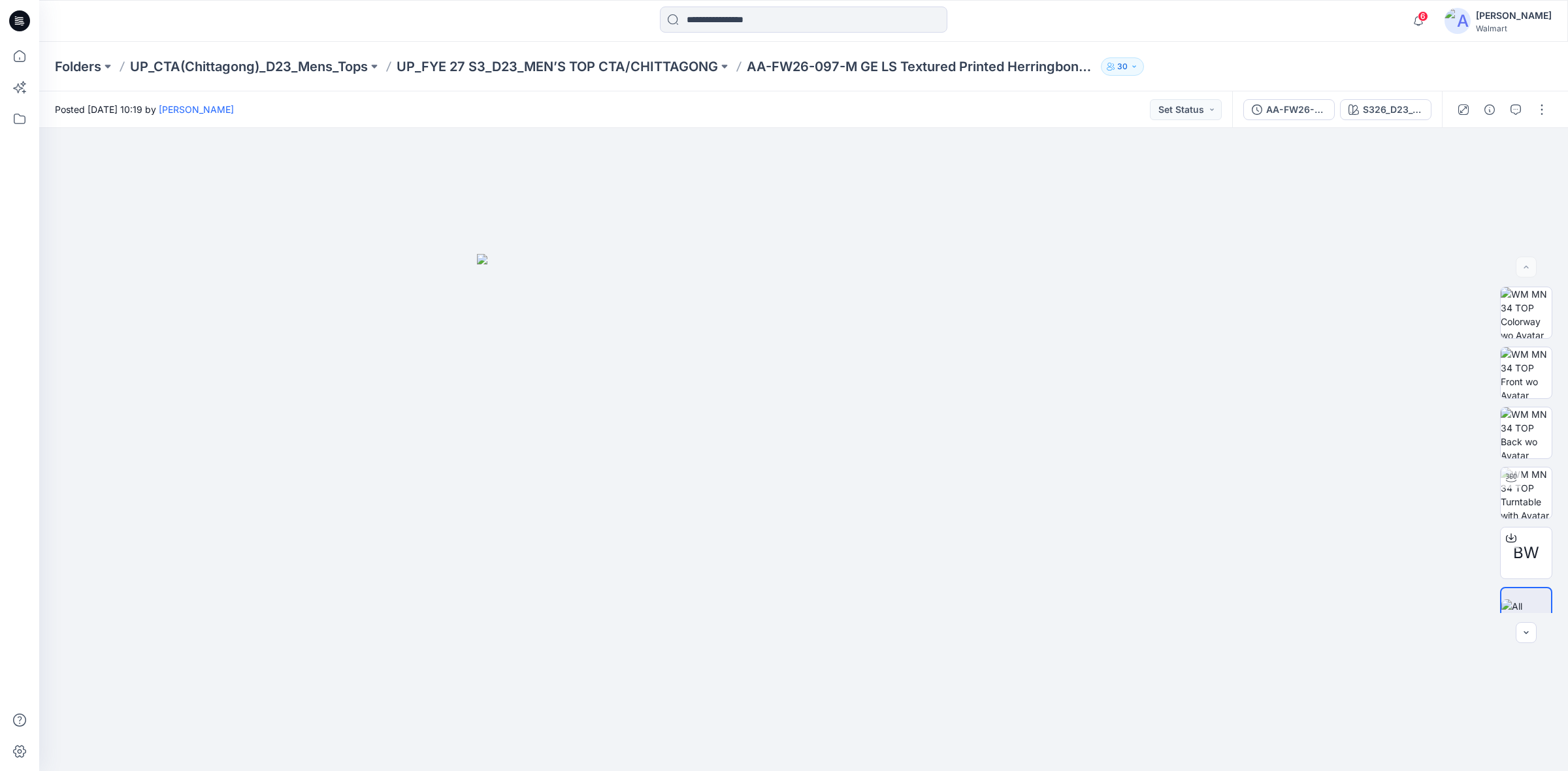
click at [754, 99] on div "Posted Tuesday, October 14, 2025 10:19 by Shabbir Hashmi Set Status" at bounding box center [636, 109] width 1193 height 36
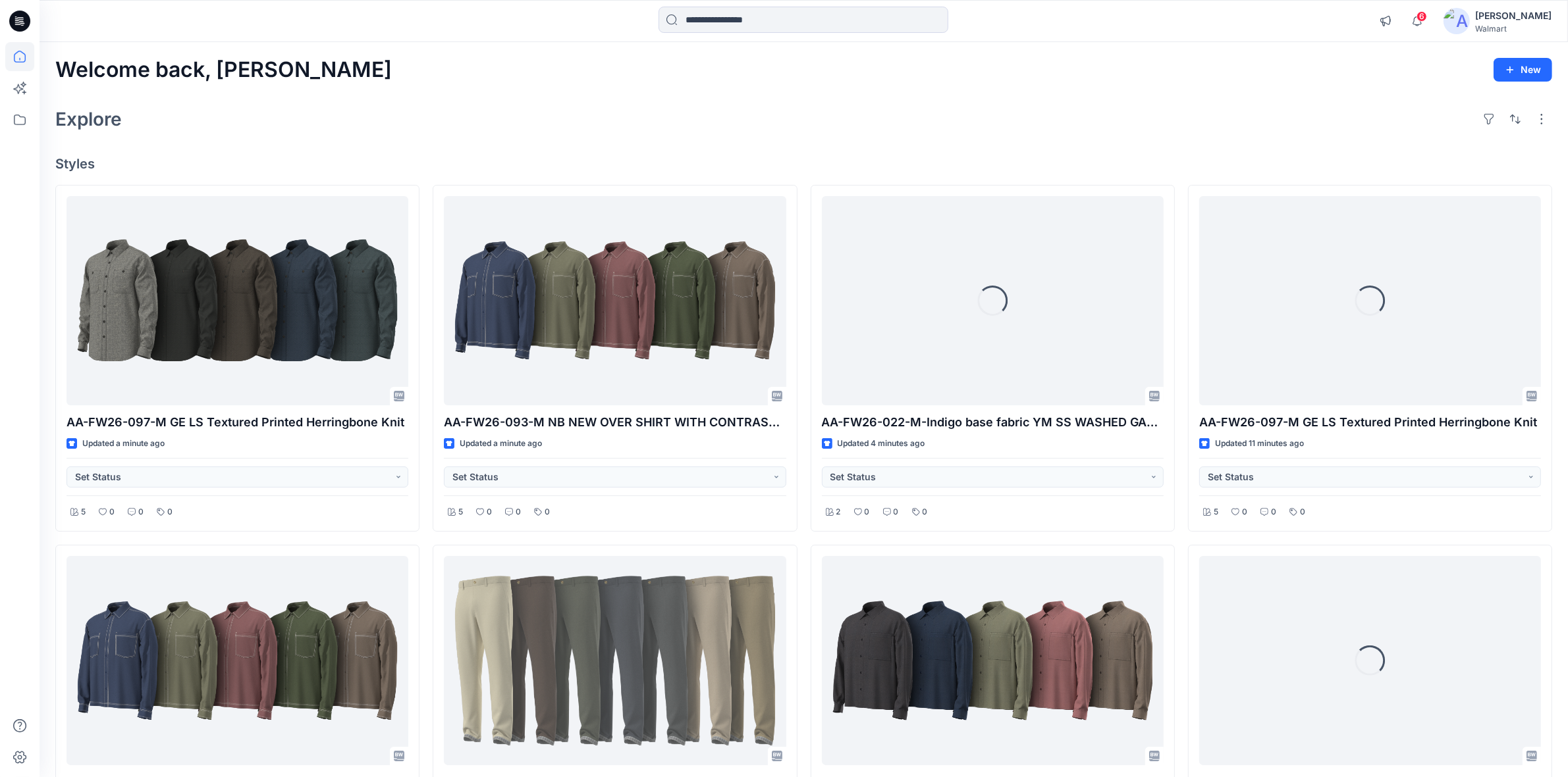
click at [578, 92] on div "Welcome back, Shabbir New Explore Styles AA-FW26-097-M GE LS Textured Printed H…" at bounding box center [804, 679] width 1528 height 1273
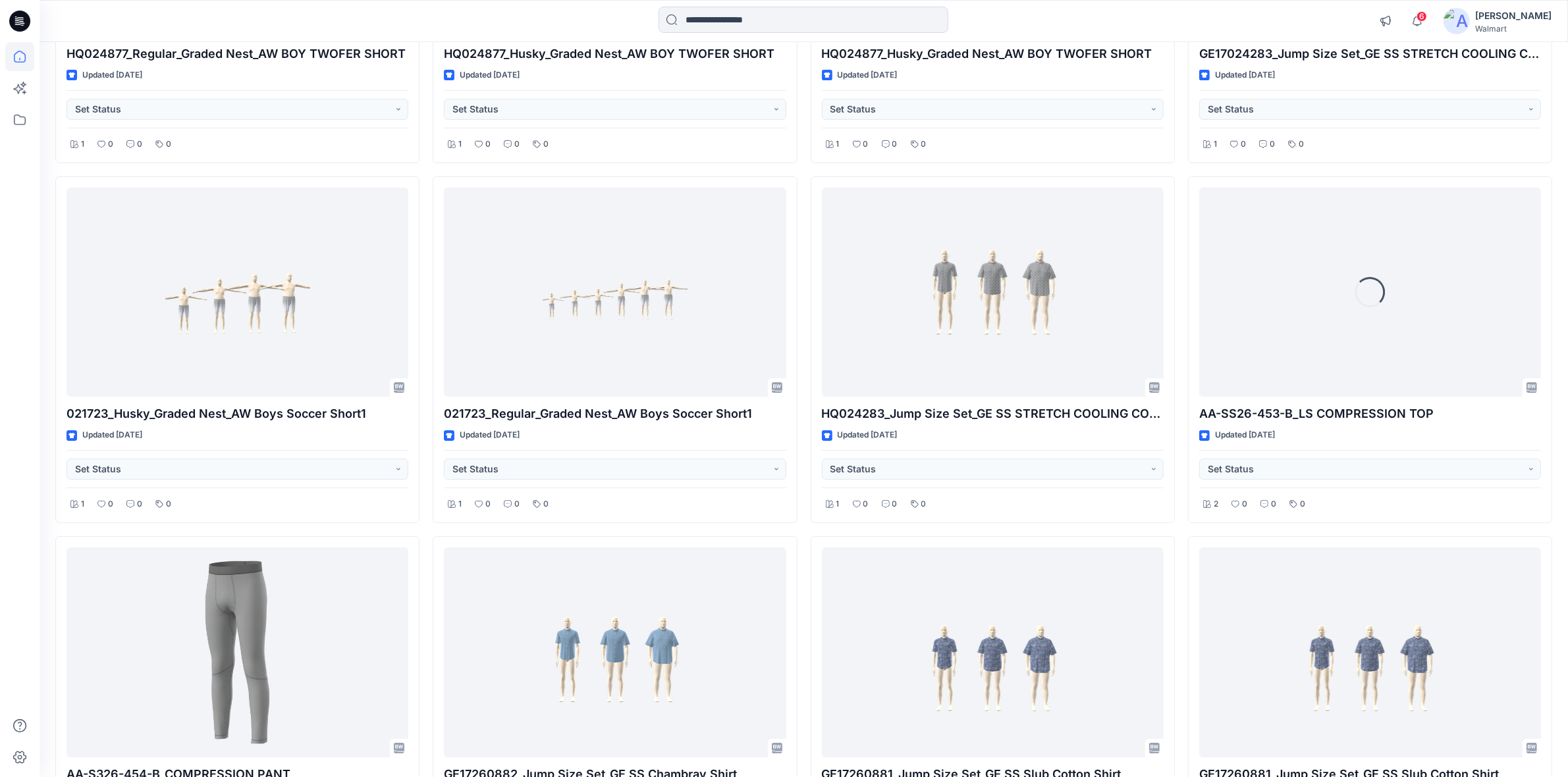
scroll to position [5442, 0]
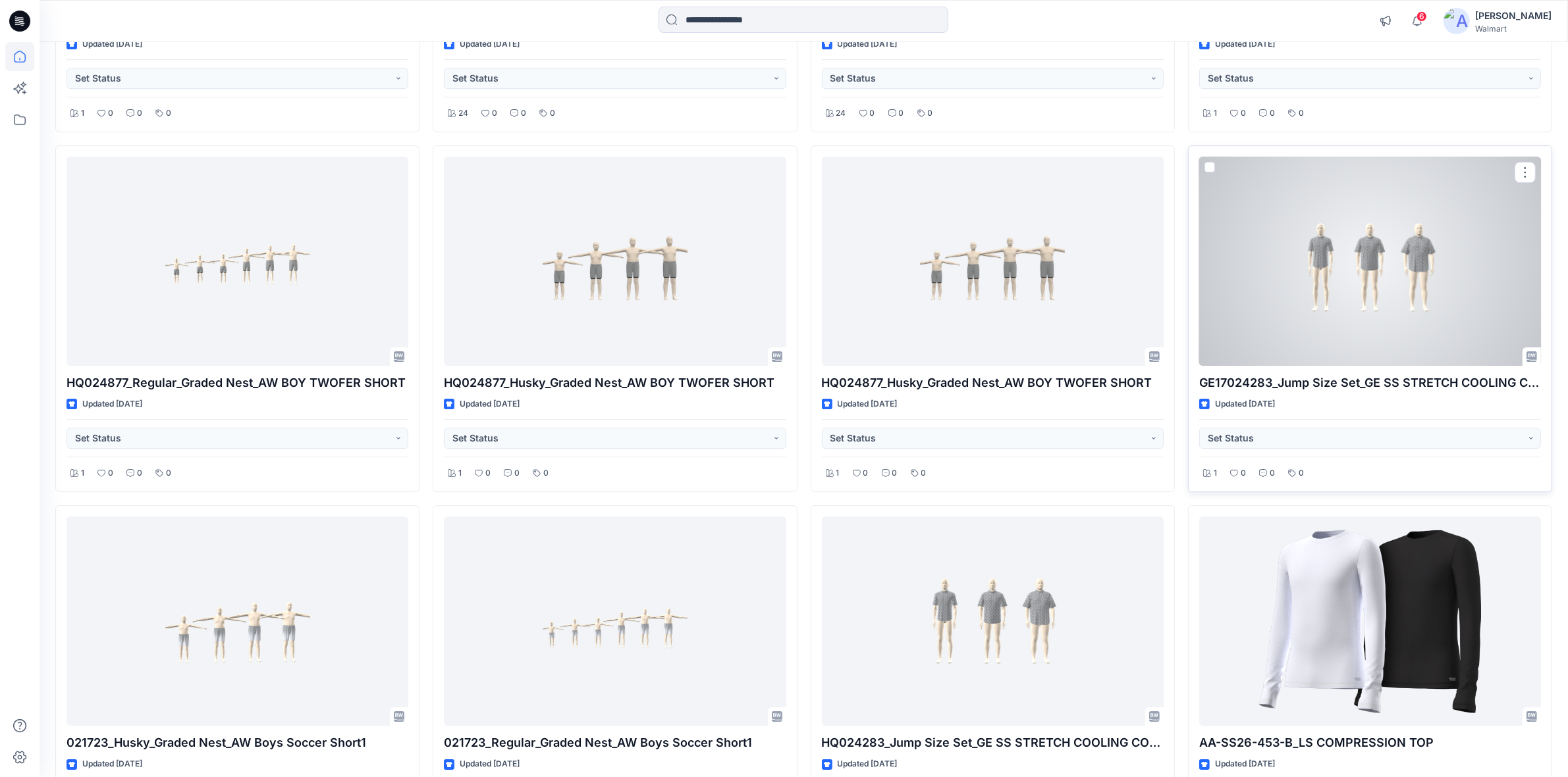
click at [1371, 283] on div at bounding box center [1370, 261] width 341 height 209
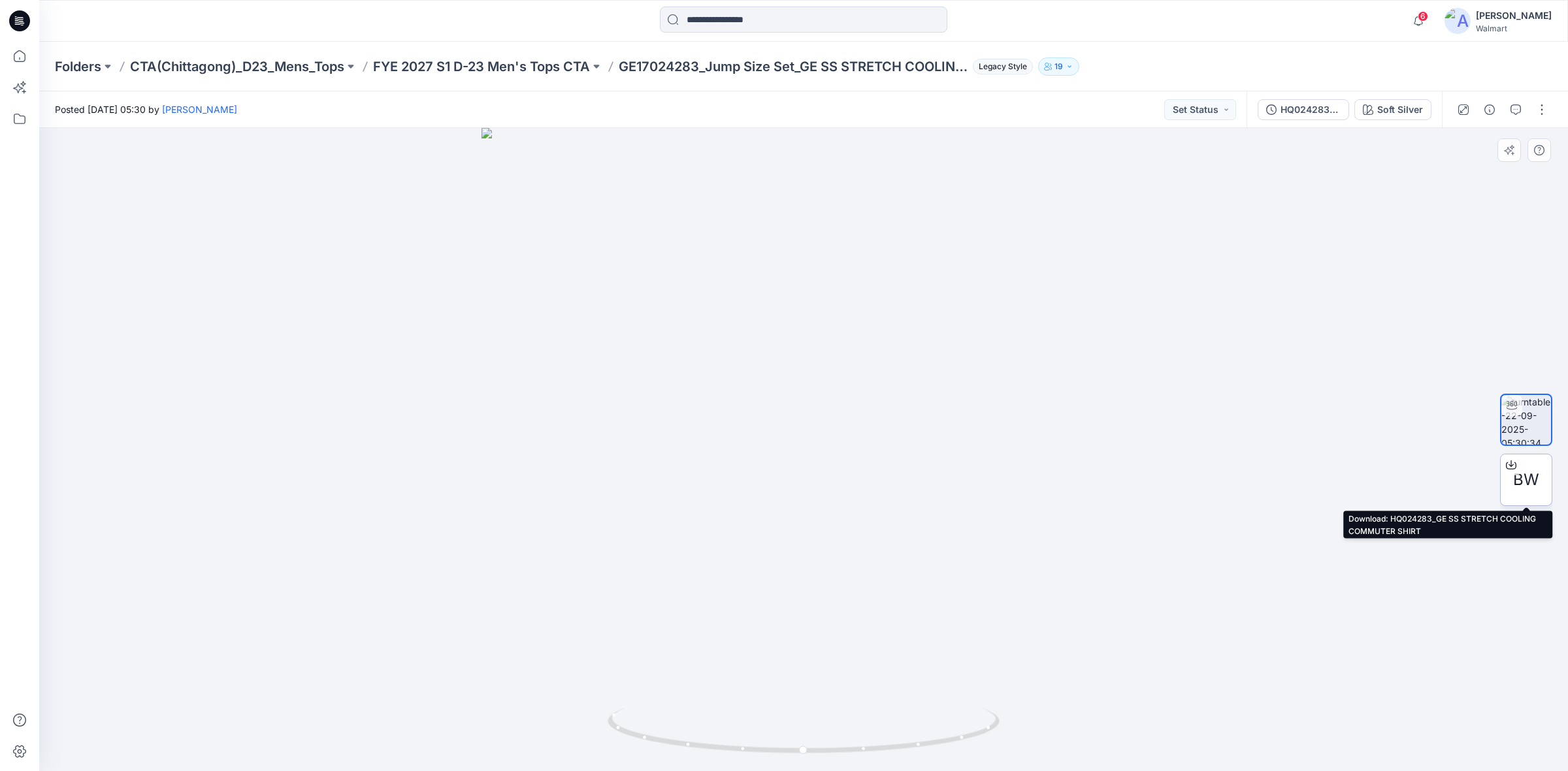
click at [1524, 472] on span "BW" at bounding box center [1526, 480] width 27 height 24
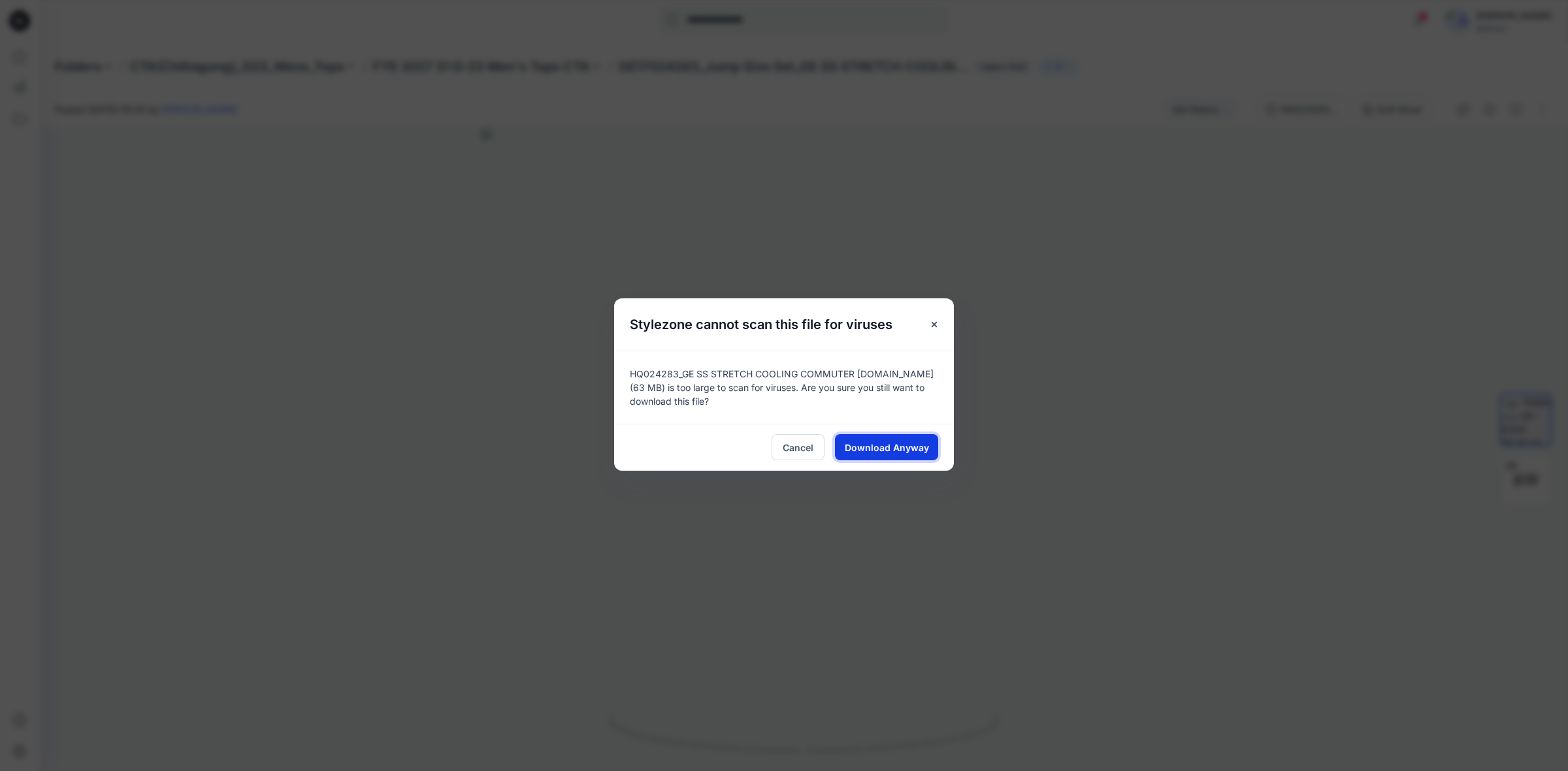
click at [911, 446] on span "Download Anyway" at bounding box center [887, 448] width 84 height 14
